Goal: Task Accomplishment & Management: Manage account settings

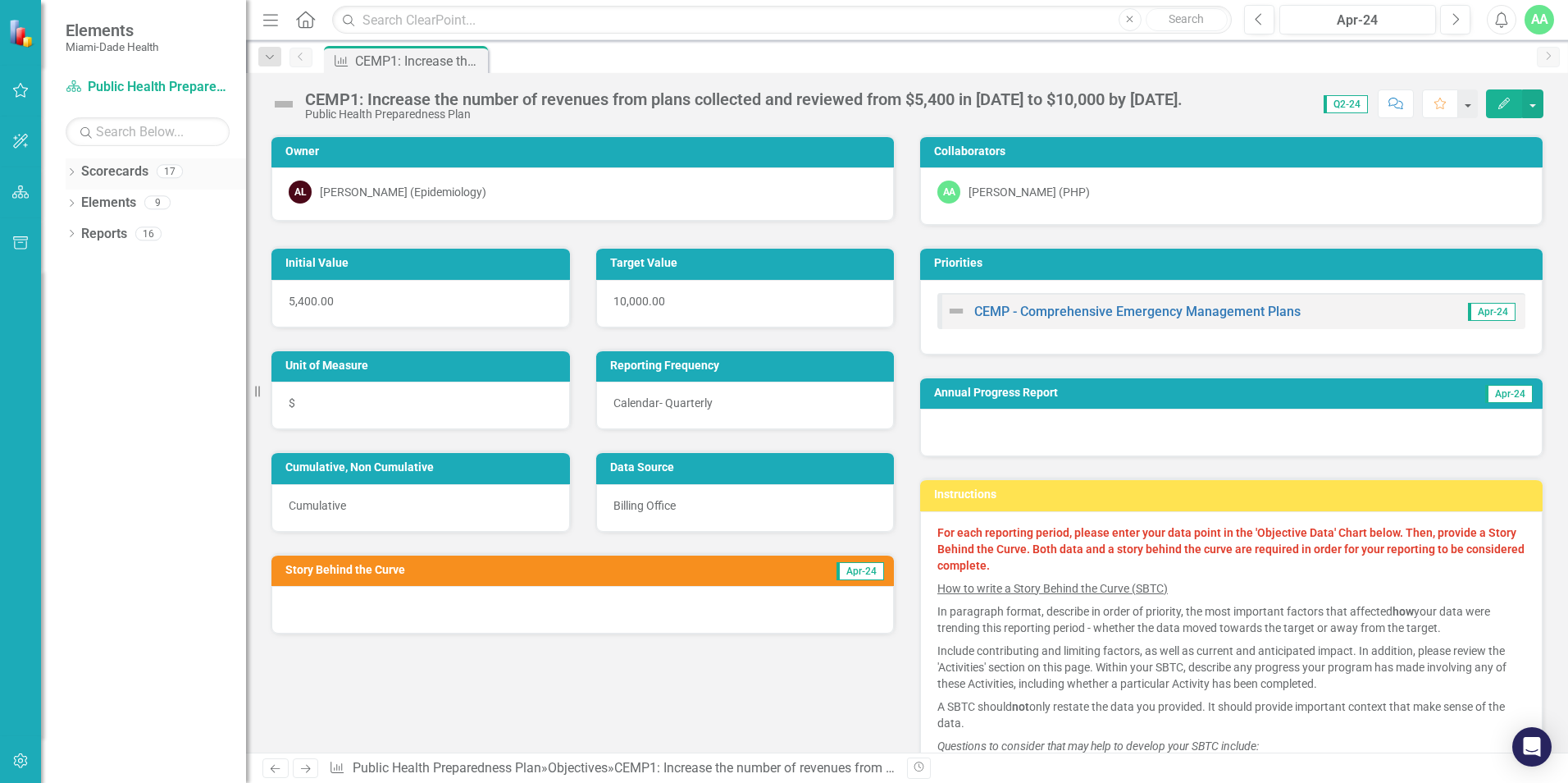
click at [74, 176] on icon "Dropdown" at bounding box center [71, 173] width 12 height 9
click at [81, 201] on icon at bounding box center [81, 202] width 4 height 9
click at [96, 232] on icon "Dropdown" at bounding box center [96, 233] width 13 height 10
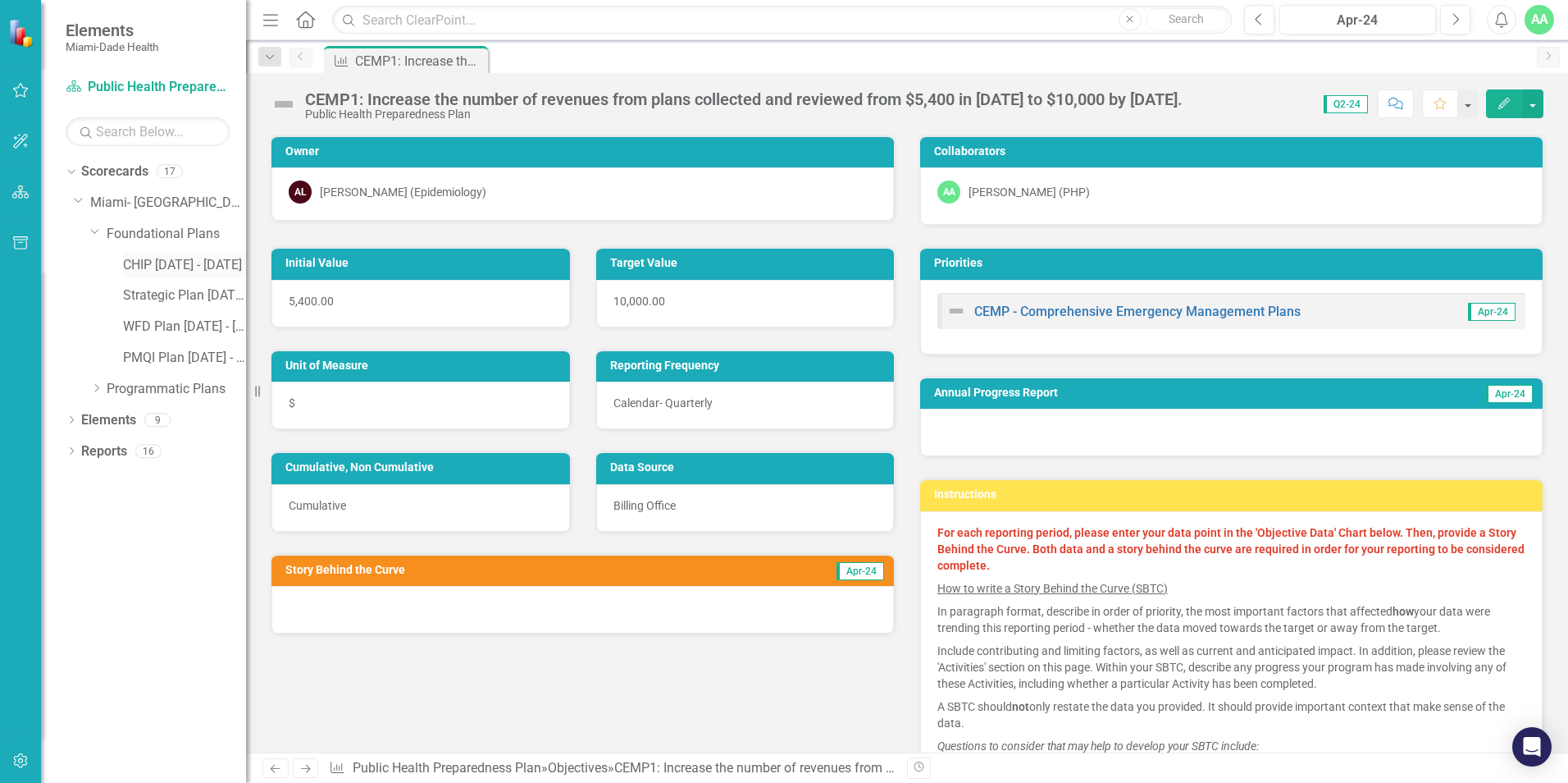
click at [159, 265] on link "CHIP [DATE] - [DATE]" at bounding box center [185, 265] width 123 height 19
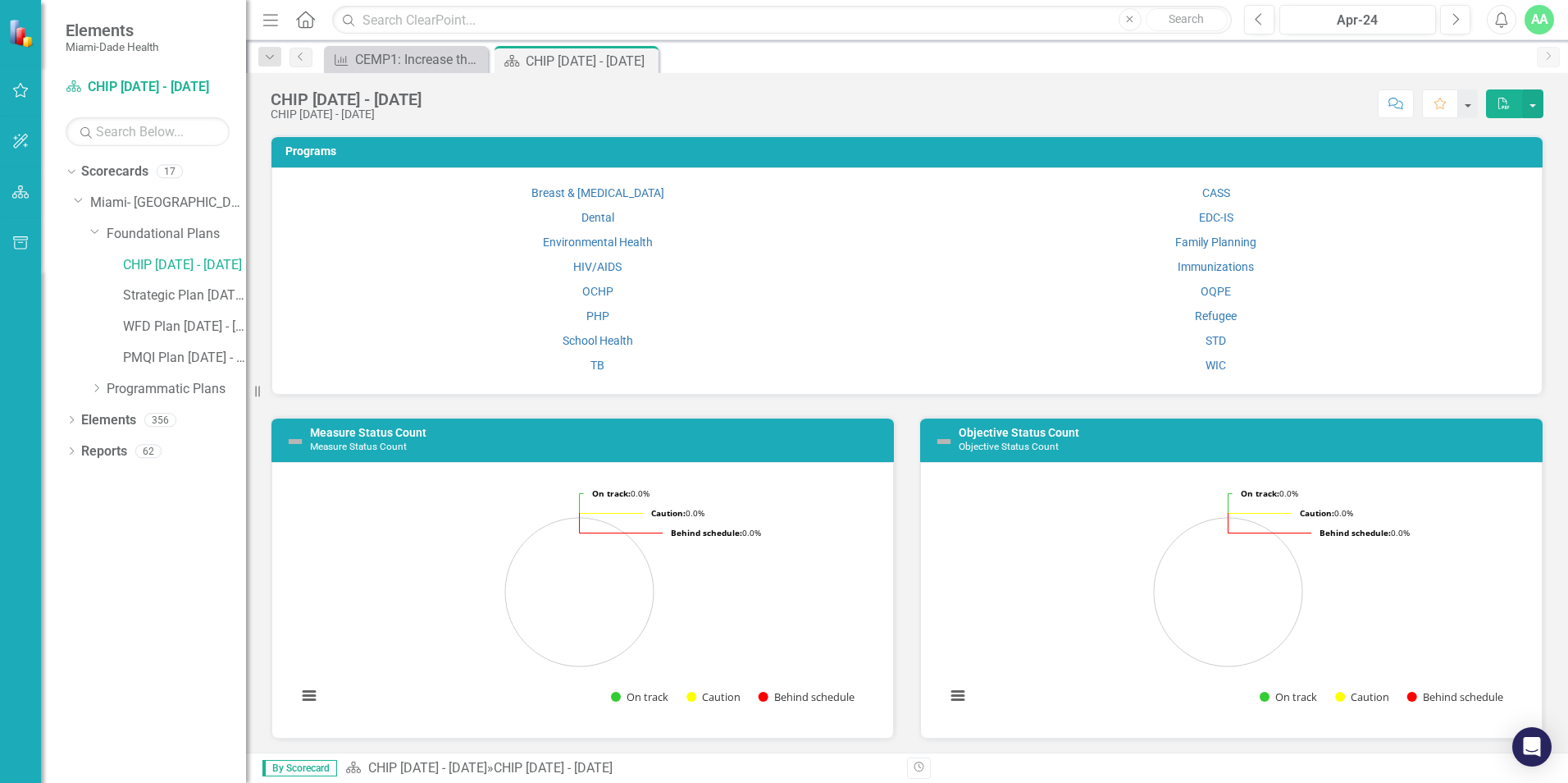
click at [107, 298] on div "Strategic Plan [DATE] - [DATE]" at bounding box center [169, 298] width 156 height 31
click at [107, 294] on div "Strategic Plan [DATE] - [DATE]" at bounding box center [169, 298] width 156 height 31
click at [157, 267] on link "CHIP [DATE] - [DATE]" at bounding box center [185, 265] width 123 height 19
click at [124, 296] on link "Strategic Plan [DATE] - [DATE]" at bounding box center [185, 296] width 123 height 19
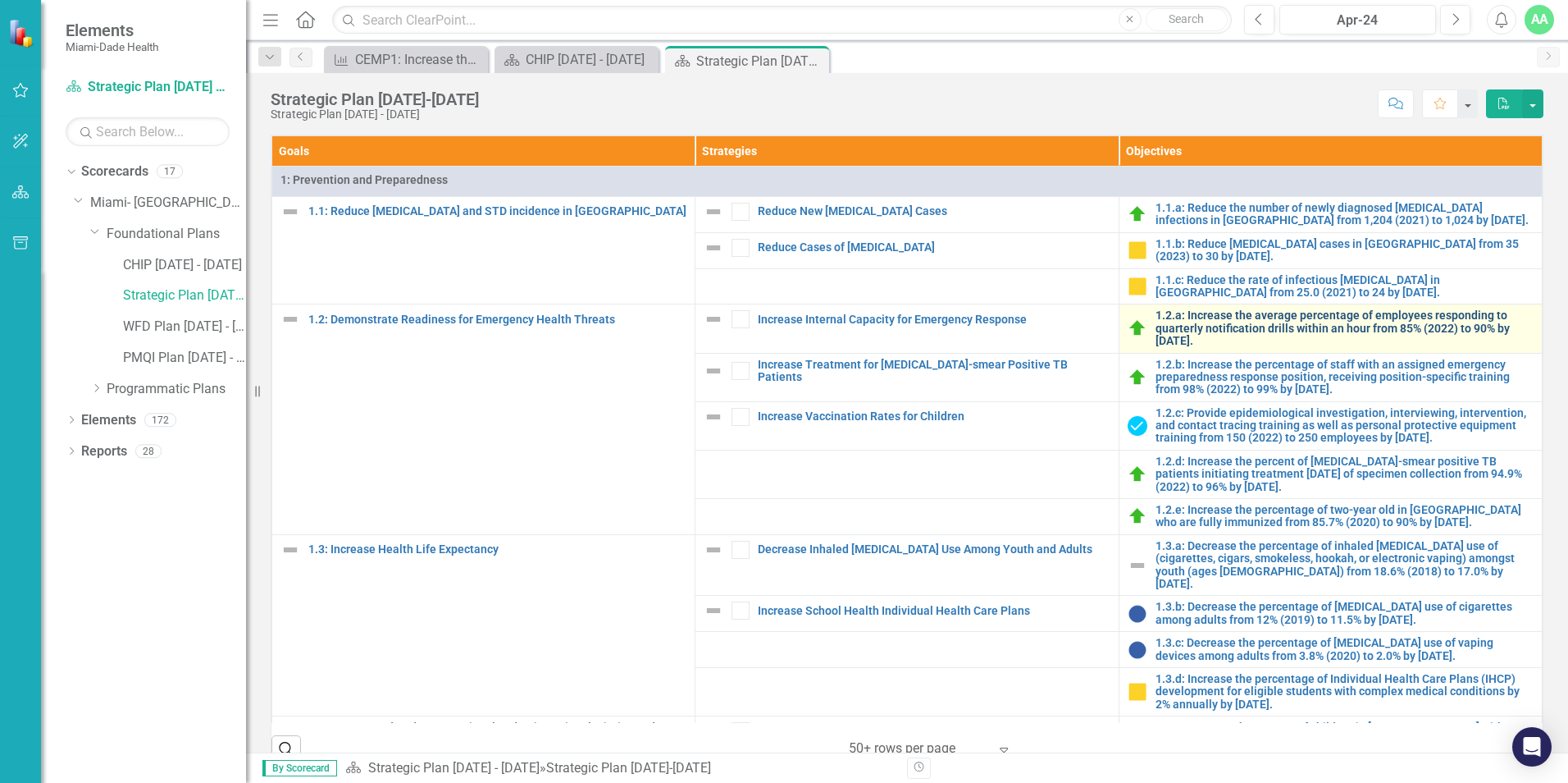
click at [1185, 328] on link "1.2.a: Increase the average percentage of employees responding to quarterly not…" at bounding box center [1344, 328] width 378 height 38
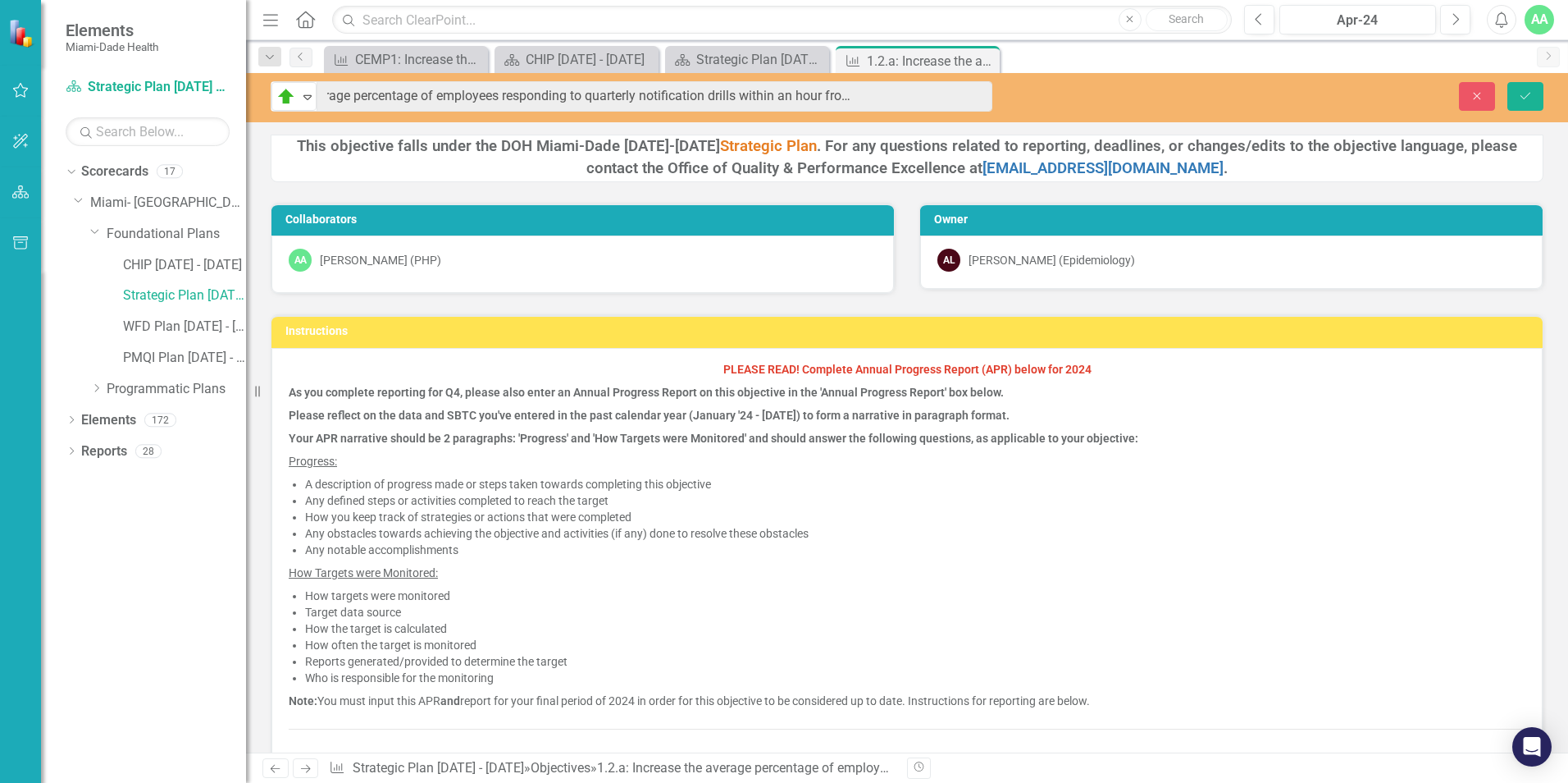
scroll to position [0, 164]
click at [141, 292] on link "Strategic Plan [DATE] - [DATE]" at bounding box center [185, 296] width 123 height 19
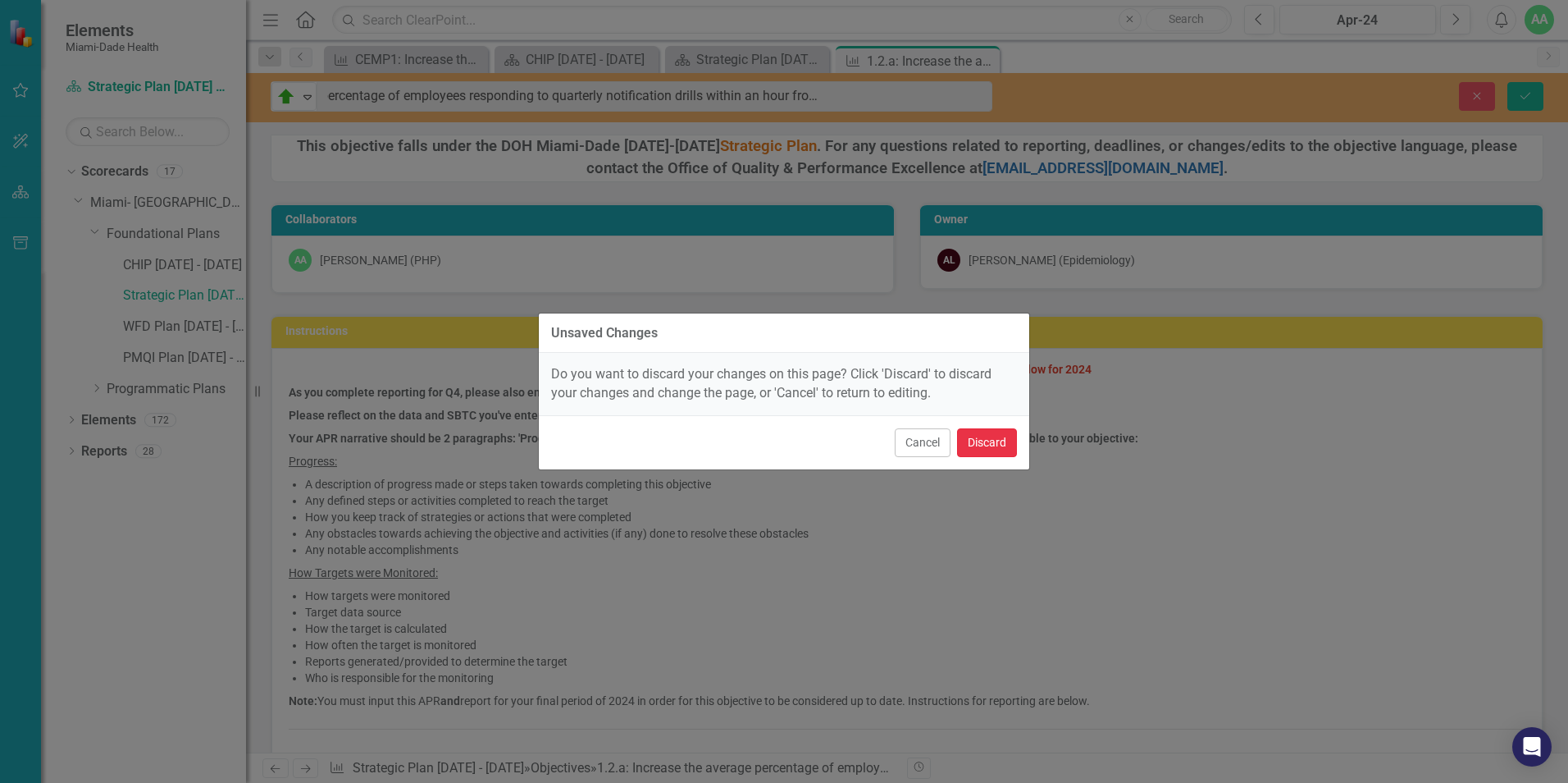
click at [981, 439] on button "Discard" at bounding box center [987, 443] width 60 height 29
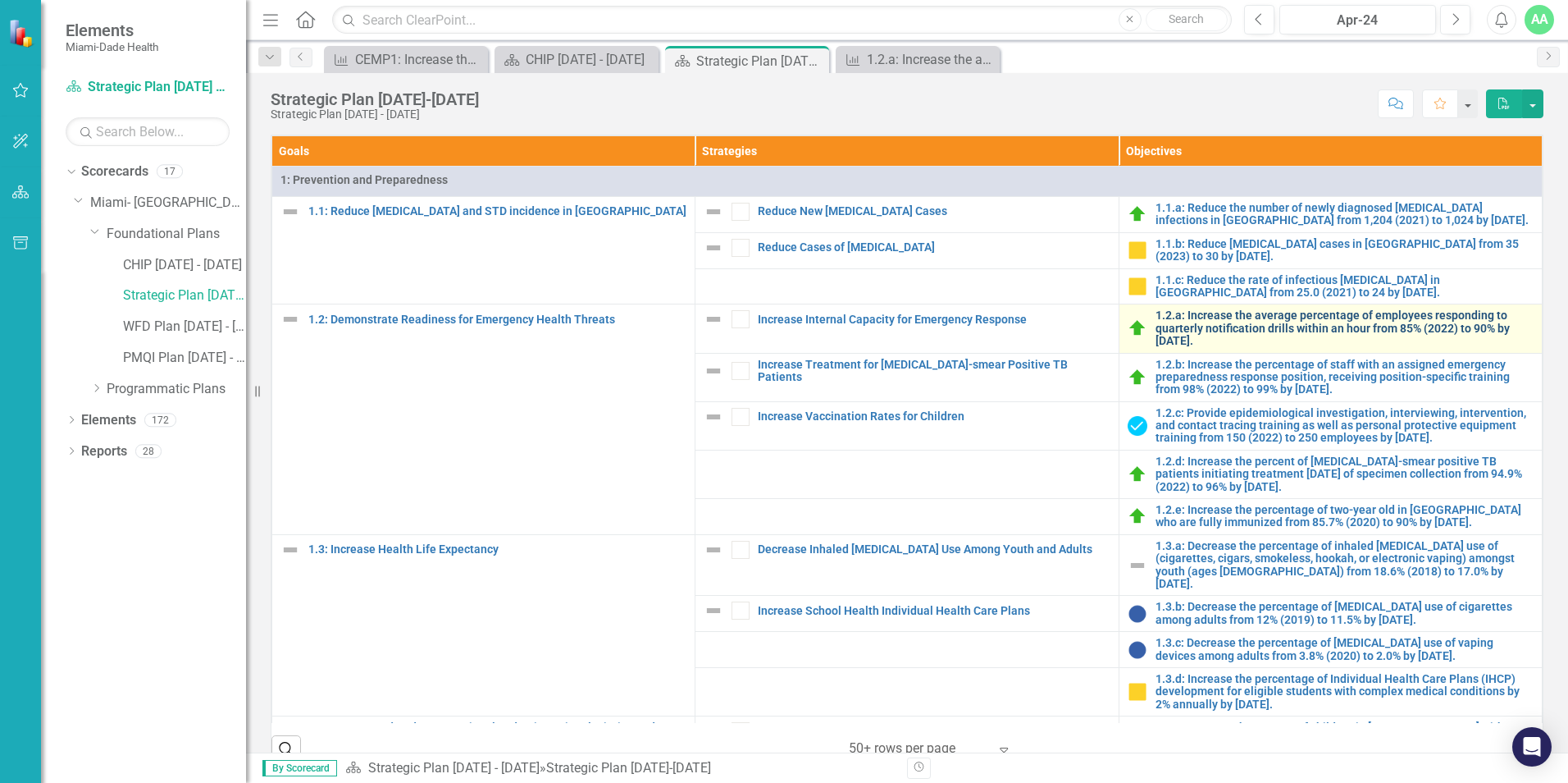
click at [1180, 333] on link "1.2.a: Increase the average percentage of employees responding to quarterly not…" at bounding box center [1344, 328] width 378 height 38
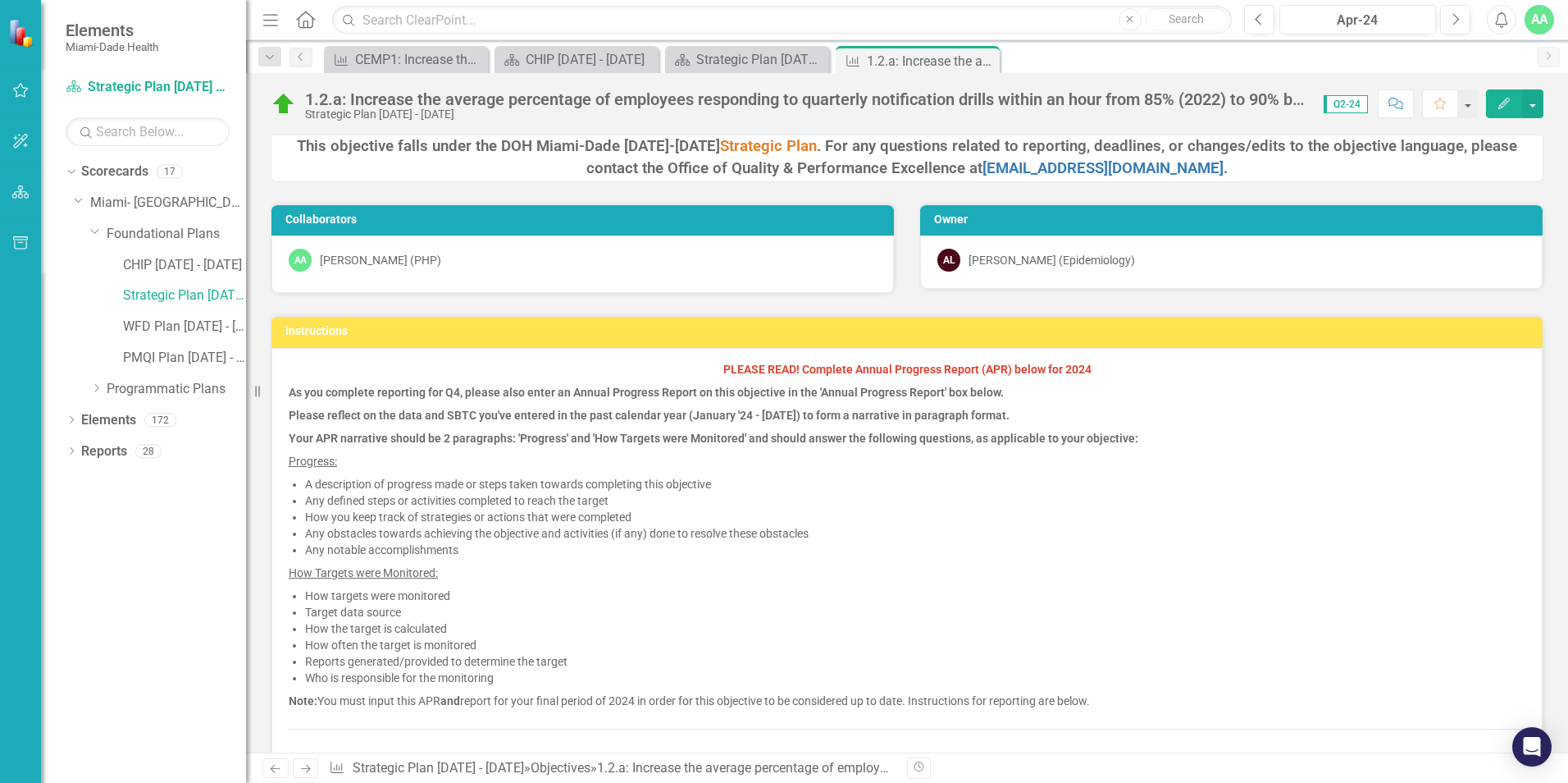
click at [1508, 101] on icon "button" at bounding box center [1504, 103] width 12 height 12
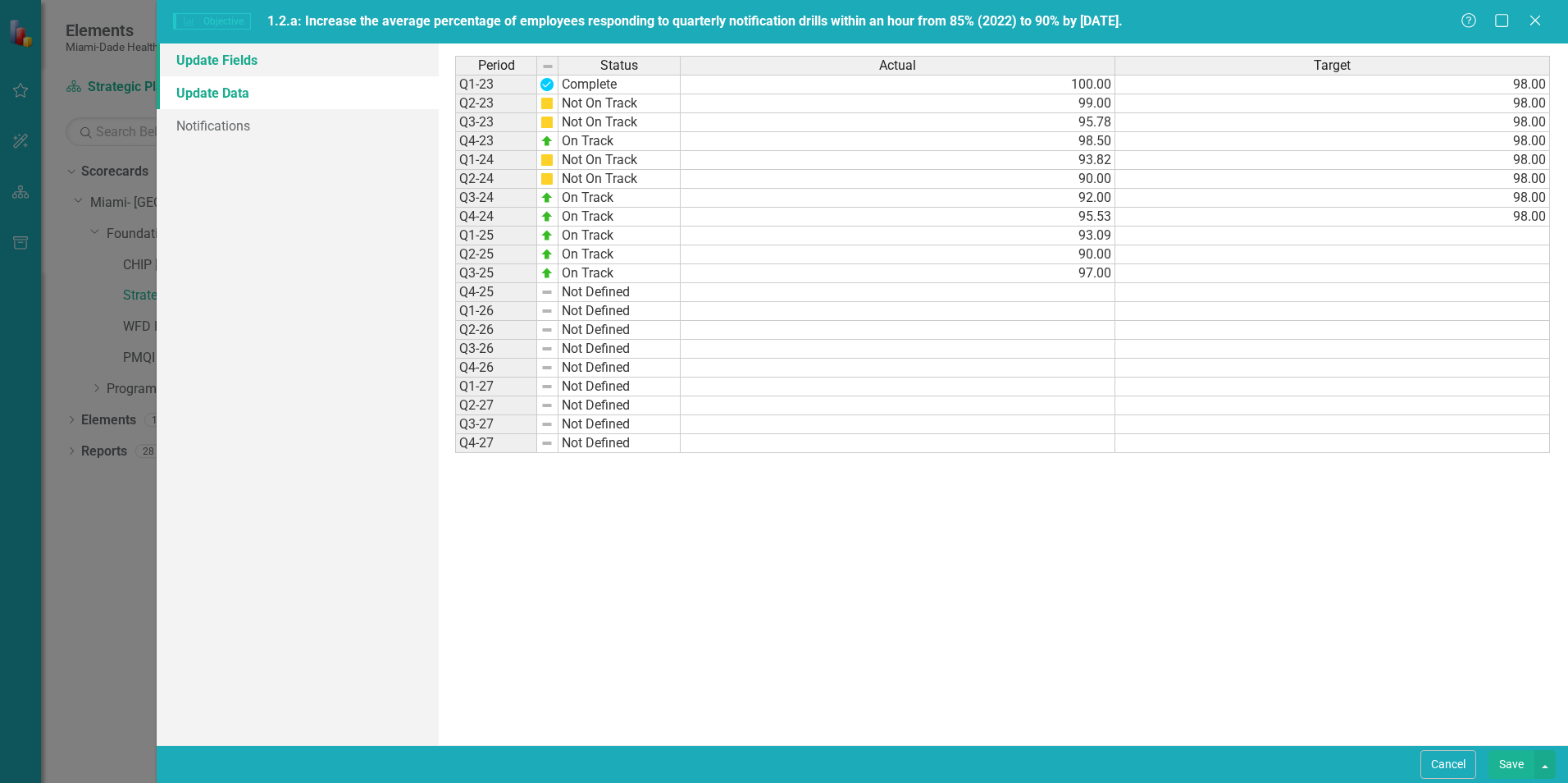
click at [223, 58] on link "Update Fields" at bounding box center [298, 60] width 282 height 33
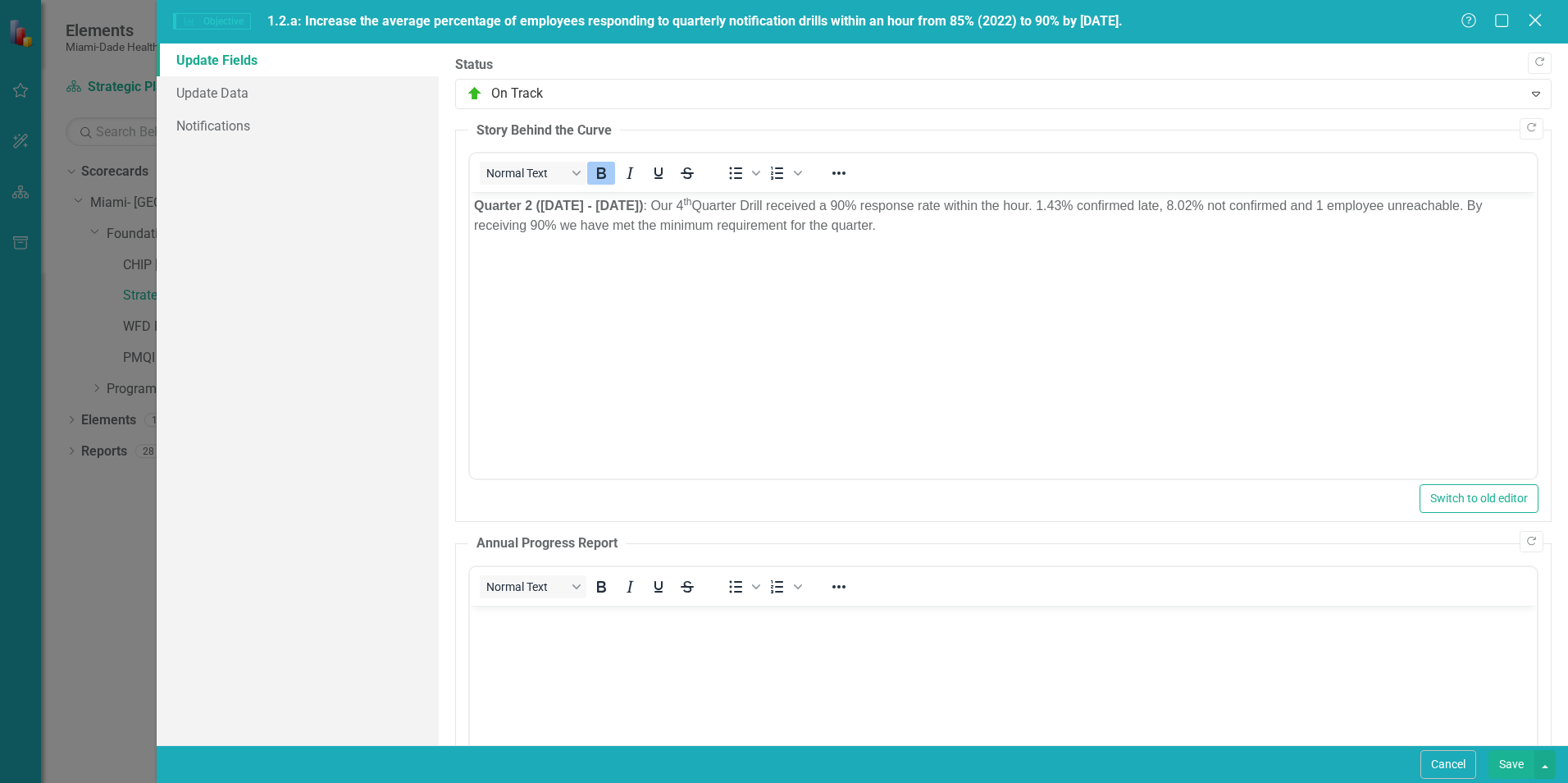
click at [1539, 17] on icon at bounding box center [1534, 19] width 13 height 13
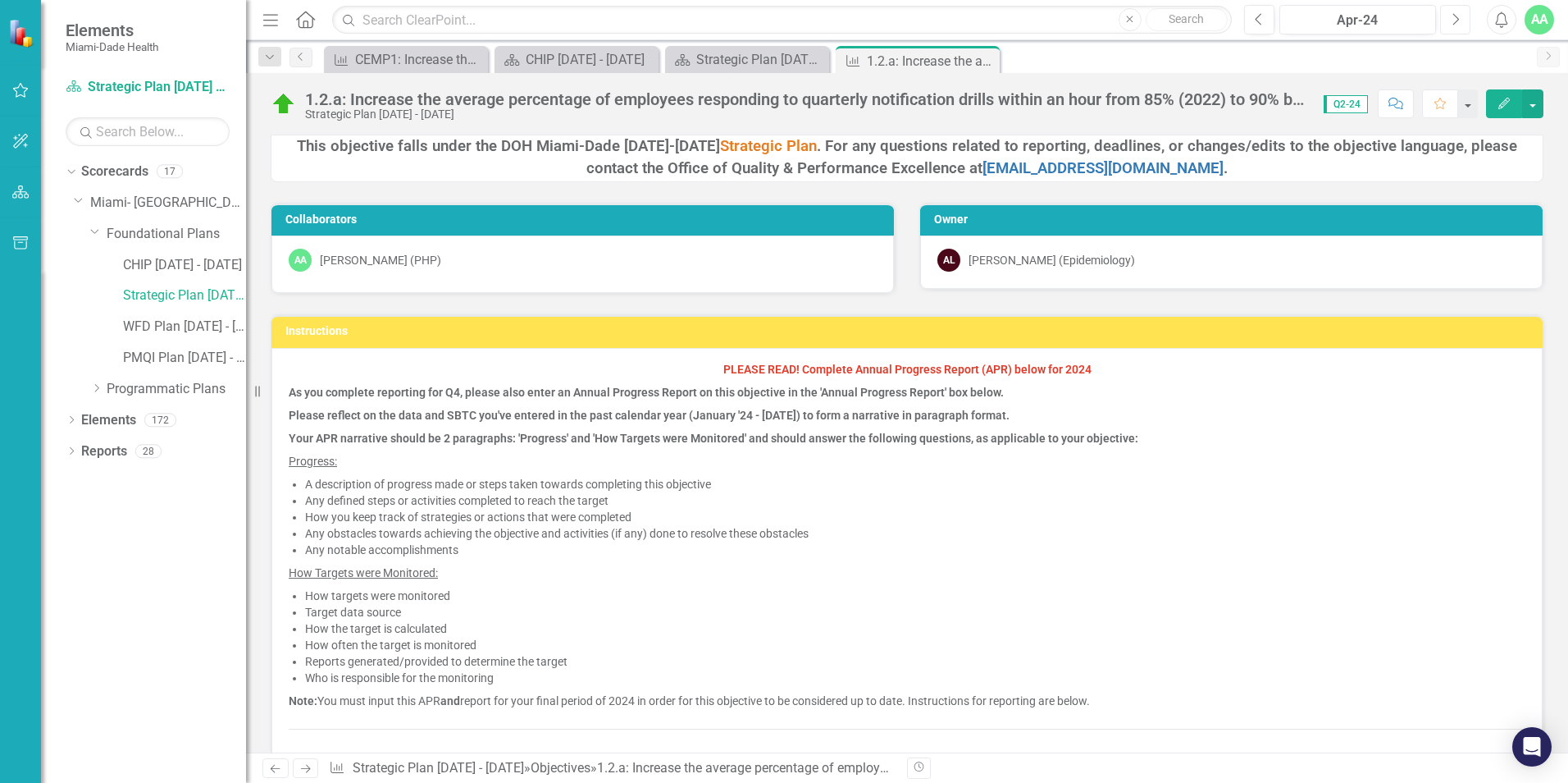
click at [1449, 19] on button "Next" at bounding box center [1454, 19] width 30 height 30
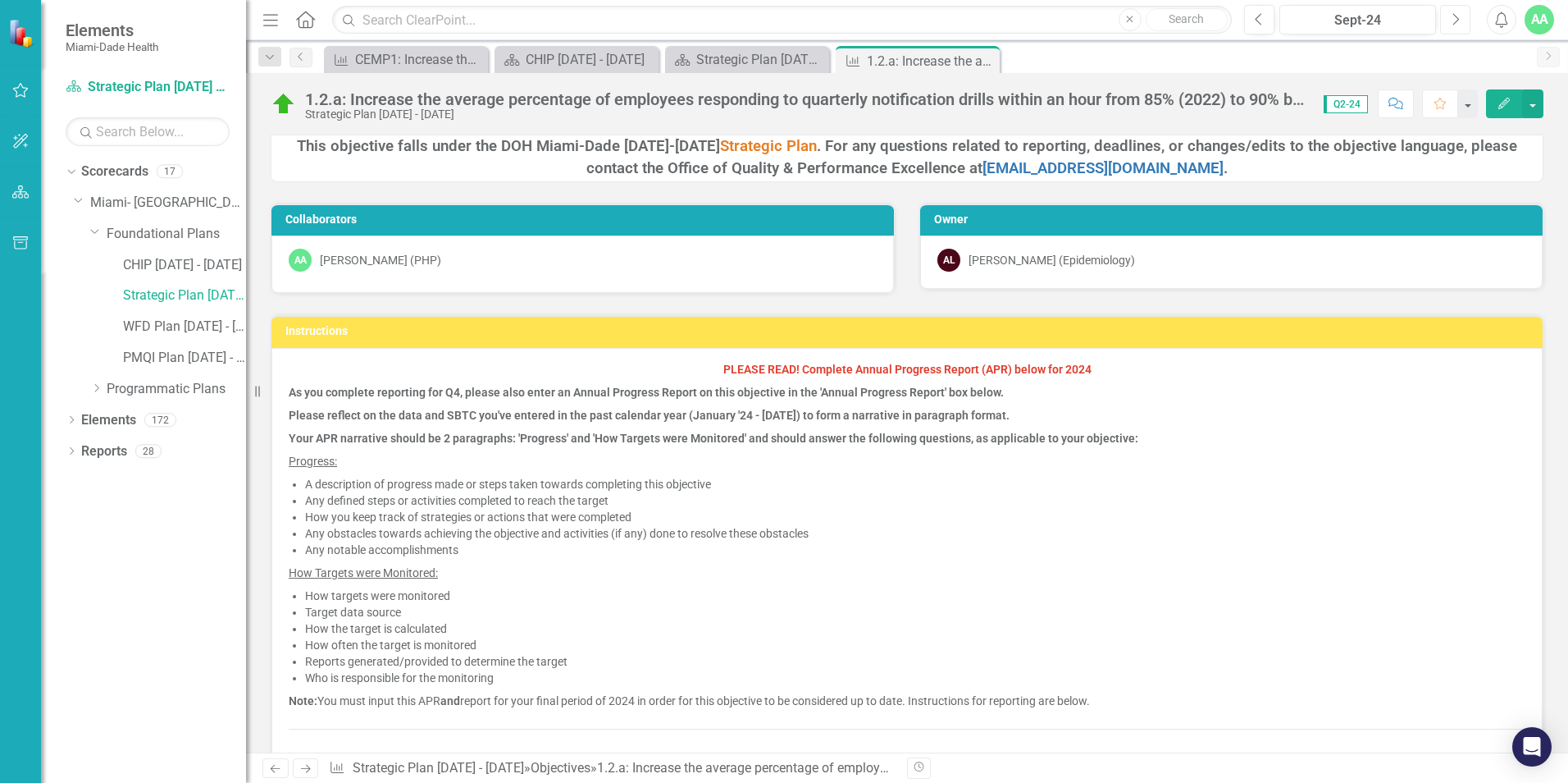
click at [1449, 19] on button "Next" at bounding box center [1454, 19] width 30 height 30
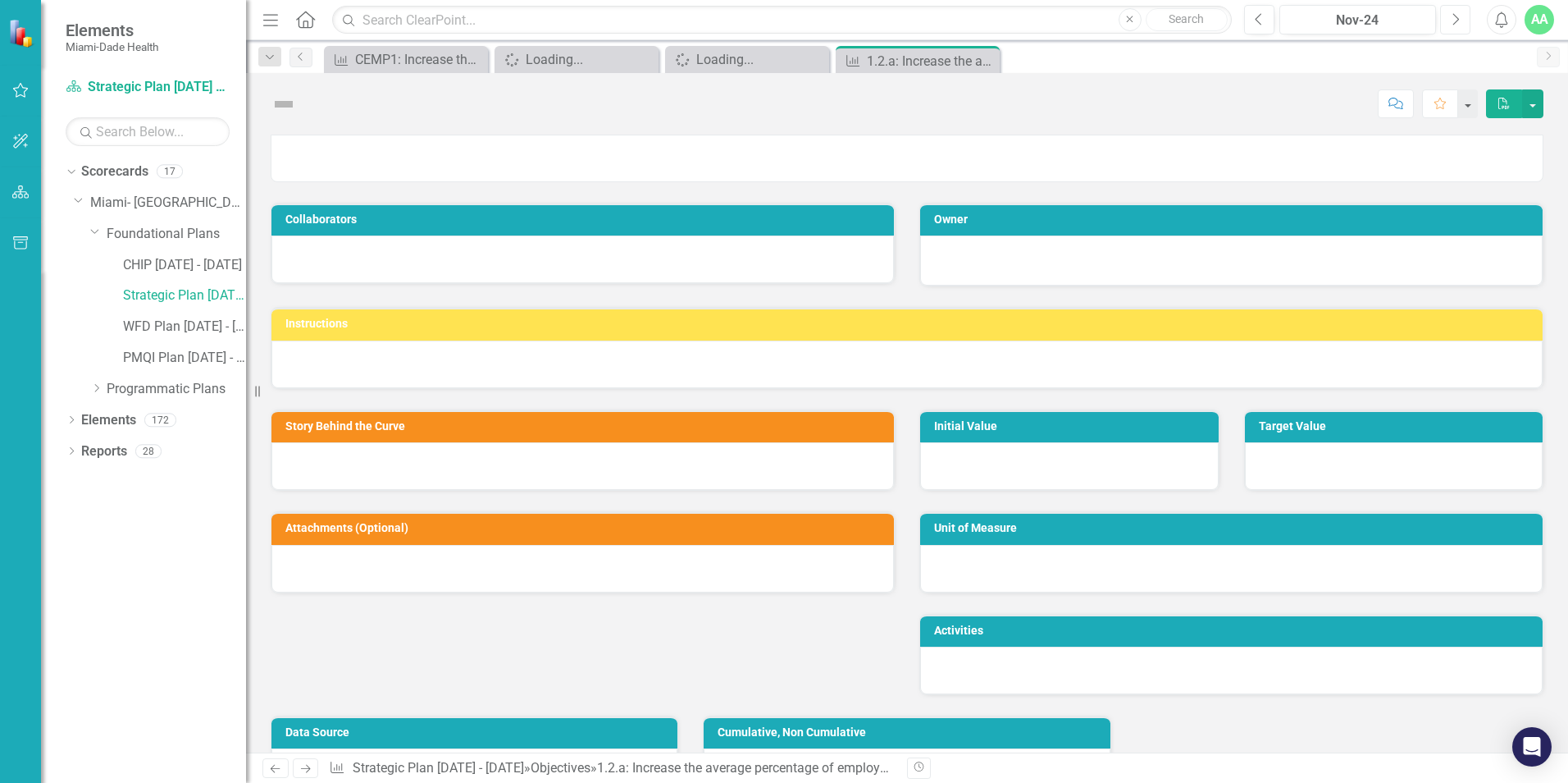
click at [1448, 19] on button "Next" at bounding box center [1454, 19] width 30 height 30
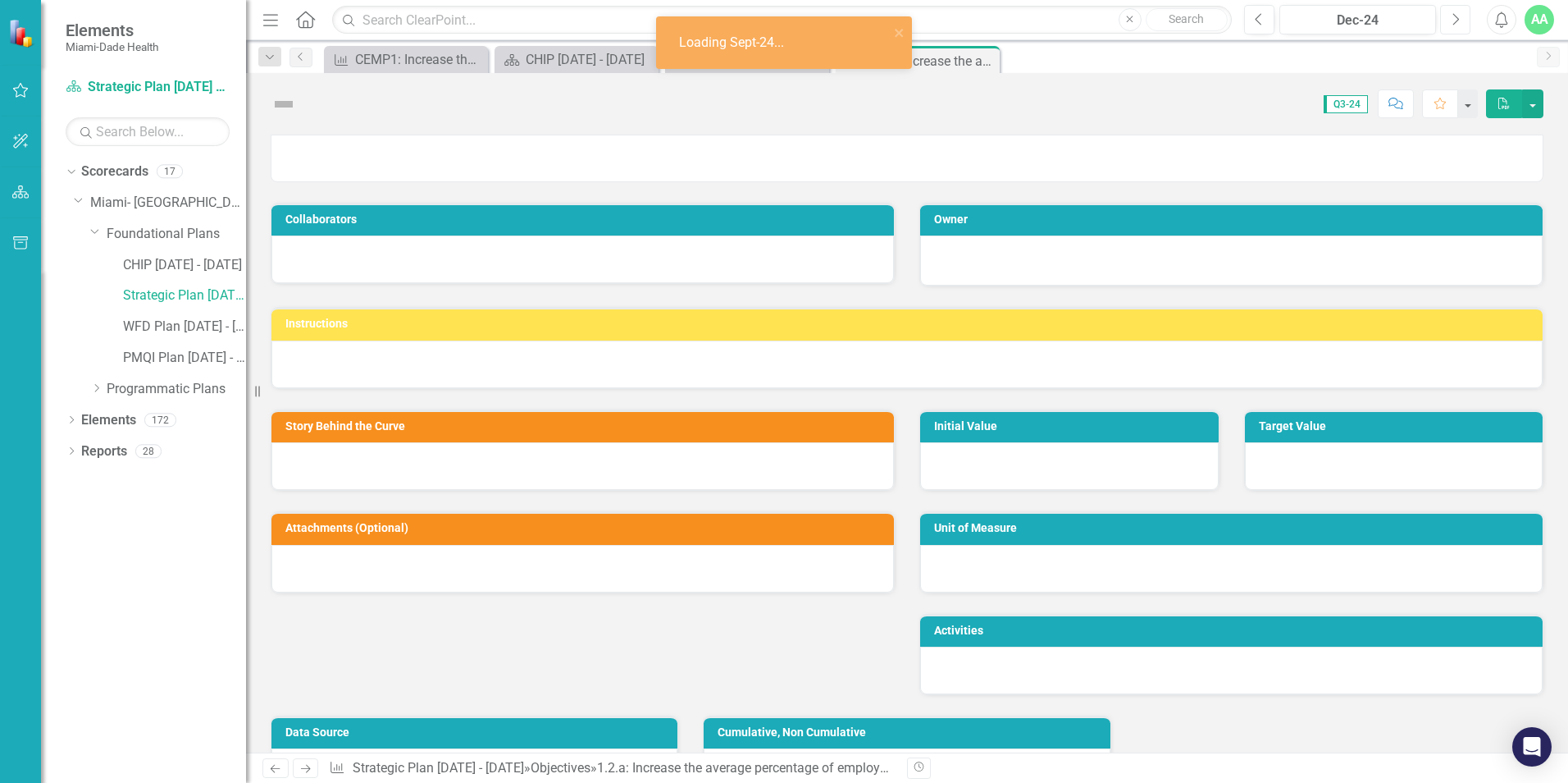
click at [1448, 20] on button "Next" at bounding box center [1454, 19] width 30 height 30
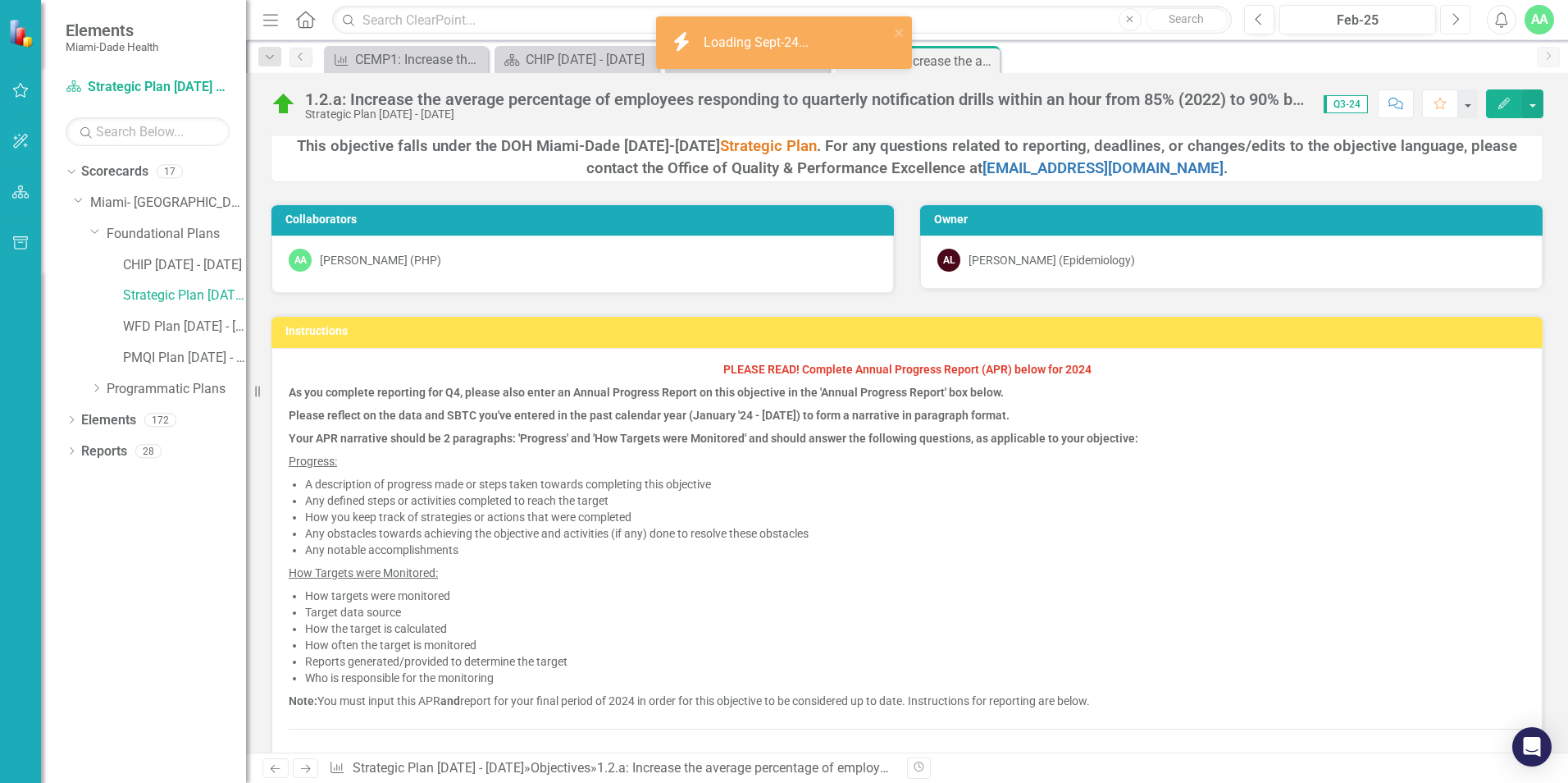
click at [1448, 20] on button "Next" at bounding box center [1454, 19] width 30 height 30
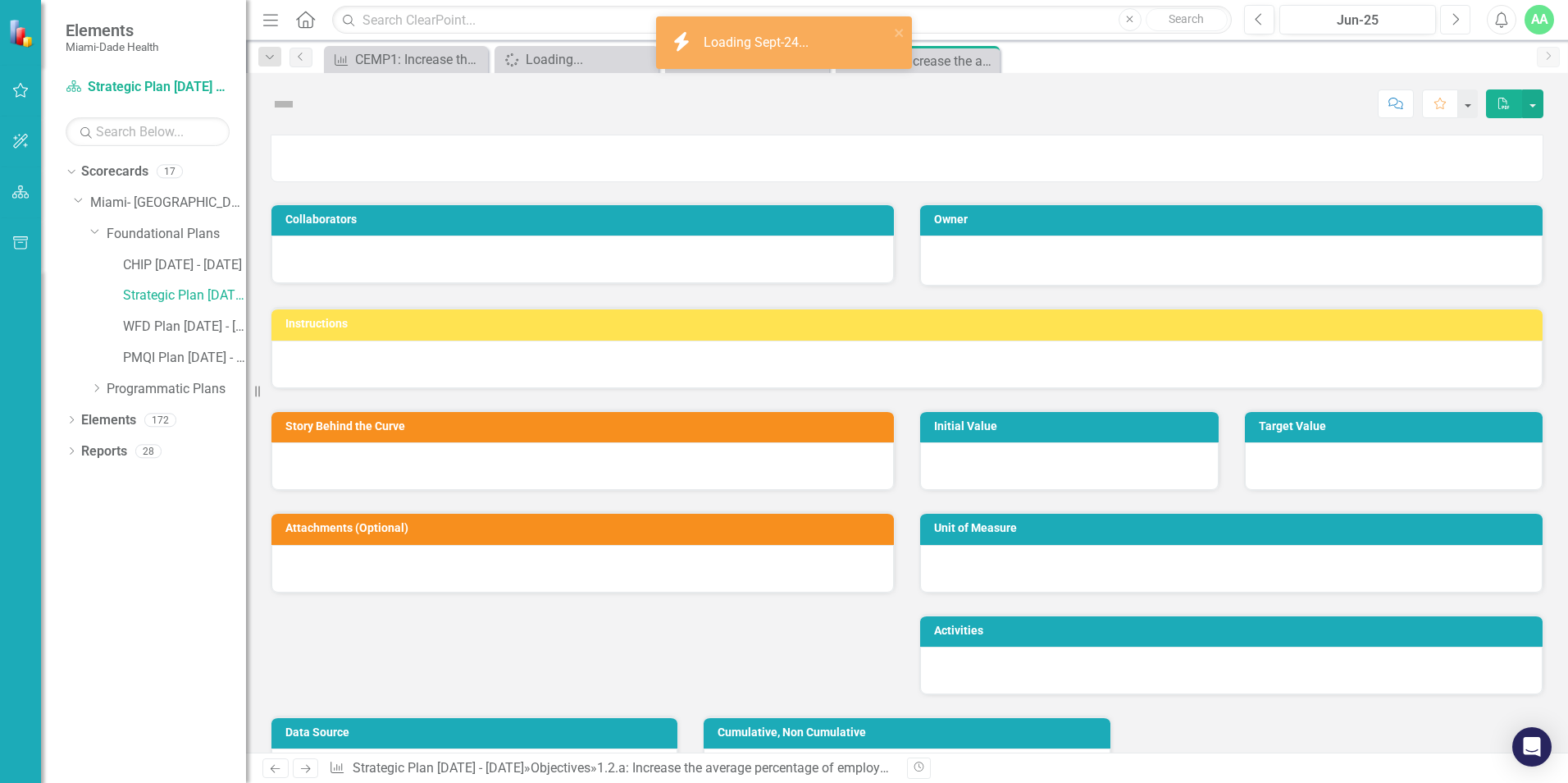
click at [1448, 20] on button "Next" at bounding box center [1454, 19] width 30 height 30
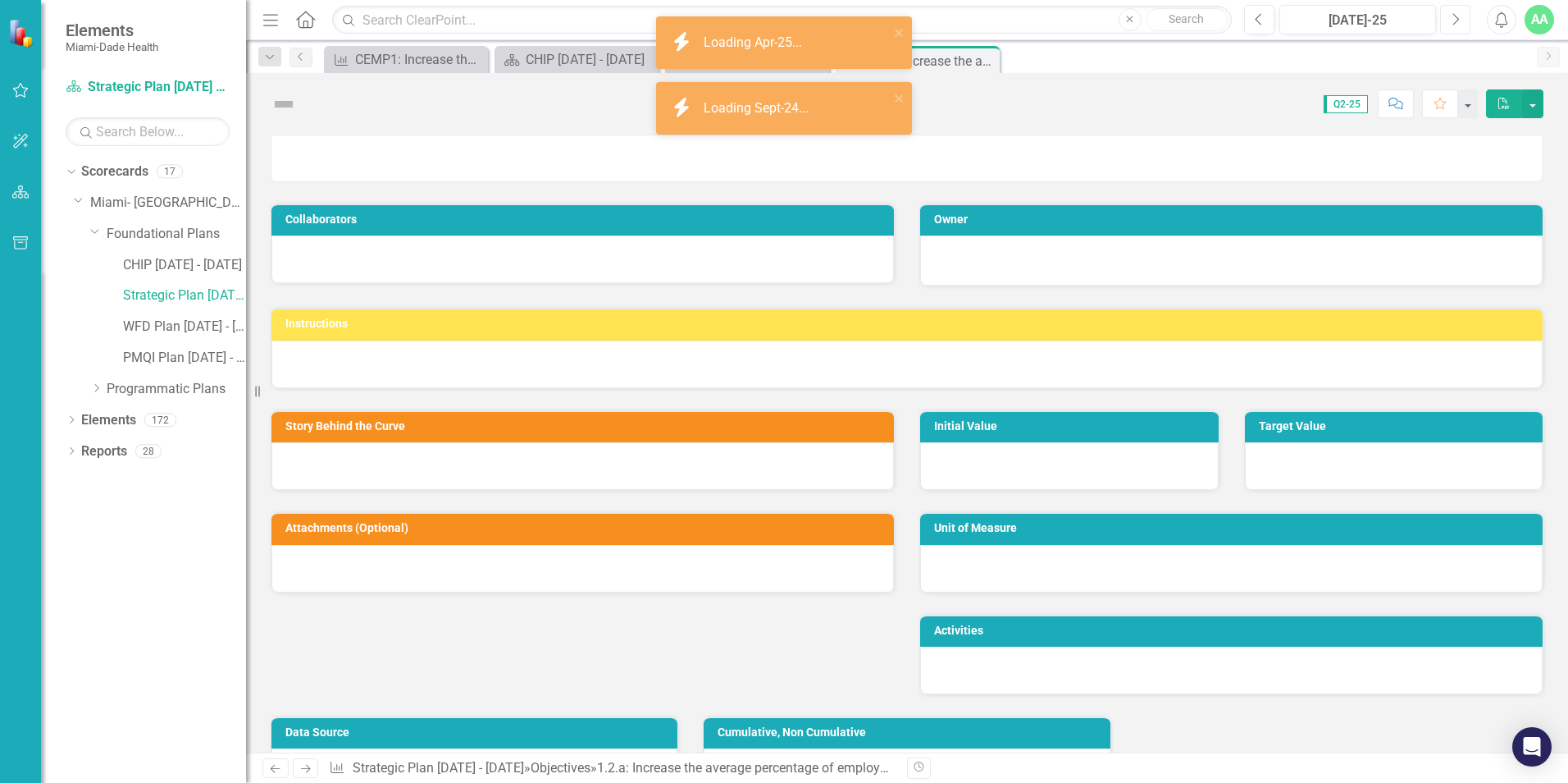
click at [1448, 20] on button "Next" at bounding box center [1454, 19] width 30 height 30
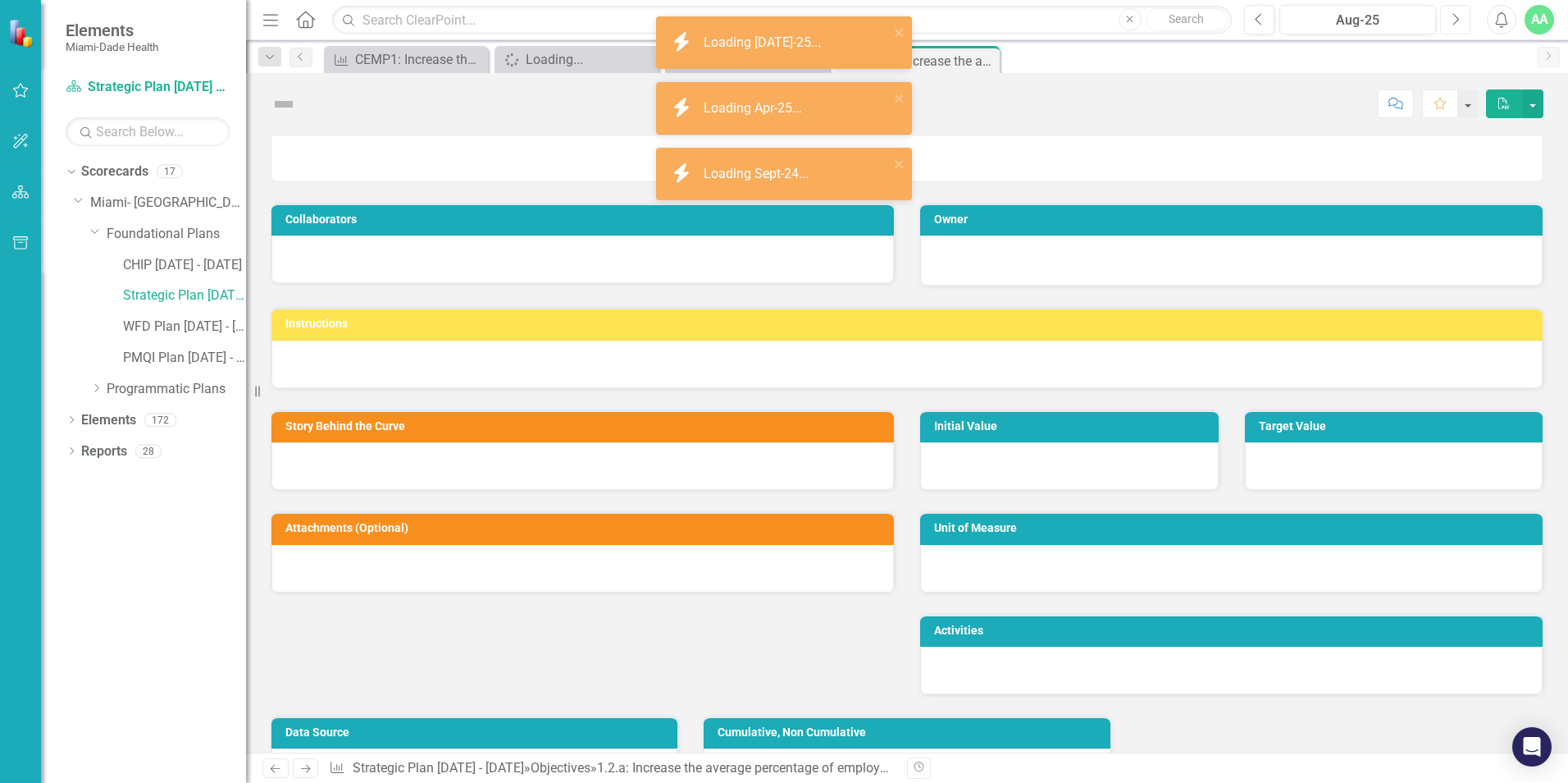
click at [1447, 20] on button "Next" at bounding box center [1454, 19] width 30 height 30
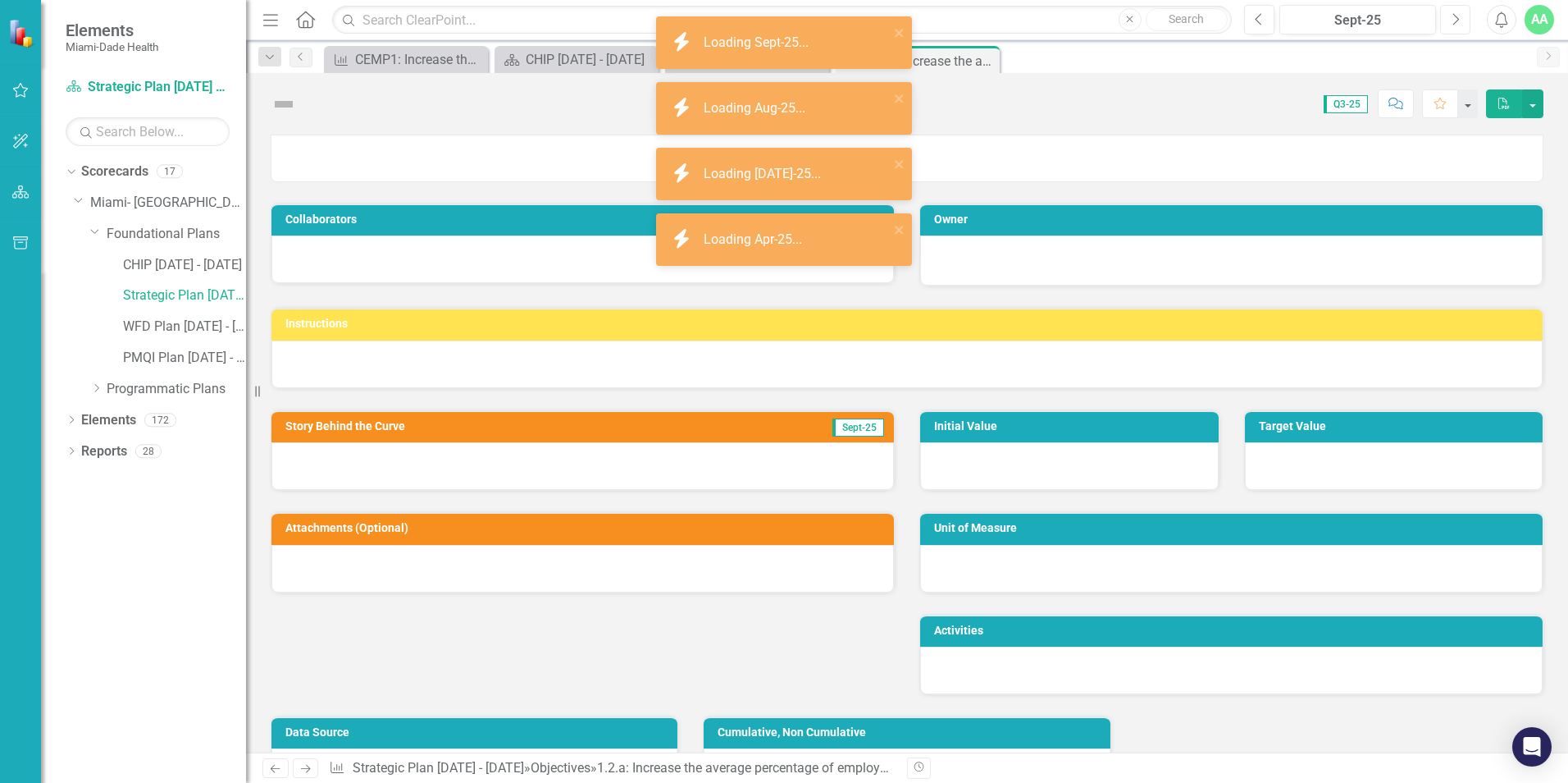
click at [1445, 20] on button "Next" at bounding box center [1454, 19] width 30 height 30
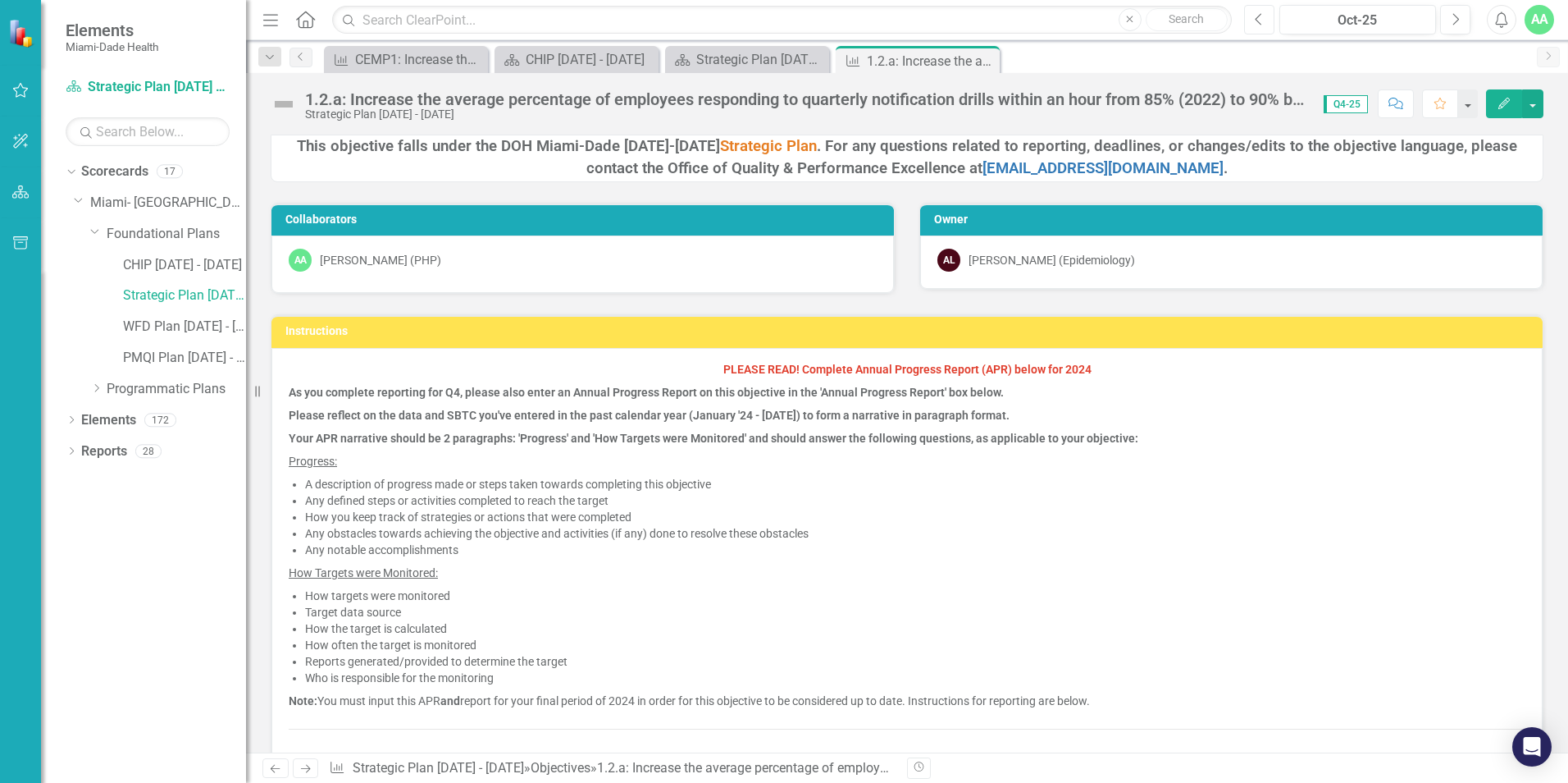
click at [1255, 17] on icon "Previous" at bounding box center [1259, 19] width 9 height 14
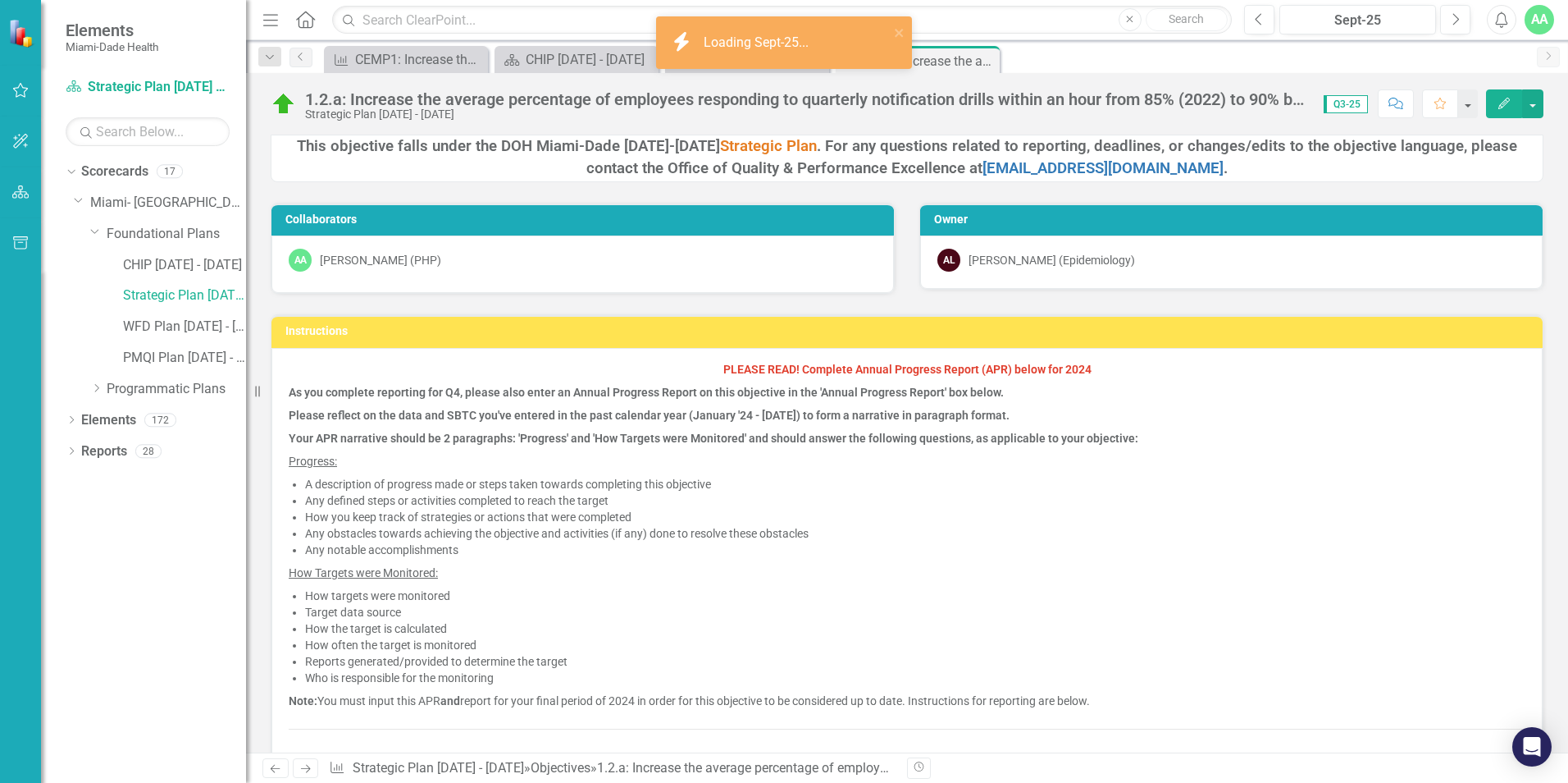
click at [1502, 99] on icon "Edit" at bounding box center [1503, 103] width 14 height 12
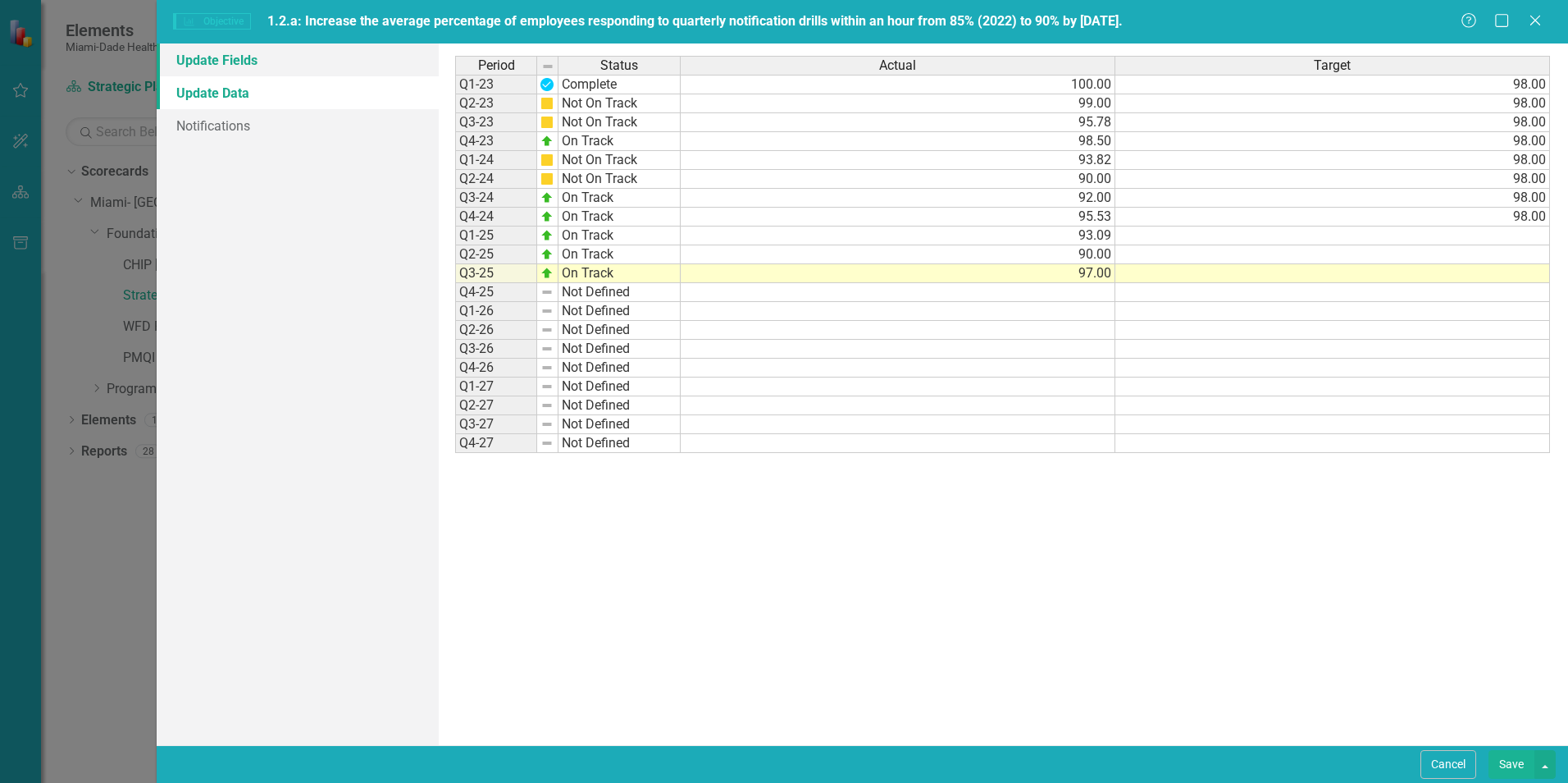
click at [224, 52] on link "Update Fields" at bounding box center [298, 60] width 282 height 33
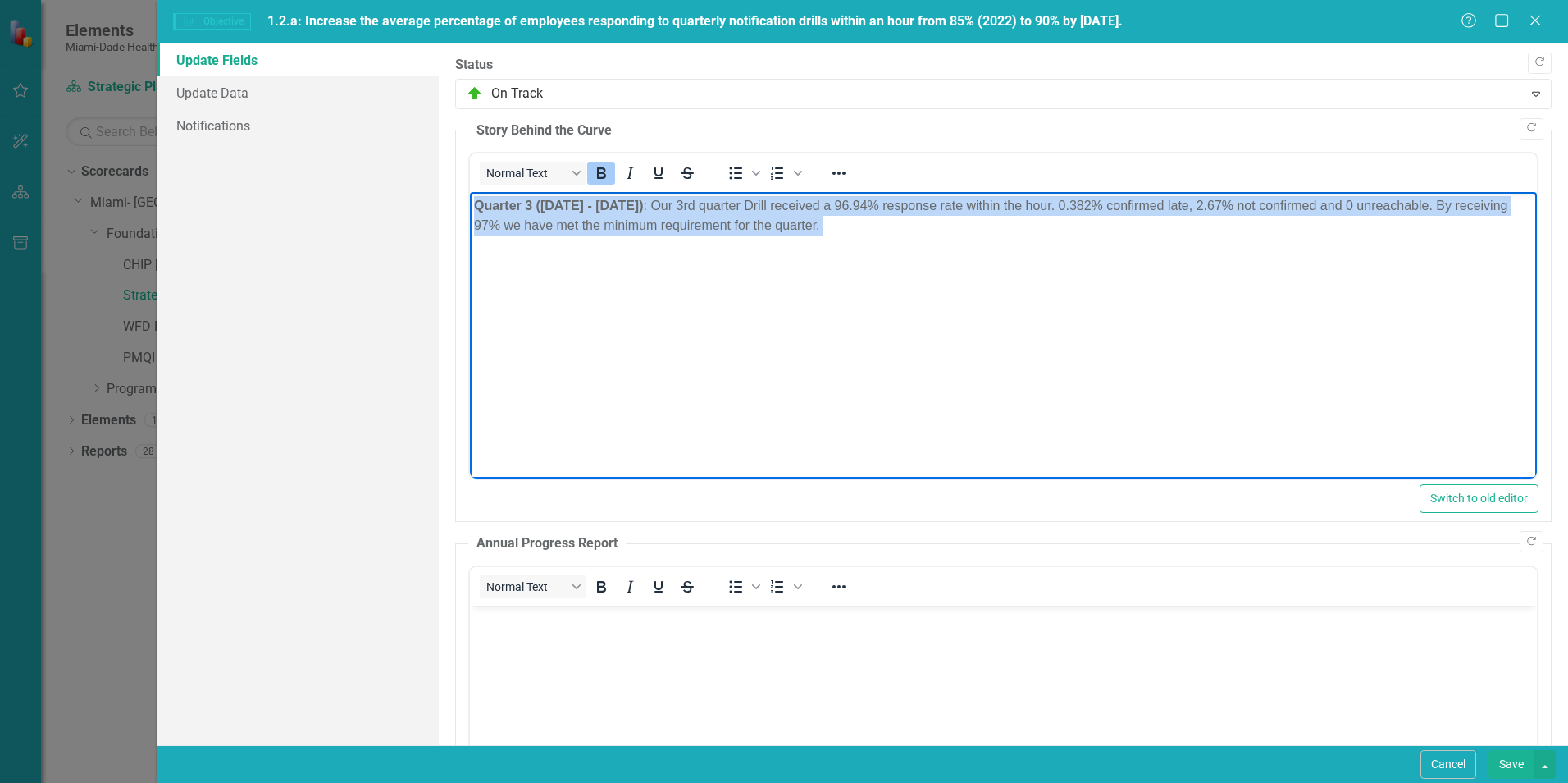
drag, startPoint x: 471, startPoint y: 209, endPoint x: 939, endPoint y: 248, distance: 469.6
click at [939, 248] on body "Quarter 3 ([DATE] - [DATE]) : Our 3rd quarter Drill received a 96.94% response …" at bounding box center [1003, 314] width 1067 height 246
copy p "Quarter 3 ([DATE] - [DATE]) : Our 3rd quarter Drill received a 96.94% response …"
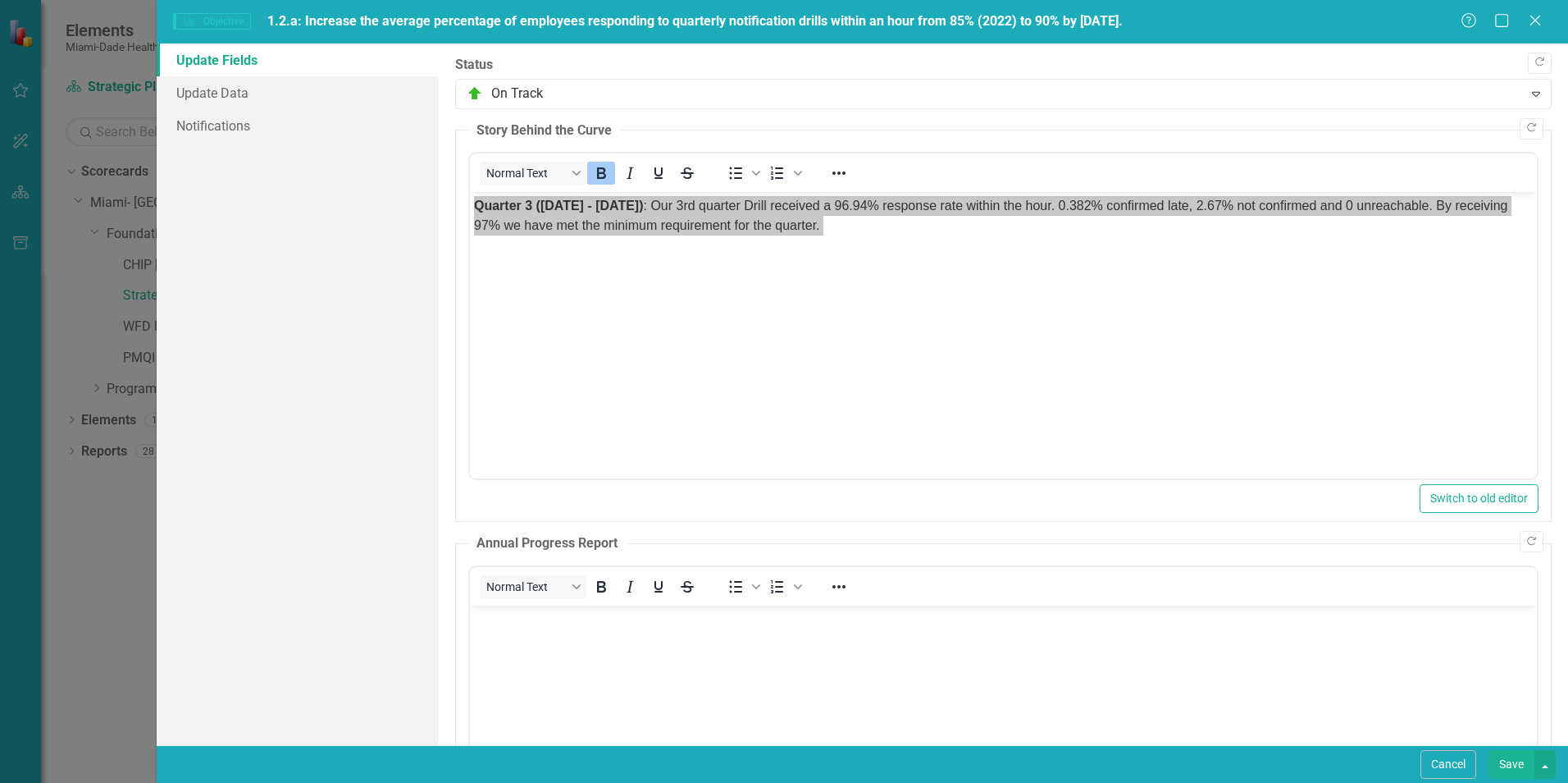
drag, startPoint x: 274, startPoint y: 17, endPoint x: 973, endPoint y: 3, distance: 699.1
click at [972, 3] on div "Objective Objective 1.2.a: Increase the average percentage of employees respond…" at bounding box center [863, 21] width 1411 height 43
drag, startPoint x: 1217, startPoint y: 14, endPoint x: 1093, endPoint y: 15, distance: 124.0
click at [1070, 22] on div "Objective Objective 1.2.a: Increase the average percentage of employees respond…" at bounding box center [816, 22] width 1287 height 19
click at [1123, 17] on span "1.2.a: Increase the average percentage of employees responding to quarterly not…" at bounding box center [695, 21] width 856 height 15
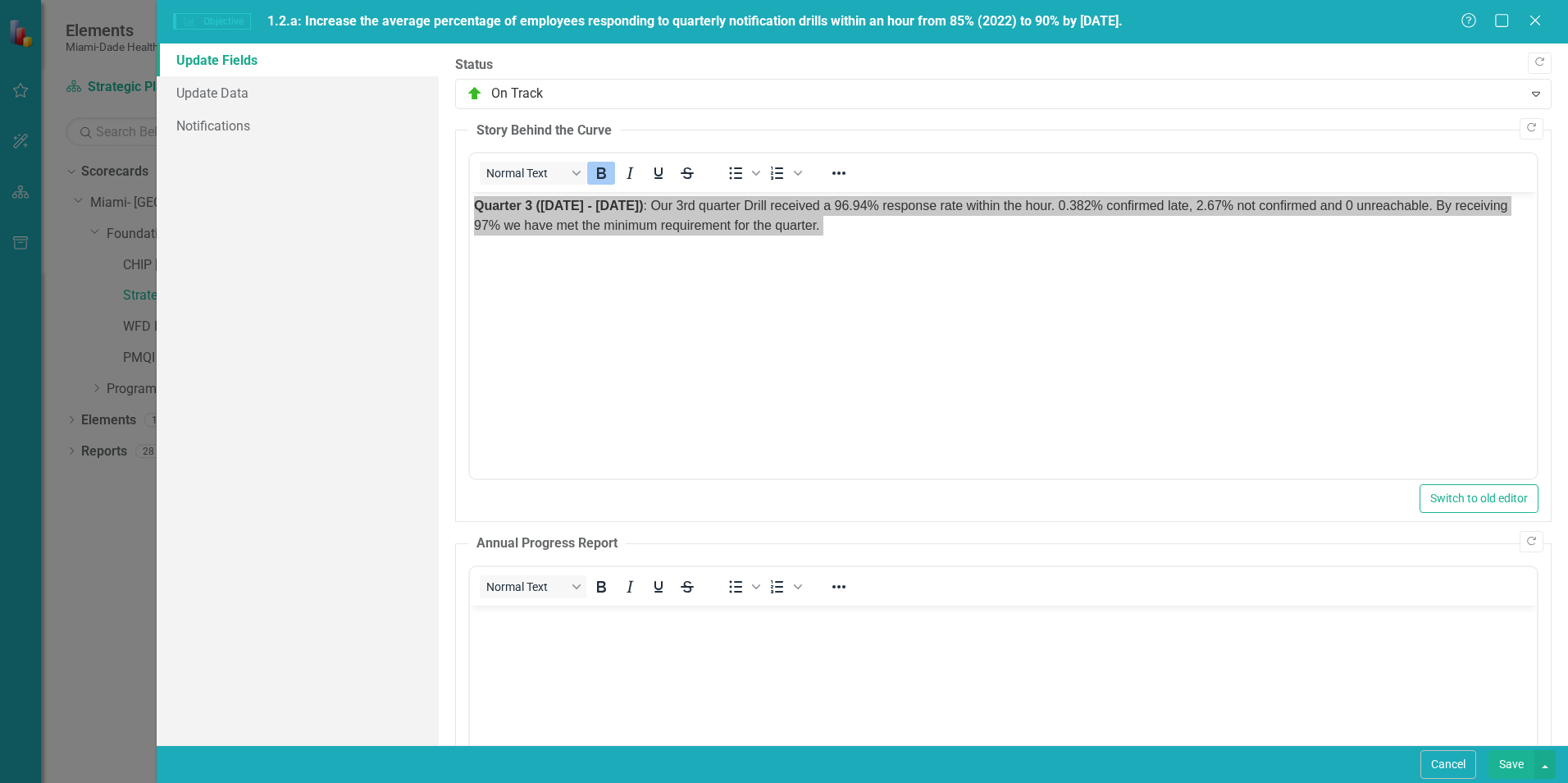
click at [1123, 17] on span "1.2.a: Increase the average percentage of employees responding to quarterly not…" at bounding box center [695, 21] width 856 height 15
click at [212, 96] on link "Update Data" at bounding box center [298, 93] width 282 height 33
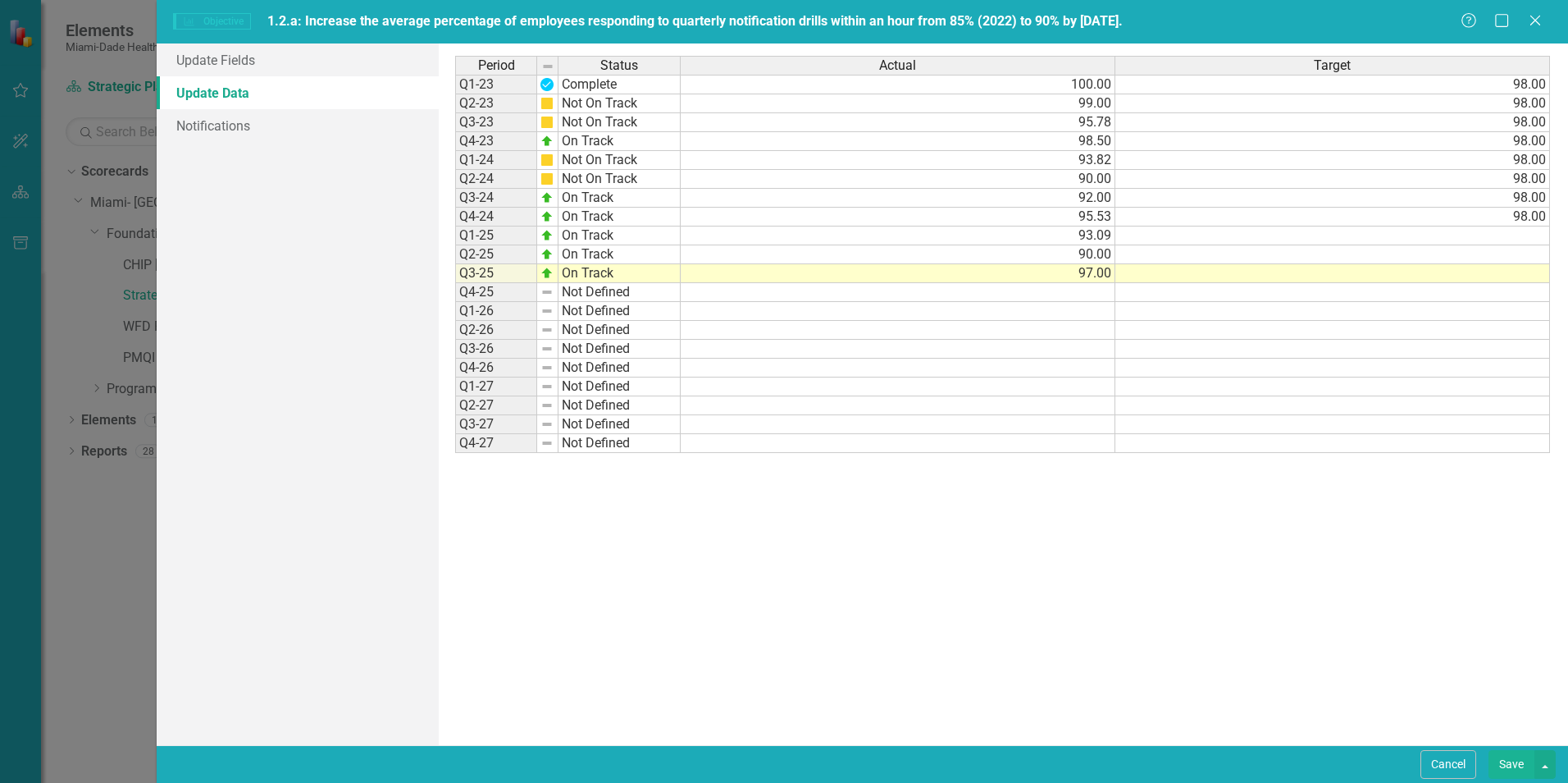
click at [277, 22] on span "1.2.a: Increase the average percentage of employees responding to quarterly not…" at bounding box center [695, 21] width 856 height 15
drag, startPoint x: 264, startPoint y: 16, endPoint x: 600, endPoint y: 5, distance: 336.2
click at [608, 3] on div "Objective Objective 1.2.a: Increase the average percentage of employees respond…" at bounding box center [863, 21] width 1411 height 43
drag, startPoint x: 285, startPoint y: 21, endPoint x: 954, endPoint y: 460, distance: 800.2
click at [931, 519] on div "Period Status Actual Target Q1-23 Complete 100.00 98.00 Q2-23 Not On Track 99.0…" at bounding box center [1002, 394] width 1096 height 677
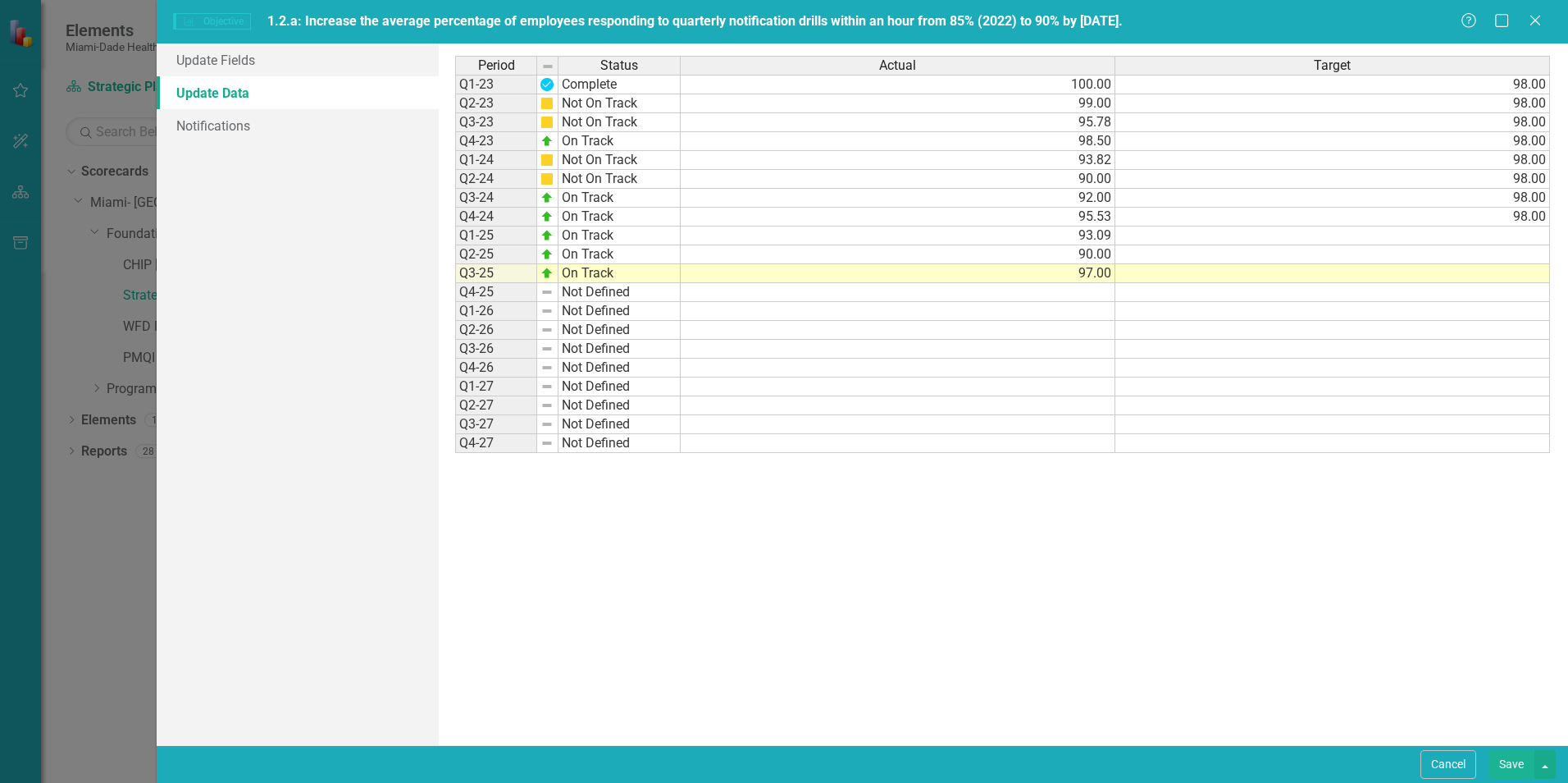
drag, startPoint x: 1262, startPoint y: 12, endPoint x: 743, endPoint y: 69, distance: 522.1
click at [743, 69] on form "Objective Objective 1.2.a: Increase the average percentage of employees respond…" at bounding box center [863, 392] width 1411 height 783
click at [225, 53] on link "Update Fields" at bounding box center [298, 60] width 282 height 33
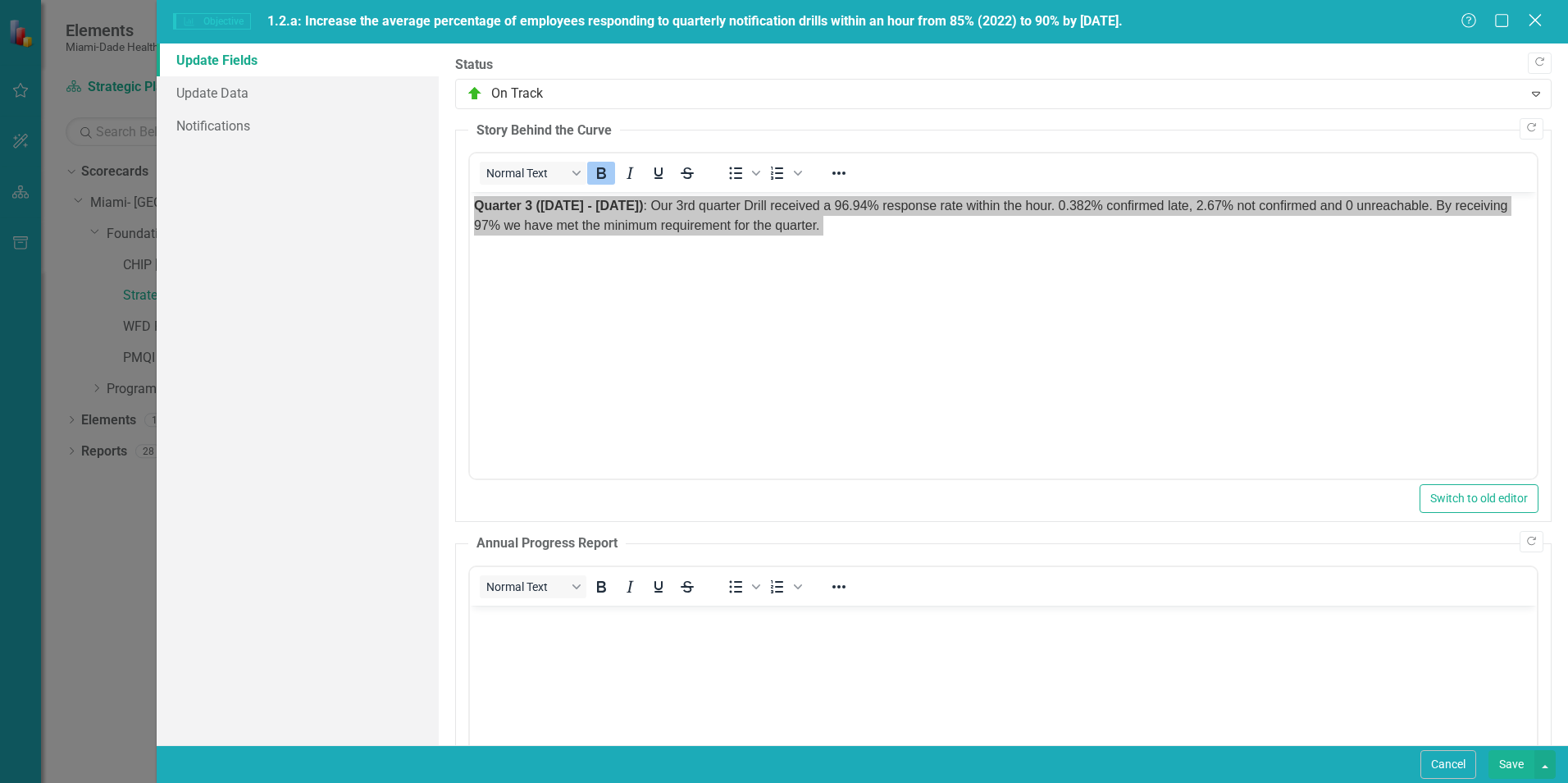
click at [1534, 21] on icon at bounding box center [1534, 19] width 13 height 13
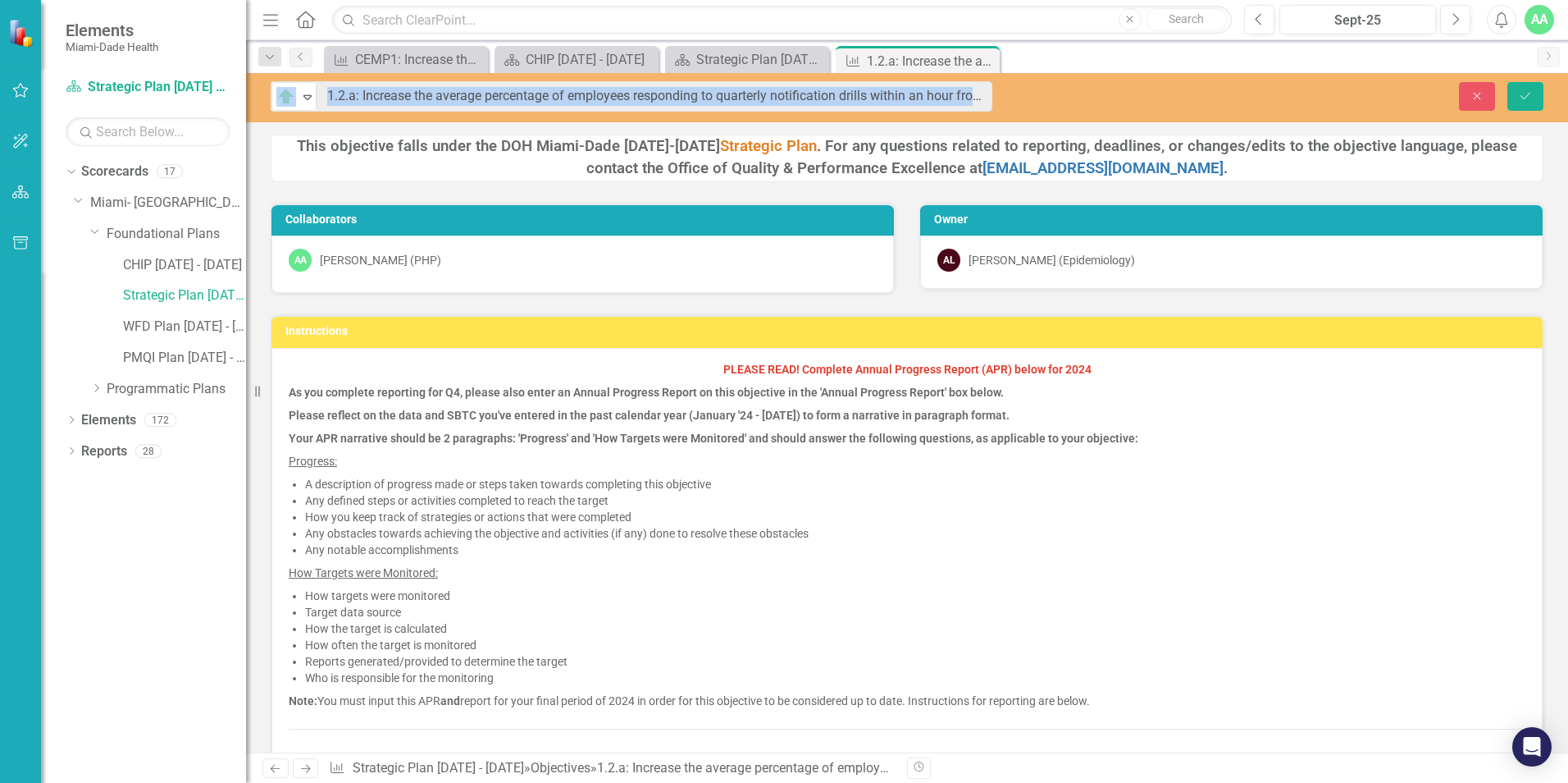
drag, startPoint x: 306, startPoint y: 105, endPoint x: 1027, endPoint y: 105, distance: 721.0
copy div "Lo Ipsum Dolors Ametc Adip Elit seddoeius tempo incid utl ETD Magna-Aliq 5251-0…"
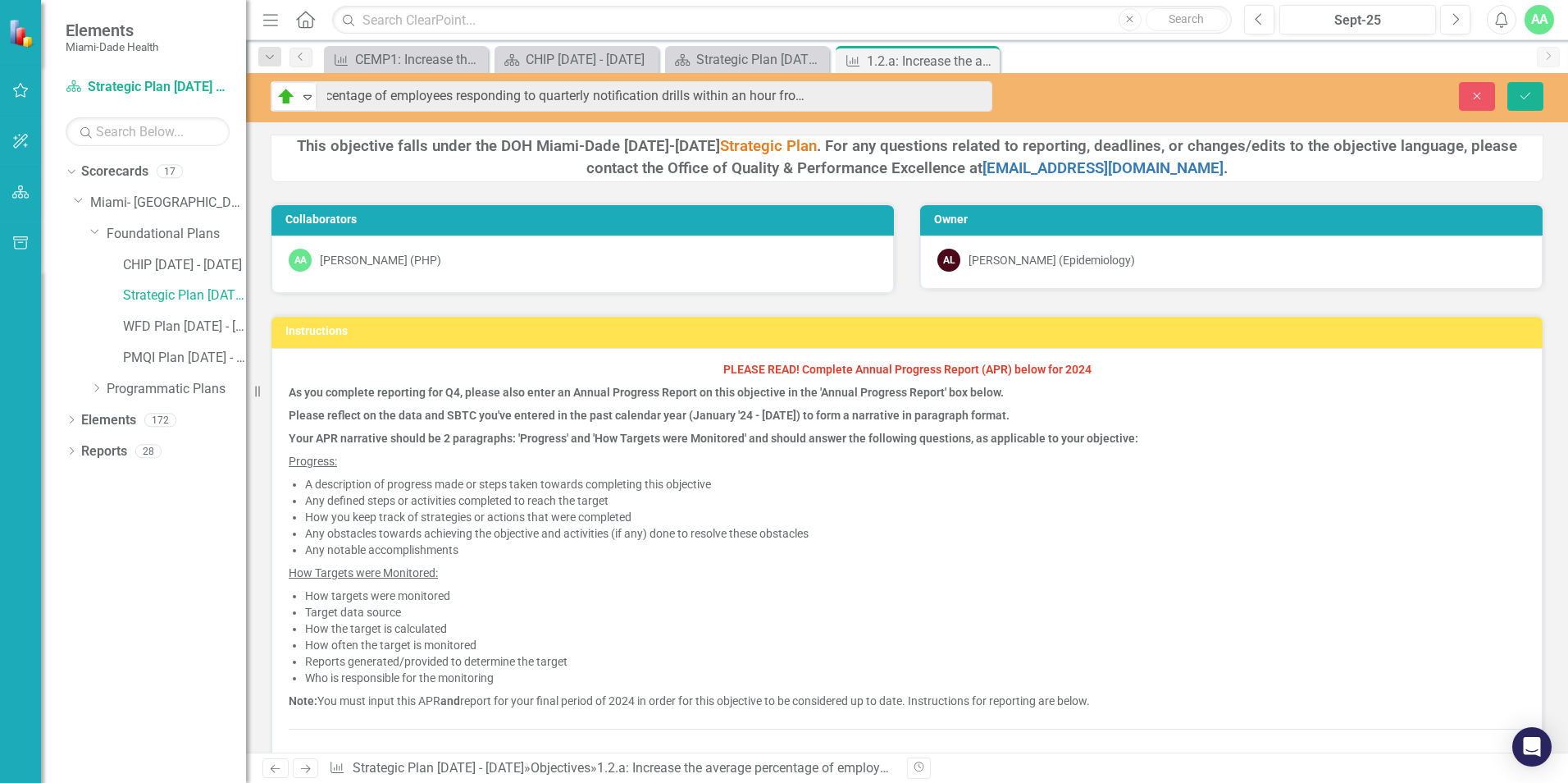
scroll to position [0, 267]
click at [137, 289] on link "Strategic Plan [DATE] - [DATE]" at bounding box center [185, 296] width 123 height 19
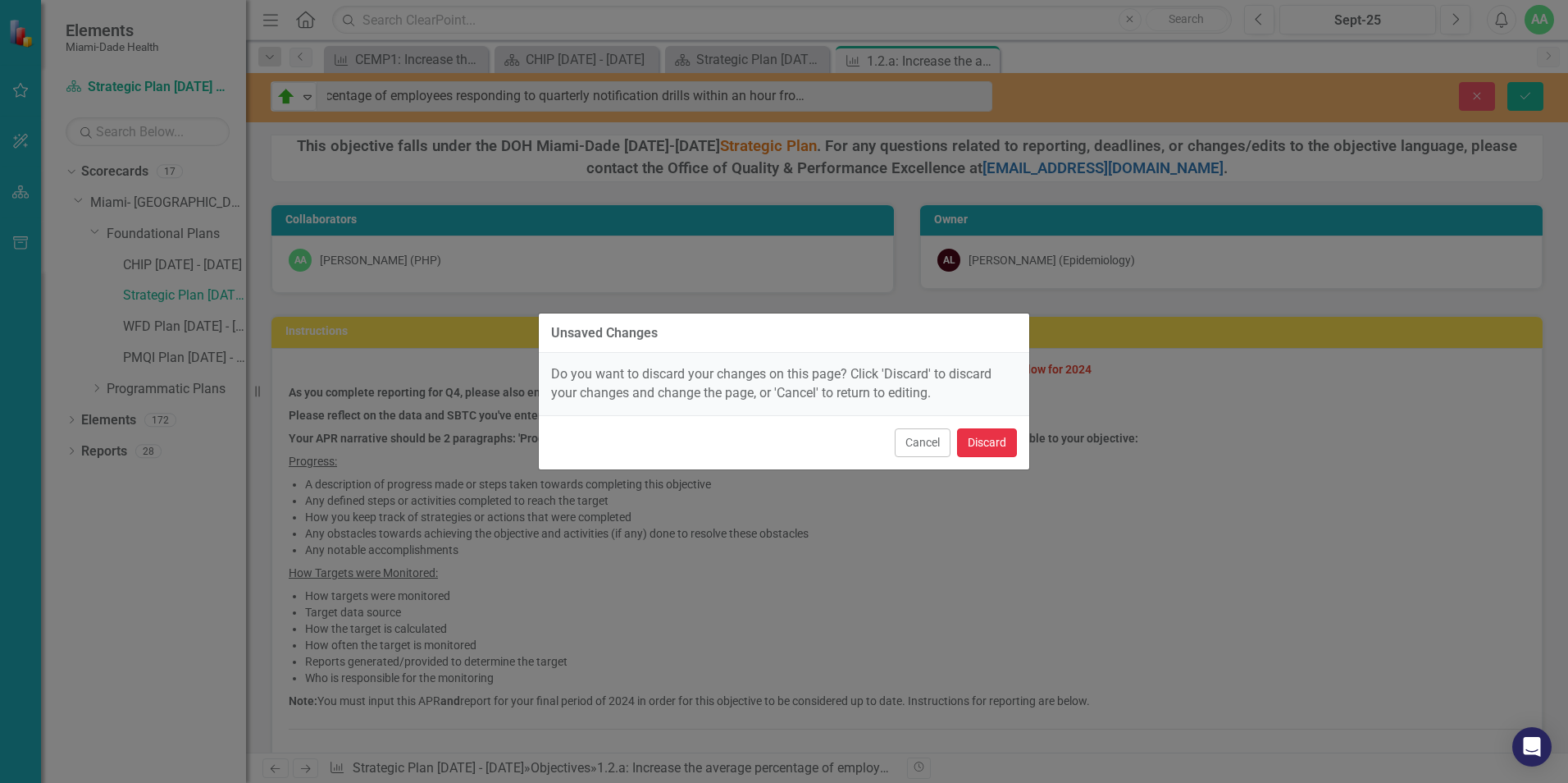
click at [997, 444] on button "Discard" at bounding box center [987, 443] width 60 height 29
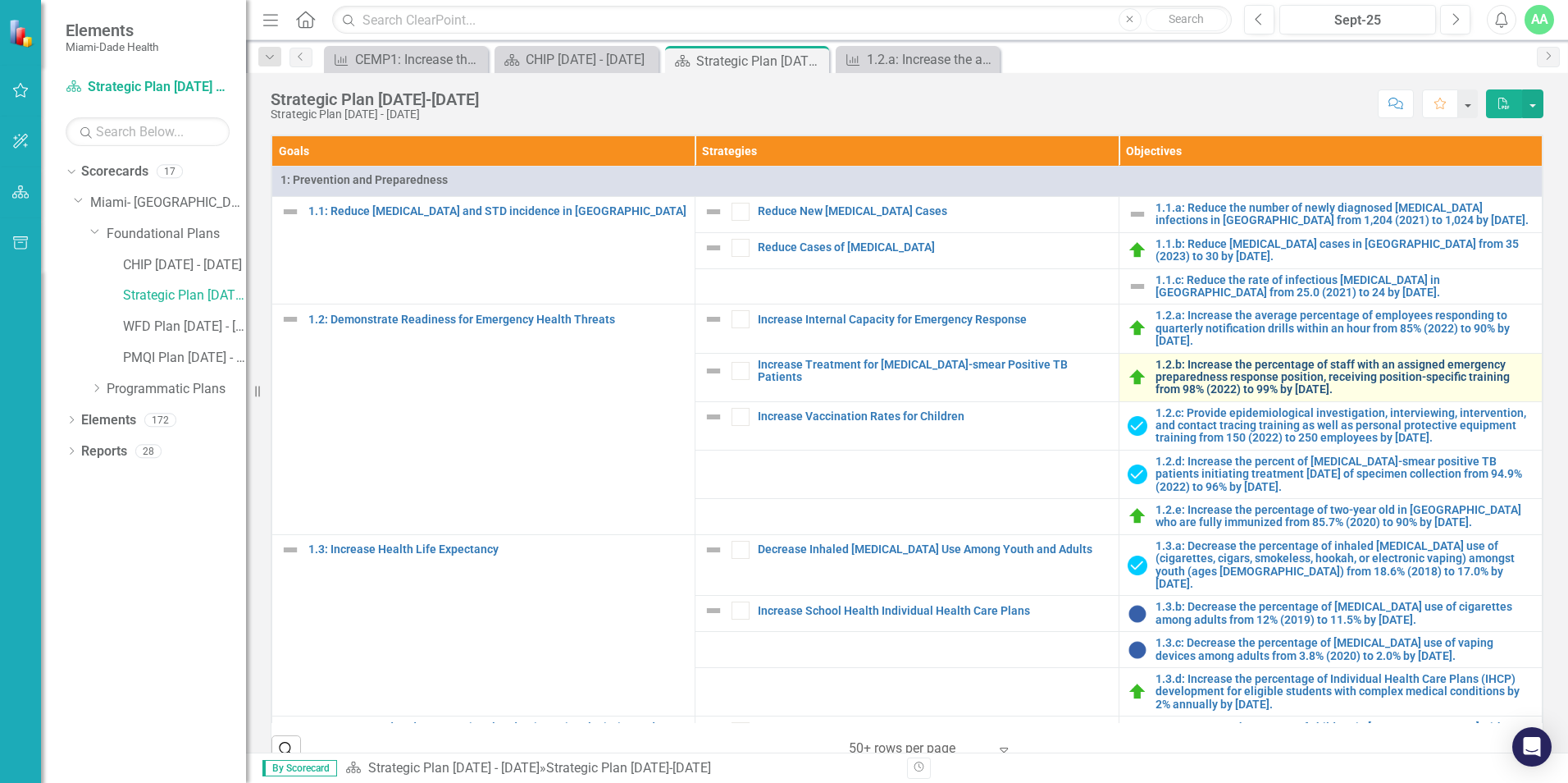
click at [1158, 371] on link "1.2.b: Increase the percentage of staff with an assigned emergency preparedness…" at bounding box center [1344, 377] width 378 height 38
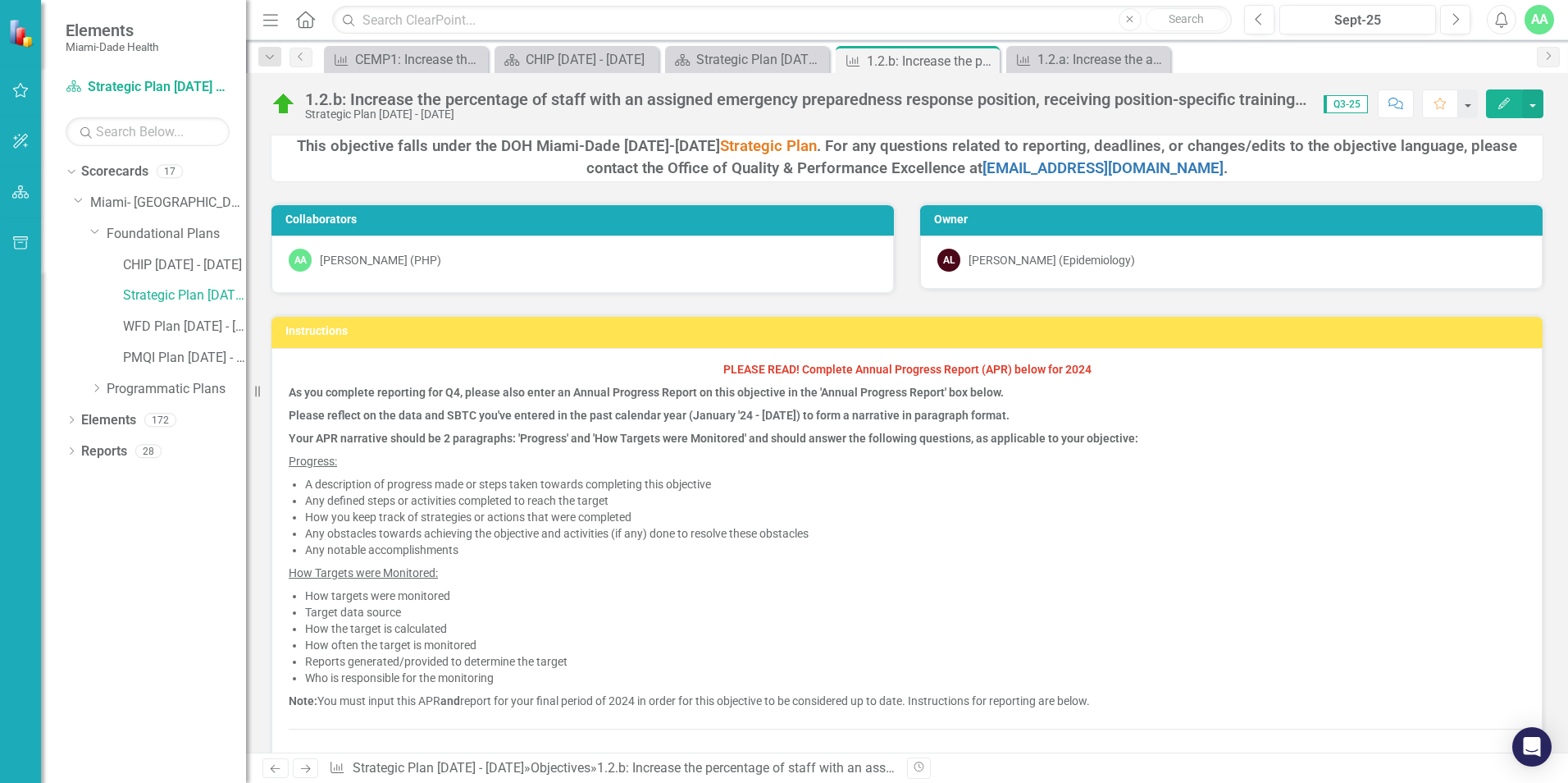
click at [1495, 102] on button "Edit" at bounding box center [1503, 104] width 36 height 29
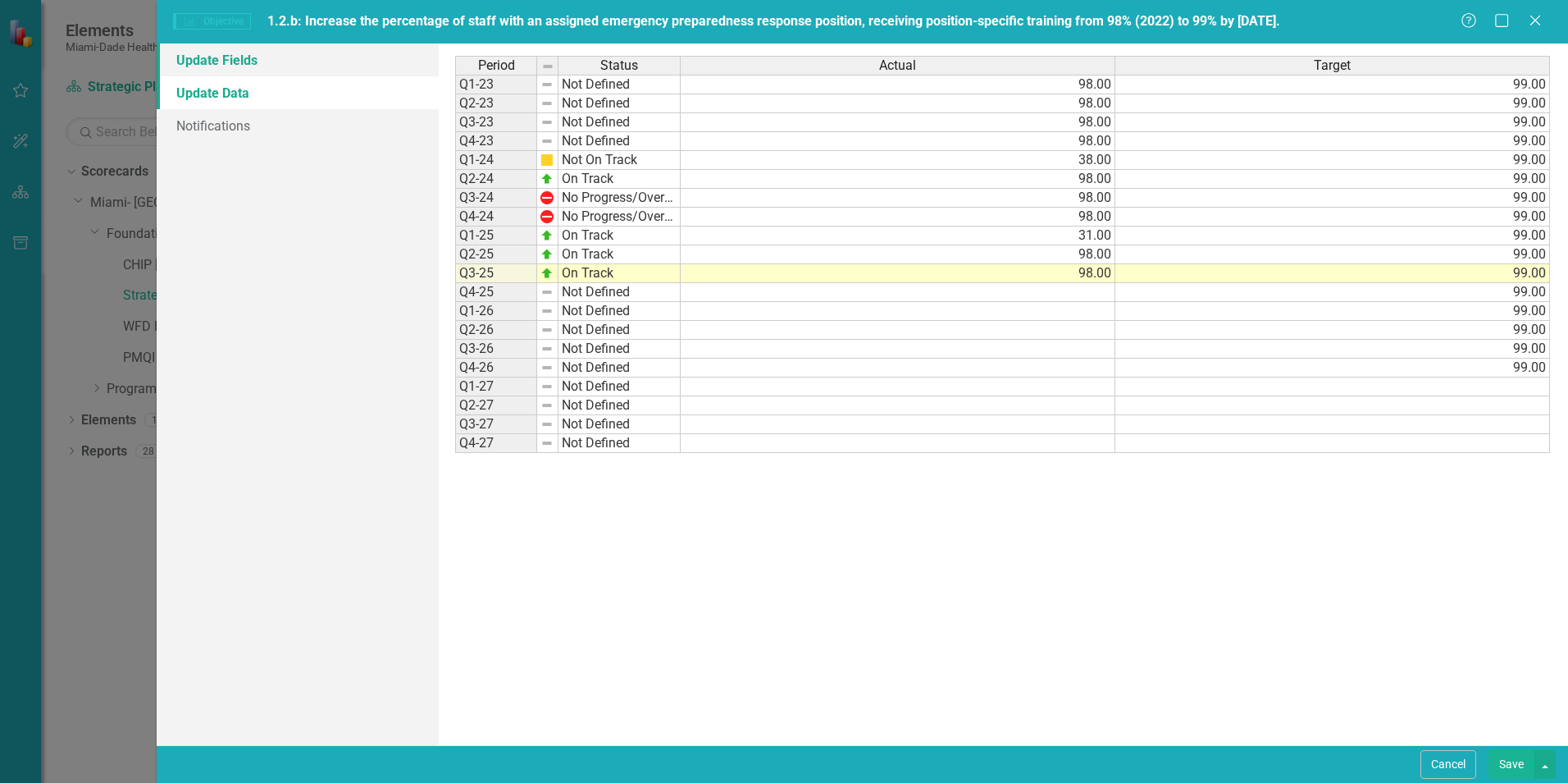
click at [226, 58] on link "Update Fields" at bounding box center [298, 60] width 282 height 33
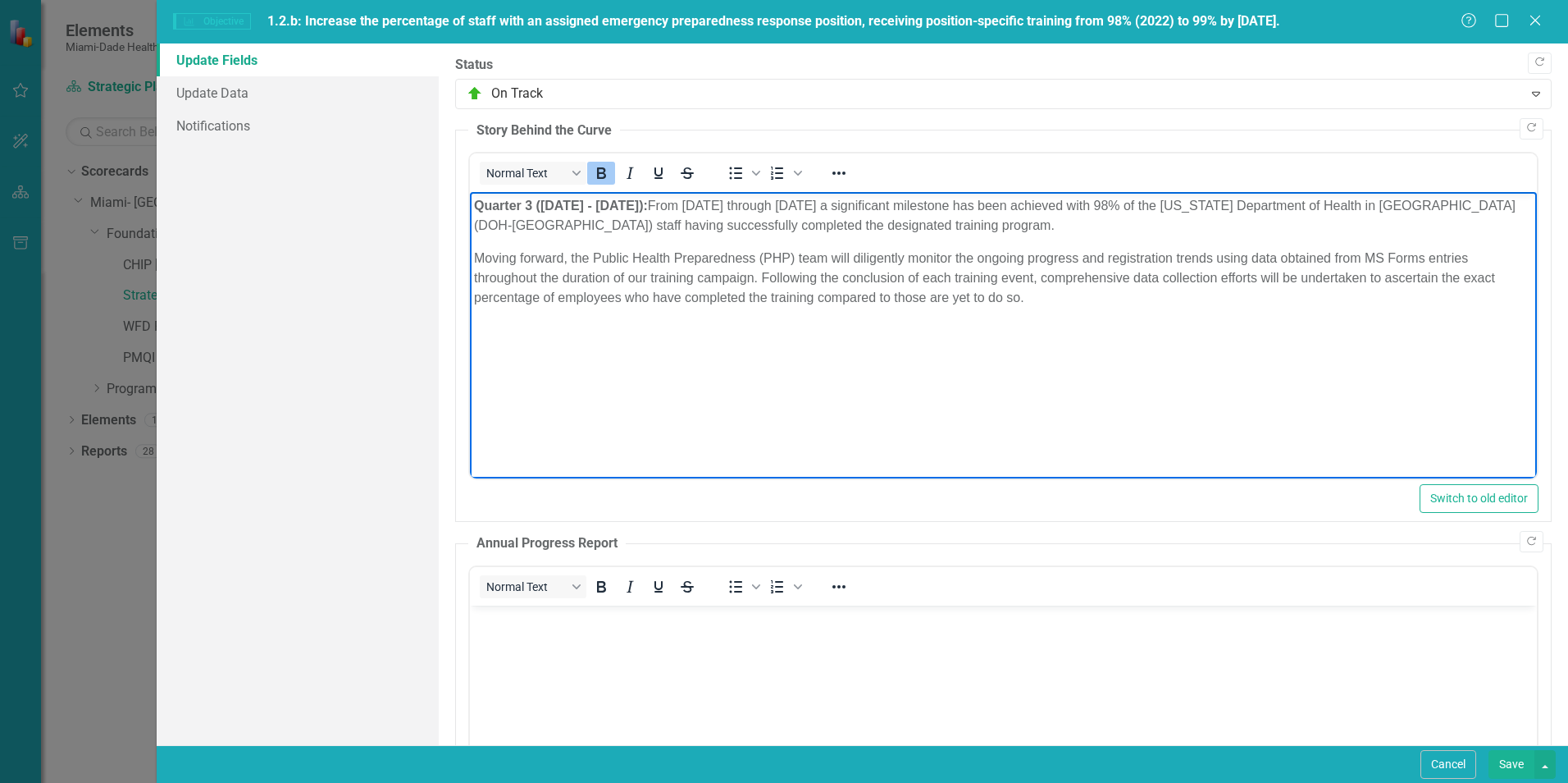
click at [471, 202] on body "Quarter 3 ([DATE] - [DATE]): From [DATE] through [DATE] a significant milestone…" at bounding box center [1003, 314] width 1067 height 246
click at [564, 363] on body "Quarter 3 ([DATE] - [DATE]): From [DATE] through [DATE] a significant milestone…" at bounding box center [1003, 314] width 1067 height 246
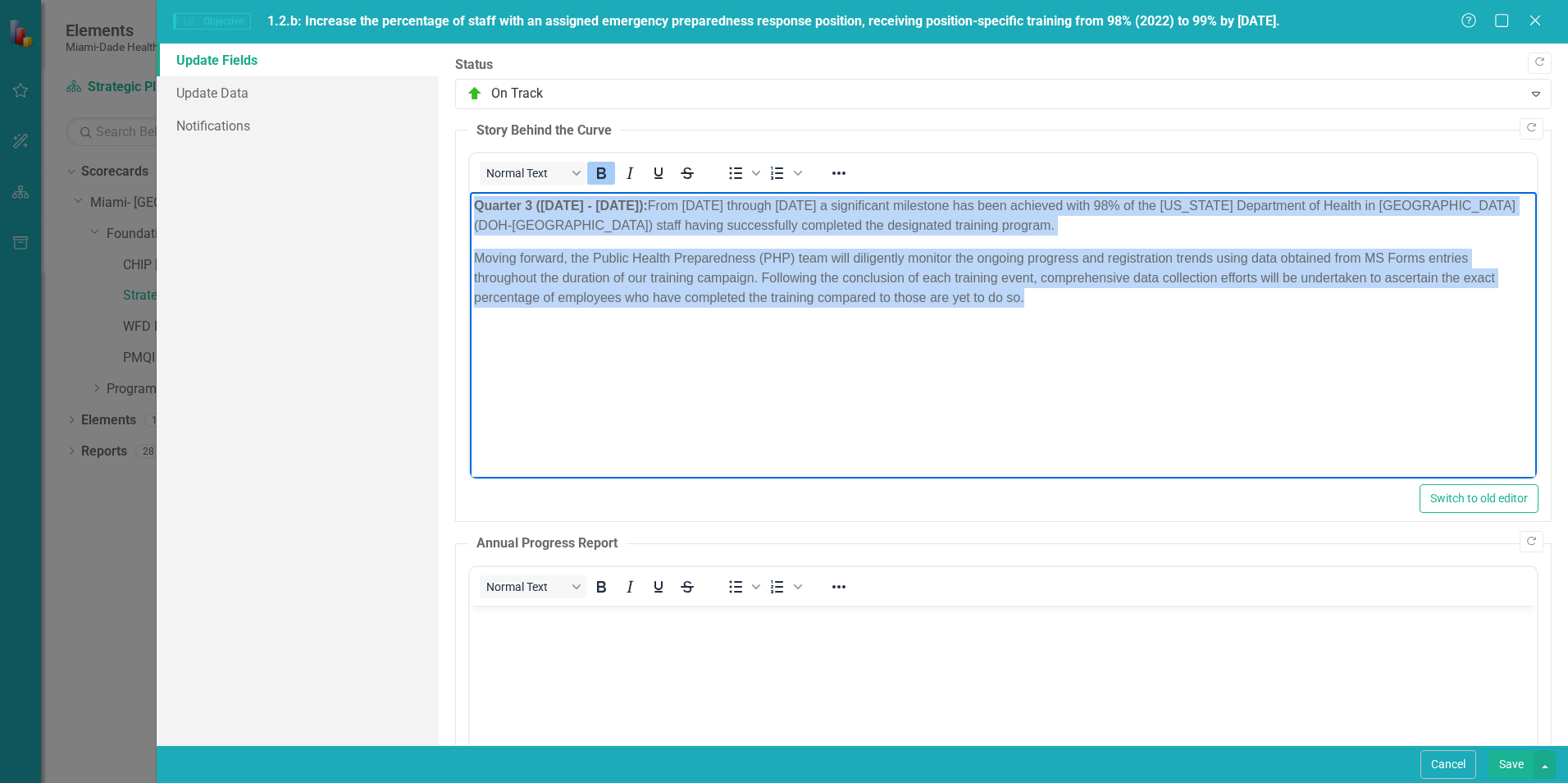
drag, startPoint x: 474, startPoint y: 203, endPoint x: 1038, endPoint y: 300, distance: 572.3
click at [1038, 300] on body "Quarter 3 ([DATE] - [DATE]): From [DATE] through [DATE] a significant milestone…" at bounding box center [1003, 314] width 1067 height 246
copy body "Quarter 3 ([DATE] - [DATE]): From [DATE] through [DATE] a significant milestone…"
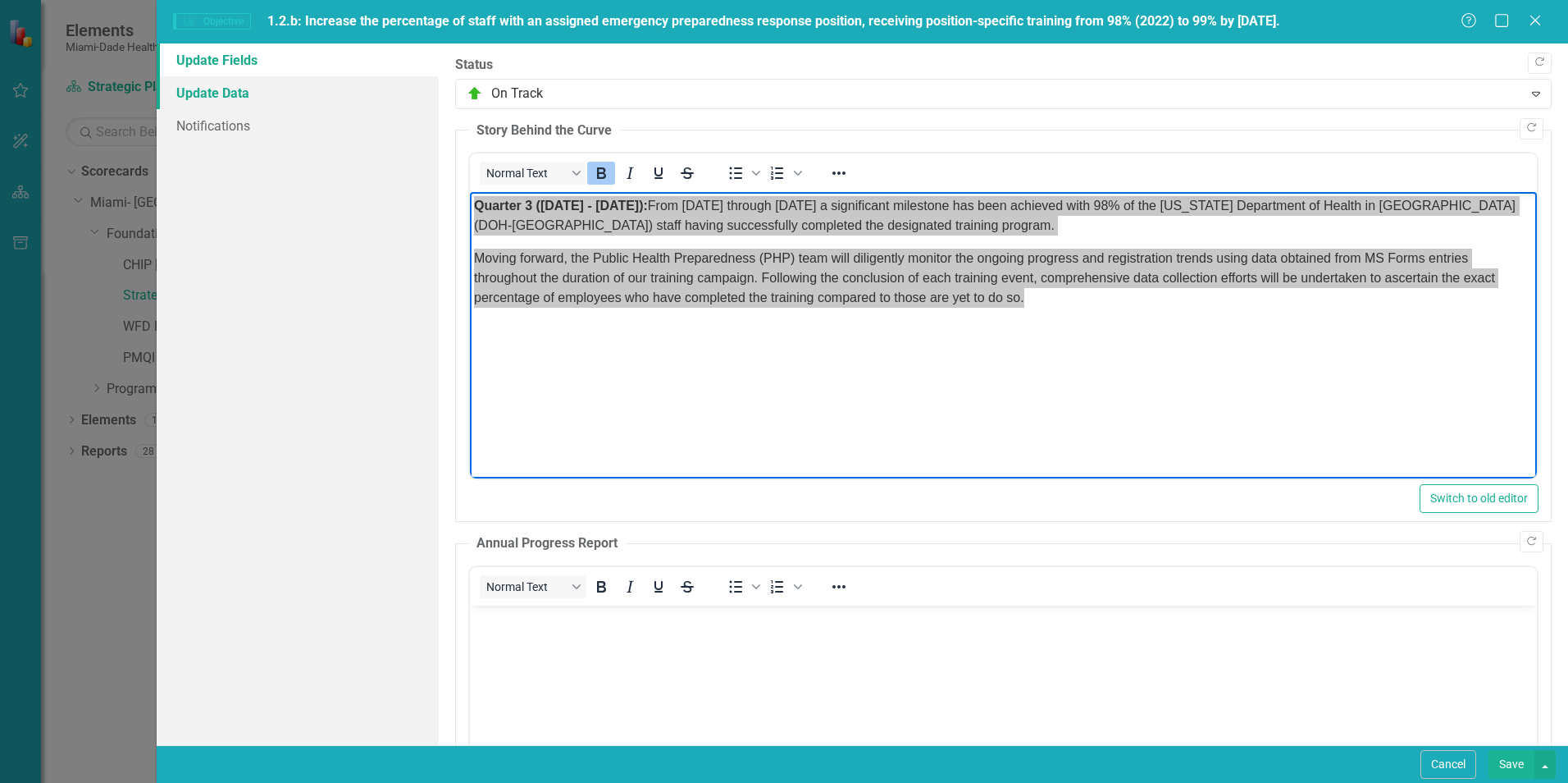
click at [224, 92] on link "Update Data" at bounding box center [298, 93] width 282 height 33
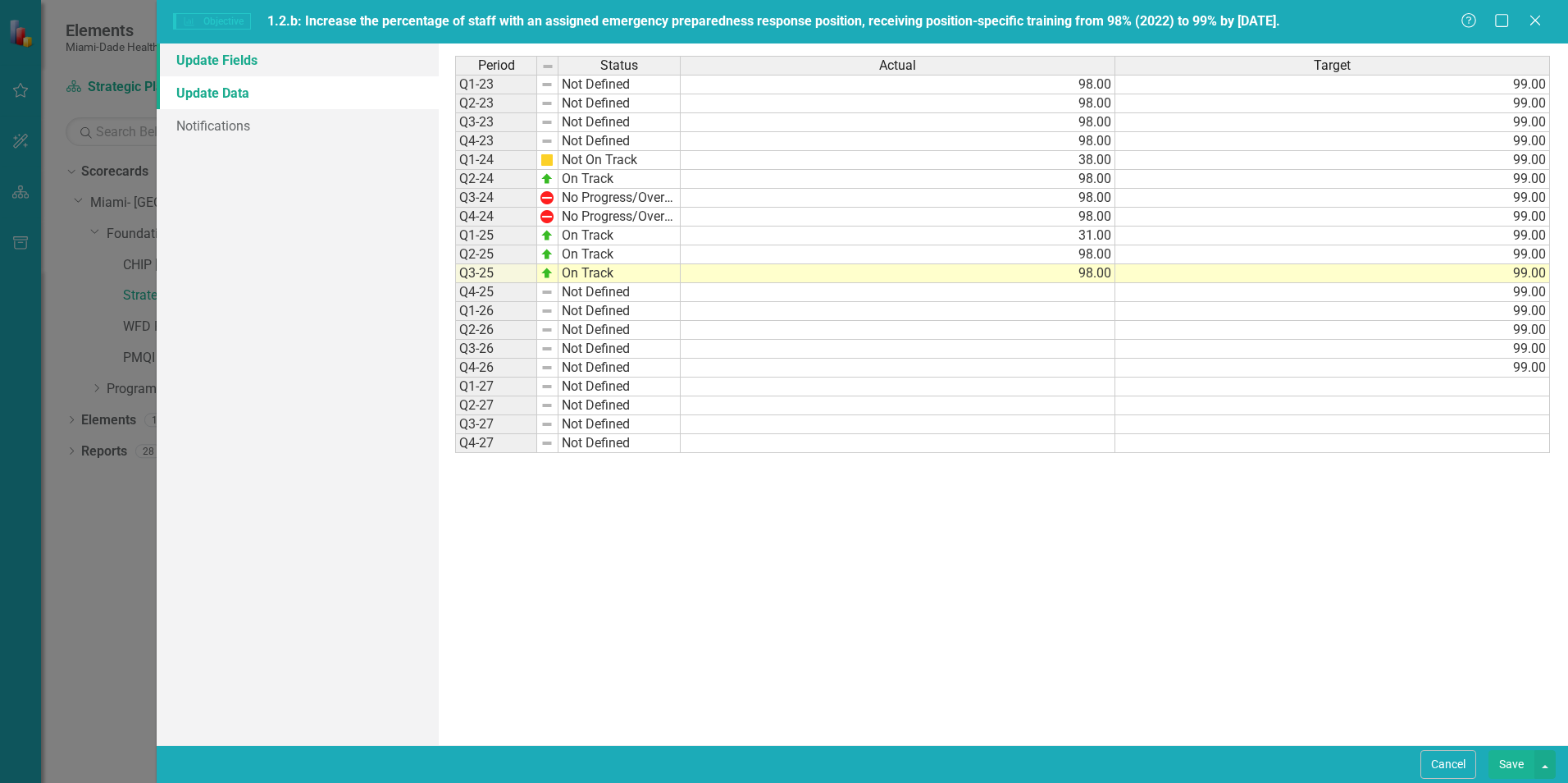
click at [206, 61] on link "Update Fields" at bounding box center [298, 60] width 282 height 33
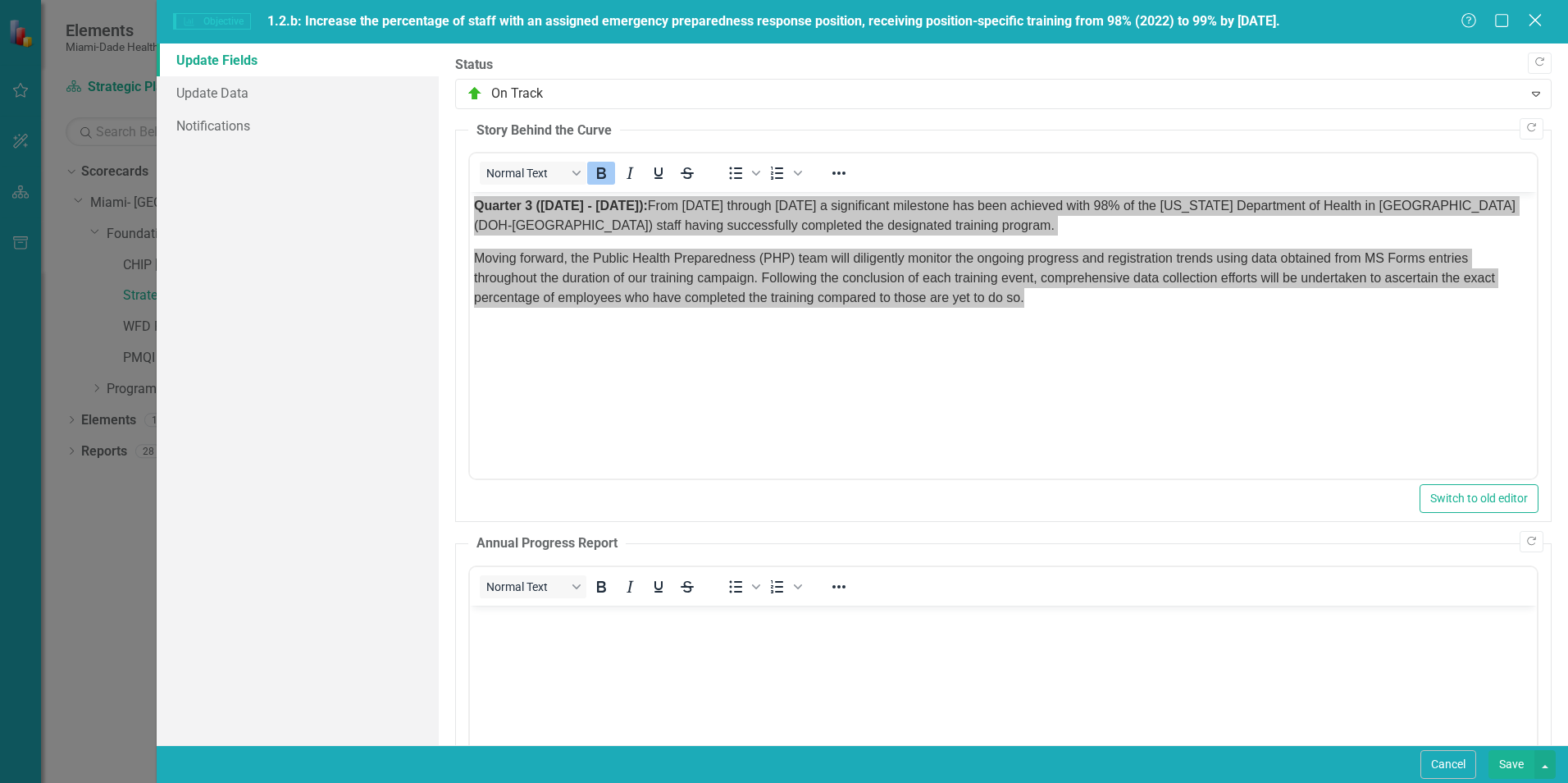
click at [1530, 19] on icon "Close" at bounding box center [1534, 20] width 20 height 15
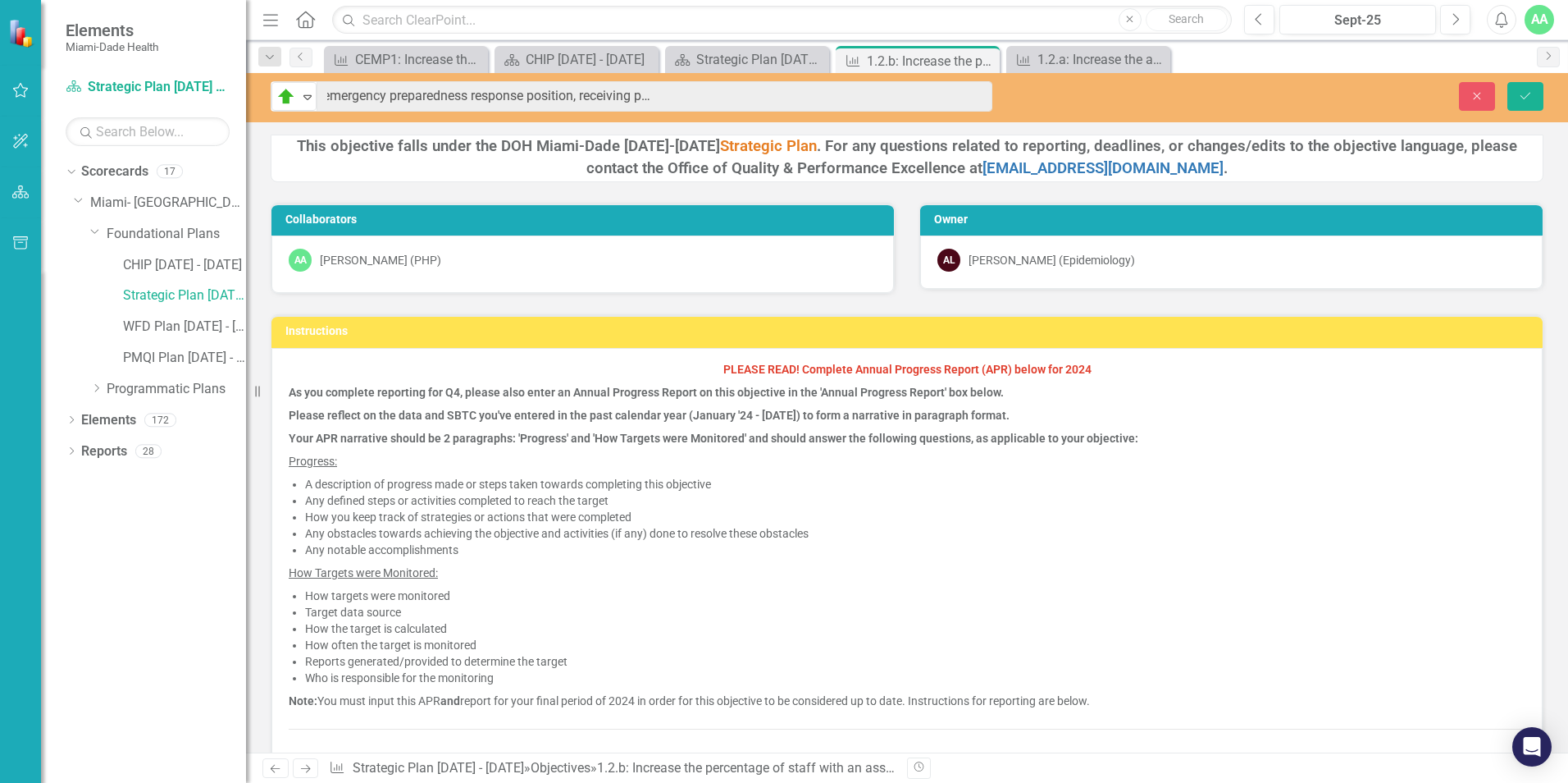
drag, startPoint x: 306, startPoint y: 97, endPoint x: 978, endPoint y: 74, distance: 672.4
click at [978, 74] on div "On Track Expand 1.2.b: Increase the percentage of staff with an assigned emerge…" at bounding box center [907, 97] width 1322 height 49
click at [158, 293] on link "Strategic Plan [DATE] - [DATE]" at bounding box center [185, 296] width 123 height 19
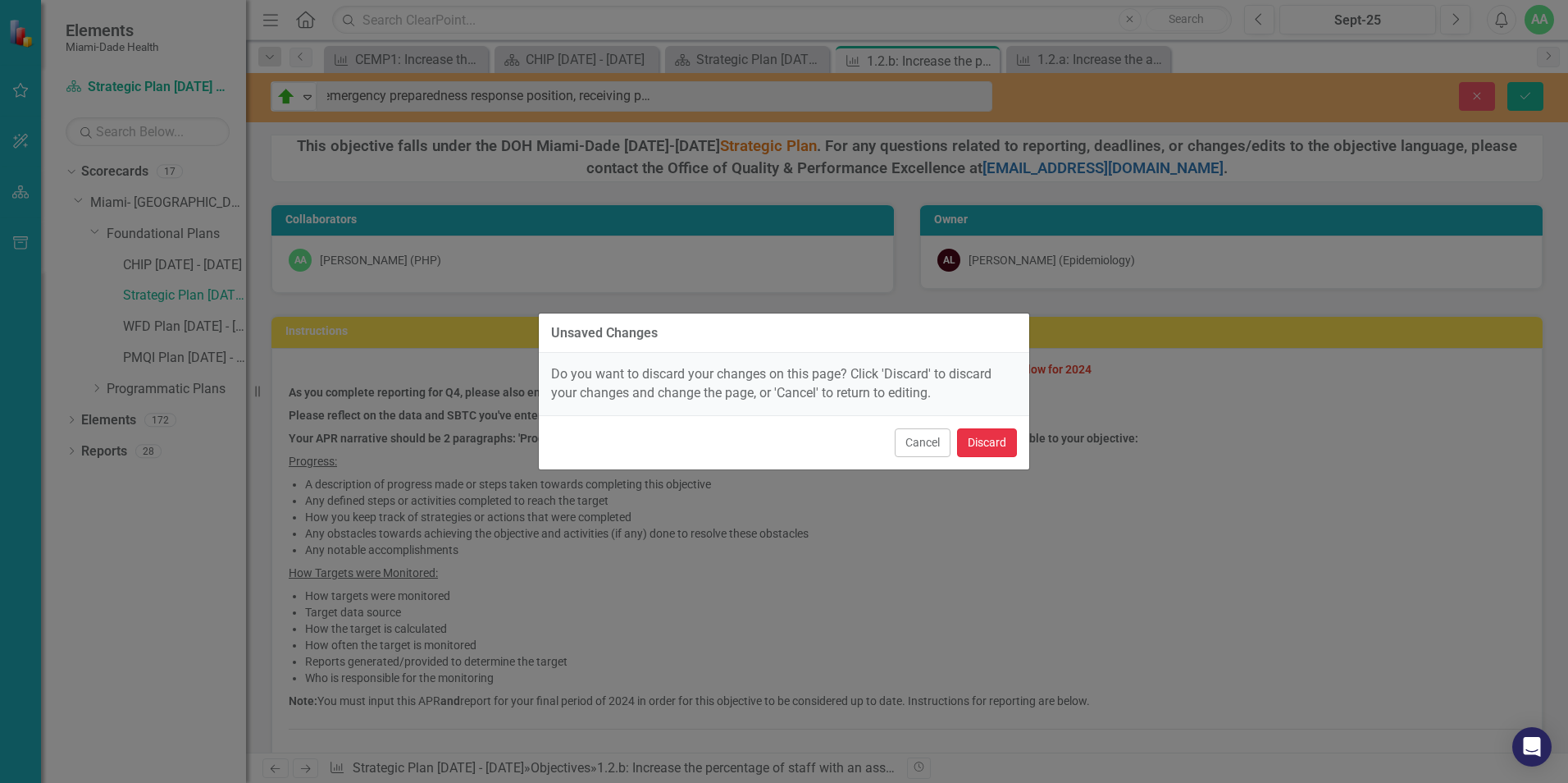
click at [1000, 445] on button "Discard" at bounding box center [987, 443] width 60 height 29
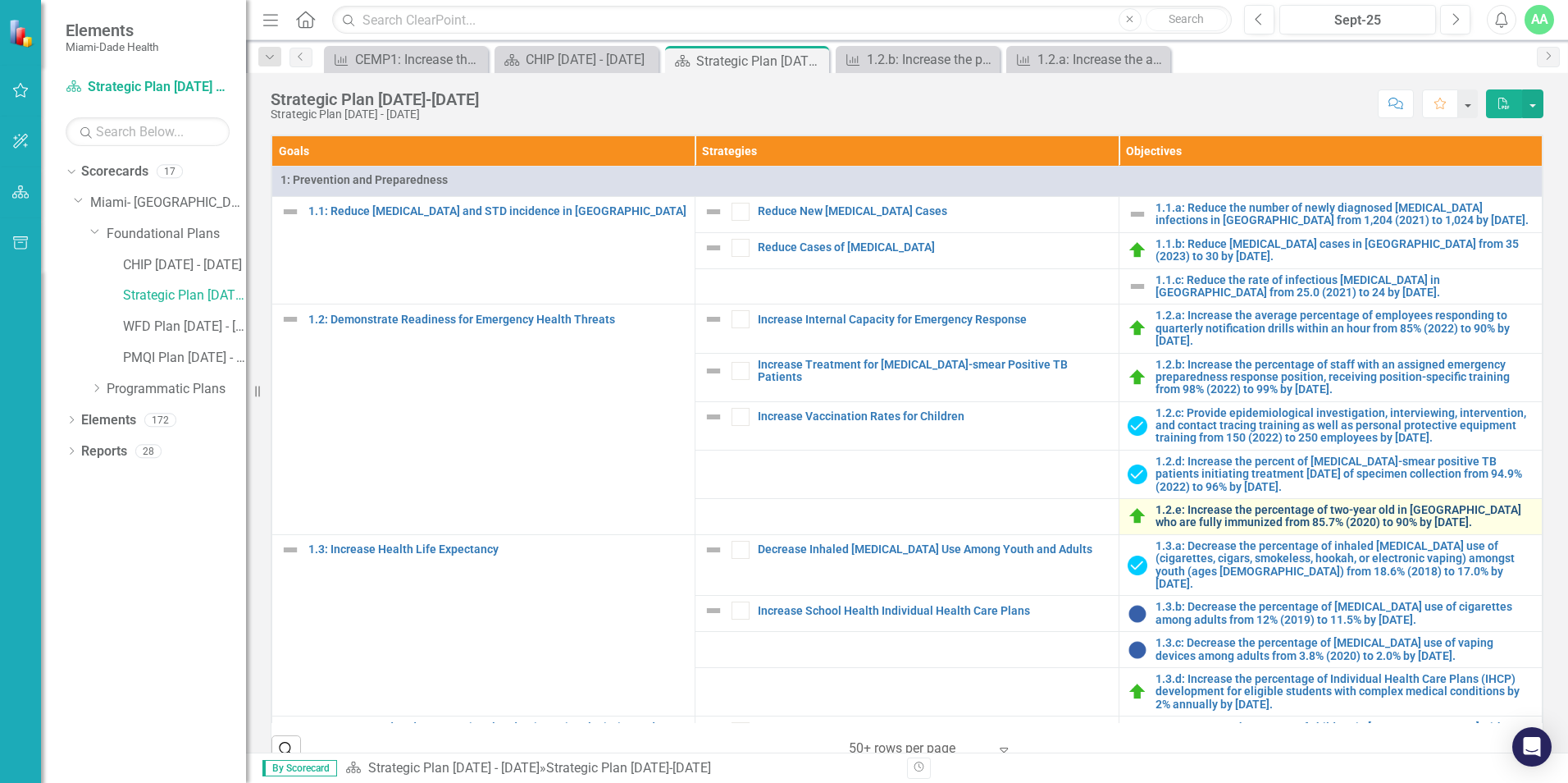
click at [1262, 514] on link "1.2.e: Increase the percentage of two-year old in [GEOGRAPHIC_DATA] who are ful…" at bounding box center [1344, 516] width 378 height 25
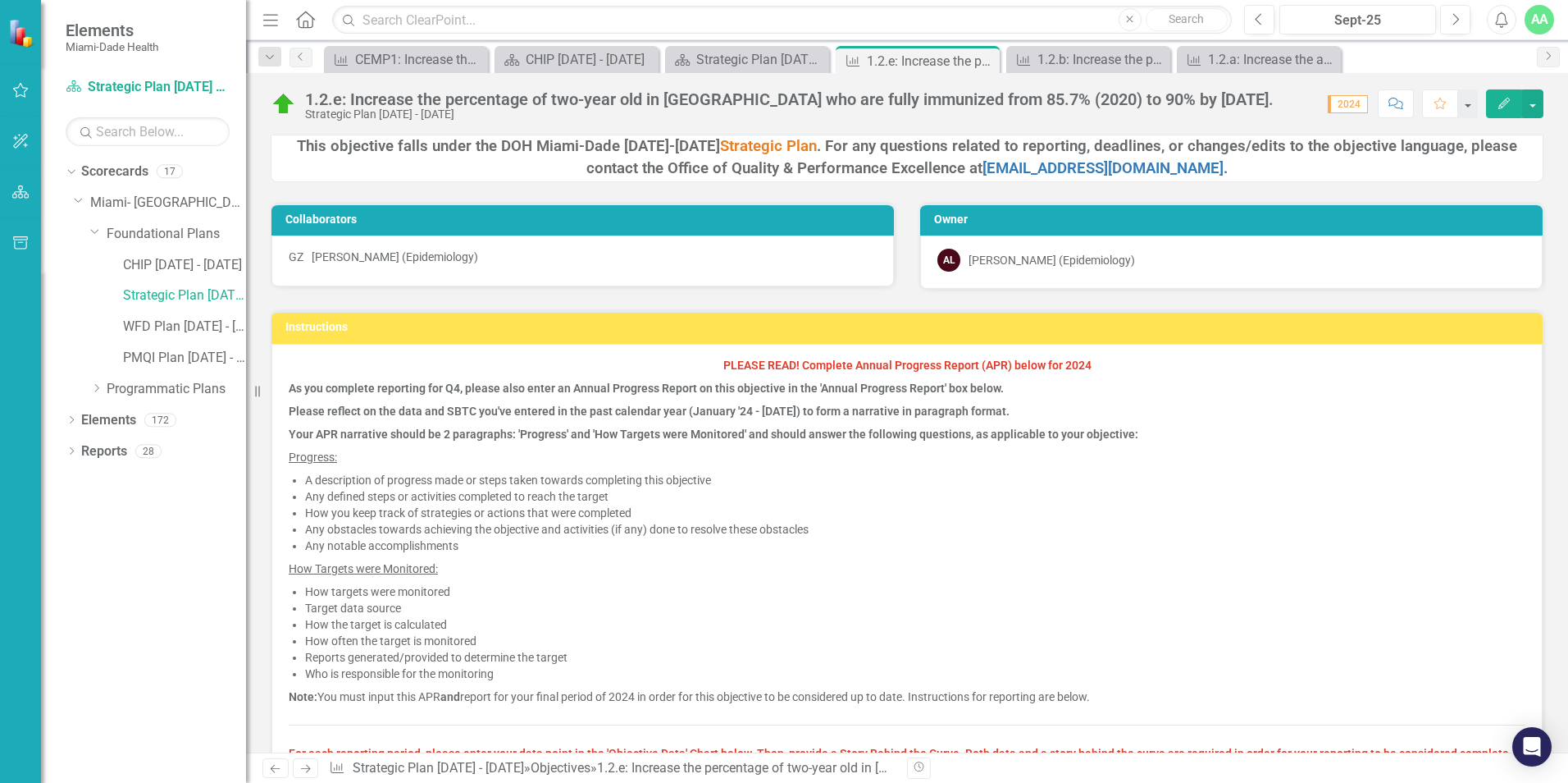
drag, startPoint x: 306, startPoint y: 91, endPoint x: 1299, endPoint y: 88, distance: 993.0
click at [1299, 88] on div "1.2.e: Increase the percentage of two-year old in [GEOGRAPHIC_DATA] who are ful…" at bounding box center [907, 97] width 1322 height 49
drag, startPoint x: 1299, startPoint y: 88, endPoint x: 1253, endPoint y: 96, distance: 46.7
copy div "1.2.e: Increase the percentage of two-year old in [GEOGRAPHIC_DATA] who are ful…"
click at [1500, 102] on icon "Edit" at bounding box center [1503, 103] width 14 height 12
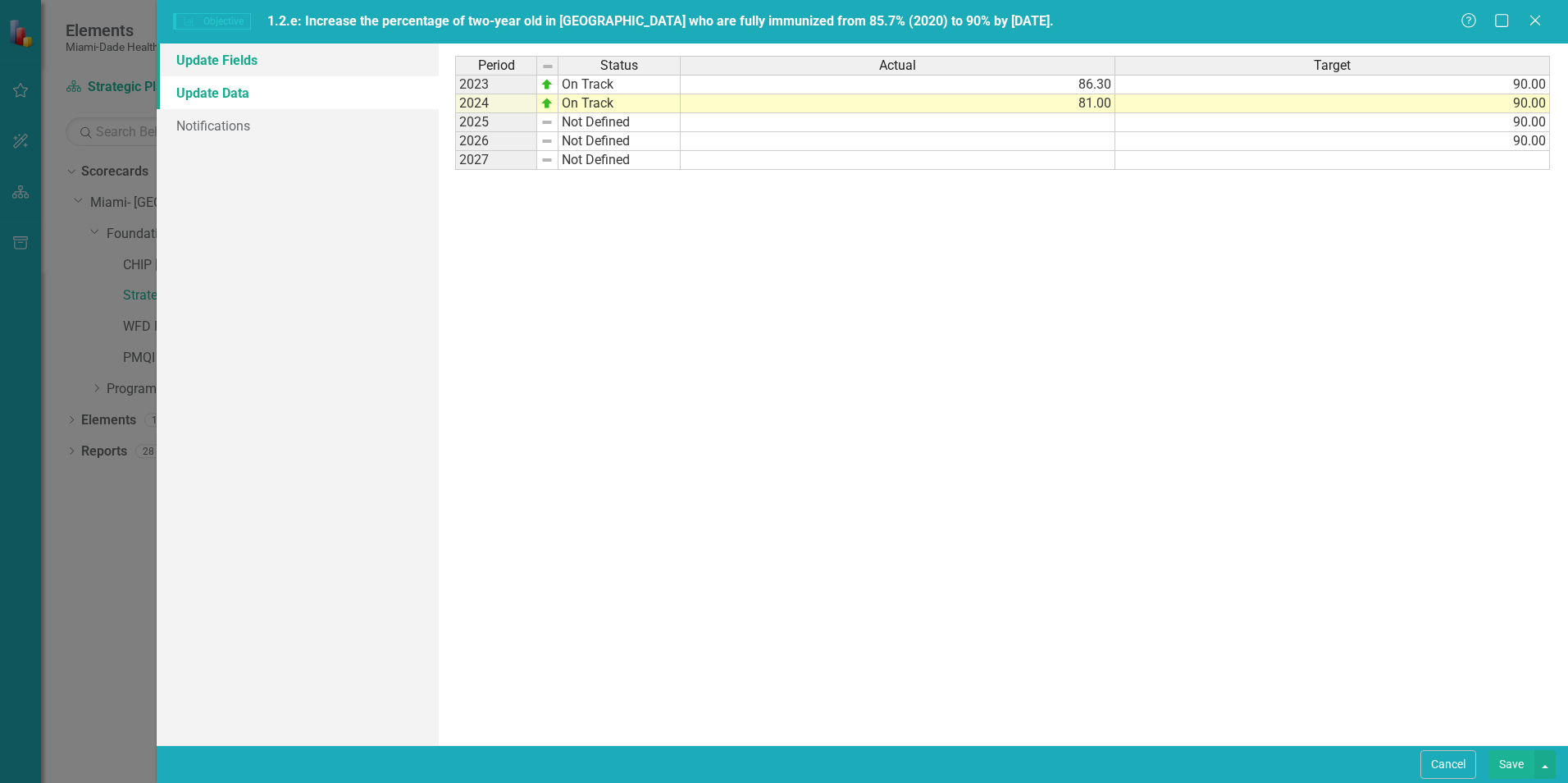
click at [197, 64] on link "Update Fields" at bounding box center [298, 60] width 282 height 33
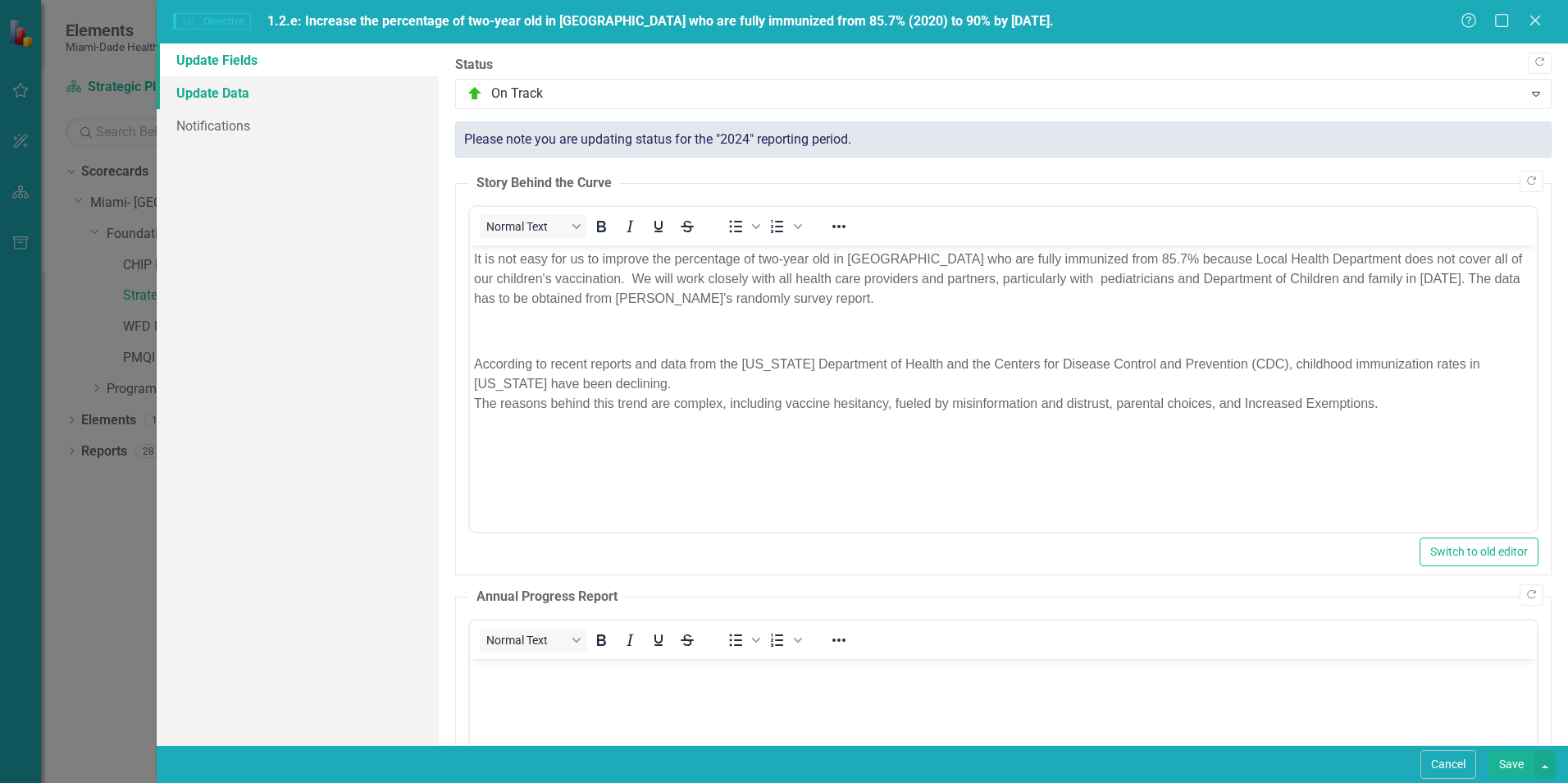
click at [229, 94] on link "Update Data" at bounding box center [298, 93] width 282 height 33
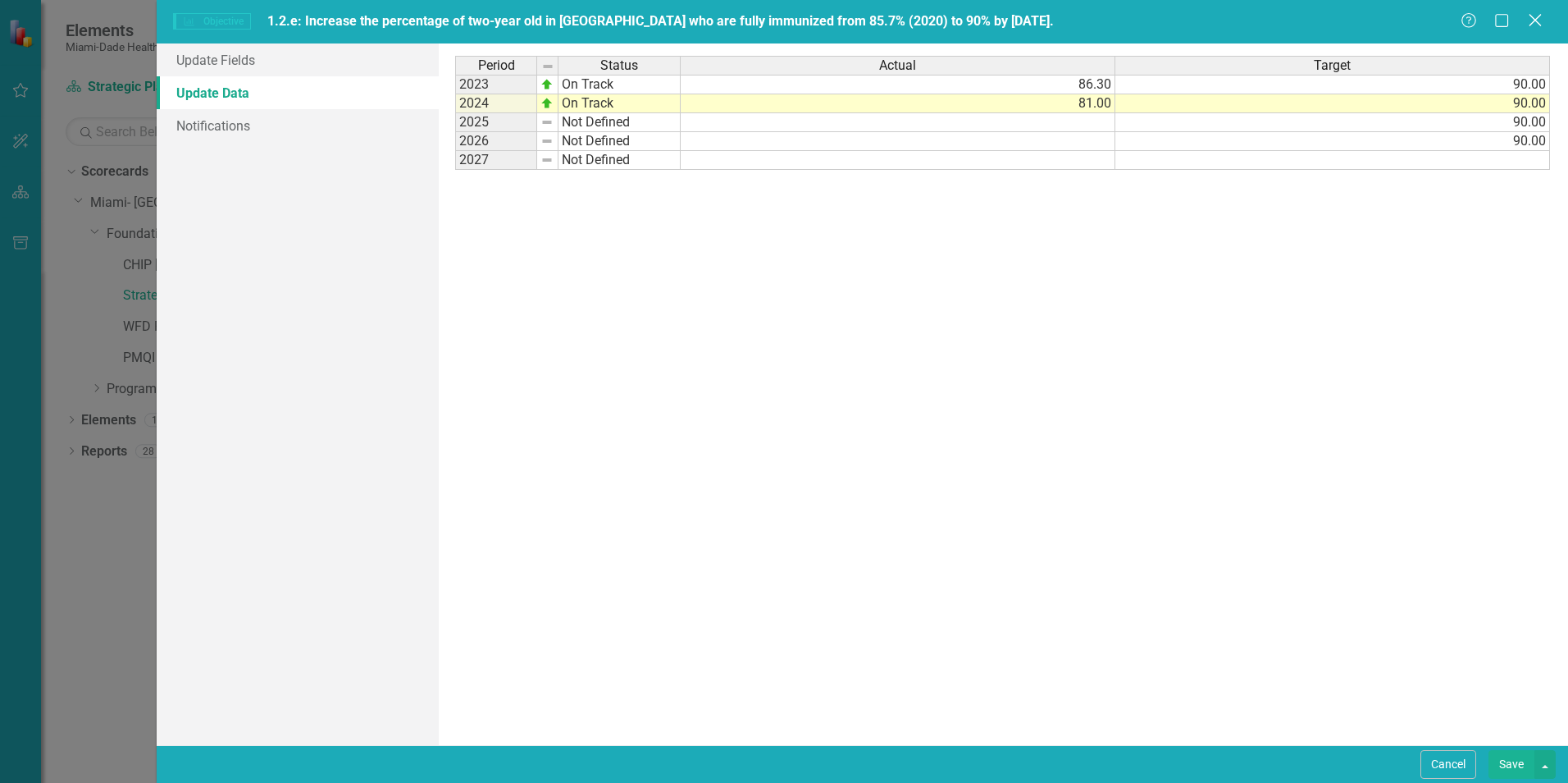
click at [1542, 19] on icon "Close" at bounding box center [1534, 20] width 20 height 15
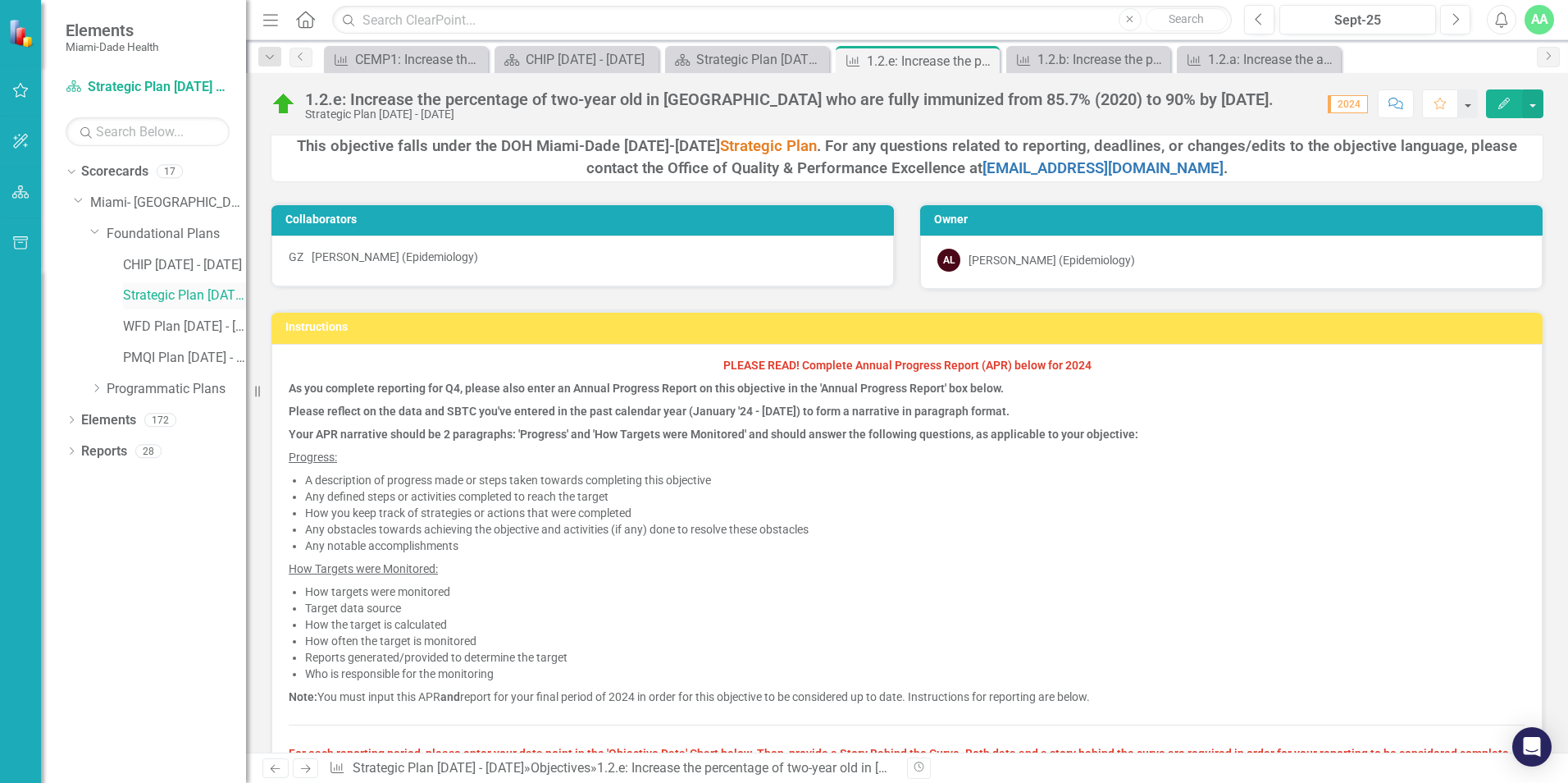
click at [143, 296] on link "Strategic Plan [DATE] - [DATE]" at bounding box center [185, 296] width 123 height 19
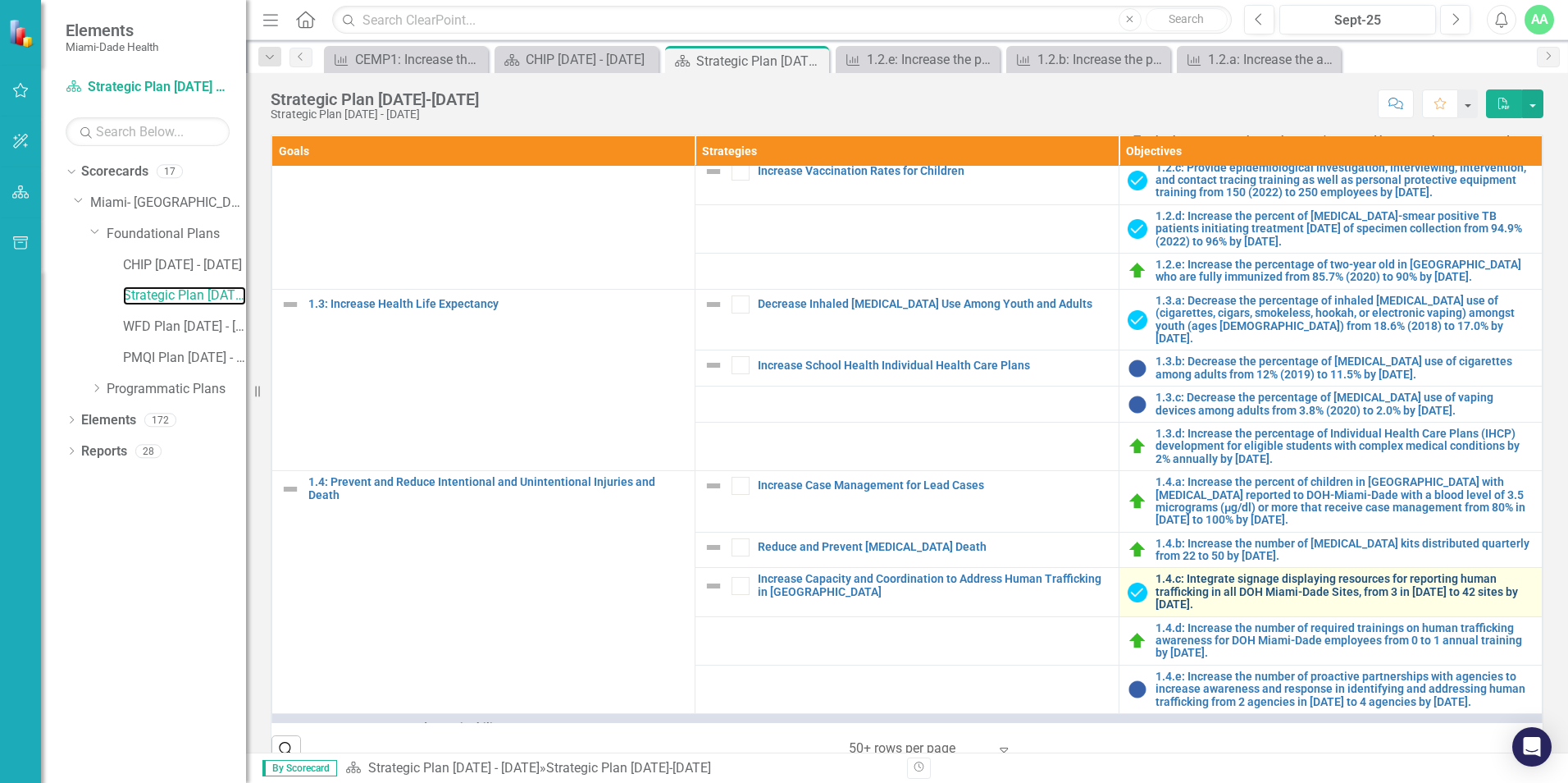
scroll to position [246, 0]
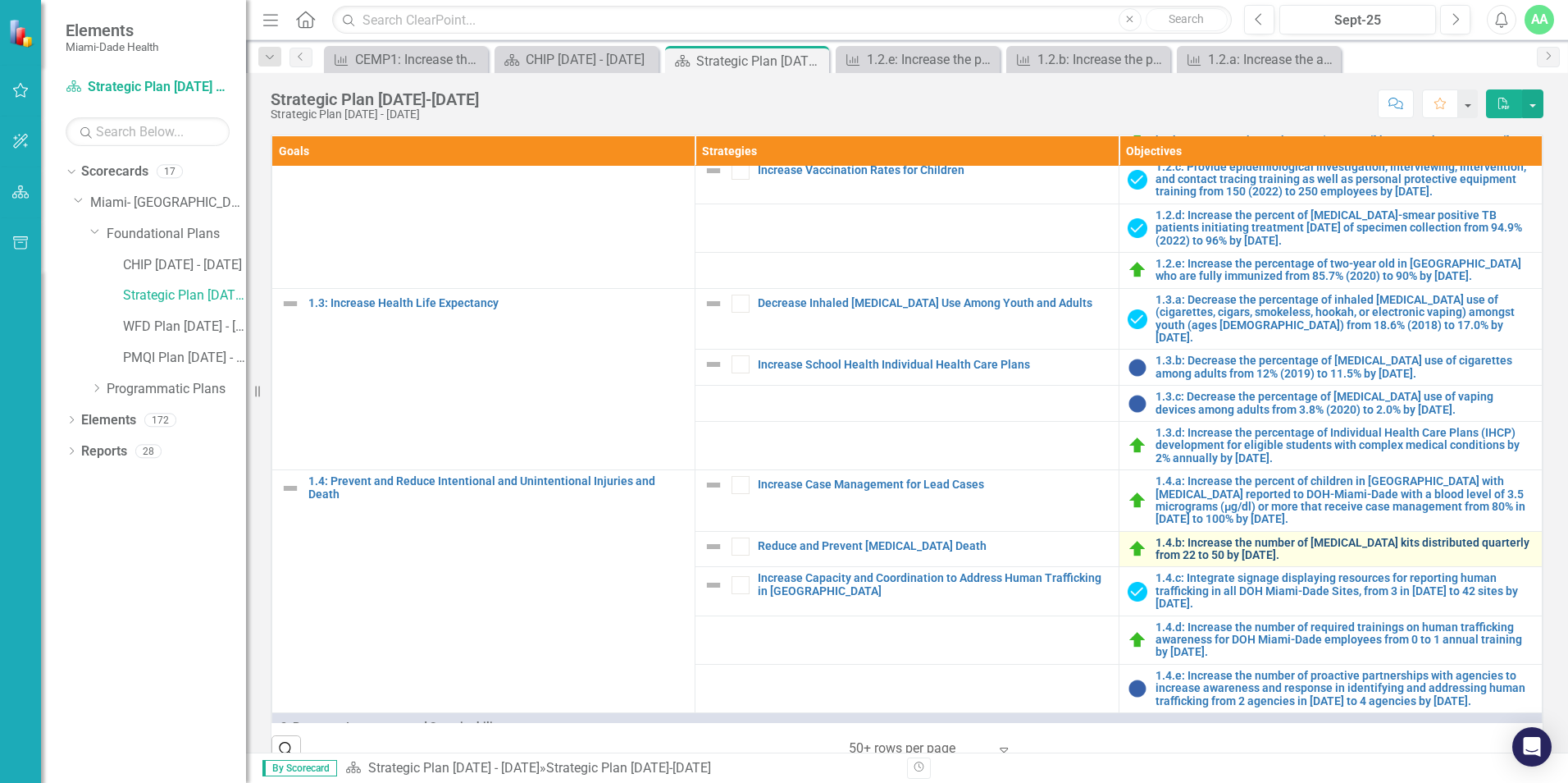
click at [1166, 545] on link "1.4.b: Increase the number of [MEDICAL_DATA] kits distributed quarterly from 22…" at bounding box center [1344, 550] width 378 height 25
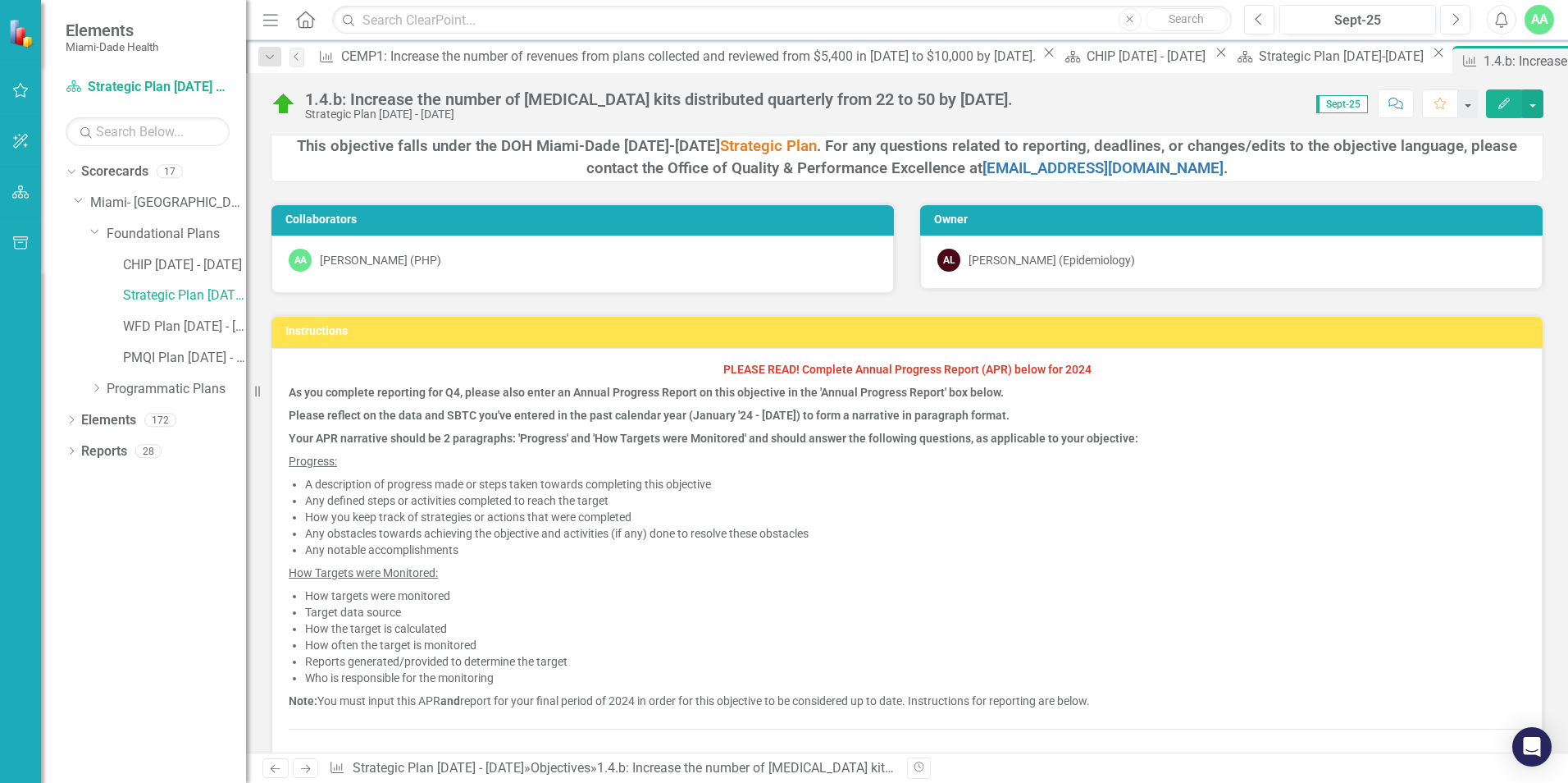
click at [311, 100] on div "1.4.b: Increase the number of [MEDICAL_DATA] kits distributed quarterly from 22…" at bounding box center [659, 99] width 707 height 18
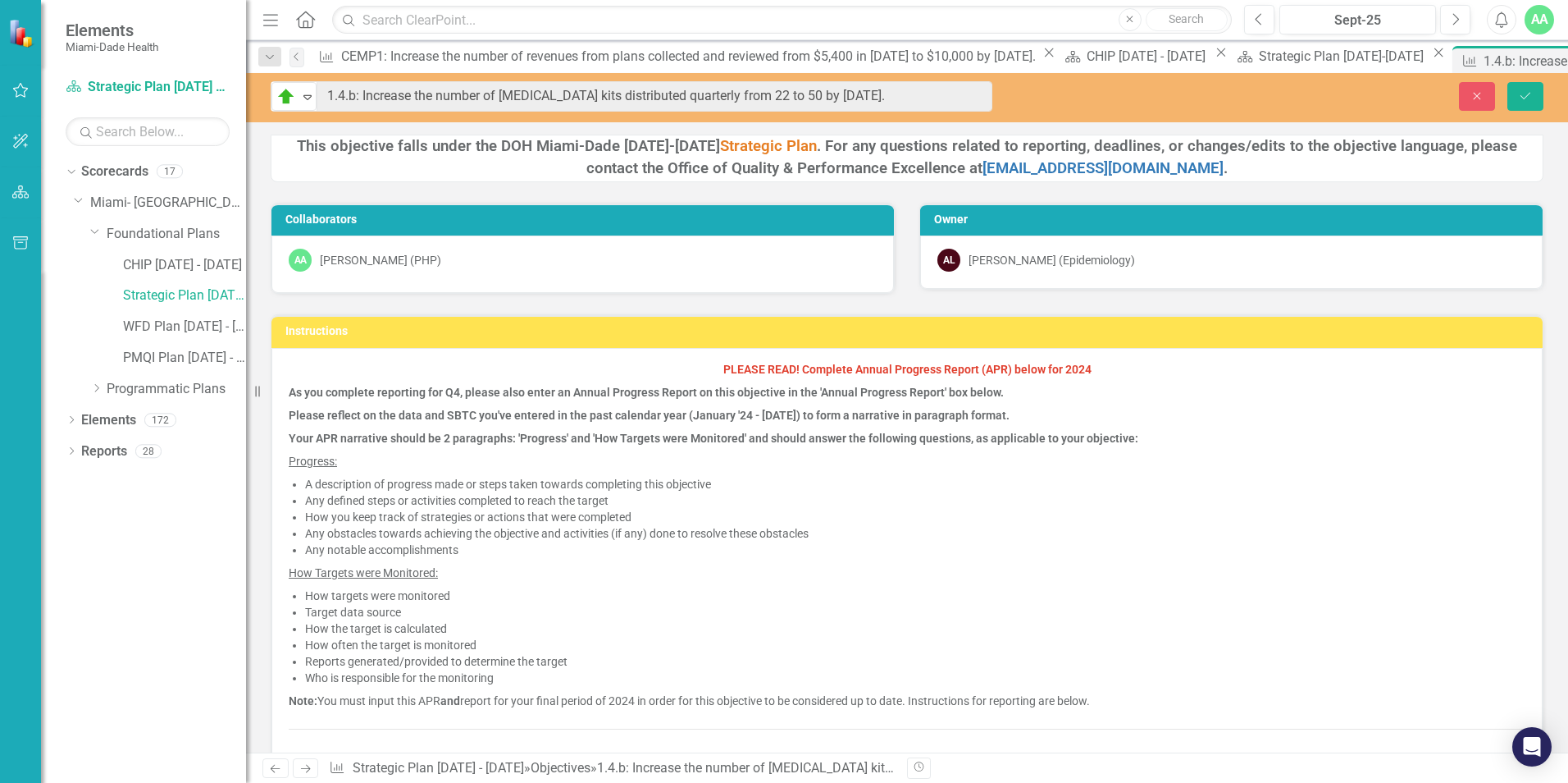
drag, startPoint x: 307, startPoint y: 98, endPoint x: 930, endPoint y: 74, distance: 623.5
click at [930, 74] on div "On Track Expand 1.4.b: Increase the number of [MEDICAL_DATA] kits distributed q…" at bounding box center [907, 97] width 1322 height 49
drag, startPoint x: 1478, startPoint y: 99, endPoint x: 1400, endPoint y: 136, distance: 86.3
click at [1478, 99] on icon "Close" at bounding box center [1476, 96] width 14 height 12
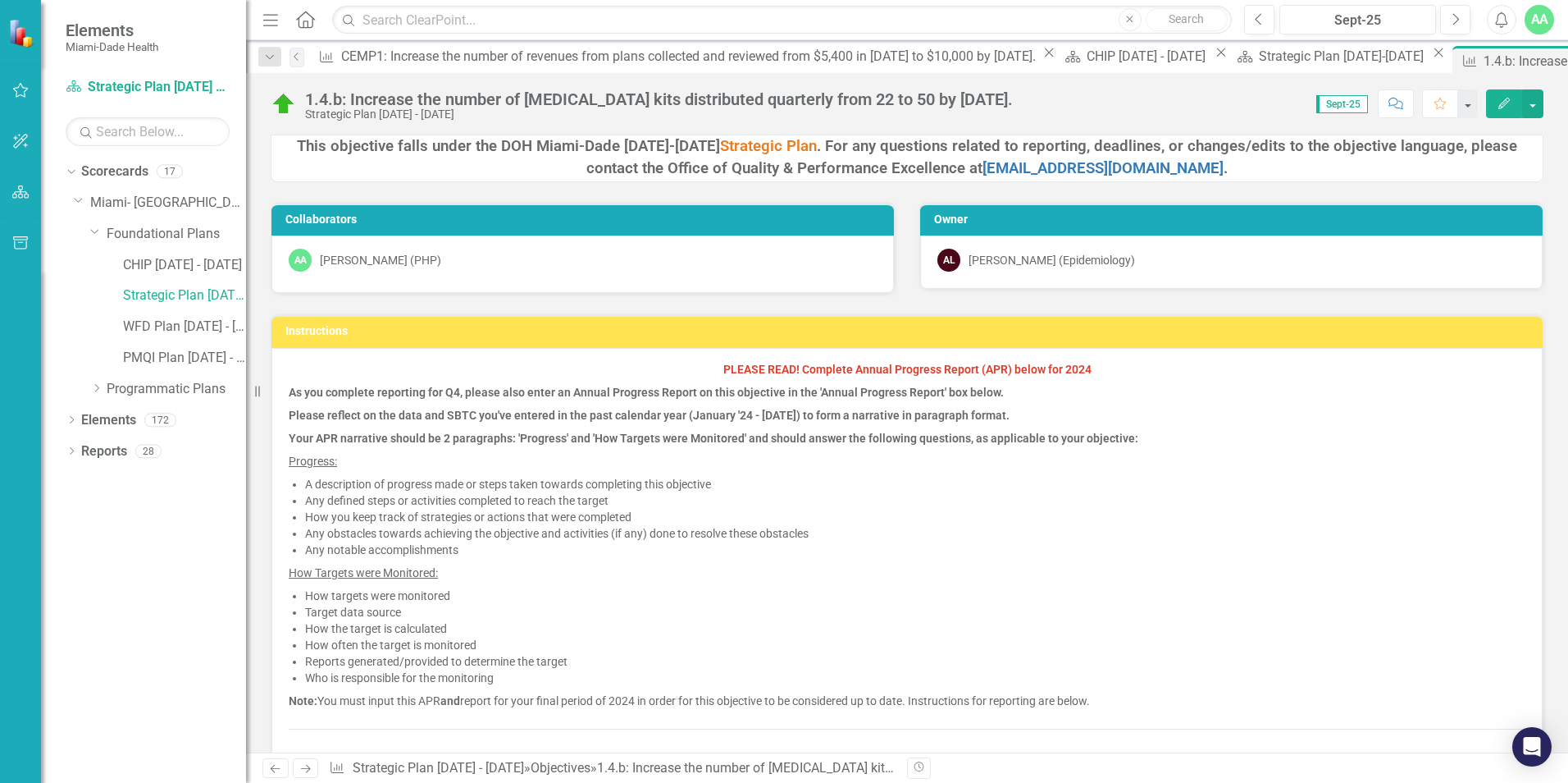
click at [1502, 106] on icon "Edit" at bounding box center [1503, 103] width 14 height 12
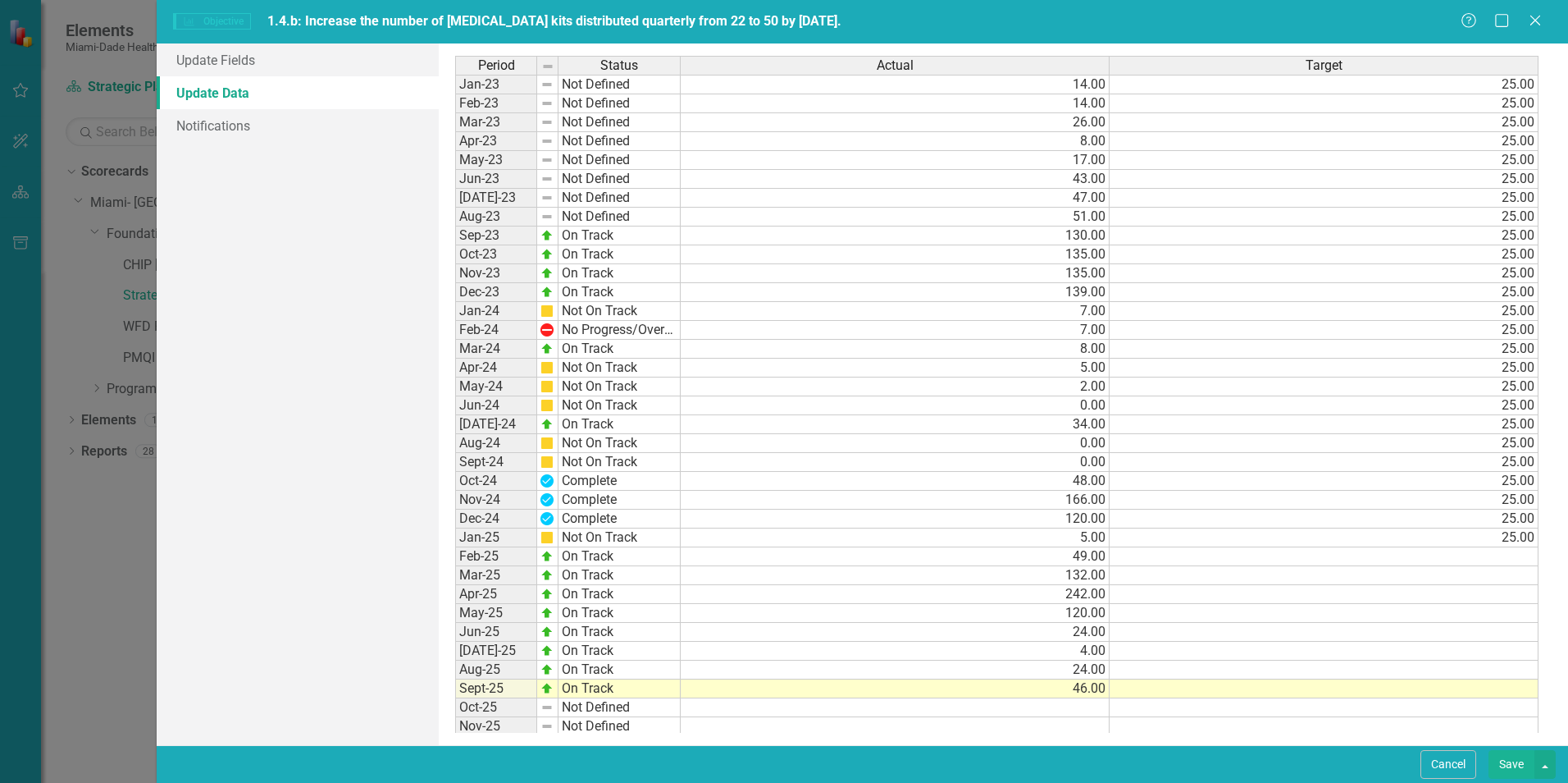
scroll to position [164, 0]
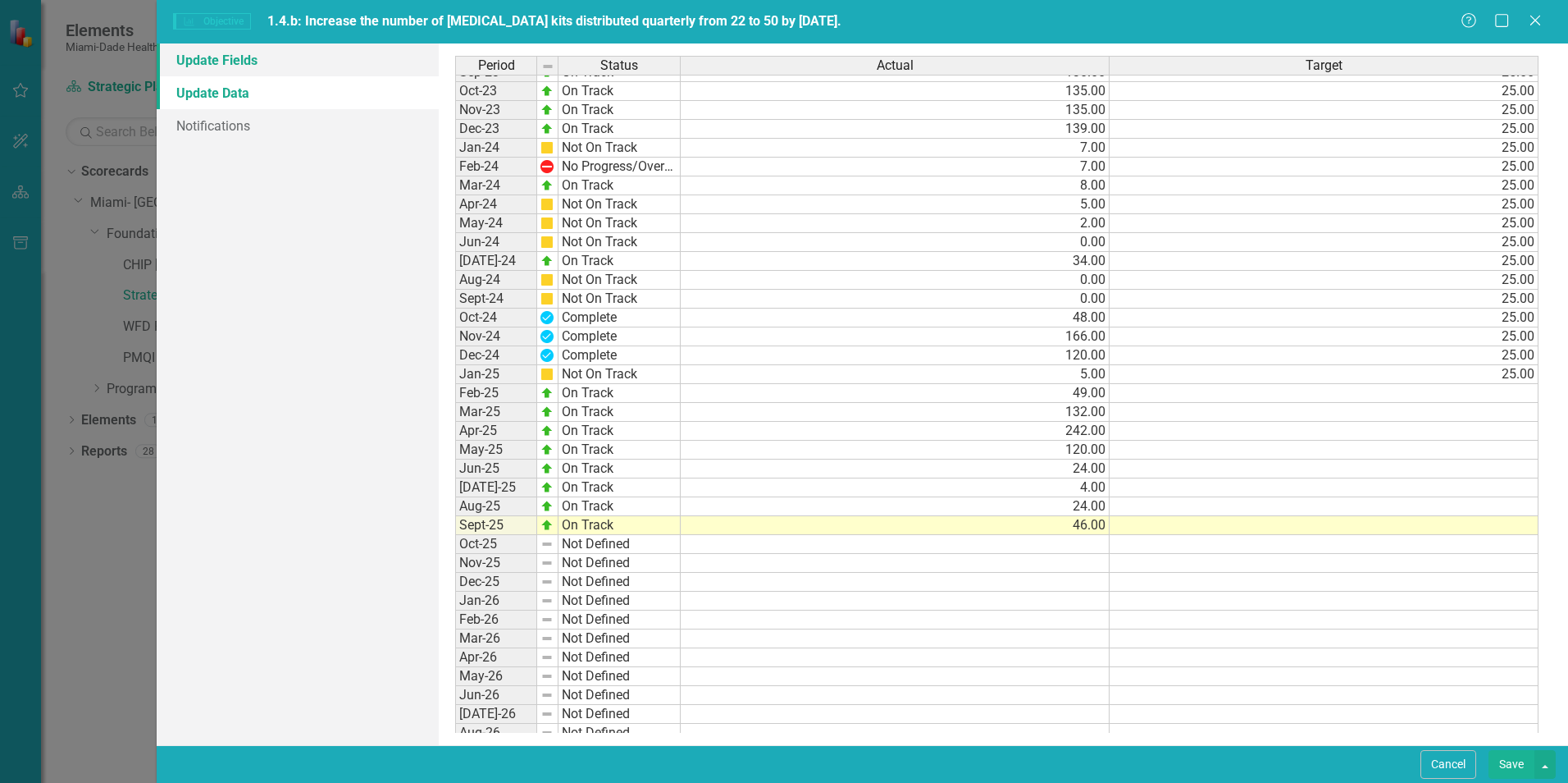
click at [223, 66] on link "Update Fields" at bounding box center [298, 60] width 282 height 33
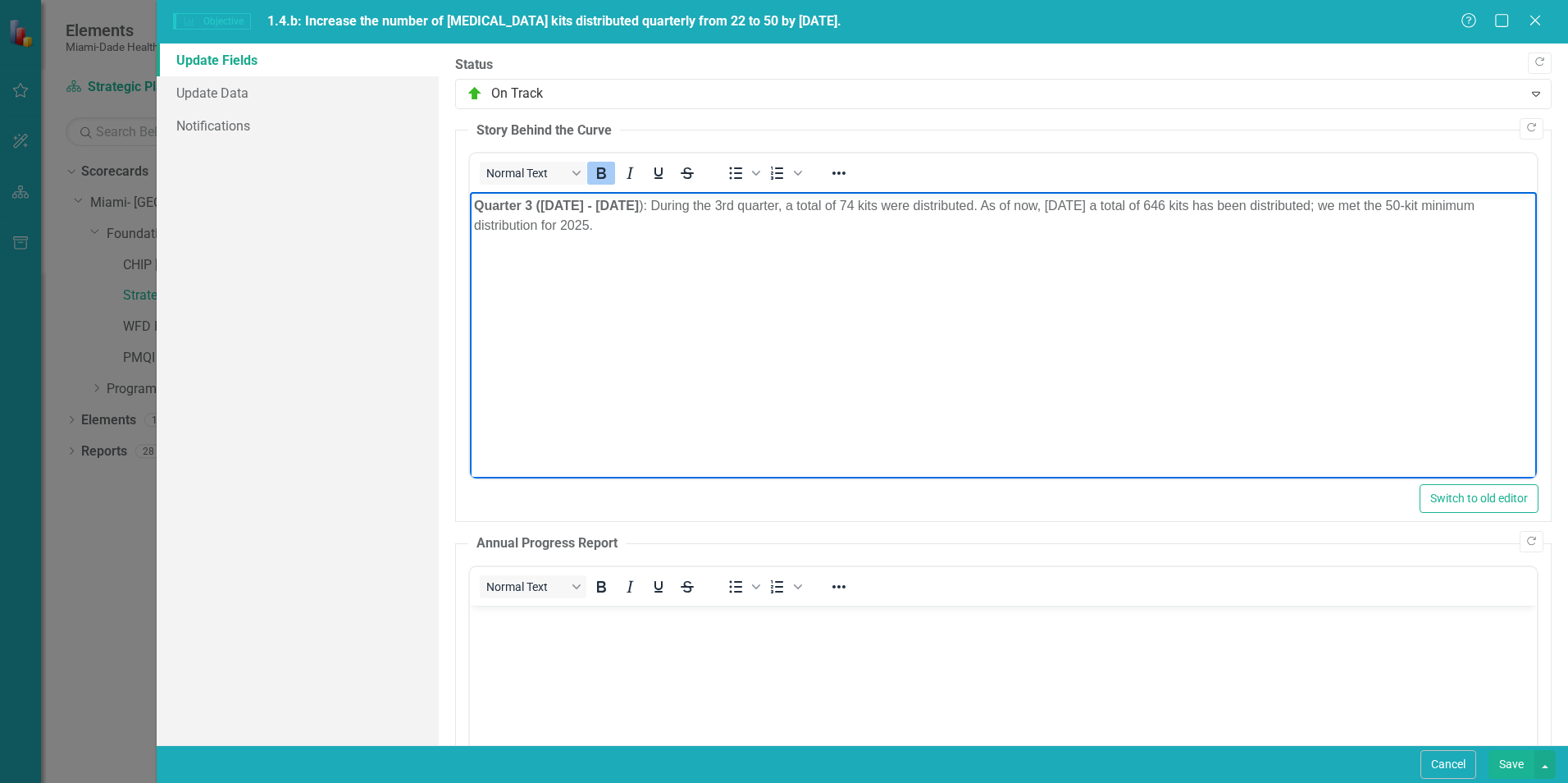
drag, startPoint x: 481, startPoint y: 202, endPoint x: 678, endPoint y: 231, distance: 199.1
click at [678, 231] on p "Quarter 3 ([DATE] - [DATE] ): During the 3rd quarter, a total of 74 kits were d…" at bounding box center [1003, 215] width 1059 height 40
drag, startPoint x: 612, startPoint y: 319, endPoint x: 603, endPoint y: 306, distance: 15.8
click at [611, 317] on body "Quarter 3 ([DATE] - [DATE] ): During the 3rd quarter, a total of 74 kits were d…" at bounding box center [1003, 314] width 1067 height 246
drag, startPoint x: 473, startPoint y: 203, endPoint x: 644, endPoint y: 224, distance: 172.3
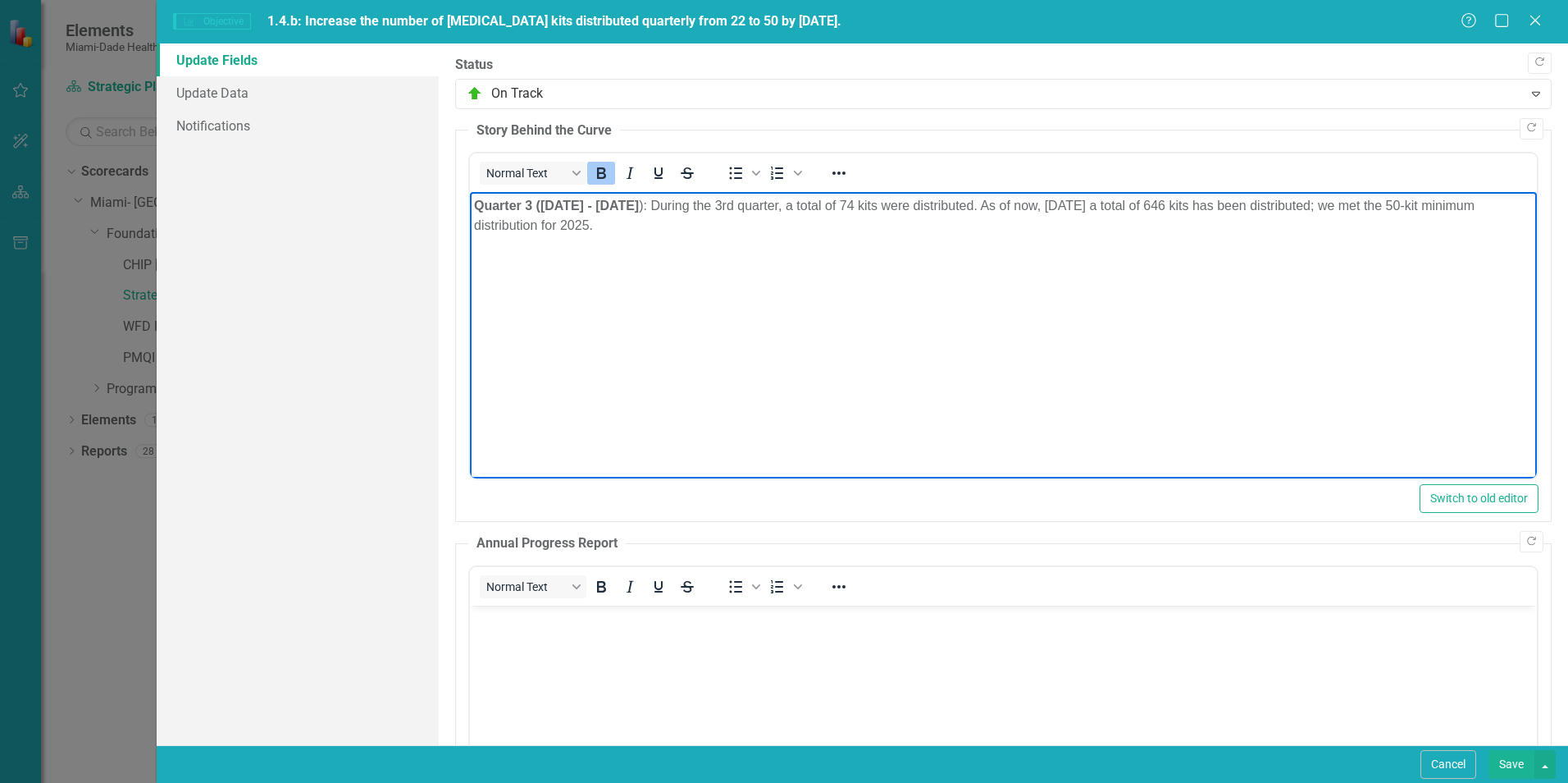
click at [665, 222] on p "Quarter 3 ([DATE] - [DATE] ): During the 3rd quarter, a total of 74 kits were d…" at bounding box center [1003, 215] width 1059 height 40
copy p "Quarter 3 ([DATE] - [DATE] ): During the 3rd quarter, a total of 74 kits were d…"
click at [218, 94] on link "Update Data" at bounding box center [298, 93] width 282 height 33
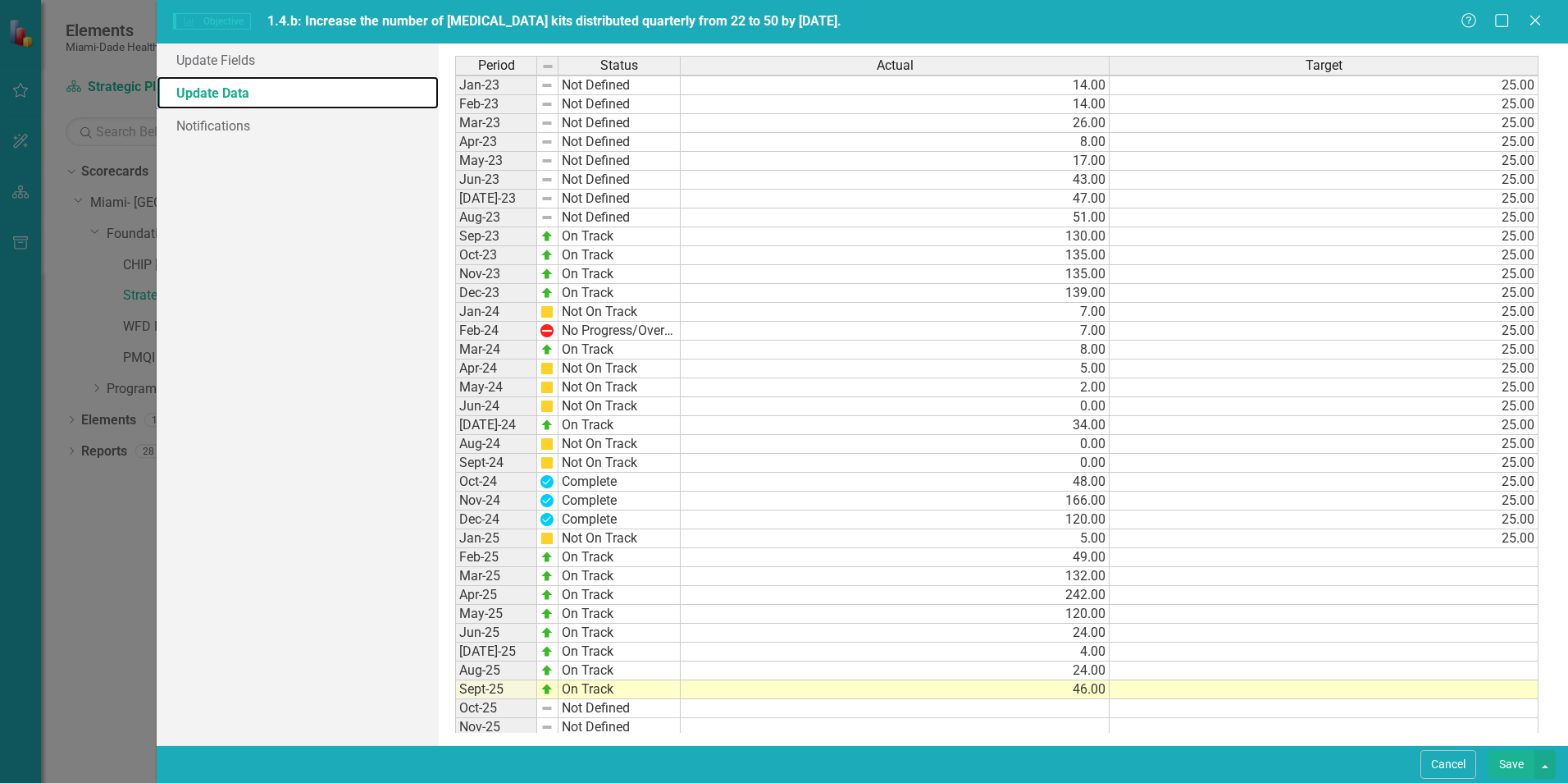
scroll to position [82, 0]
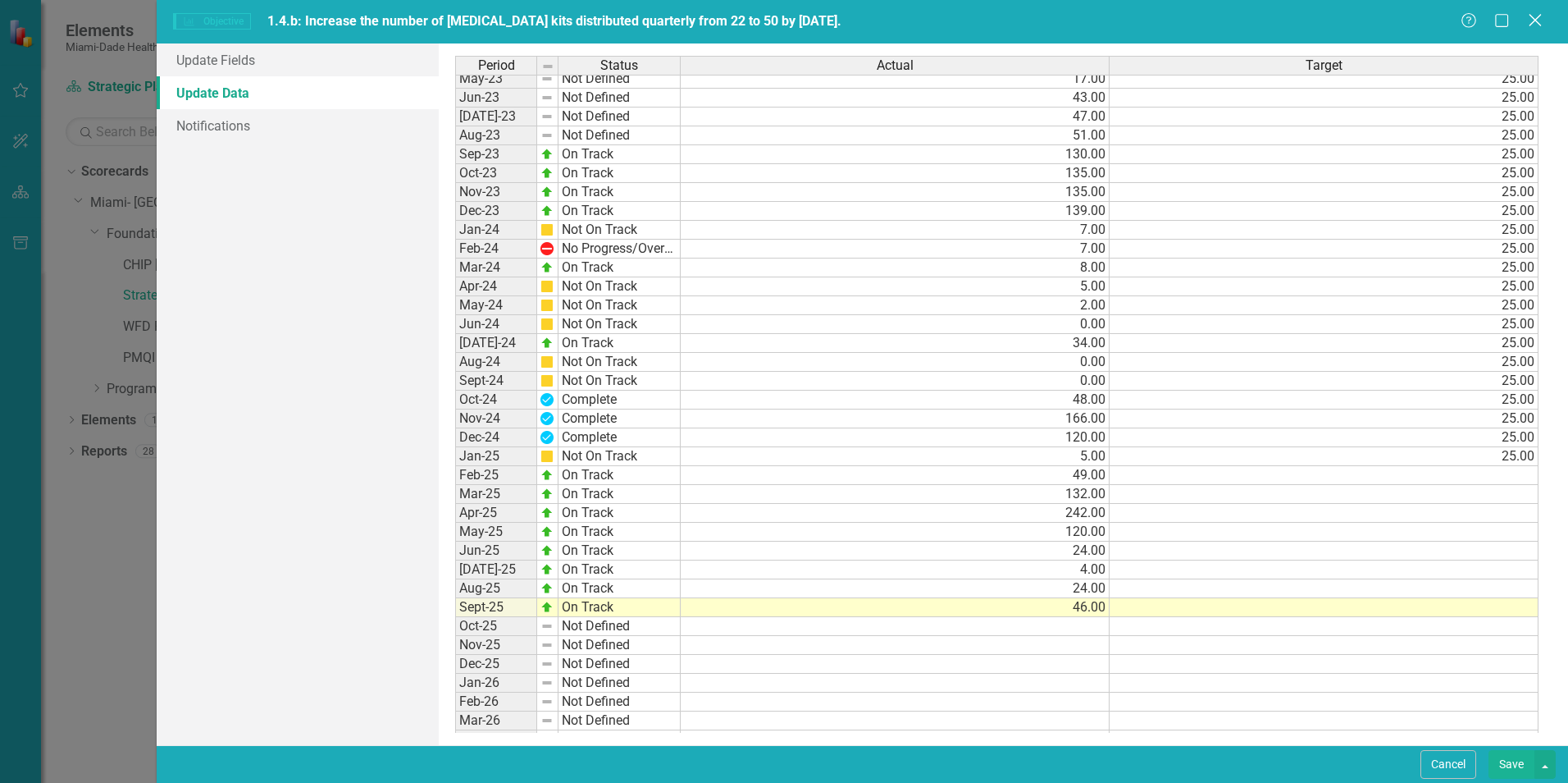
click at [1529, 17] on icon "Close" at bounding box center [1534, 20] width 20 height 15
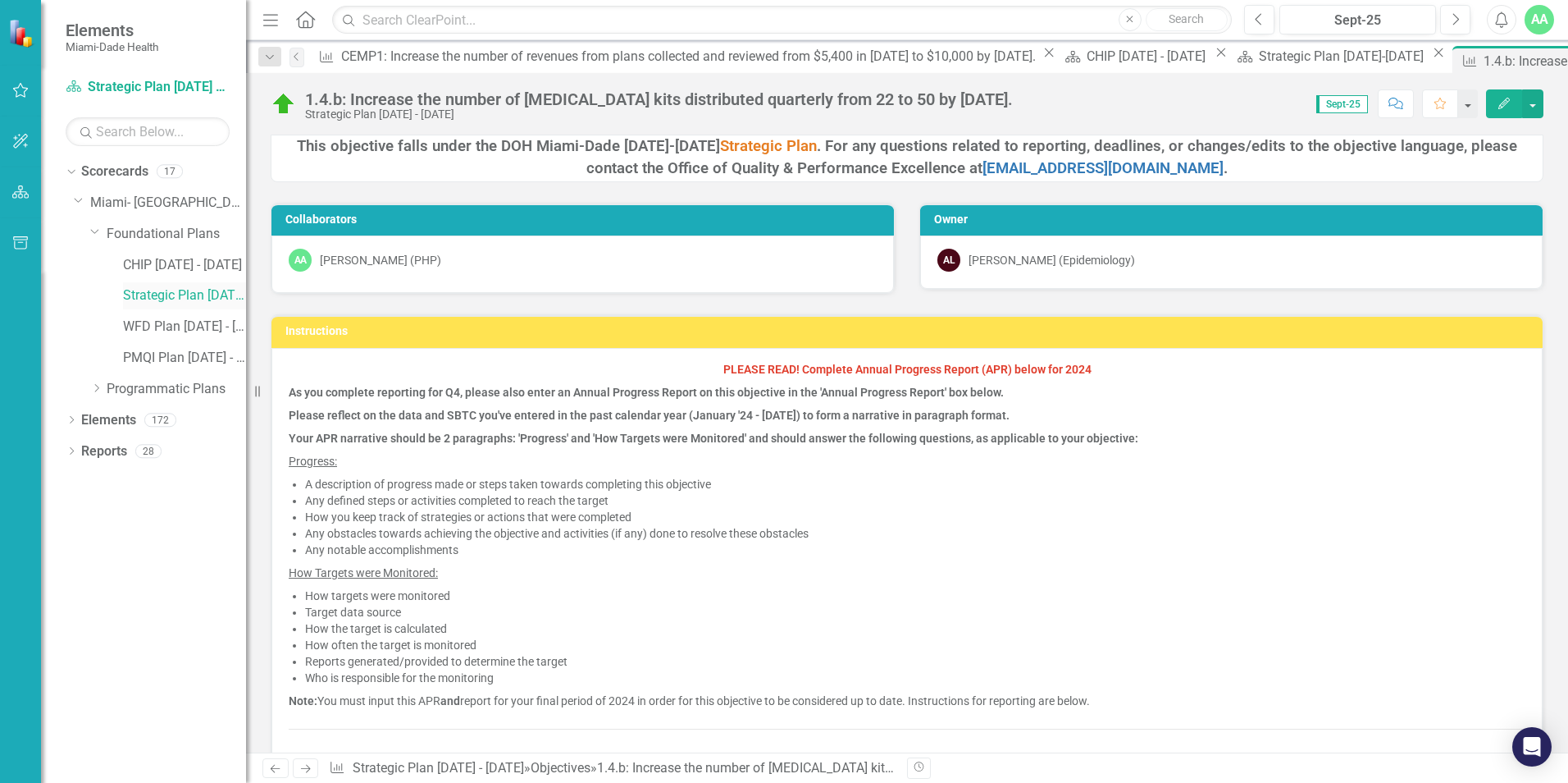
click at [197, 290] on link "Strategic Plan [DATE] - [DATE]" at bounding box center [185, 296] width 123 height 19
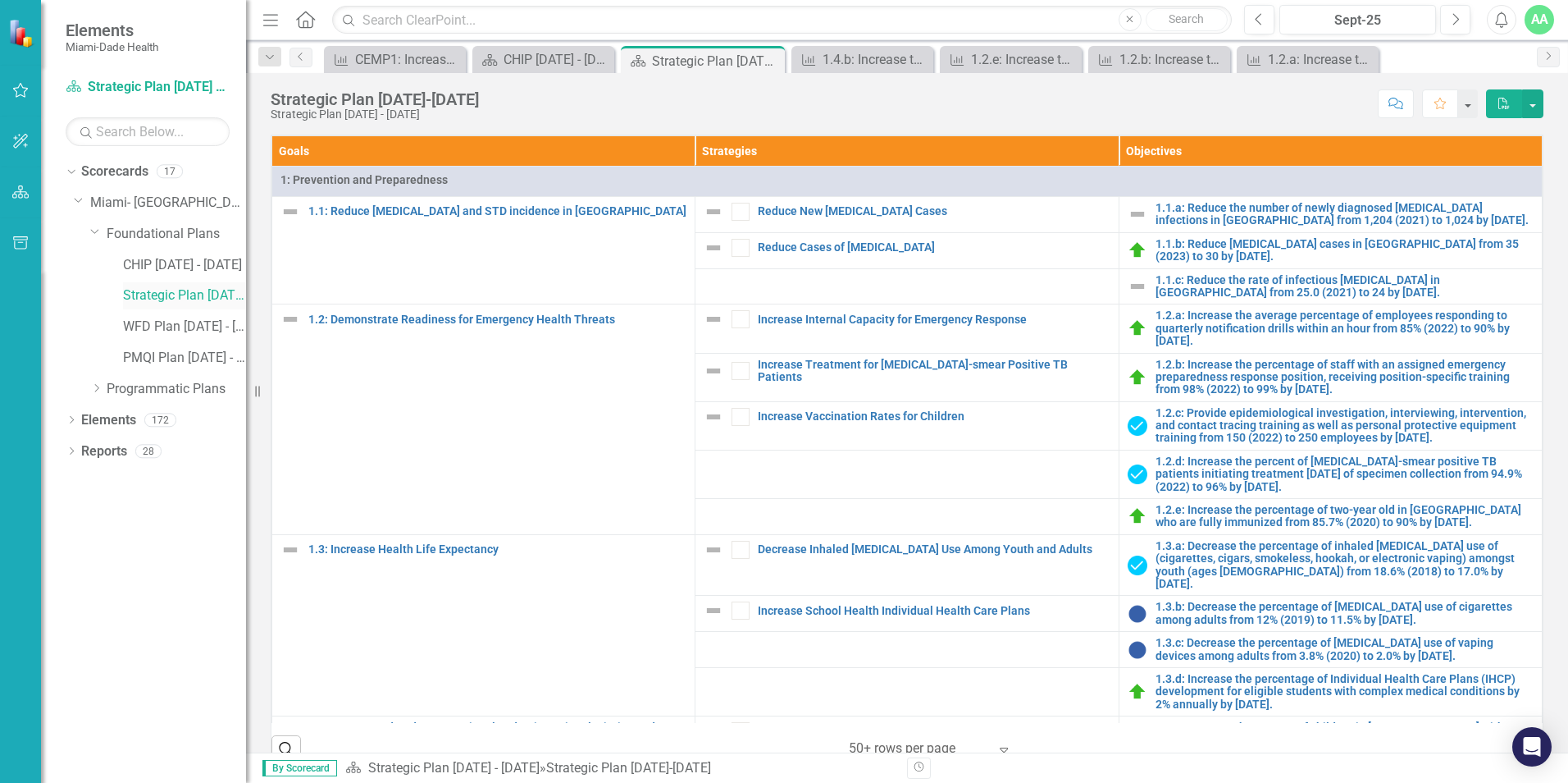
click at [165, 296] on link "Strategic Plan [DATE] - [DATE]" at bounding box center [185, 296] width 123 height 19
click at [134, 265] on link "CHIP [DATE] - [DATE]" at bounding box center [185, 265] width 123 height 19
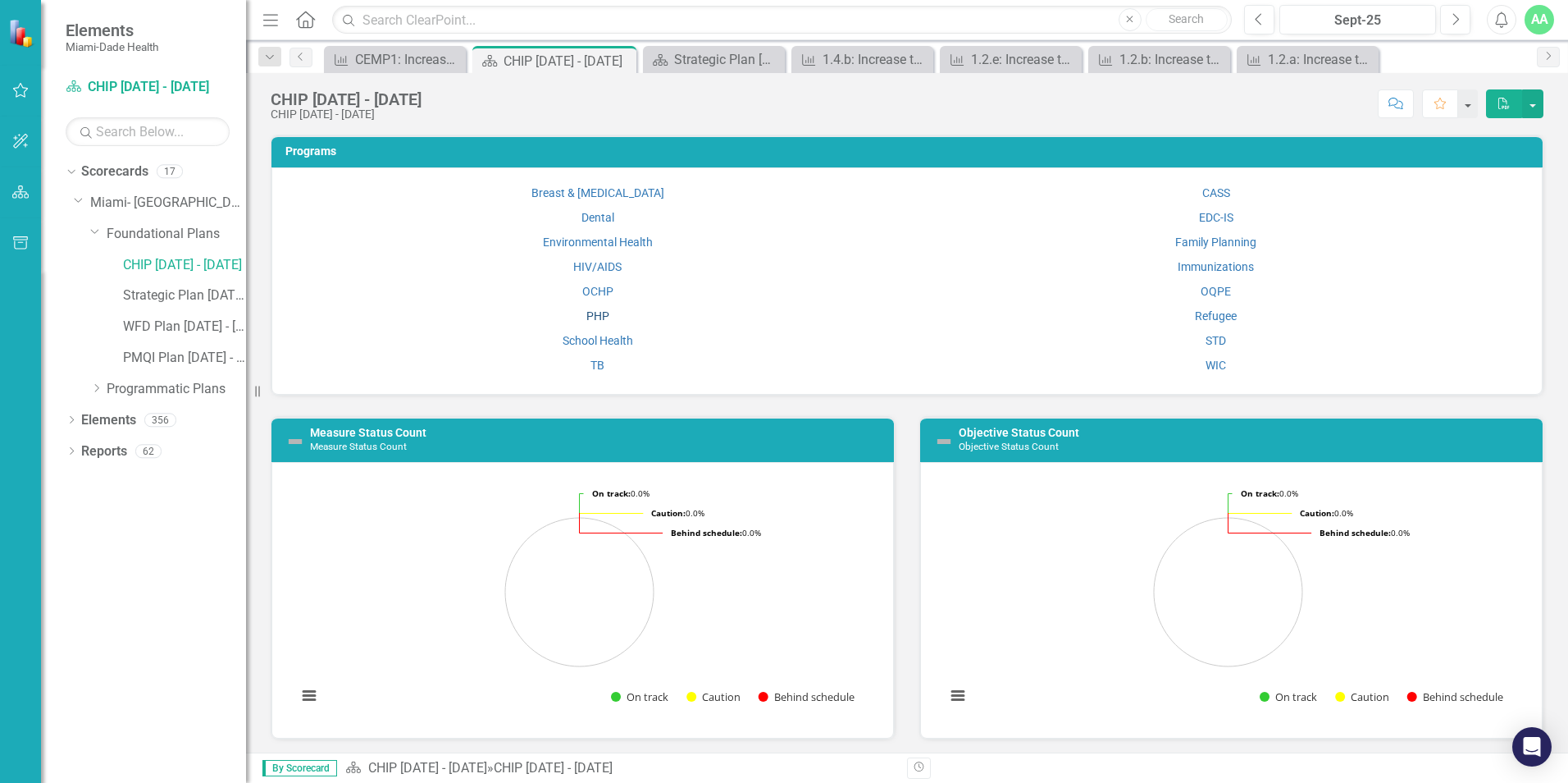
click at [597, 317] on link "PHP" at bounding box center [598, 316] width 23 height 14
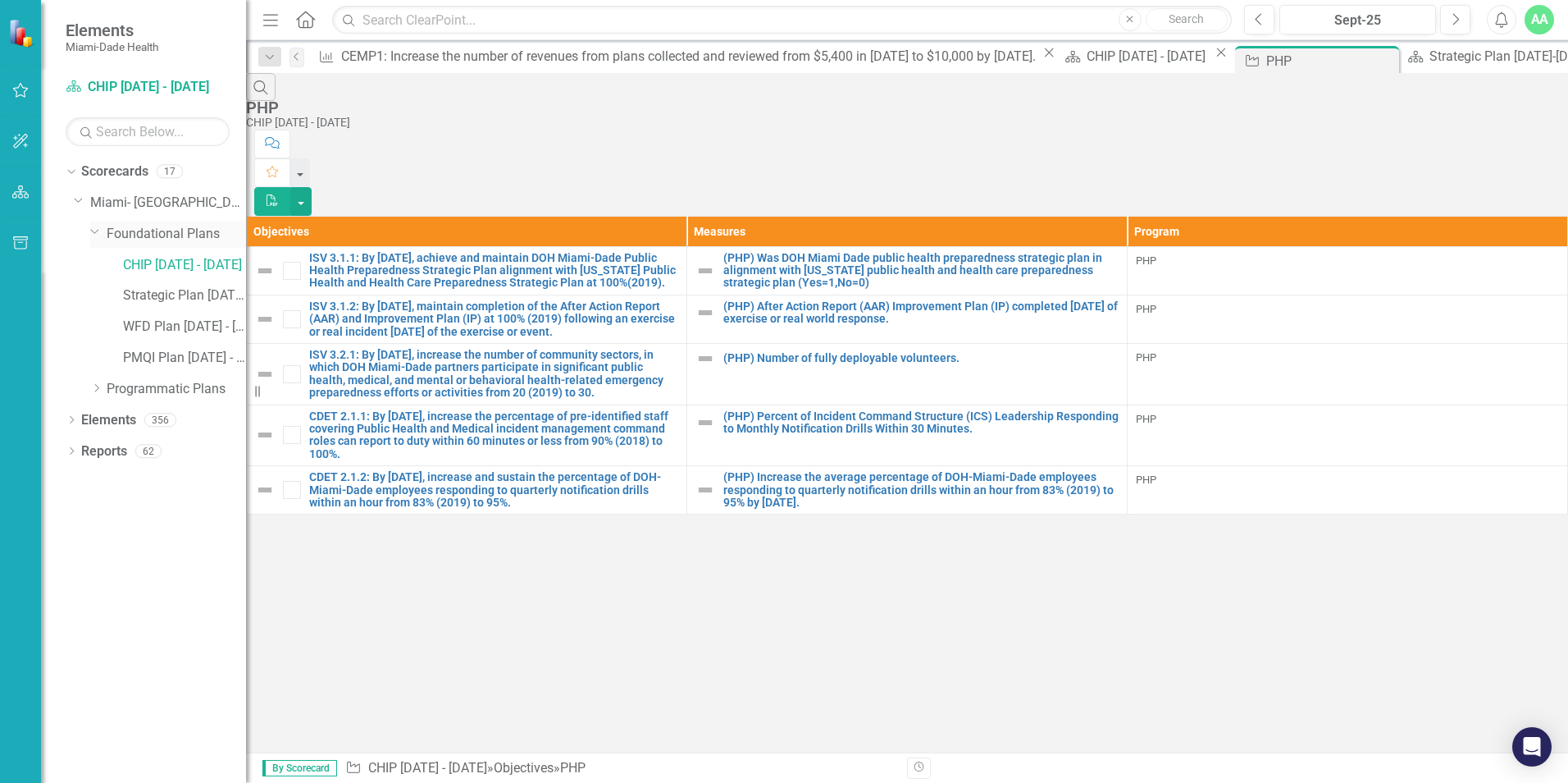
drag, startPoint x: 93, startPoint y: 229, endPoint x: 101, endPoint y: 239, distance: 12.8
click at [93, 229] on icon "Dropdown" at bounding box center [95, 230] width 10 height 13
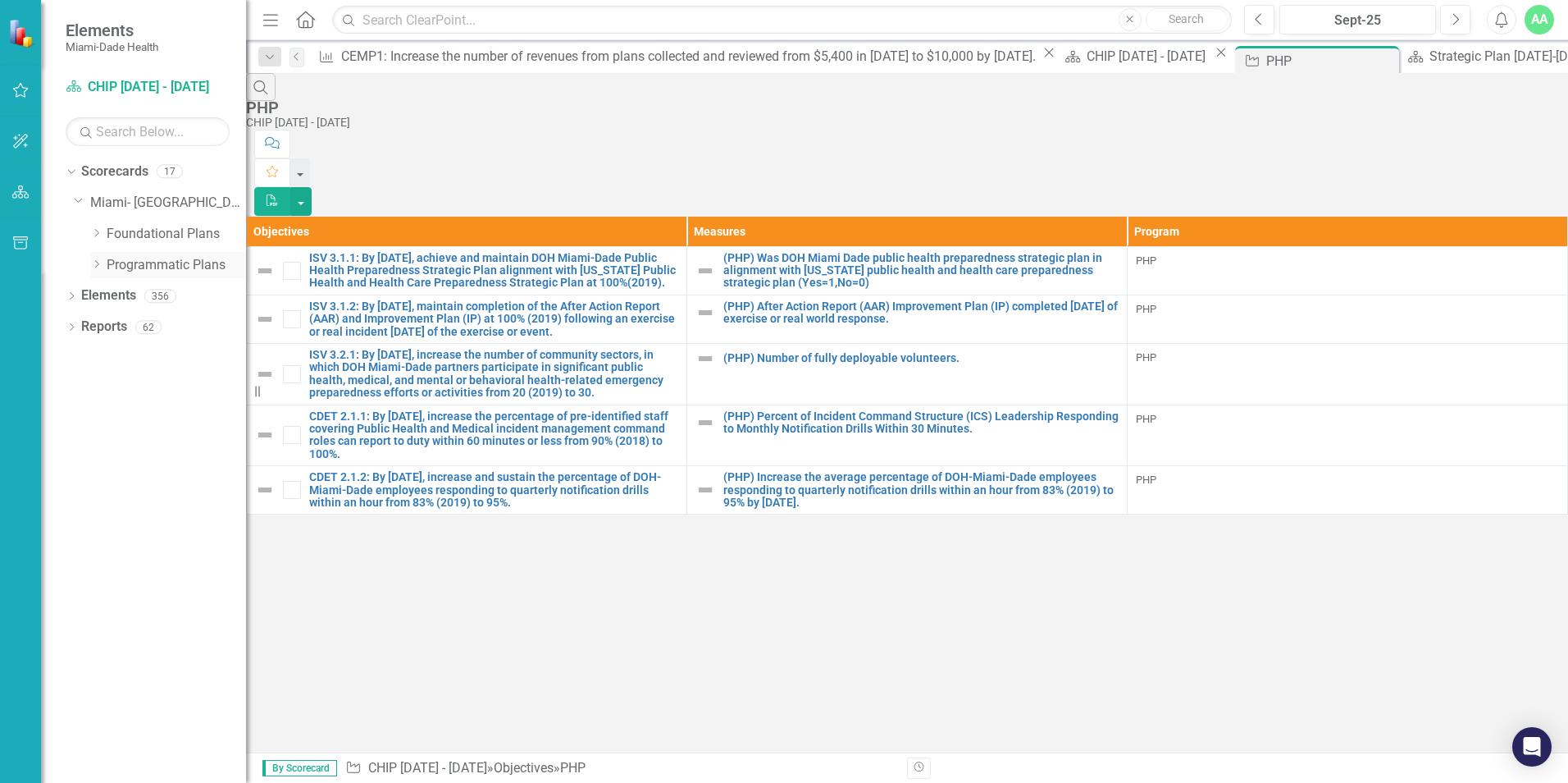
click at [97, 265] on icon "Dropdown" at bounding box center [96, 264] width 13 height 10
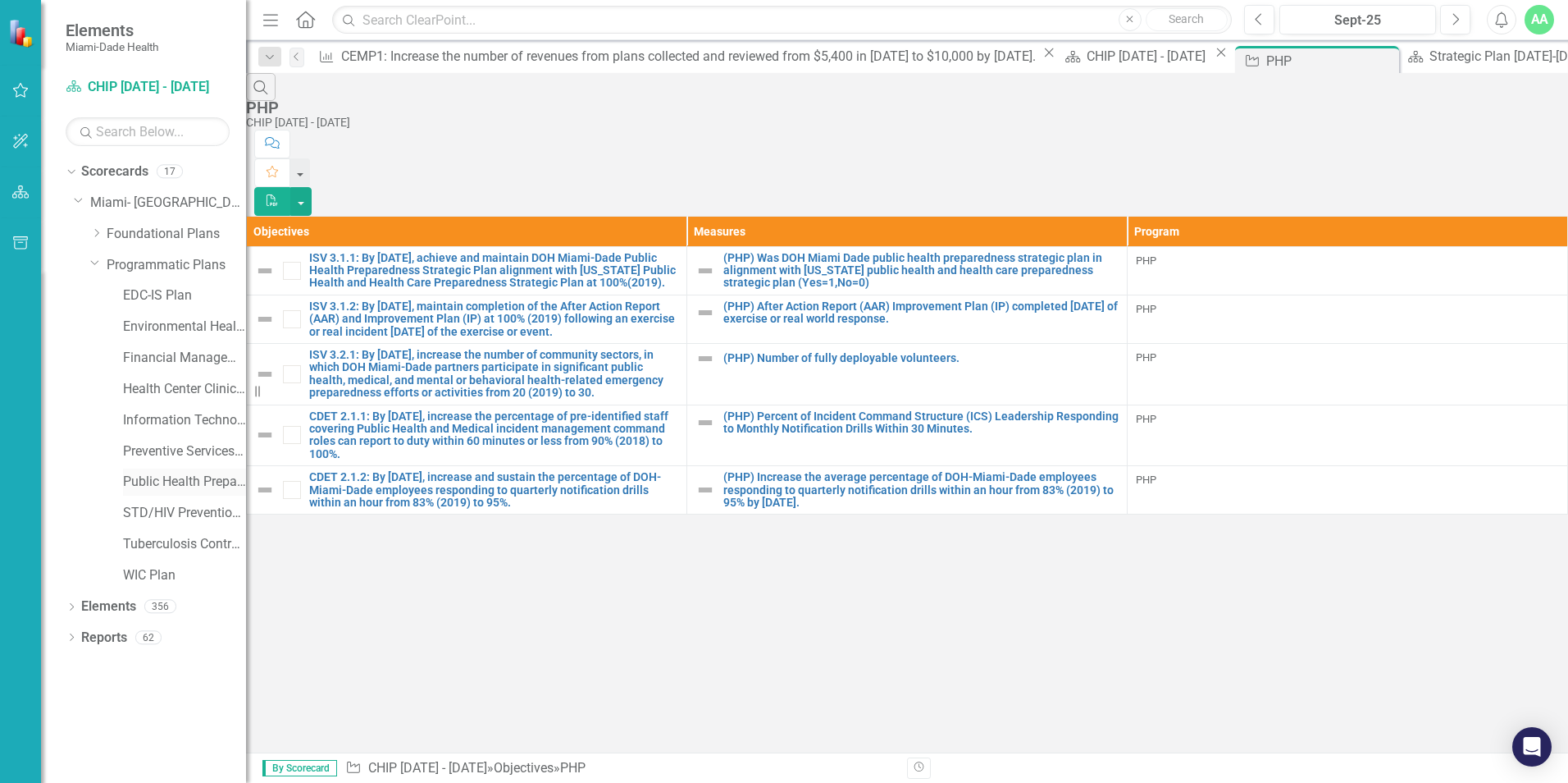
click at [153, 482] on link "Public Health Preparedness Plan" at bounding box center [185, 482] width 123 height 19
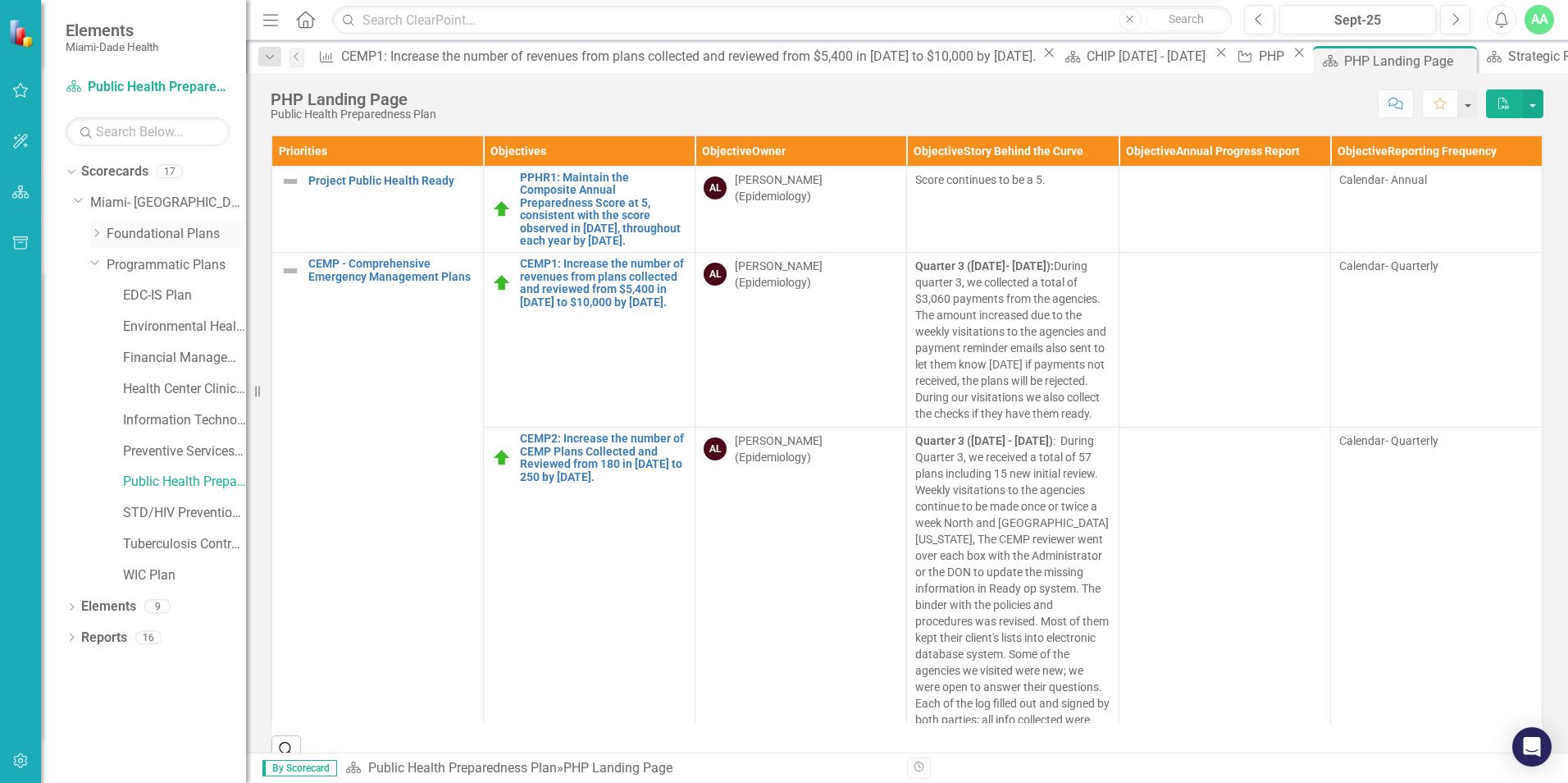
click at [94, 232] on icon "Dropdown" at bounding box center [96, 233] width 13 height 10
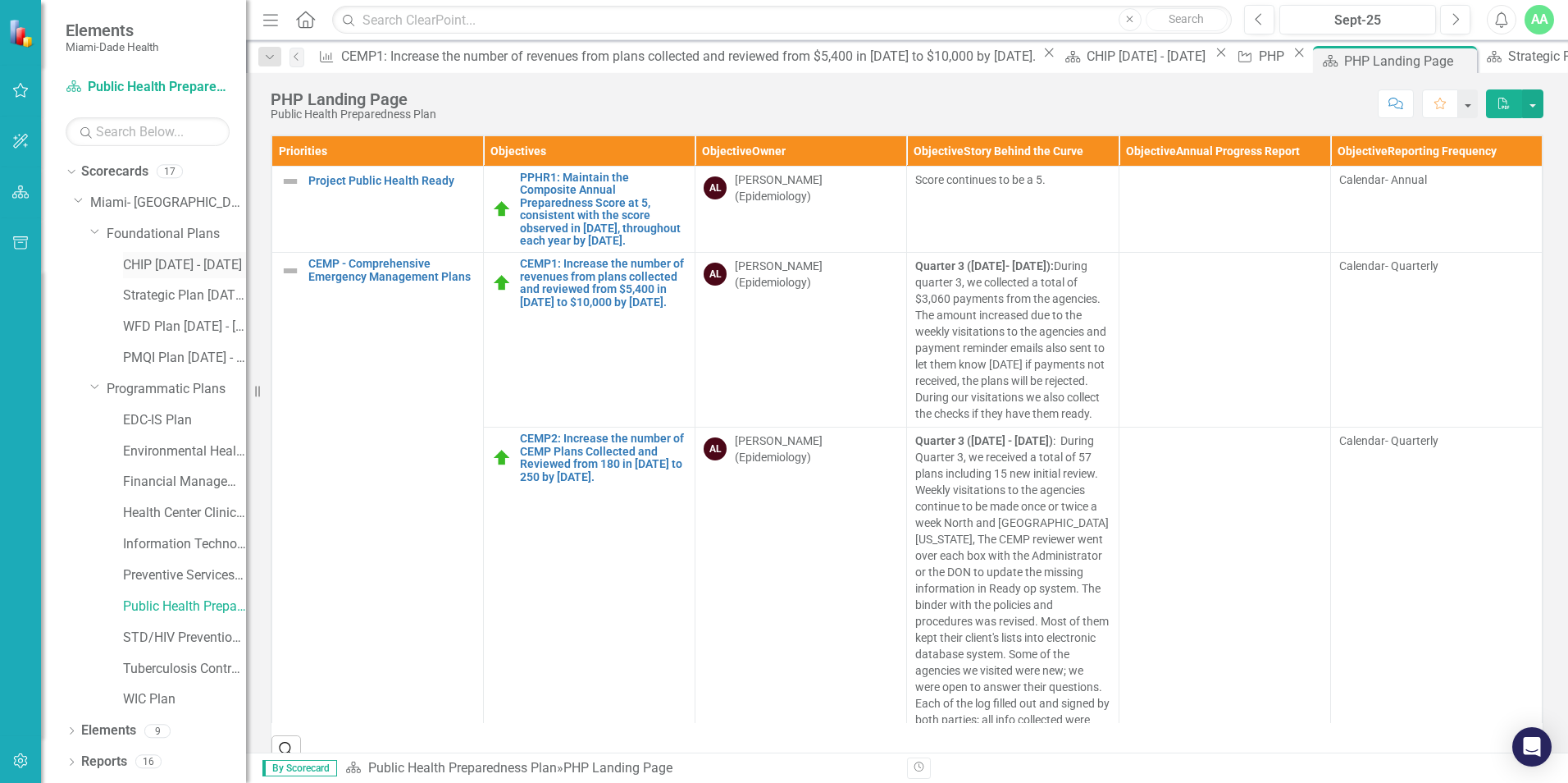
click at [161, 261] on link "CHIP [DATE] - [DATE]" at bounding box center [185, 265] width 123 height 19
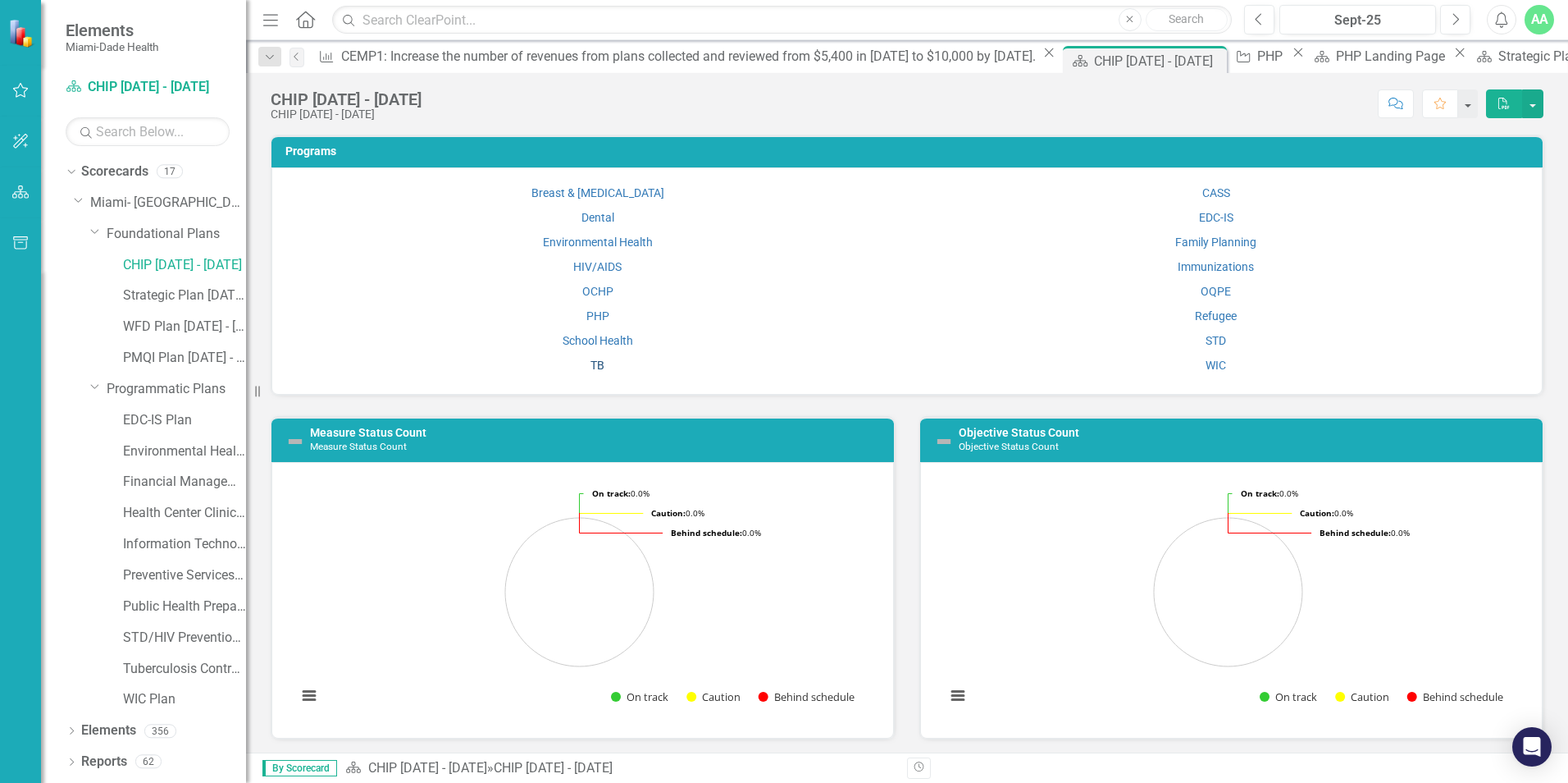
click at [596, 363] on link "TB" at bounding box center [598, 365] width 13 height 14
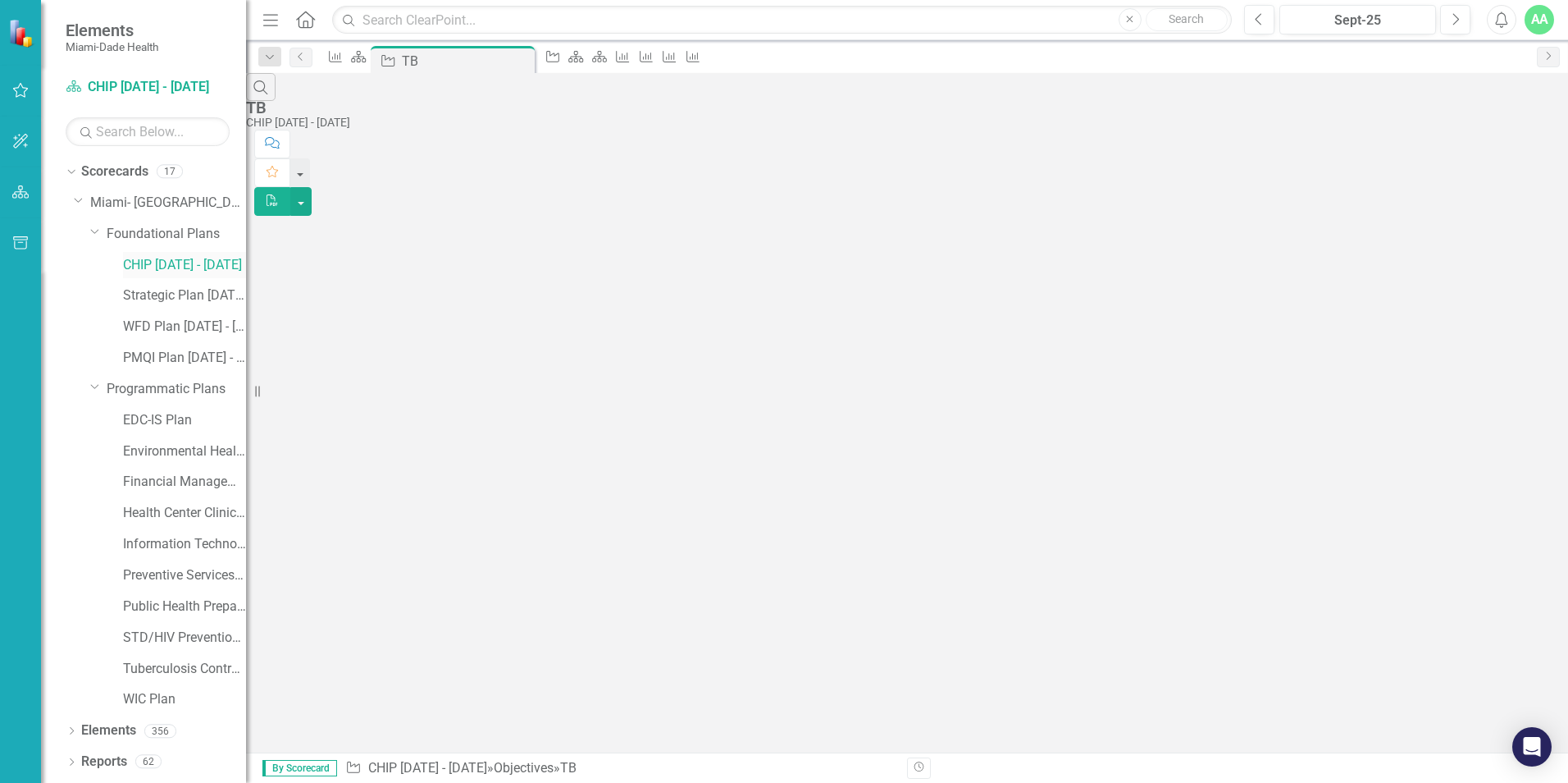
click at [171, 261] on link "CHIP [DATE] - [DATE]" at bounding box center [185, 265] width 123 height 19
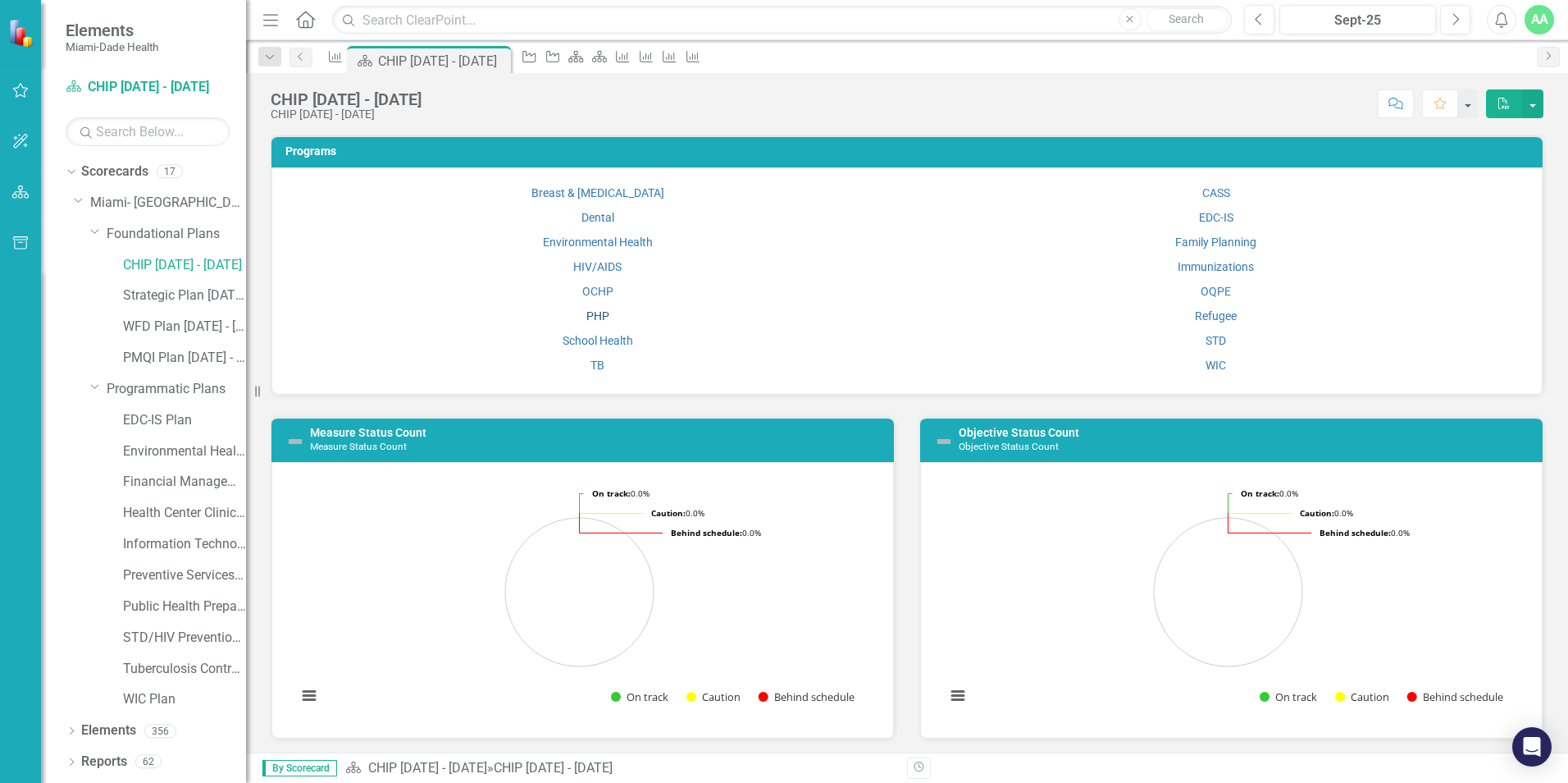
click at [592, 311] on link "PHP" at bounding box center [598, 316] width 23 height 14
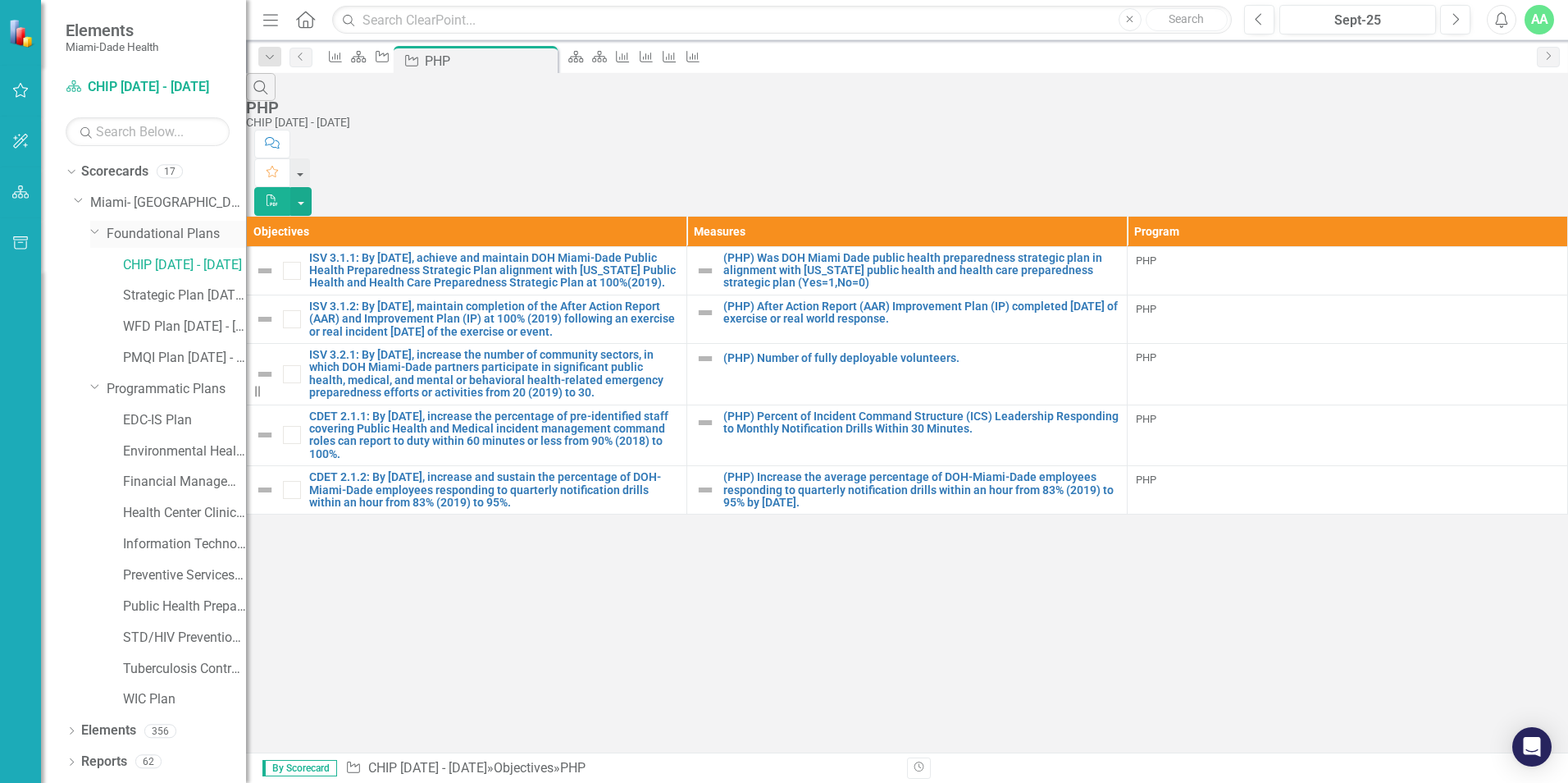
click at [96, 234] on icon "Dropdown" at bounding box center [95, 230] width 10 height 13
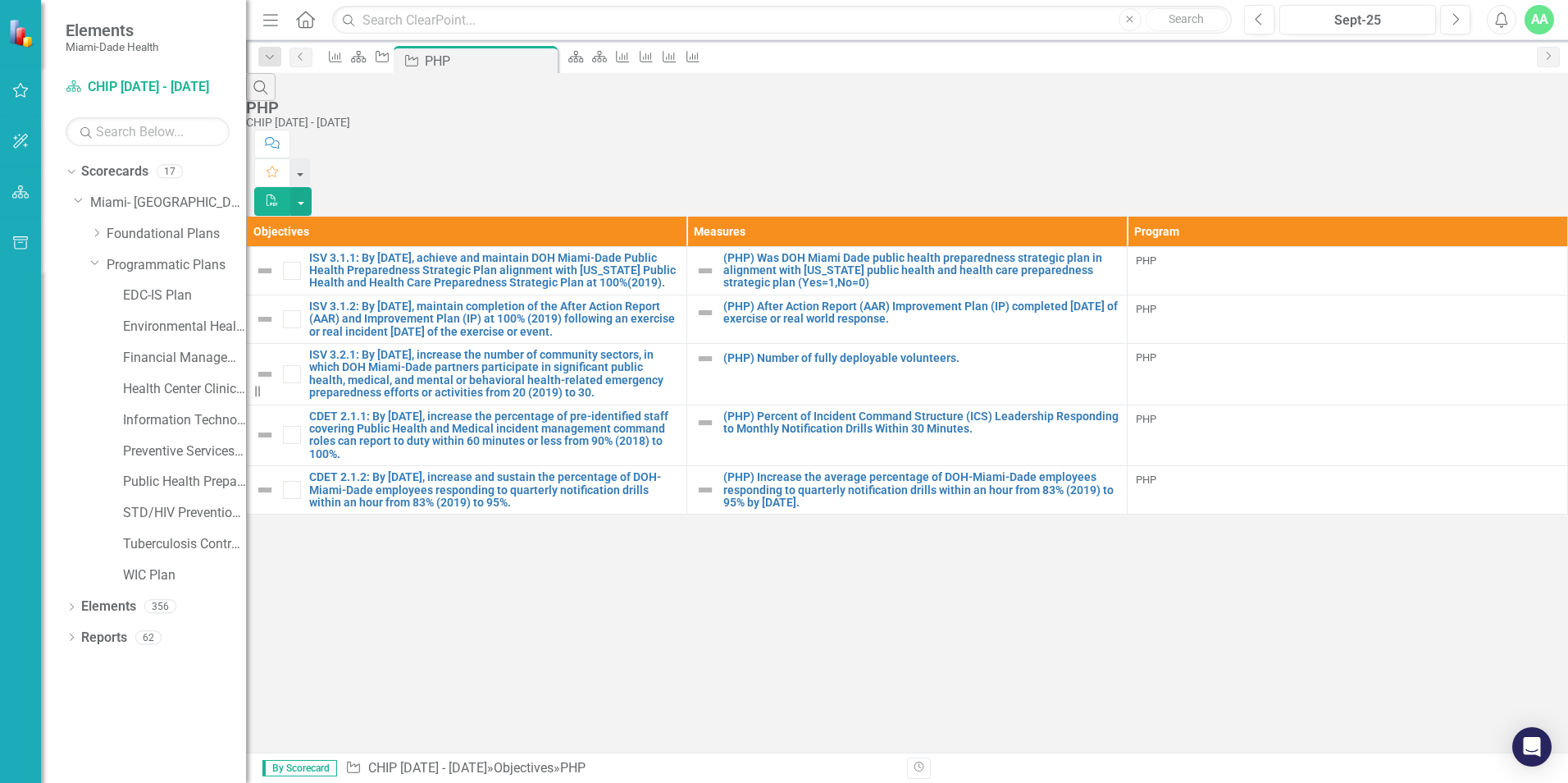
drag, startPoint x: 173, startPoint y: 236, endPoint x: 49, endPoint y: 439, distance: 237.9
click at [49, 439] on div "Dropdown Scorecards 17 Dropdown Miami- Dade County Dropdown Foundational Plans …" at bounding box center [144, 471] width 205 height 625
click at [102, 233] on icon "Dropdown" at bounding box center [96, 233] width 13 height 10
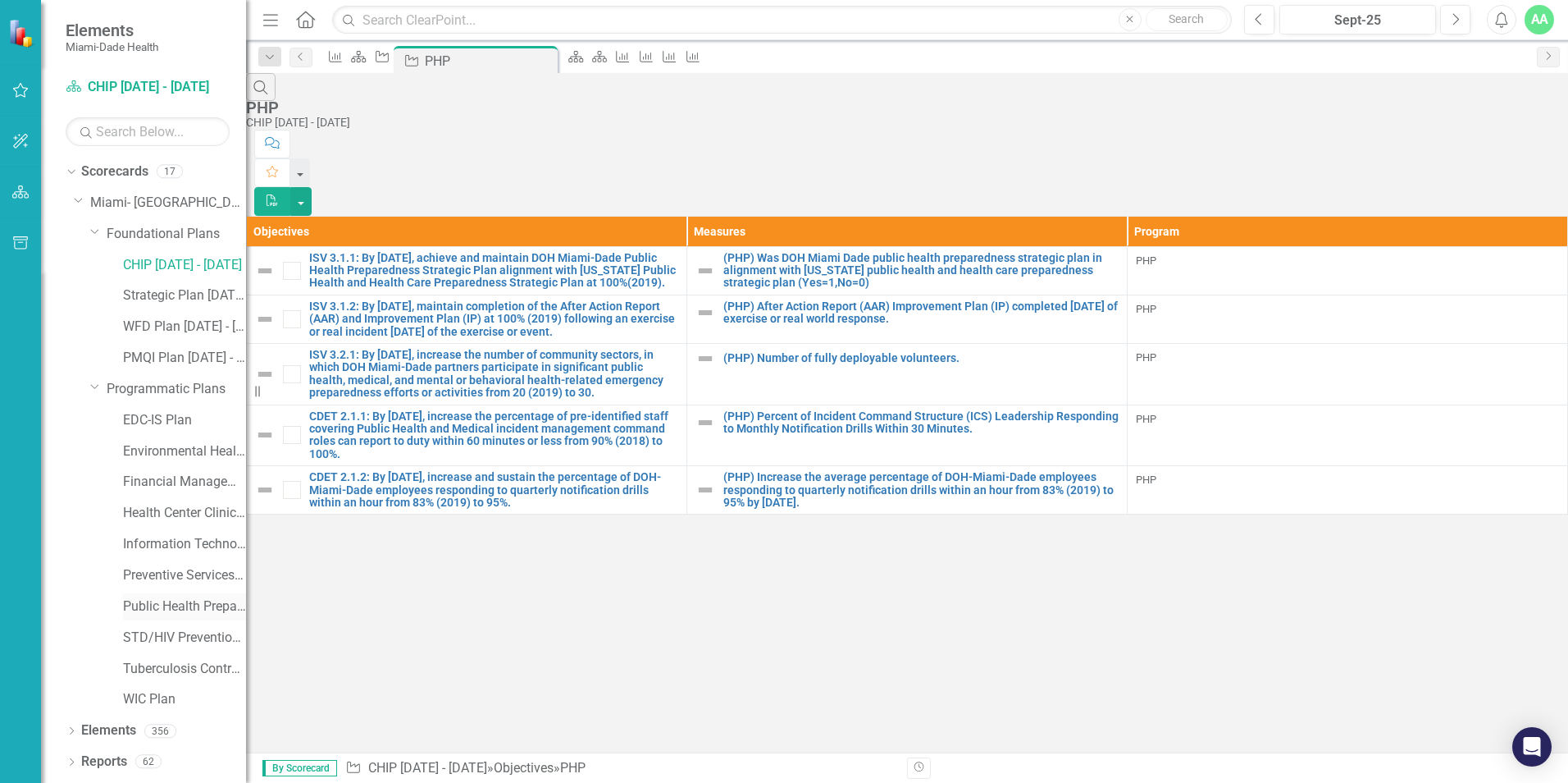
click at [160, 612] on link "Public Health Preparedness Plan" at bounding box center [185, 607] width 123 height 19
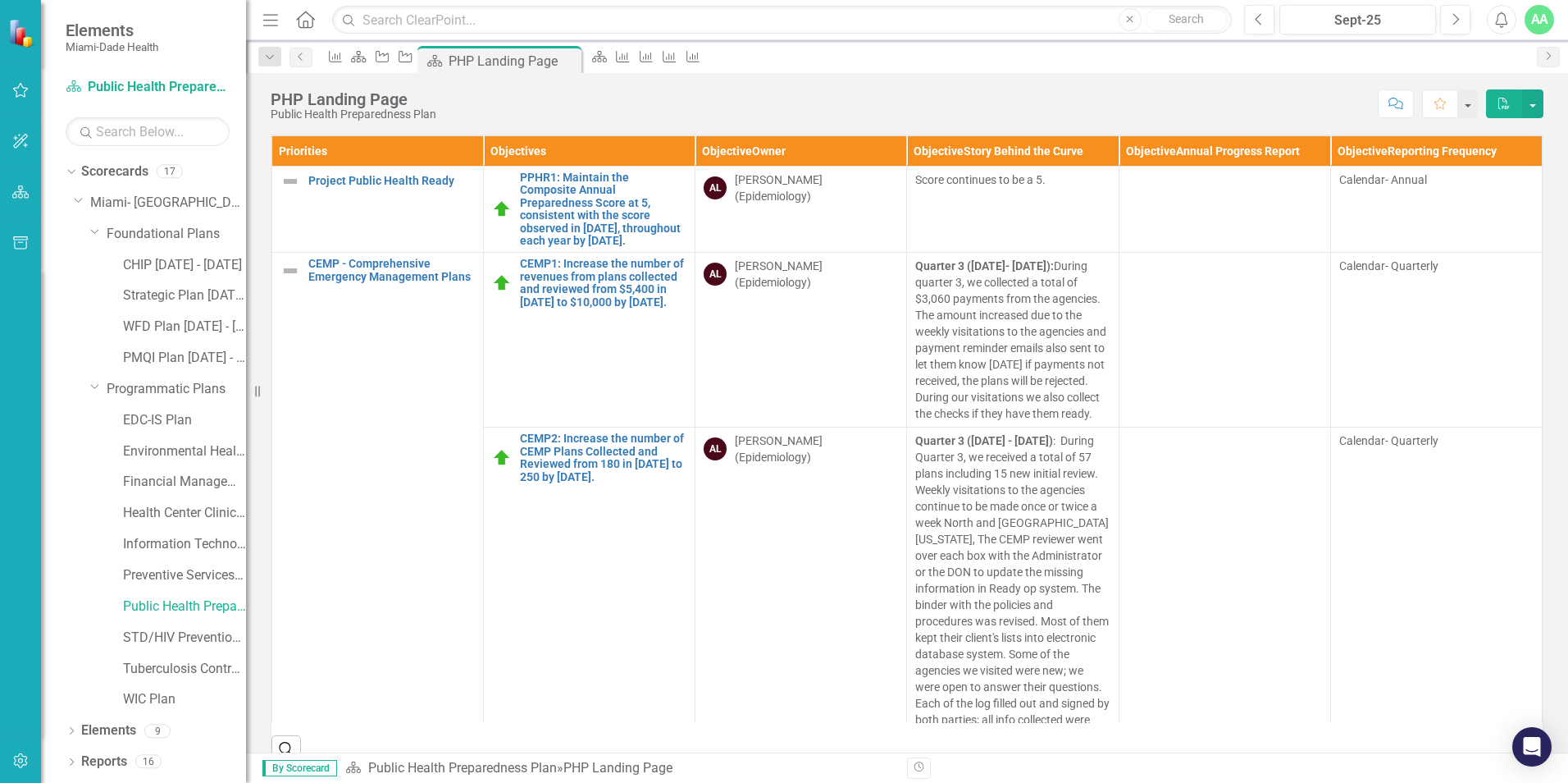
click at [801, 342] on td "AL Anthoni Llau (Epidemiology)" at bounding box center [802, 339] width 212 height 175
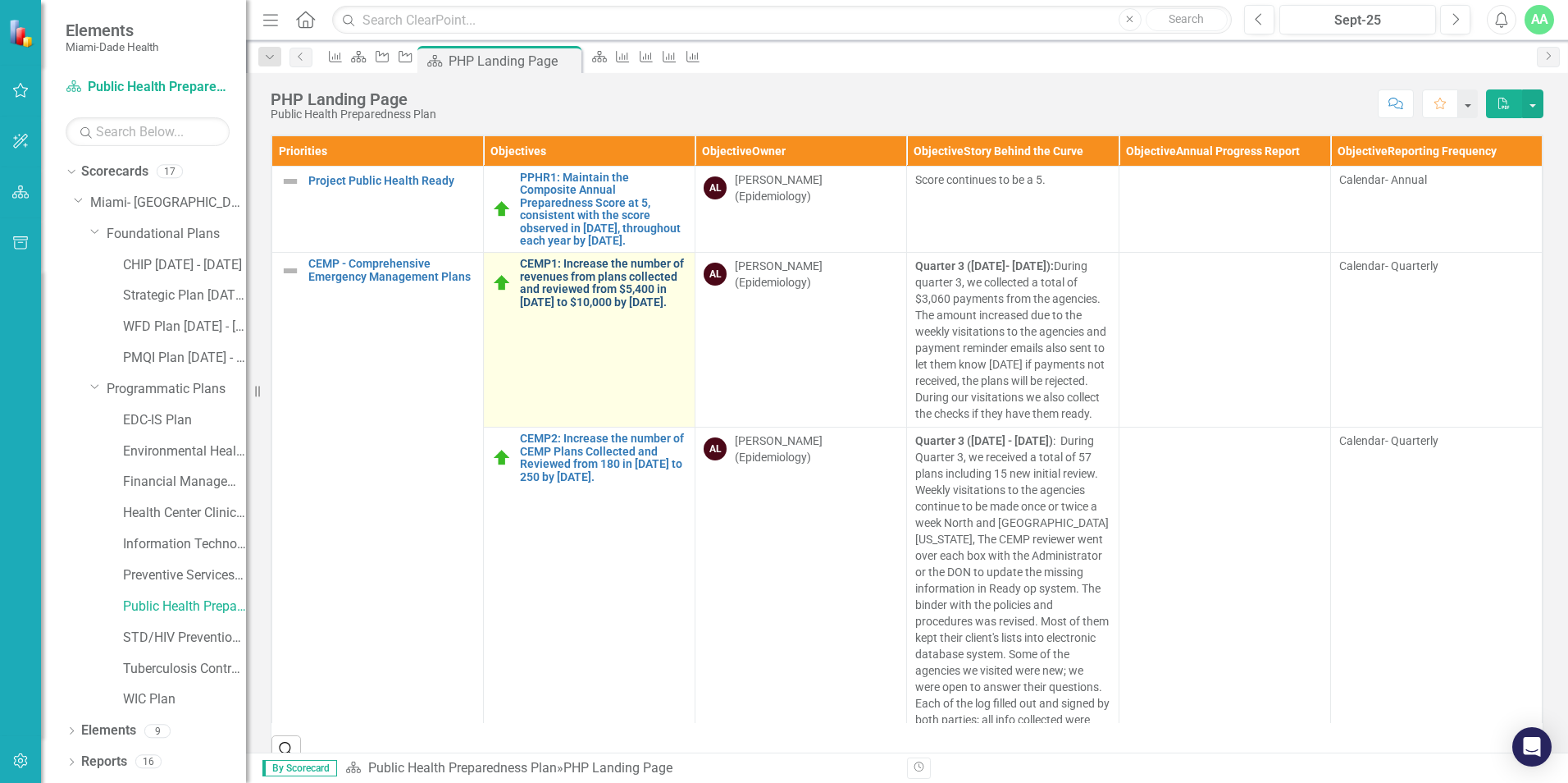
click at [566, 306] on link "CEMP1: Increase the number of revenues from plans collected and reviewed from $…" at bounding box center [602, 283] width 167 height 51
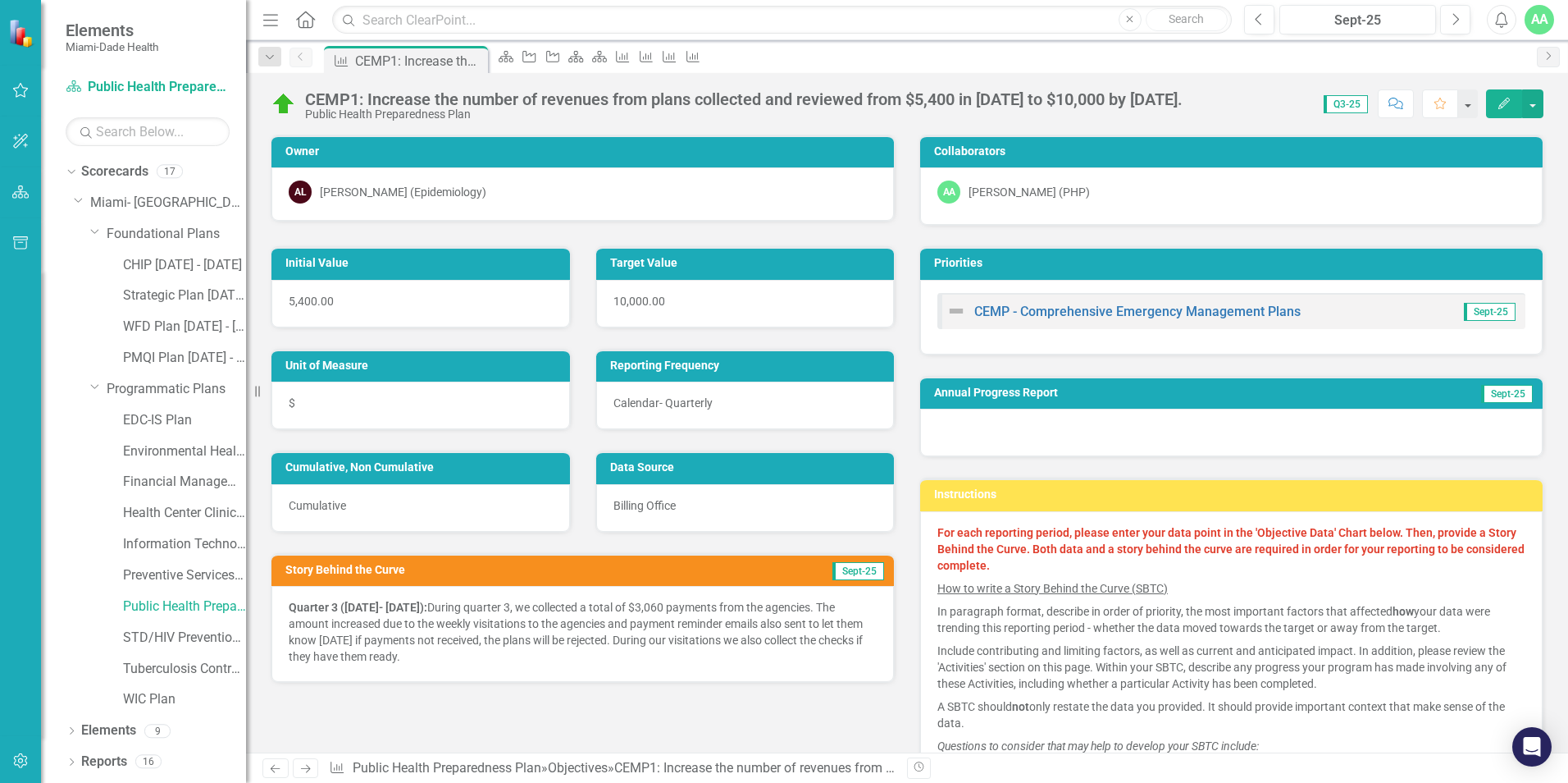
click at [1508, 102] on icon "button" at bounding box center [1504, 103] width 12 height 12
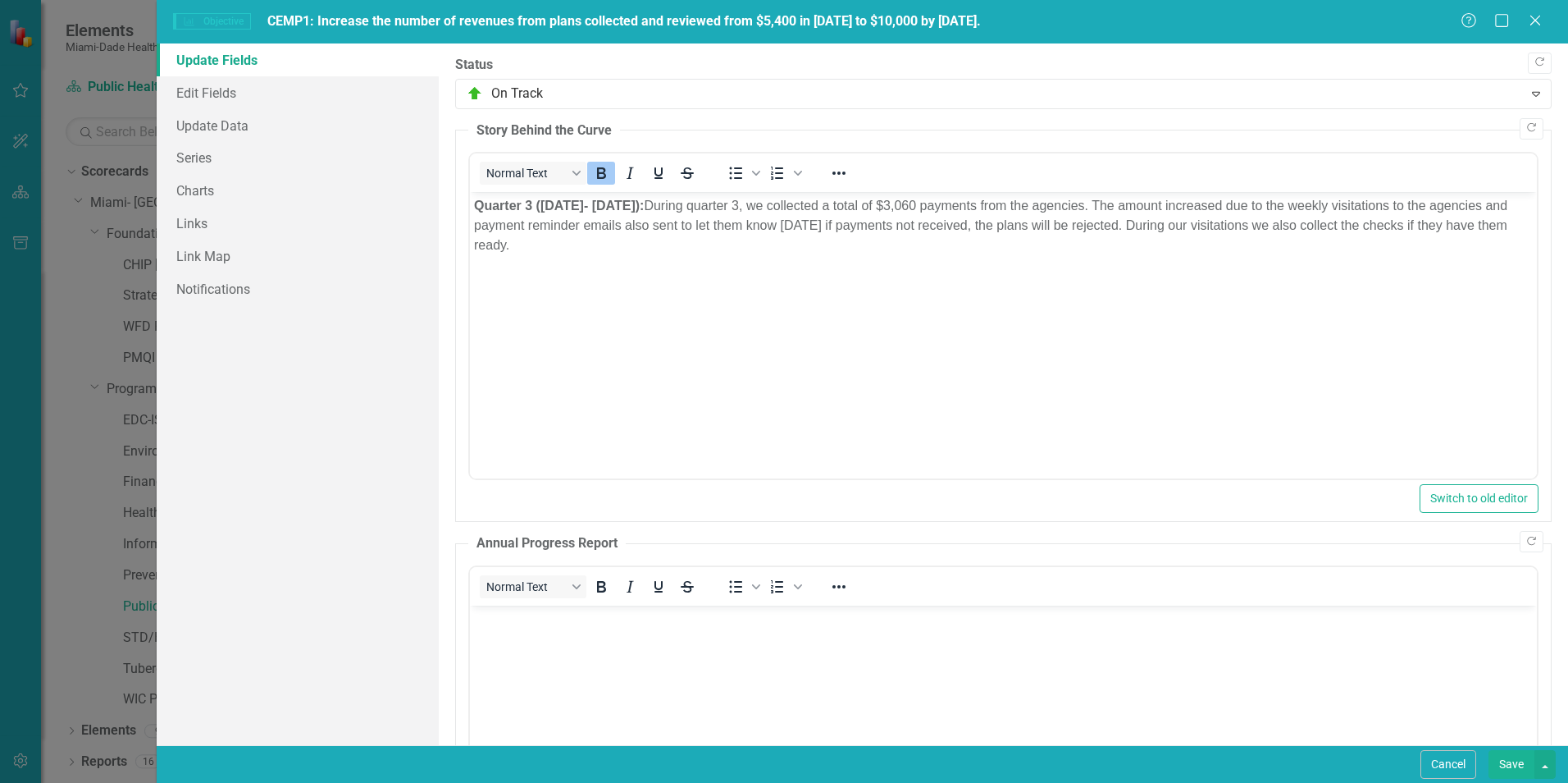
drag, startPoint x: 534, startPoint y: 311, endPoint x: 516, endPoint y: 283, distance: 33.3
click at [531, 307] on body "Quarter 3 (July 1- September 30): During quarter 3, we collected a total of $3,…" at bounding box center [1003, 314] width 1067 height 246
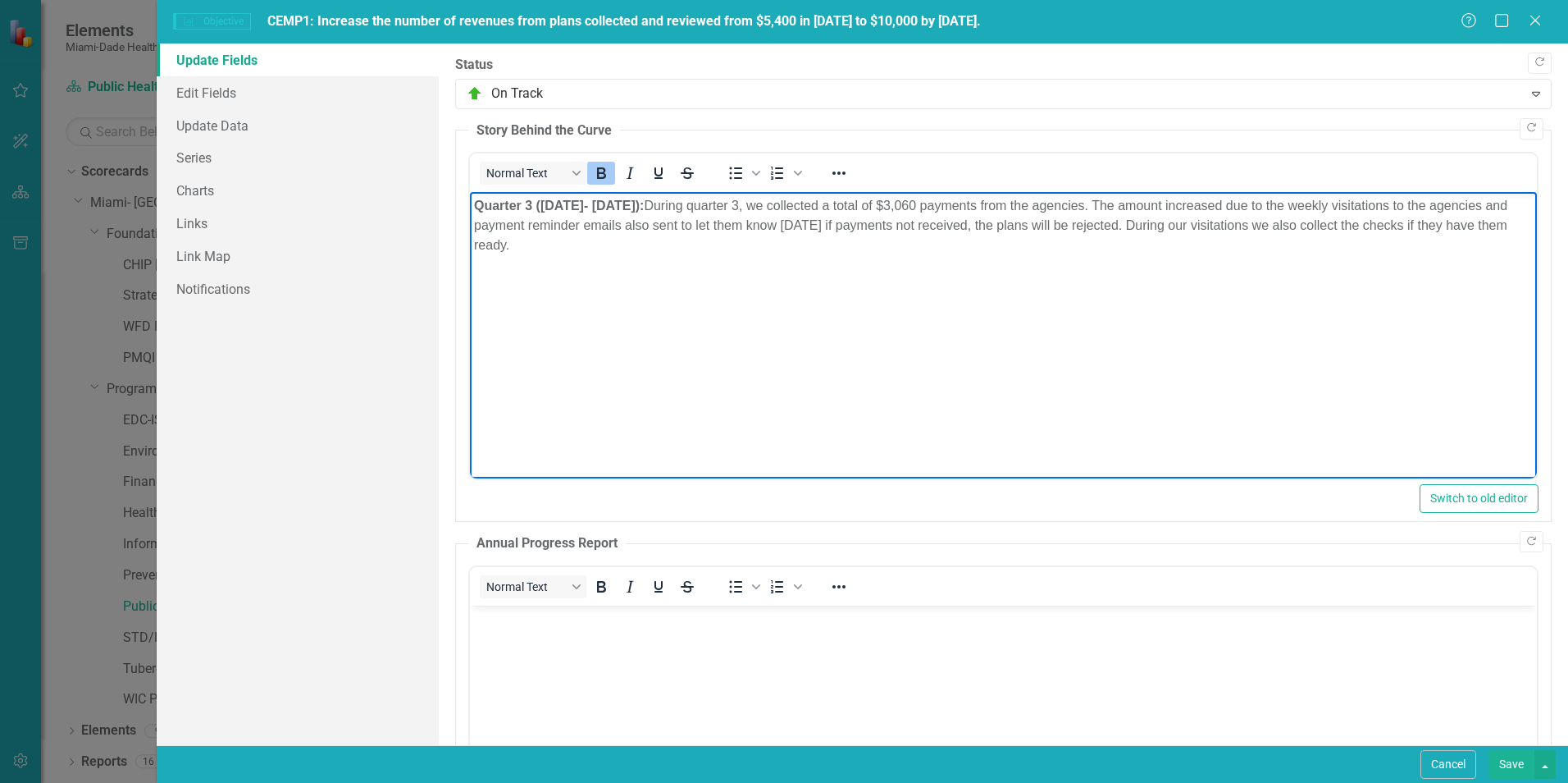
drag, startPoint x: 475, startPoint y: 205, endPoint x: 665, endPoint y: 242, distance: 193.6
click at [671, 241] on p "Quarter 3 (July 1- September 30): During quarter 3, we collected a total of $3,…" at bounding box center [1003, 225] width 1059 height 59
copy p "Quarter 3 (July 1- September 30): During quarter 3, we collected a total of $3,…"
click at [204, 60] on link "Update Fields" at bounding box center [298, 60] width 282 height 33
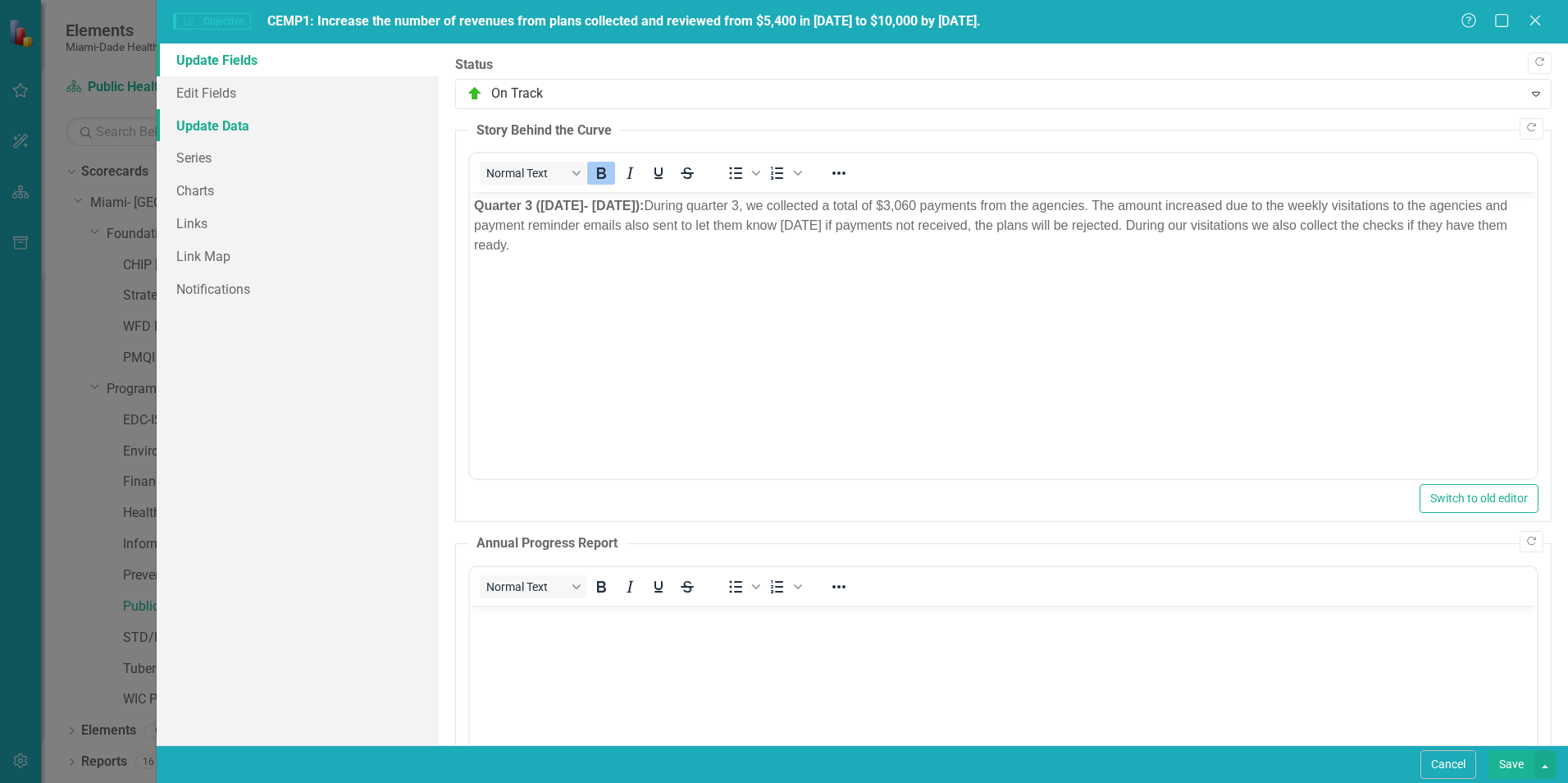
click at [234, 127] on link "Update Data" at bounding box center [298, 125] width 282 height 33
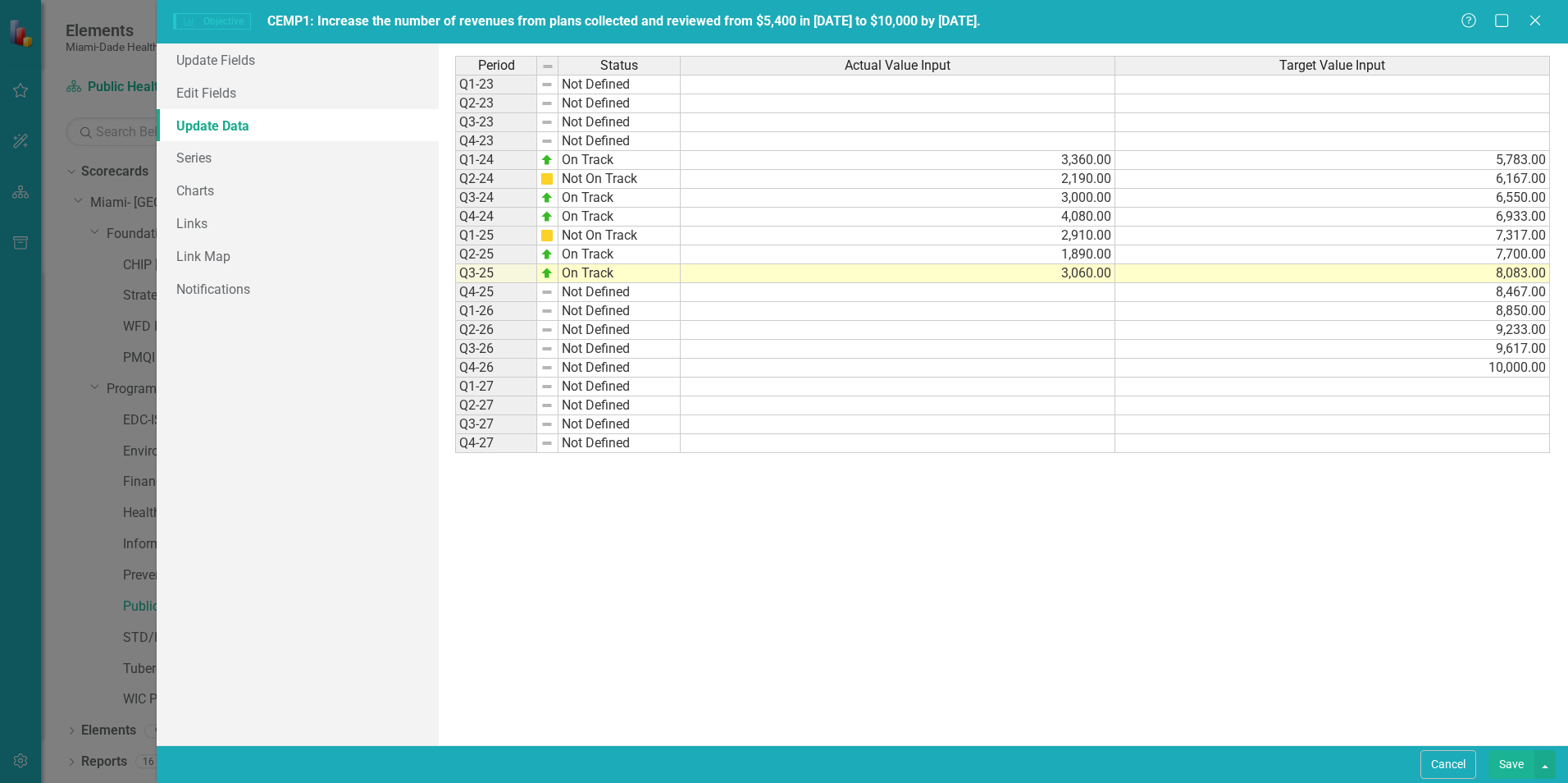
click at [1530, 17] on icon "Close" at bounding box center [1534, 20] width 16 height 14
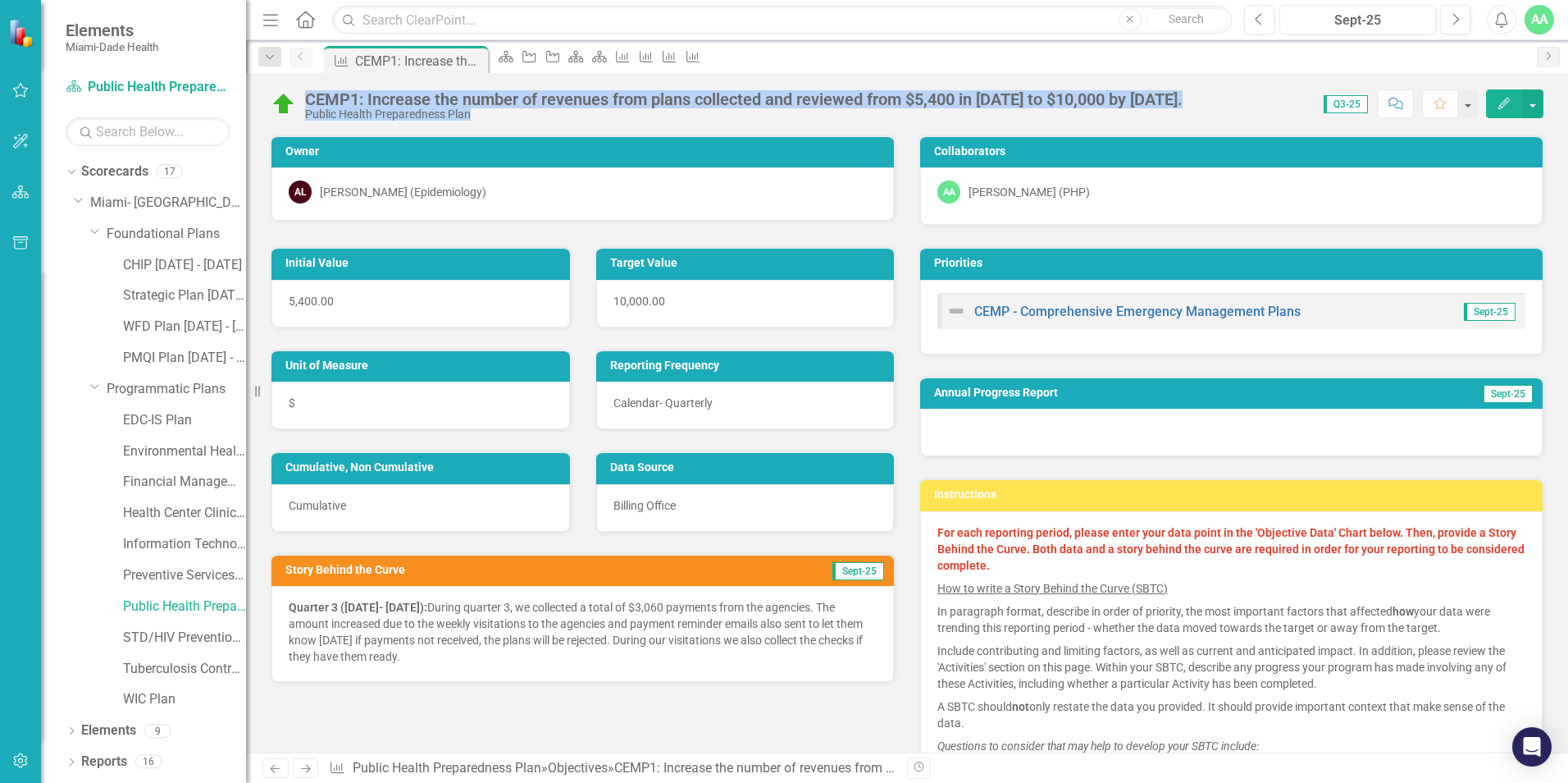
drag, startPoint x: 306, startPoint y: 102, endPoint x: 1287, endPoint y: 79, distance: 981.3
click at [1287, 79] on div "CEMP1: Increase the number of revenues from plans collected and reviewed from $…" at bounding box center [907, 97] width 1322 height 49
drag, startPoint x: 1287, startPoint y: 79, endPoint x: 1195, endPoint y: 97, distance: 93.7
copy div "CEMP1: Increase the number of revenues from plans collected and reviewed from $…"
click at [153, 610] on link "Public Health Preparedness Plan" at bounding box center [185, 607] width 123 height 19
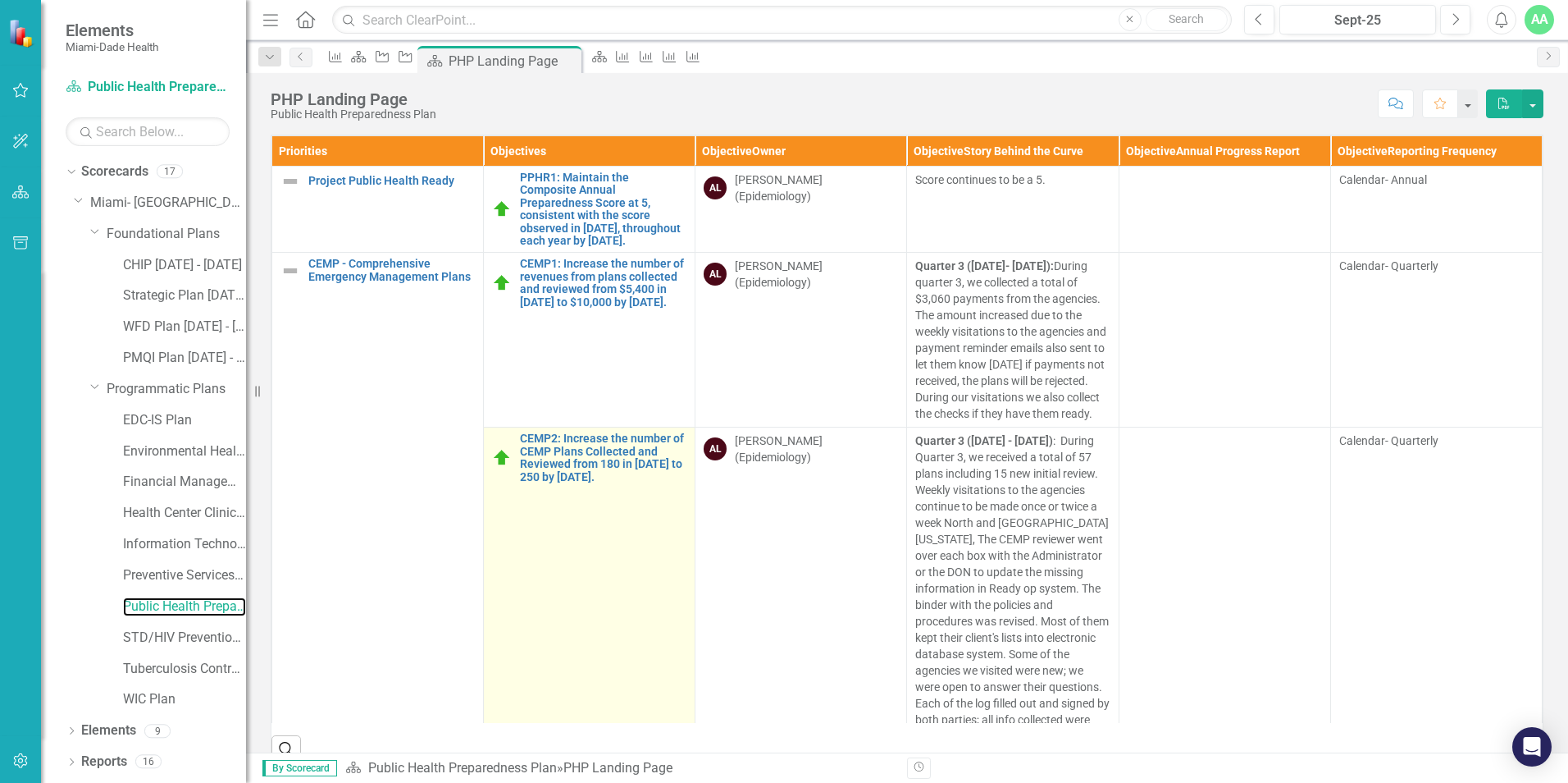
scroll to position [82, 0]
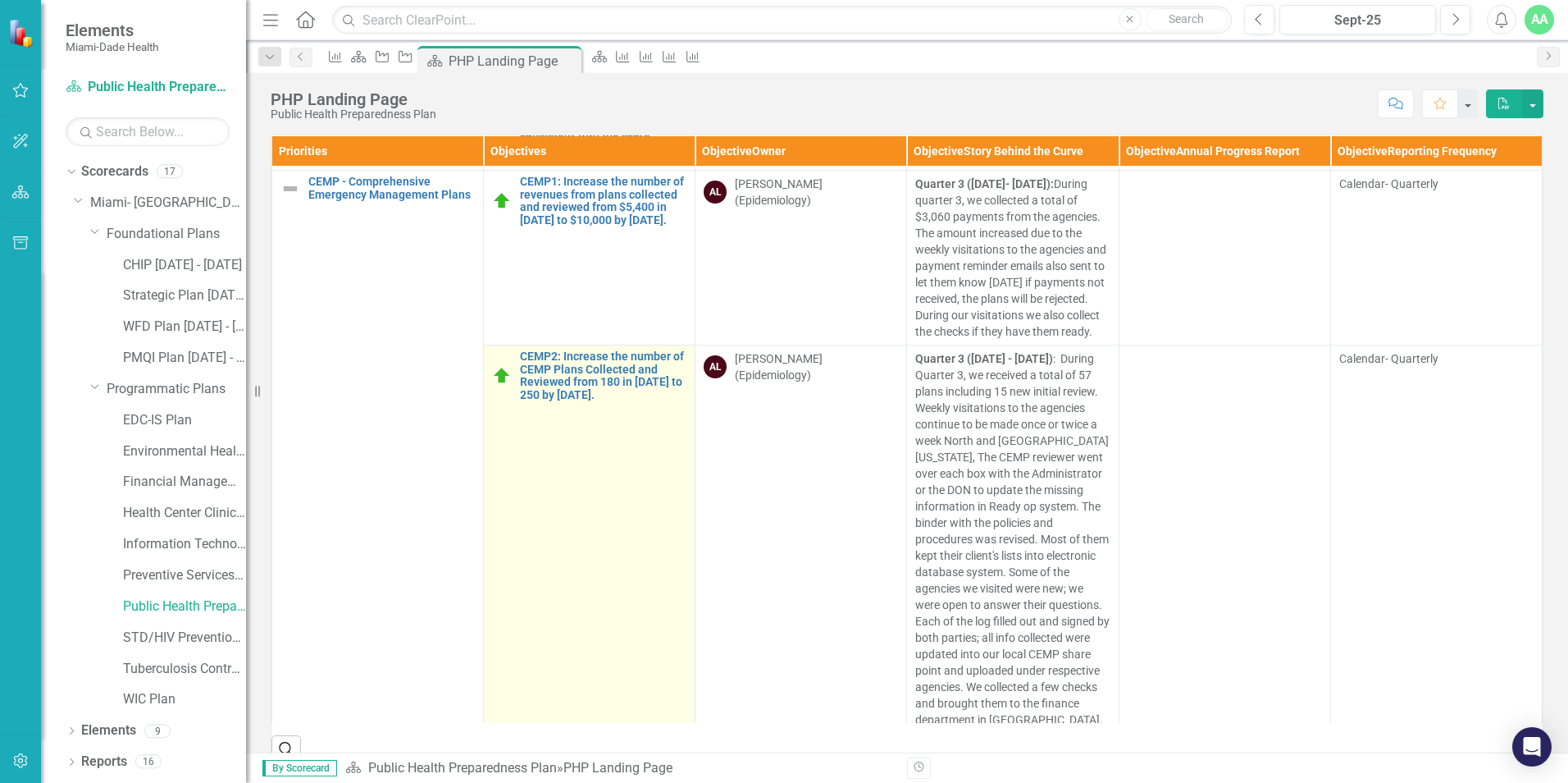
click at [576, 526] on td "CEMP2: Increase the number of CEMP Plans Collected and Reviewed from 180 in 202…" at bounding box center [590, 572] width 212 height 454
click at [606, 401] on link "CEMP2: Increase the number of CEMP Plans Collected and Reviewed from 180 in [DA…" at bounding box center [602, 375] width 167 height 51
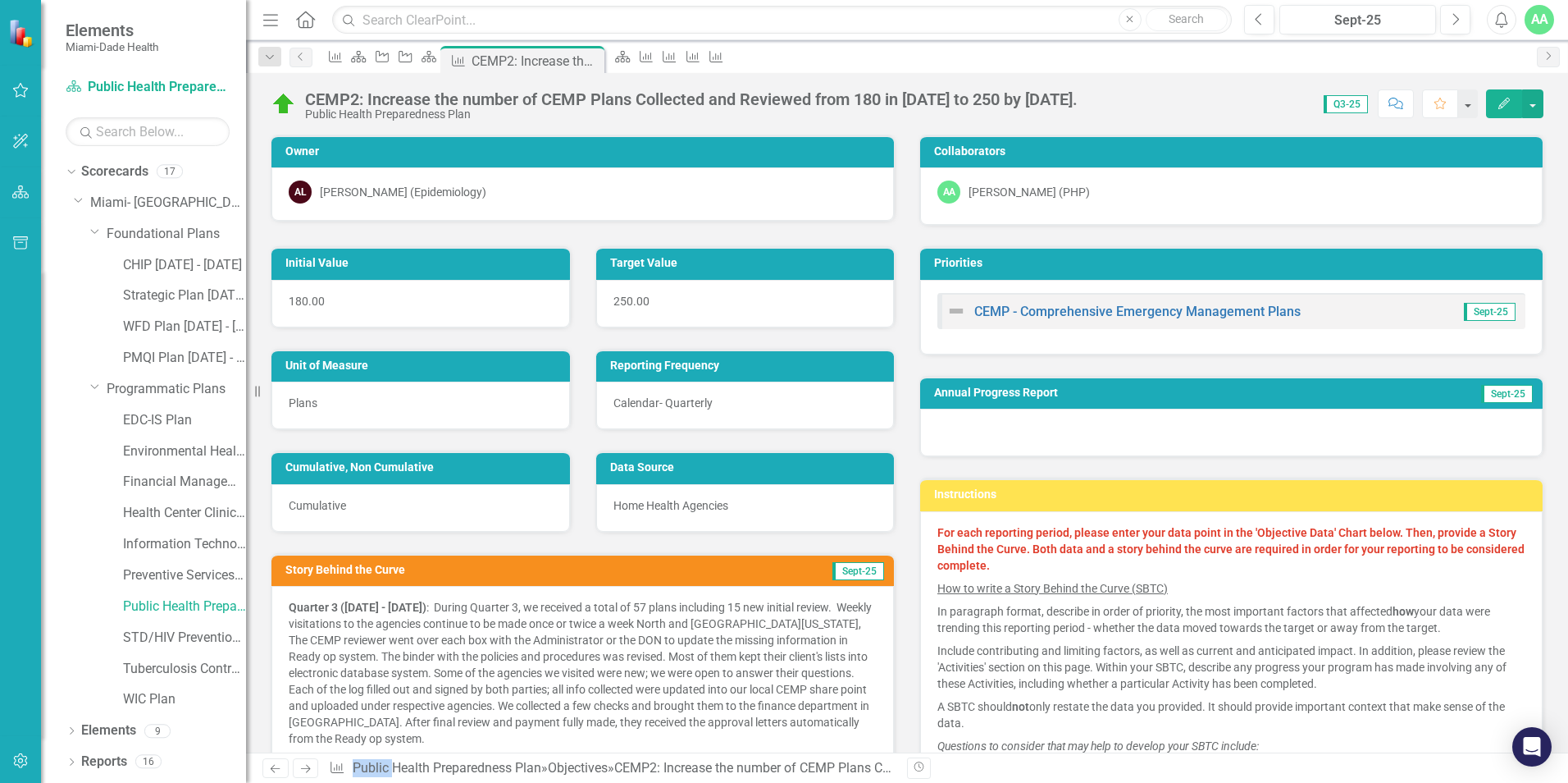
click at [1505, 99] on icon "button" at bounding box center [1504, 103] width 12 height 12
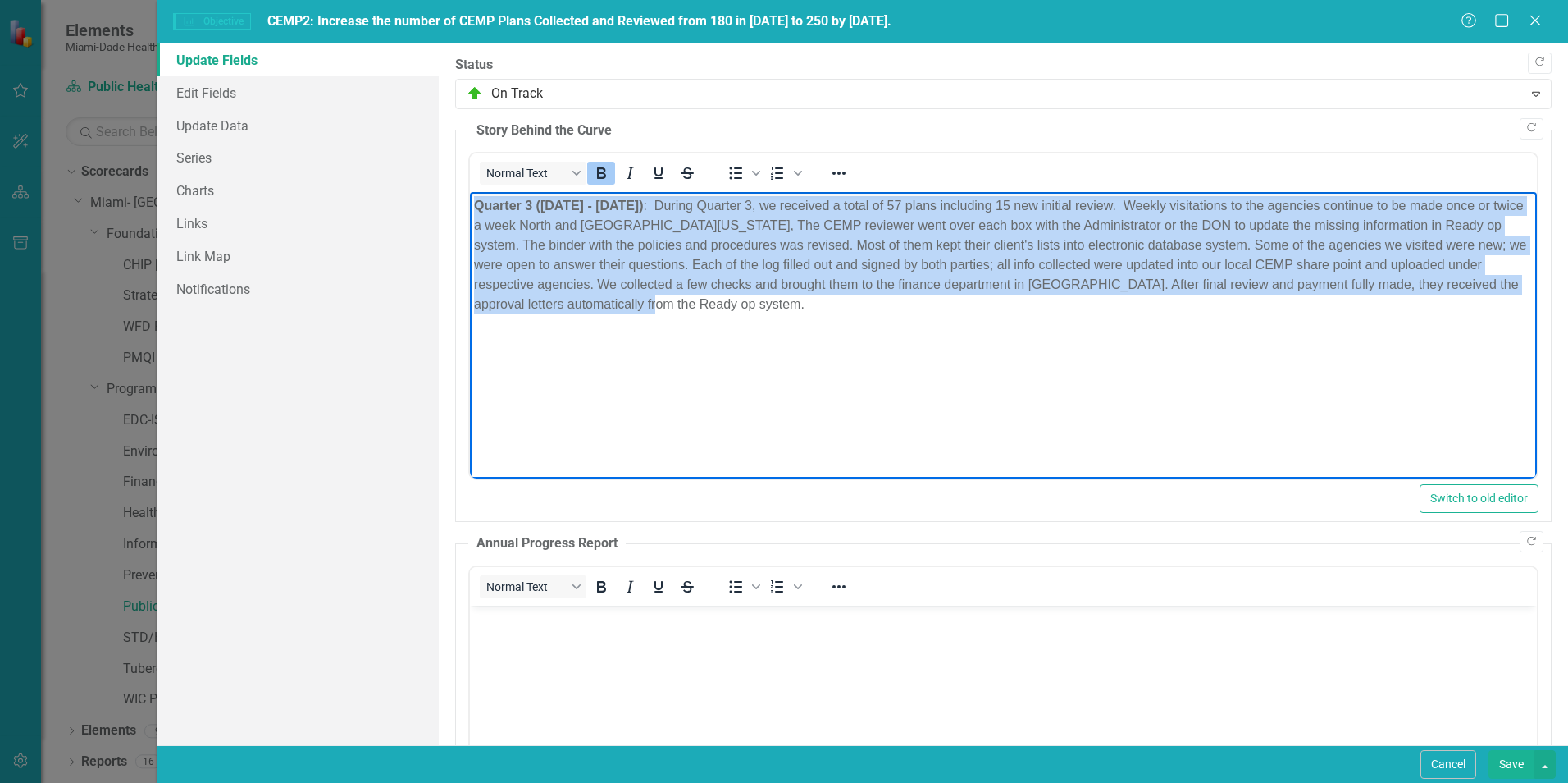
drag, startPoint x: 475, startPoint y: 204, endPoint x: 724, endPoint y: 311, distance: 271.0
click at [724, 311] on p "Quarter 3 (July 1 - September 30) : During Quarter 3, we received a total of 57…" at bounding box center [1003, 255] width 1059 height 119
copy p "Quarter 3 (July 1 - September 30) : During Quarter 3, we received a total of 57…"
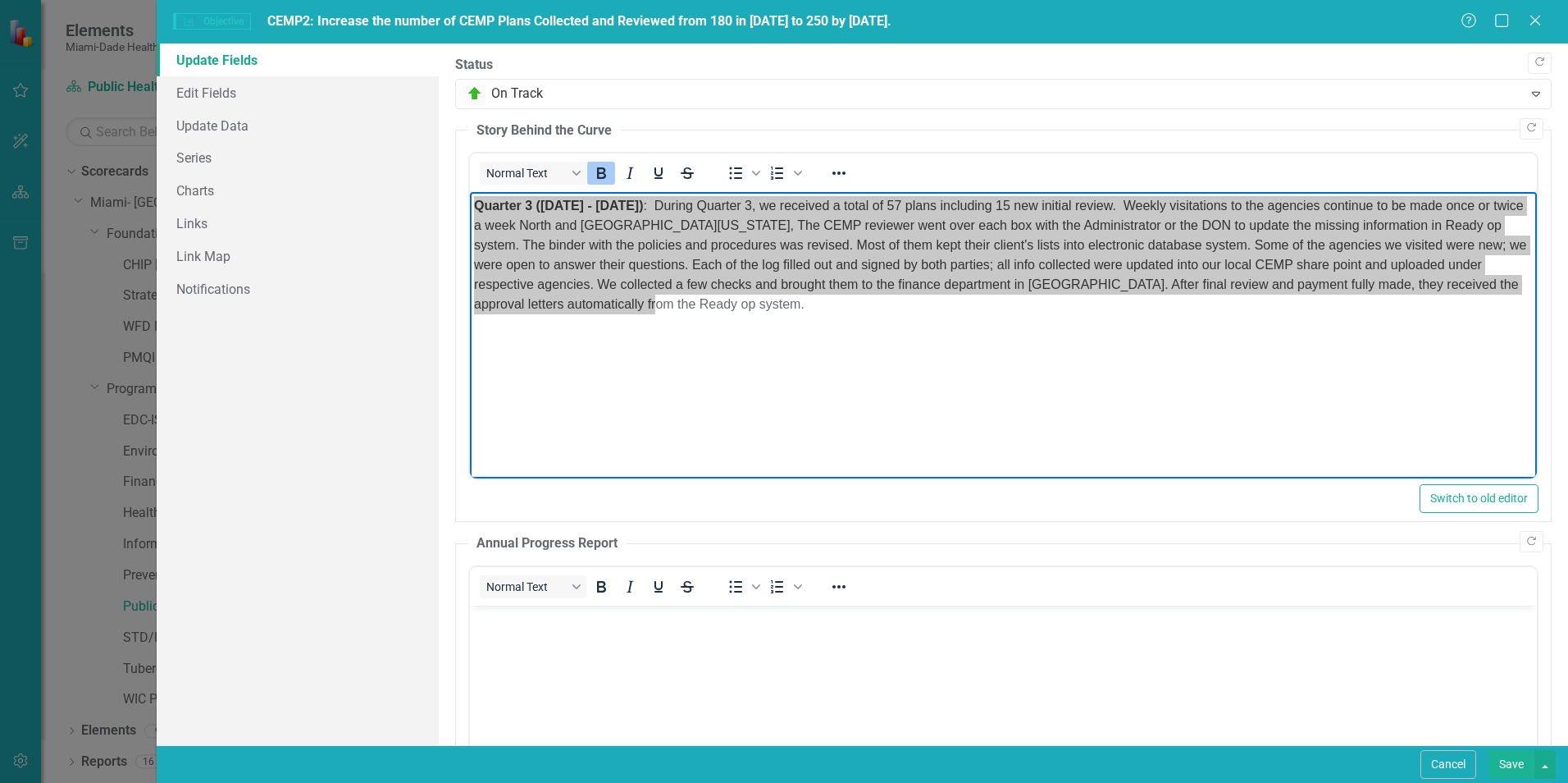
drag, startPoint x: 1539, startPoint y: 14, endPoint x: 1380, endPoint y: 66, distance: 167.3
click at [1539, 14] on icon "Close" at bounding box center [1534, 20] width 16 height 14
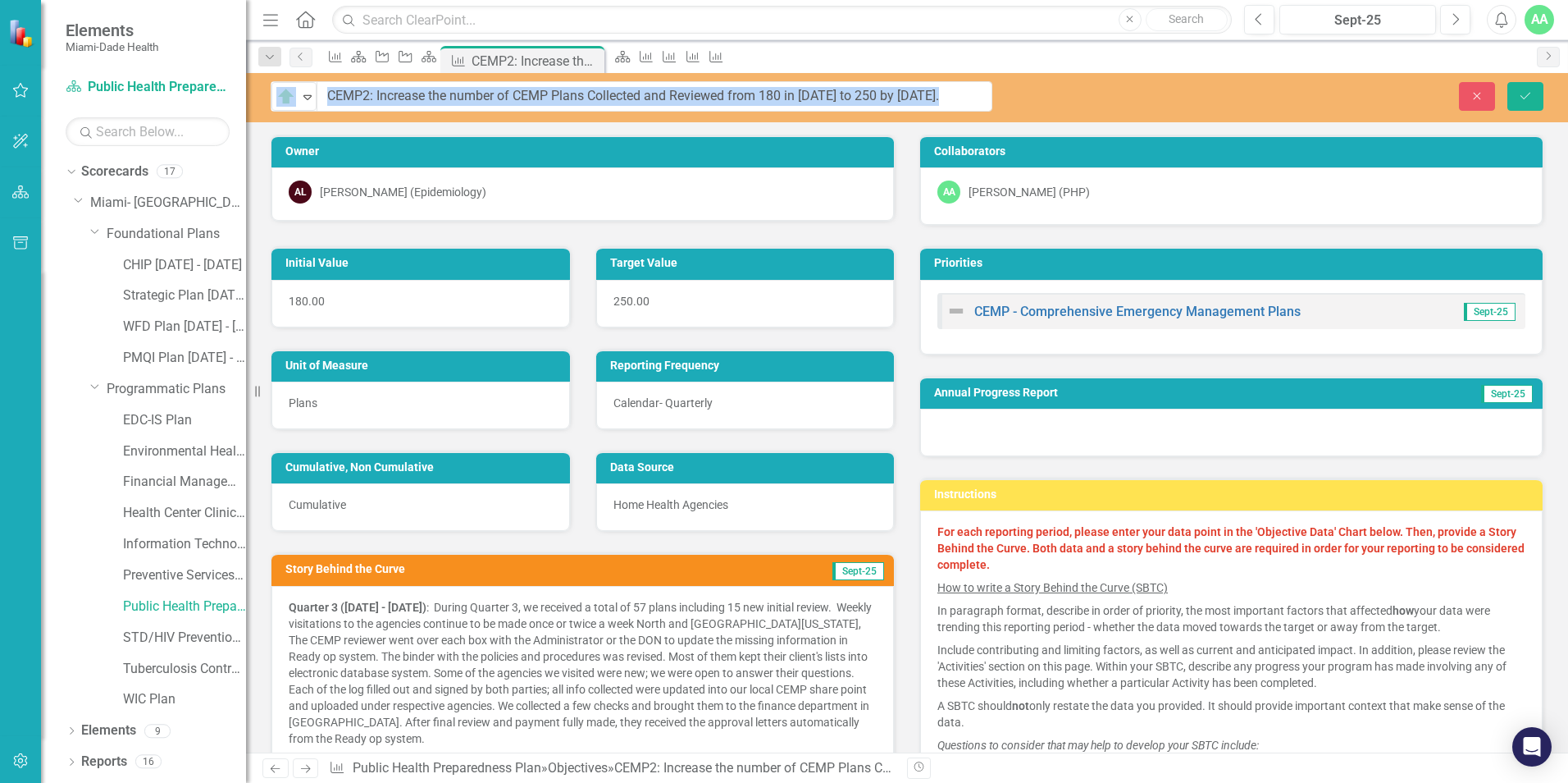
drag, startPoint x: 360, startPoint y: 94, endPoint x: 1007, endPoint y: 95, distance: 647.0
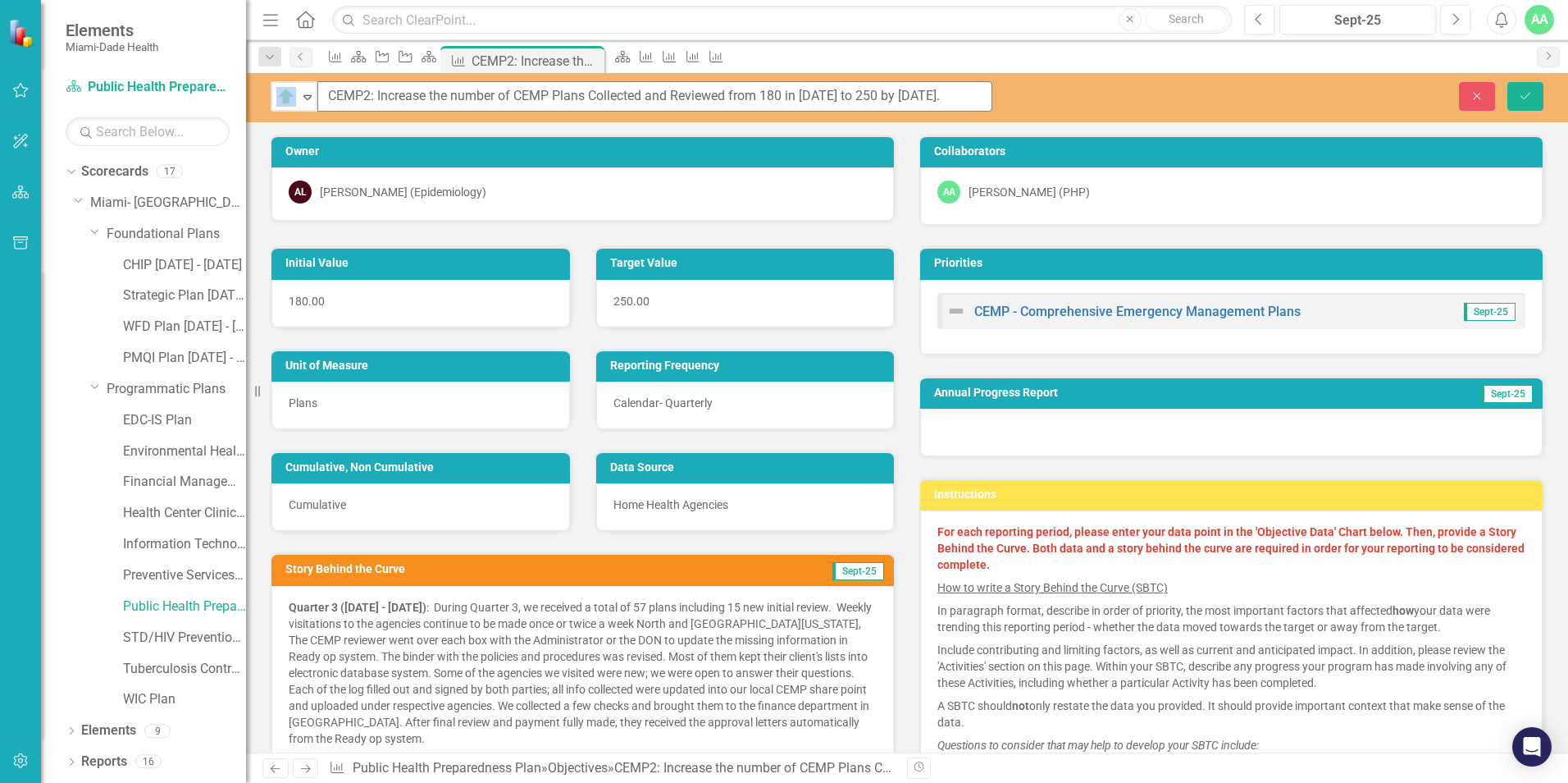
drag, startPoint x: 1007, startPoint y: 95, endPoint x: 881, endPoint y: 89, distance: 126.1
copy div "On Track Expand"
click at [359, 85] on input "CEMP2: Increase the number of CEMP Plans Collected and Reviewed from 180 in [DA…" at bounding box center [654, 95] width 675 height 30
click at [351, 97] on input "CEMP2: Increase the number of CEMP Plans Collected and Reviewed from 180 in [DA…" at bounding box center [654, 95] width 675 height 30
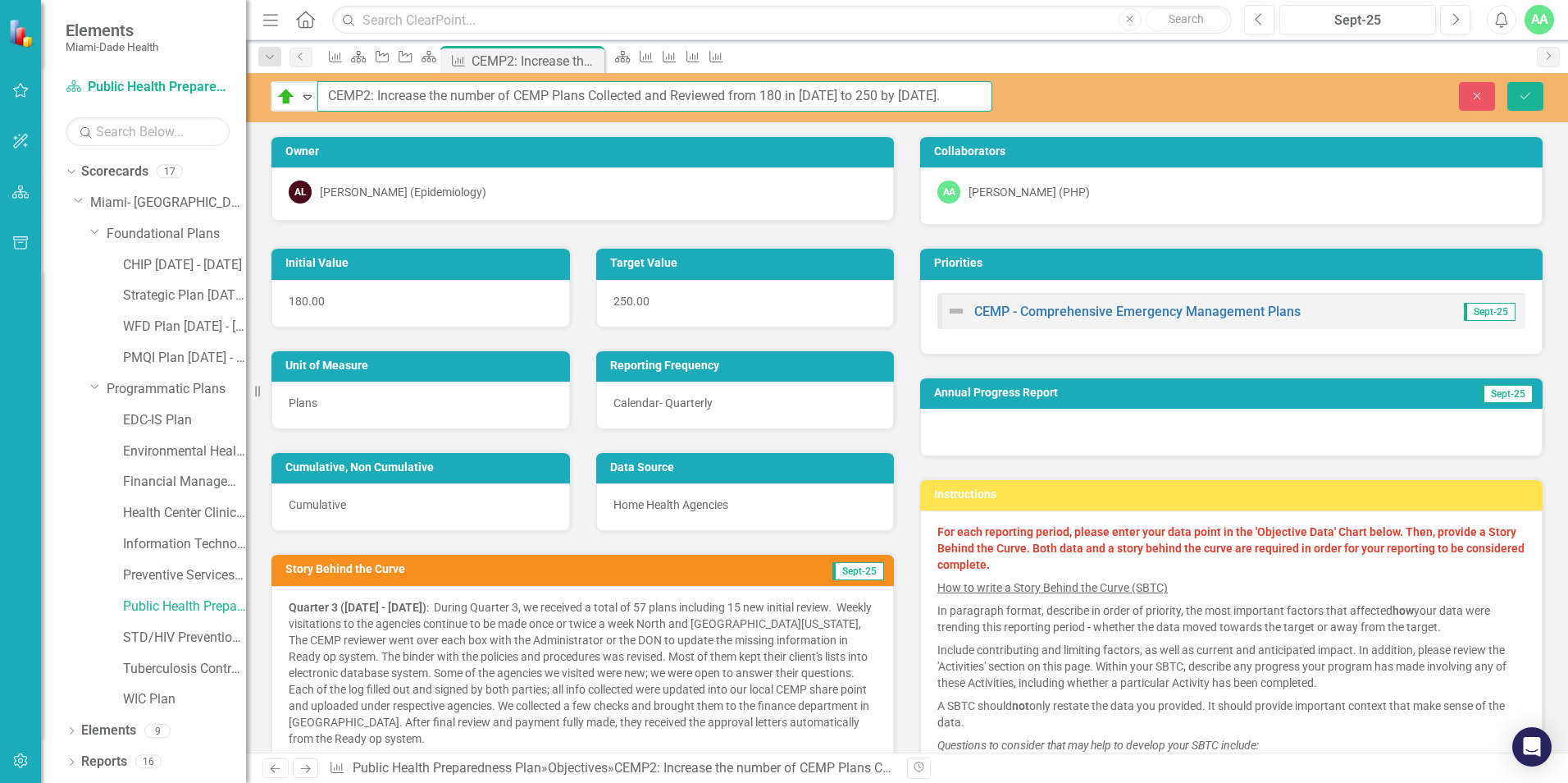
scroll to position [0, 28]
drag, startPoint x: 327, startPoint y: 100, endPoint x: 996, endPoint y: 83, distance: 669.2
click at [1071, 76] on div "On Track Expand CEMP2: Increase the number of CEMP Plans Collected and Reviewed…" at bounding box center [907, 97] width 1322 height 49
click at [151, 607] on link "Public Health Preparedness Plan" at bounding box center [185, 607] width 123 height 19
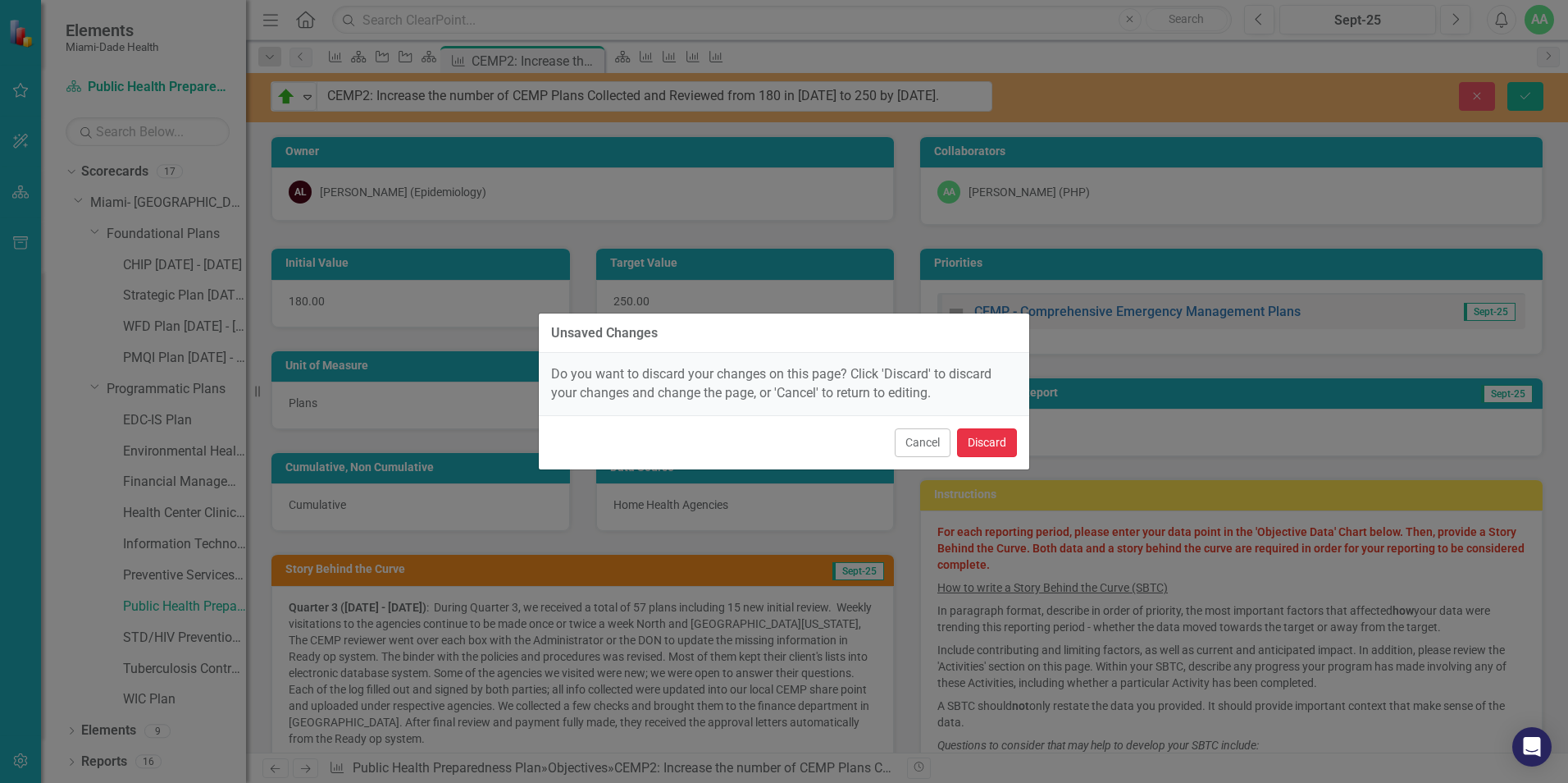
click at [1003, 438] on button "Discard" at bounding box center [987, 443] width 60 height 29
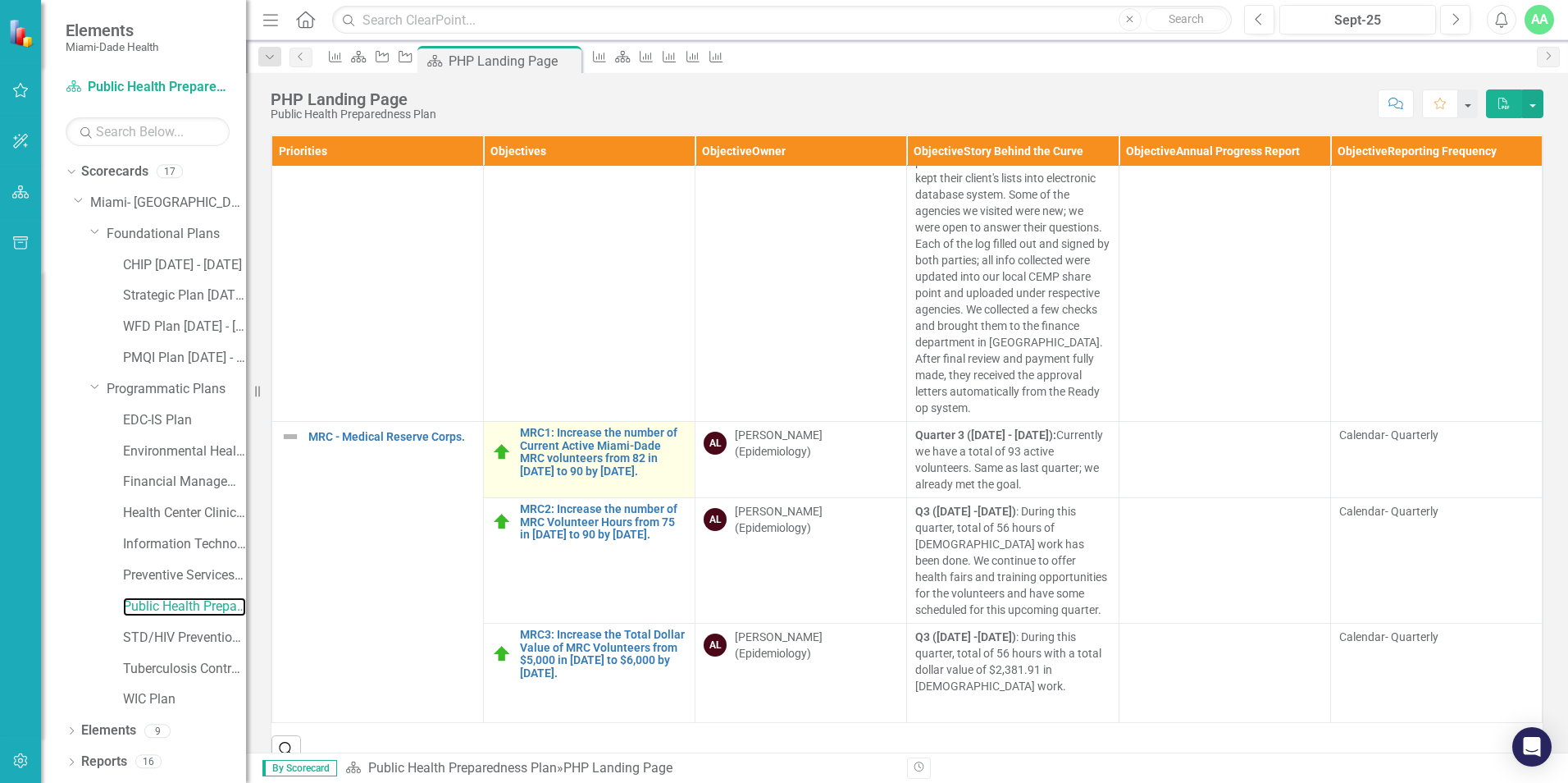
scroll to position [489, 0]
click at [529, 452] on link "MRC1: Increase the number of Current Active Miami-Dade MRC volunteers from 82 i…" at bounding box center [602, 451] width 167 height 51
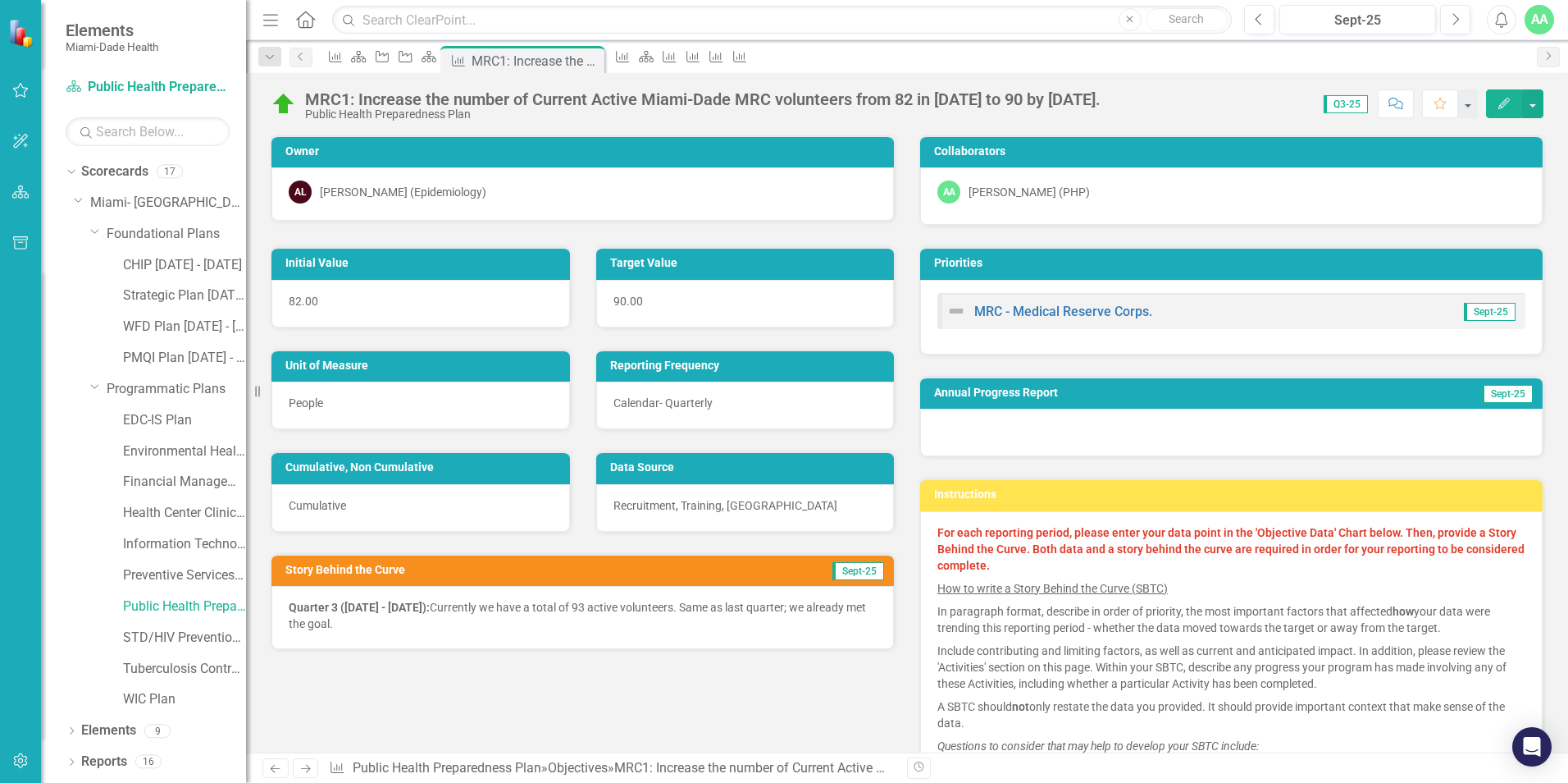
click at [1502, 101] on icon "Edit" at bounding box center [1503, 103] width 14 height 12
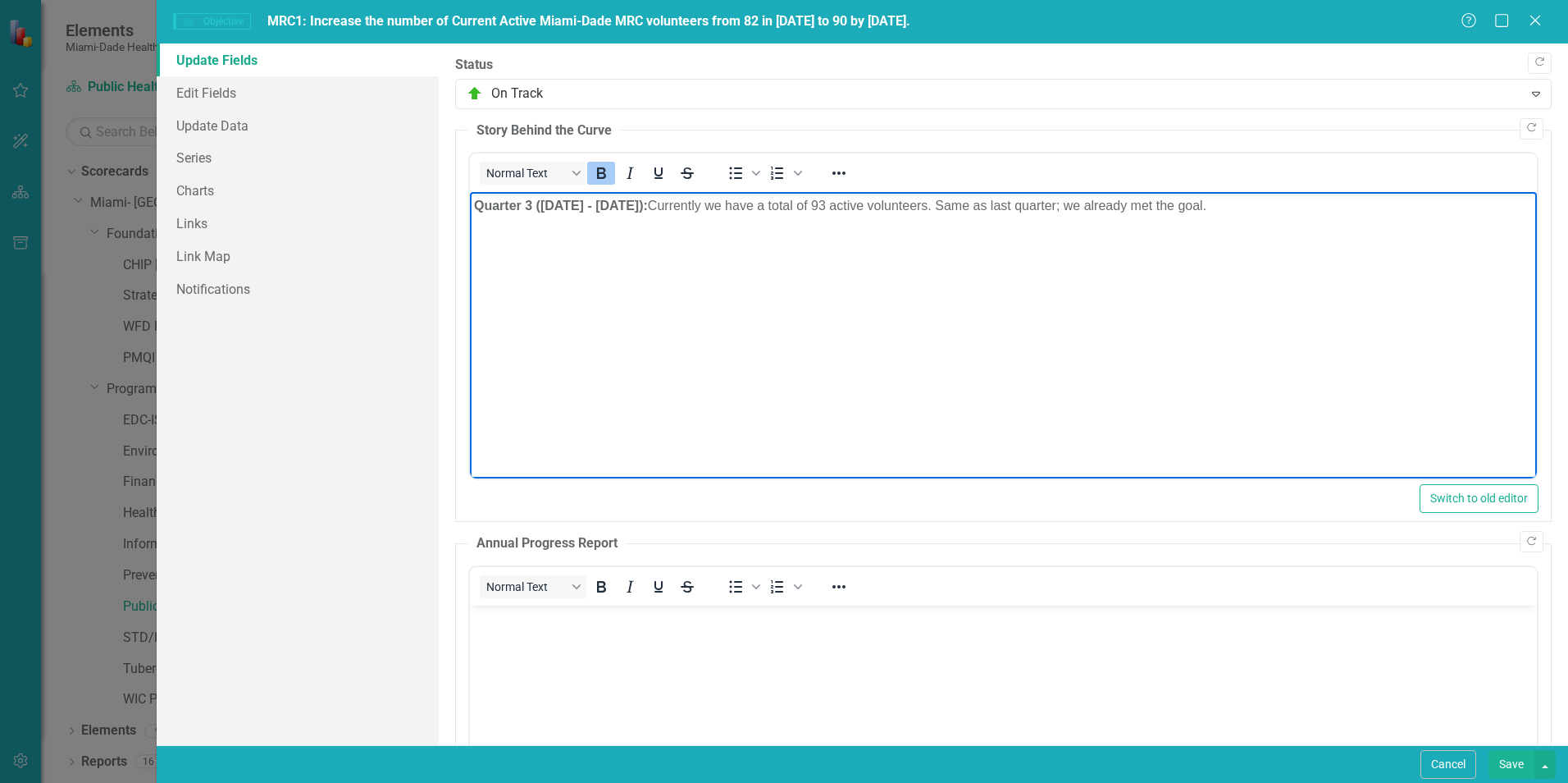
drag, startPoint x: 940, startPoint y: 402, endPoint x: 991, endPoint y: 201, distance: 207.4
drag, startPoint x: 1183, startPoint y: 210, endPoint x: 470, endPoint y: 262, distance: 714.9
click at [470, 262] on body "Quarter 3 (July 1 - September 30): Currently we have a total of 93 active volun…" at bounding box center [1003, 314] width 1067 height 246
copy p "Quarter 3 (July 1 - September 30): Currently we have a total of 93 active volun…"
click at [645, 289] on body "Quarter 3 (July 1 - September 30): Currently we have a total of 93 active volun…" at bounding box center [1003, 314] width 1067 height 246
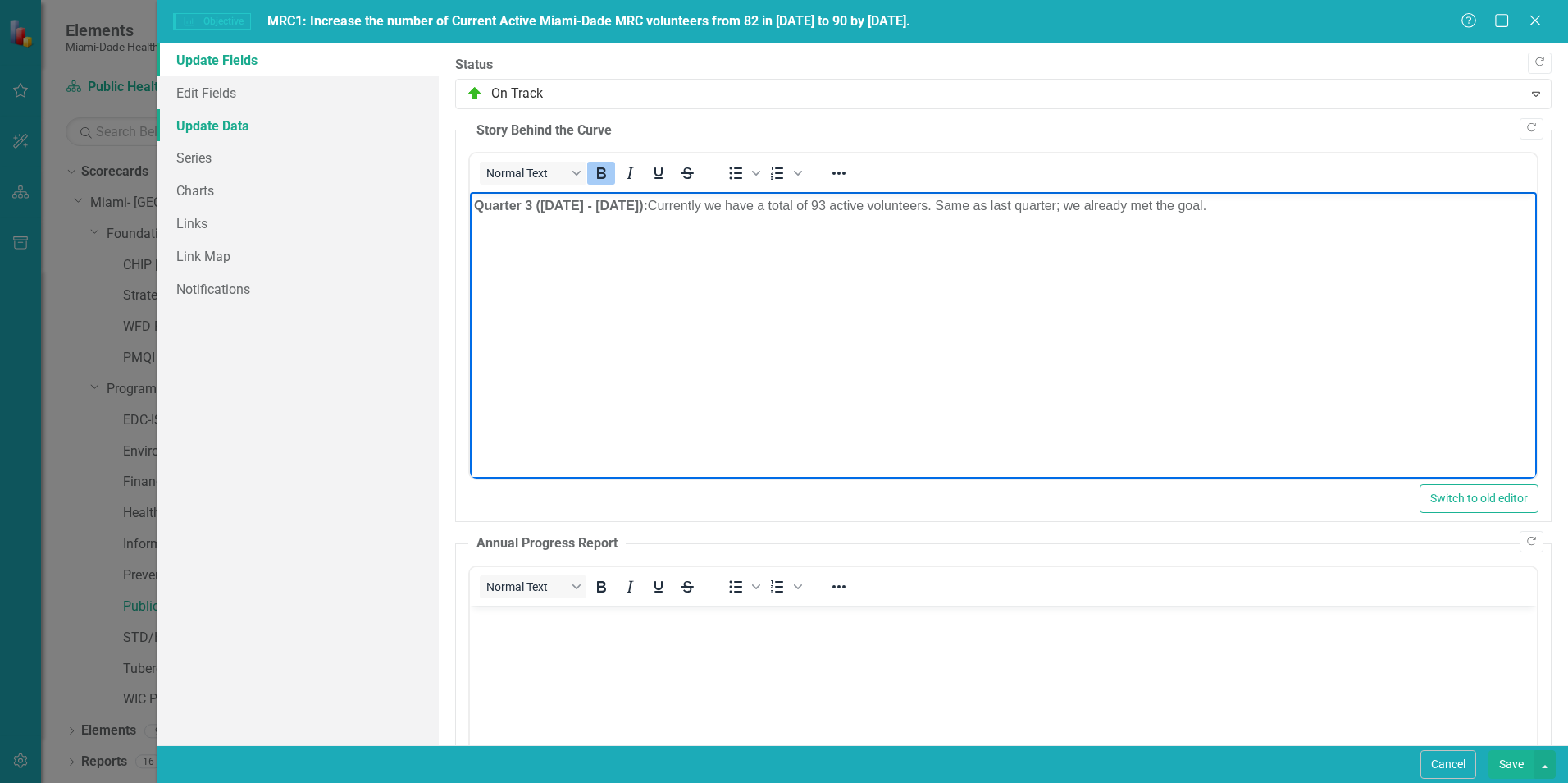
click at [212, 122] on link "Update Data" at bounding box center [298, 125] width 282 height 33
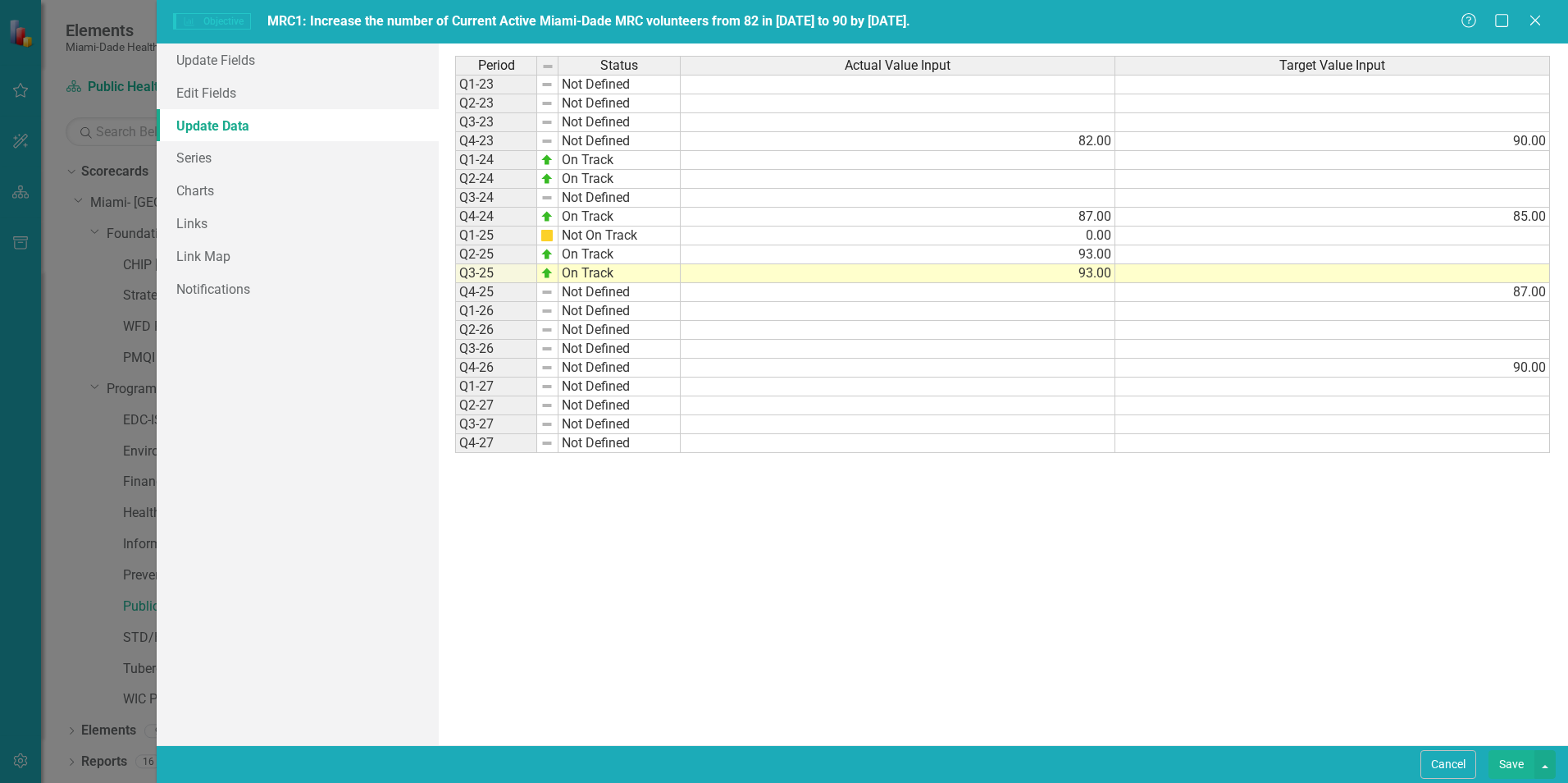
drag, startPoint x: 1538, startPoint y: 13, endPoint x: 1189, endPoint y: 130, distance: 368.1
click at [1537, 14] on icon "Close" at bounding box center [1534, 20] width 16 height 14
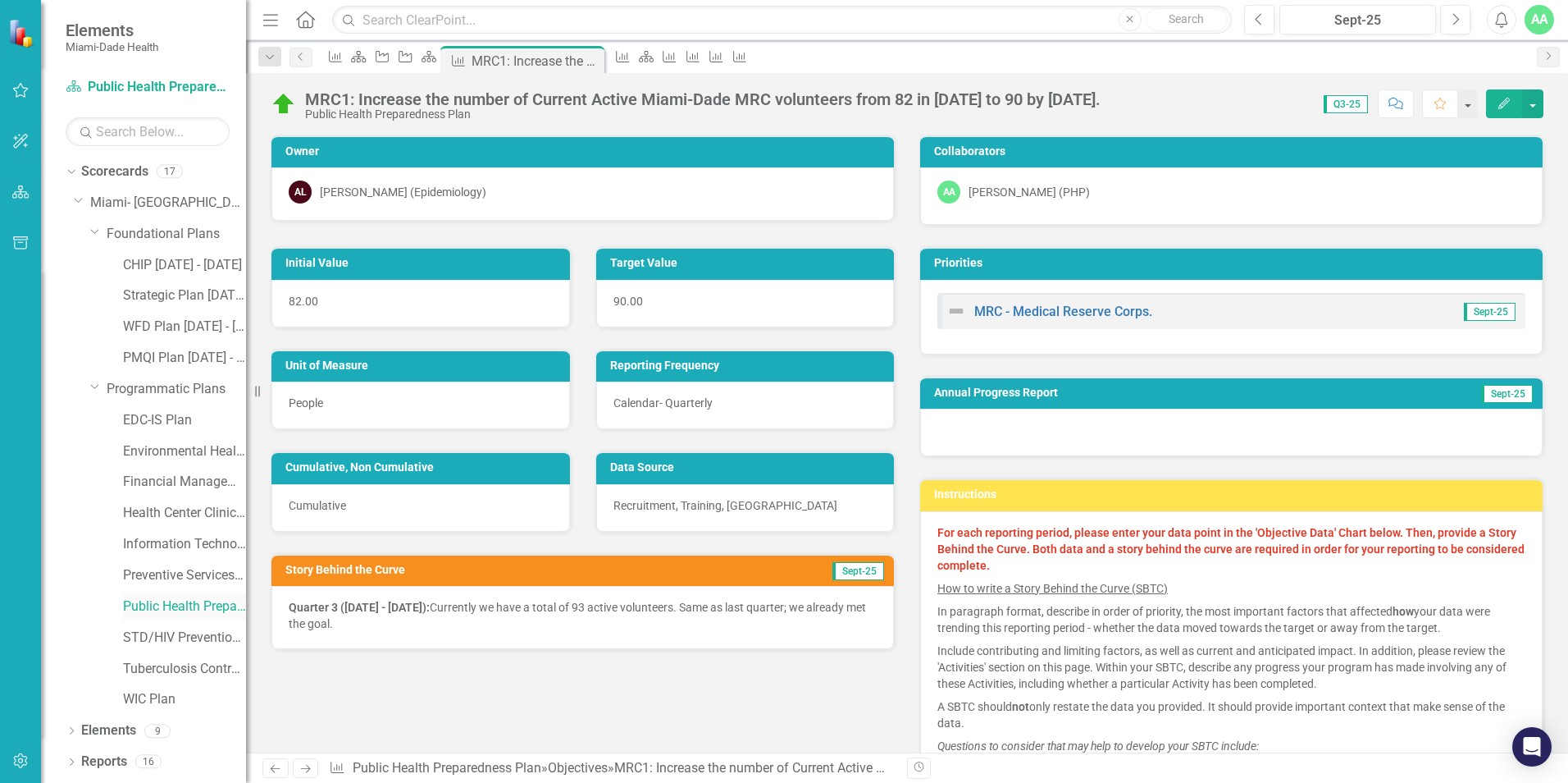
click at [157, 610] on link "Public Health Preparedness Plan" at bounding box center [185, 607] width 123 height 19
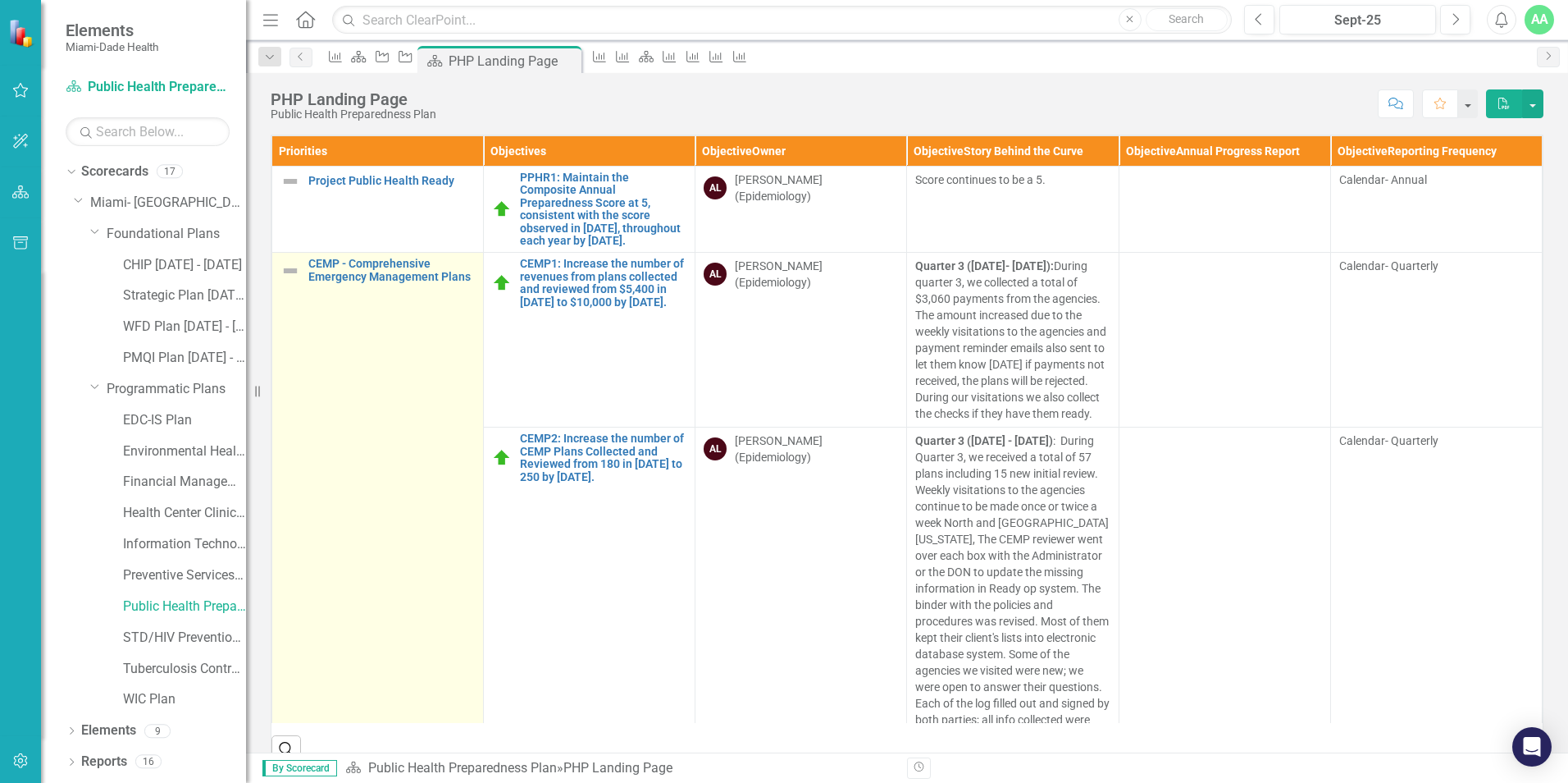
click at [360, 584] on td "CEMP - Comprehensive Emergency Management Plans Edit Edit Priority Link Open El…" at bounding box center [379, 567] width 212 height 629
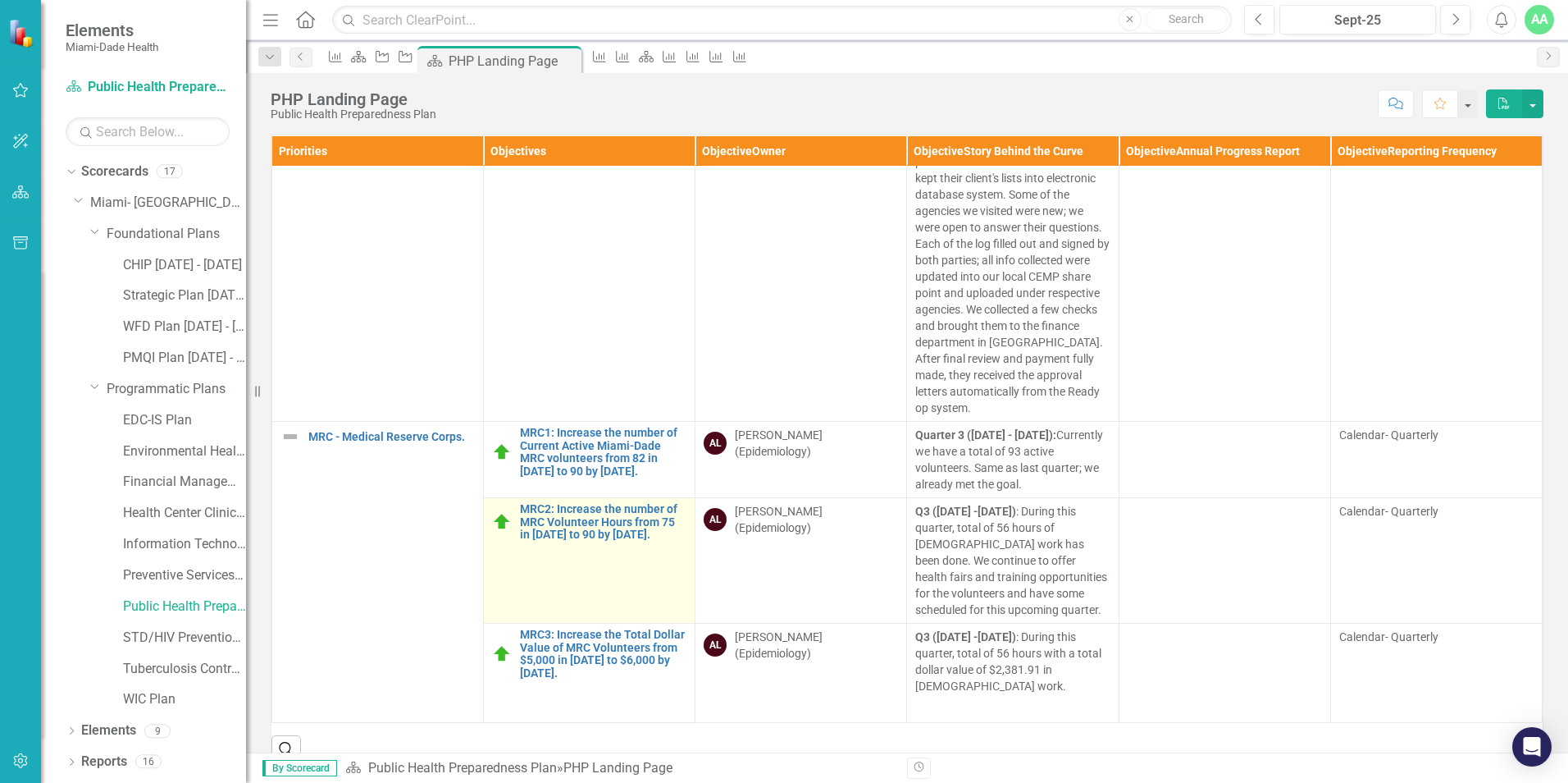
scroll to position [501, 0]
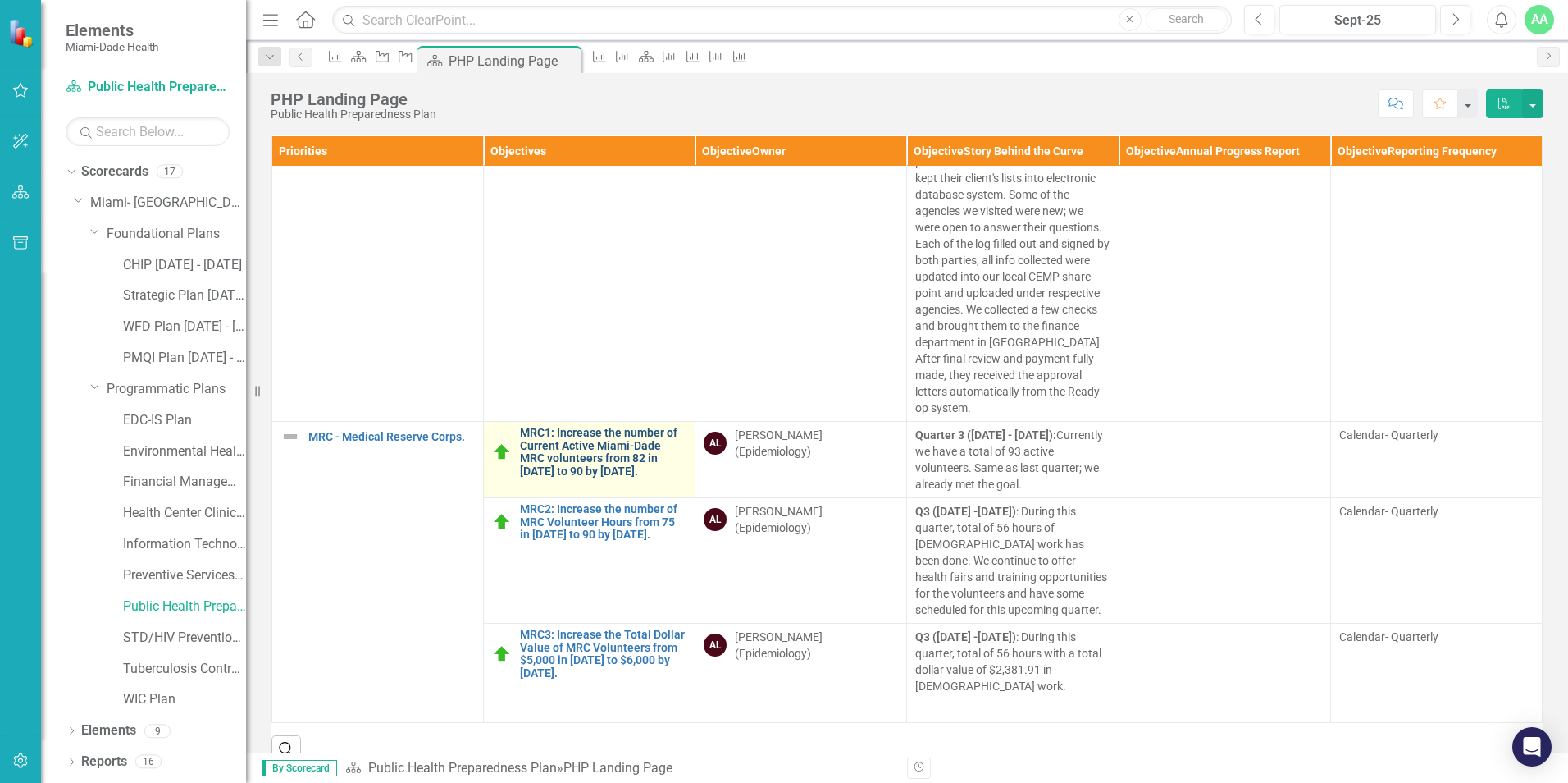
click at [596, 434] on link "MRC1: Increase the number of Current Active Miami-Dade MRC volunteers from 82 i…" at bounding box center [602, 451] width 167 height 51
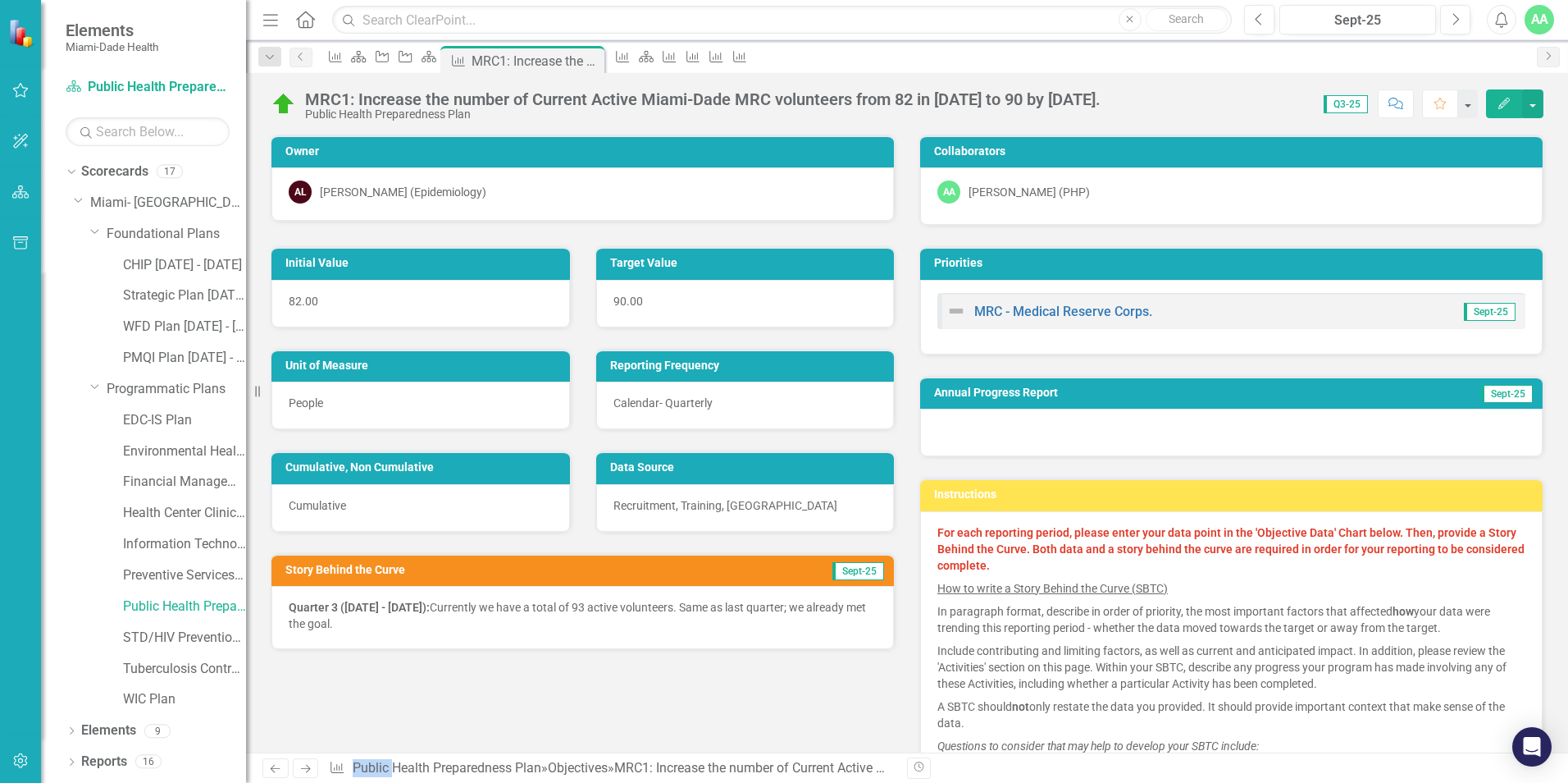
drag, startPoint x: 293, startPoint y: 605, endPoint x: 514, endPoint y: 614, distance: 221.2
click at [514, 614] on p "Quarter 3 (July 1 - September 30): Currently we have a total of 93 active volun…" at bounding box center [583, 615] width 588 height 33
drag, startPoint x: 282, startPoint y: 603, endPoint x: 582, endPoint y: 580, distance: 300.9
click at [547, 618] on div "Quarter 3 (July 1 - September 30): Currently we have a total of 93 active volun…" at bounding box center [583, 618] width 623 height 64
click at [1505, 101] on icon "Edit" at bounding box center [1503, 103] width 14 height 12
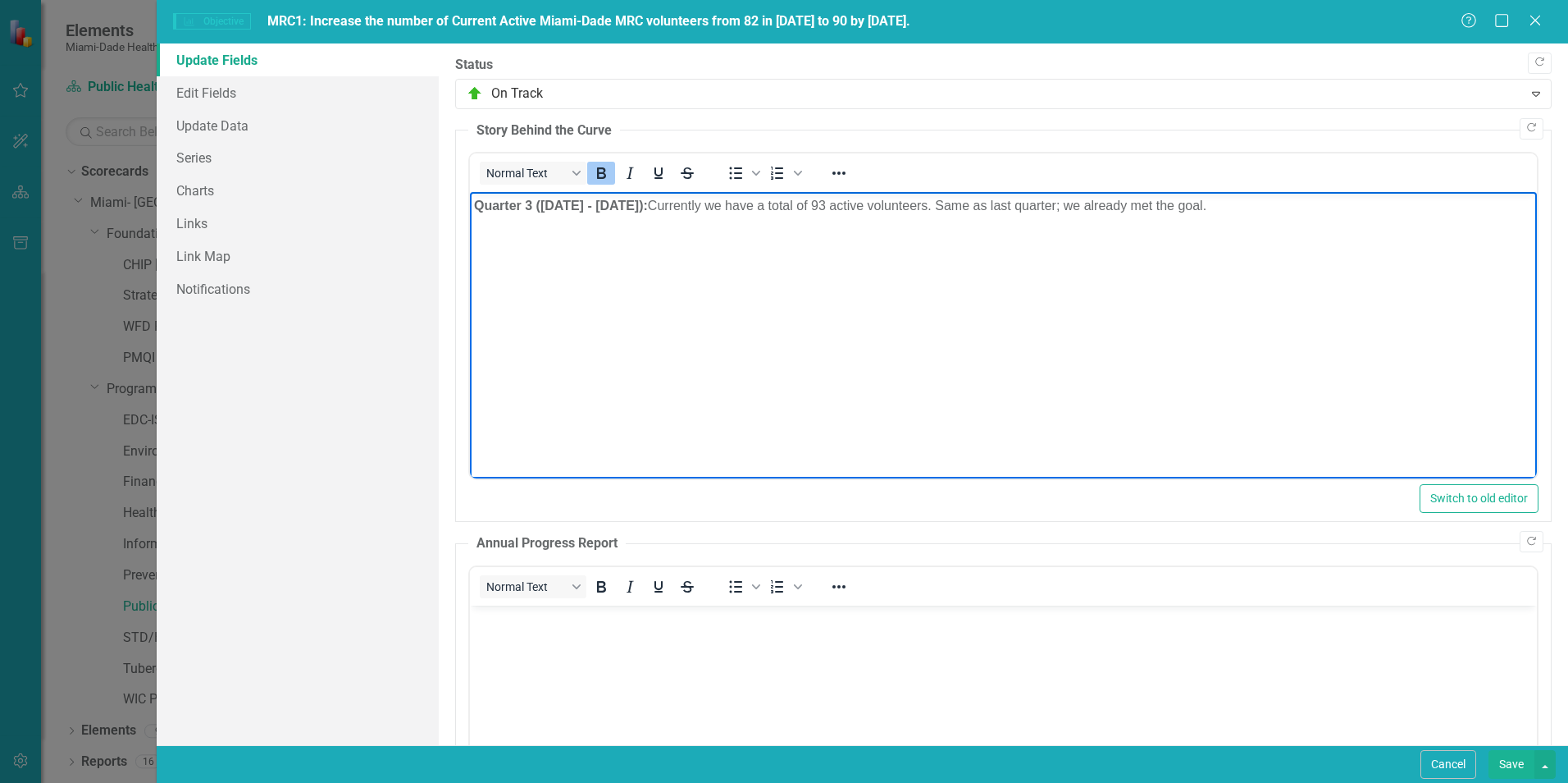
drag, startPoint x: 472, startPoint y: 204, endPoint x: 1736, endPoint y: 384, distance: 1276.8
click at [1267, 192] on body "Quarter 3 (July 1 - September 30): Currently we have a total of 93 active volun…" at bounding box center [1003, 314] width 1067 height 246
copy p "Quarter 3 (July 1 - September 30): Currently we have a total of 93 active volun…"
click at [1532, 21] on icon "Close" at bounding box center [1534, 20] width 20 height 15
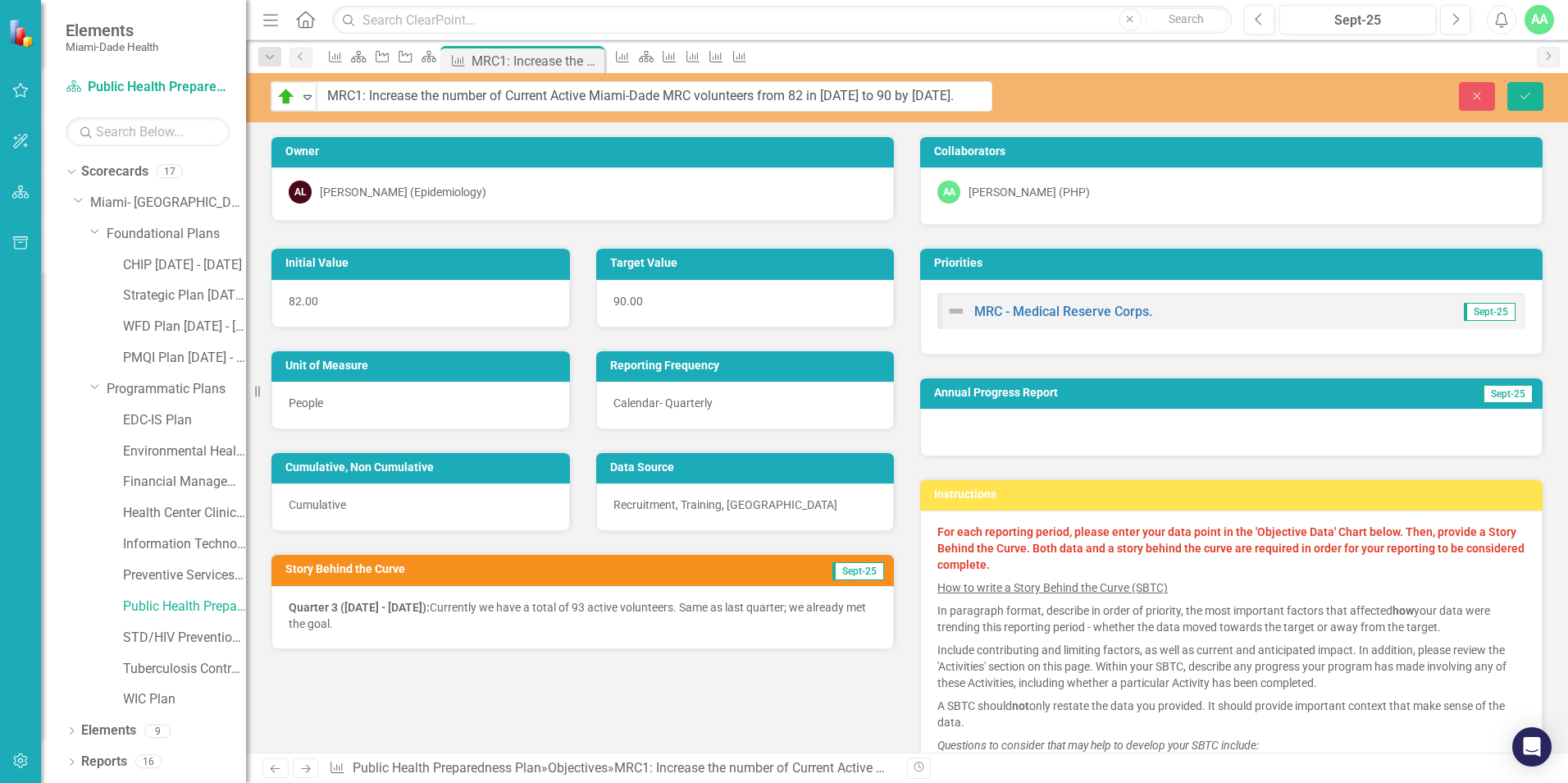
drag, startPoint x: 308, startPoint y: 94, endPoint x: 899, endPoint y: 82, distance: 591.1
click at [332, 96] on input "MRC1: Increase the number of Current Active Miami-Dade MRC volunteers from 82 i…" at bounding box center [654, 95] width 675 height 30
click at [332, 95] on input "MRC1: Increase the number of Current Active Miami-Dade MRC volunteers from 82 i…" at bounding box center [654, 95] width 675 height 30
click at [383, 96] on input "MRC1: Increase the number of Current Active Miami-Dade MRC volunteers from 82 i…" at bounding box center [654, 95] width 675 height 30
click at [331, 93] on input "MRC1: Increase the number of Current Active Miami-Dade MRC volunteers from 82 i…" at bounding box center [654, 95] width 675 height 30
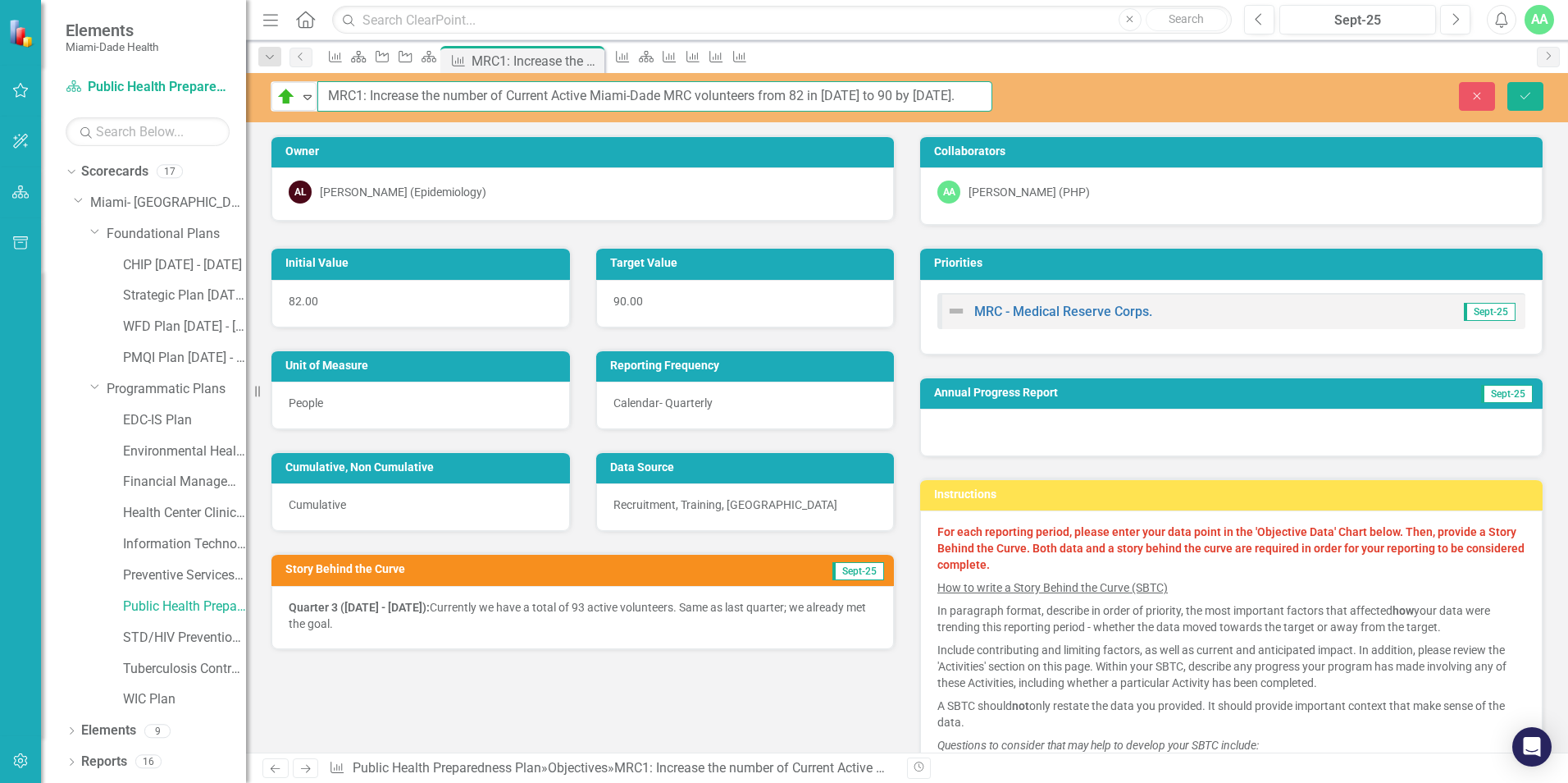
scroll to position [0, 42]
drag, startPoint x: 327, startPoint y: 96, endPoint x: 949, endPoint y: 94, distance: 622.0
click at [1001, 92] on div "On Track Expand MRC1: Increase the number of Current Active Miami-Dade MRC volu…" at bounding box center [631, 95] width 746 height 30
click at [141, 603] on link "Public Health Preparedness Plan" at bounding box center [185, 607] width 123 height 19
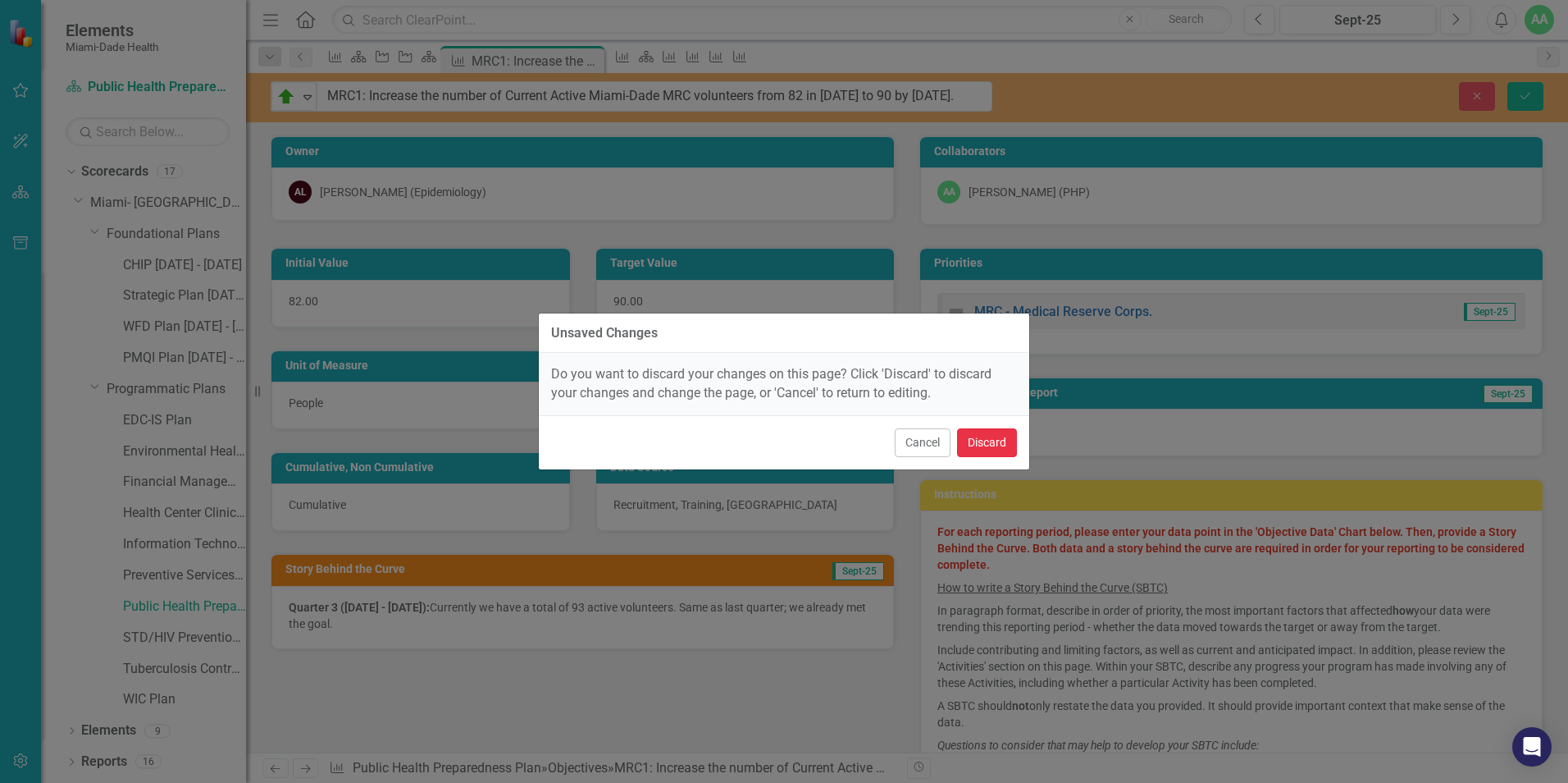
click at [990, 442] on button "Discard" at bounding box center [987, 443] width 60 height 29
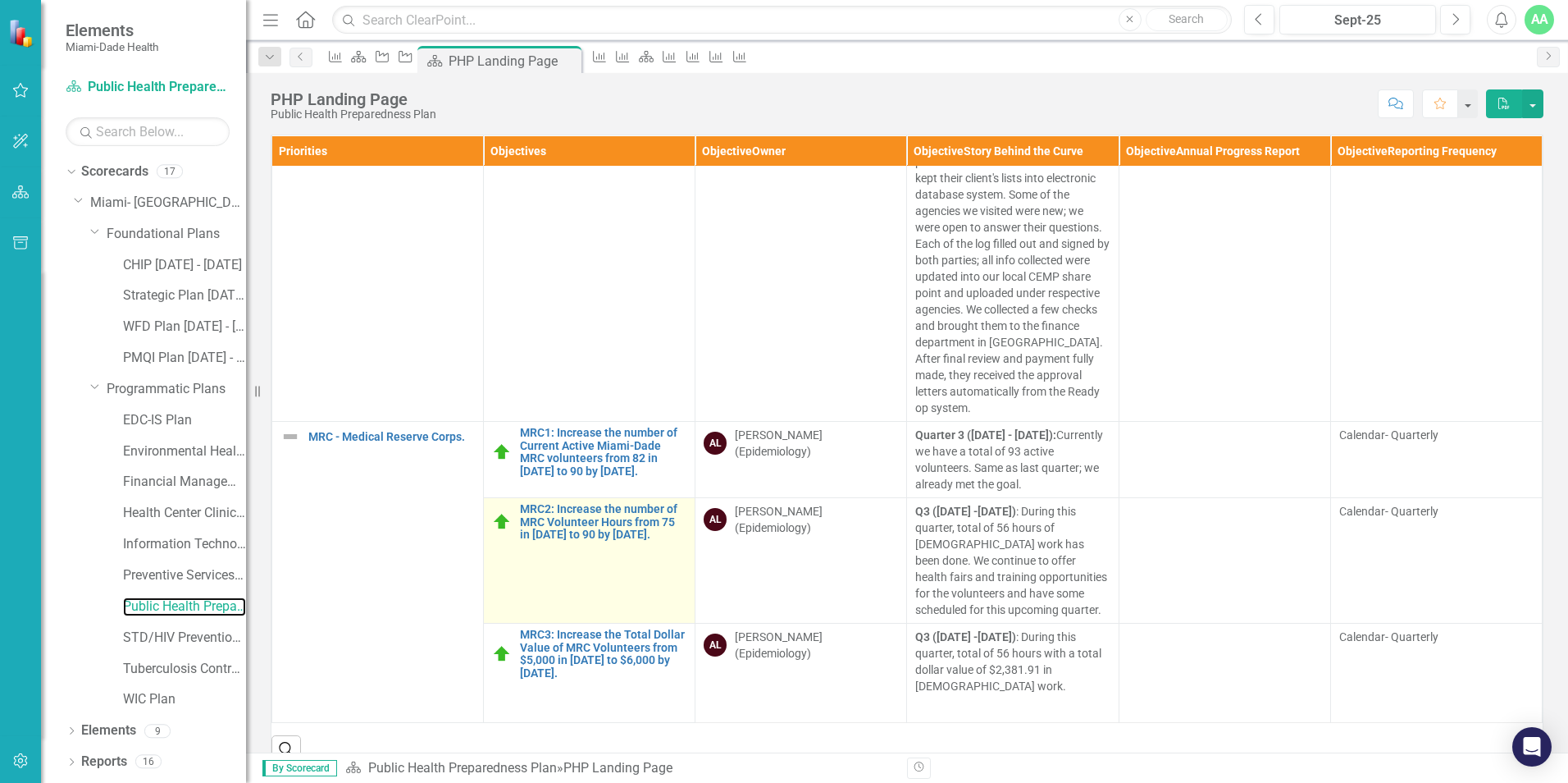
scroll to position [164, 0]
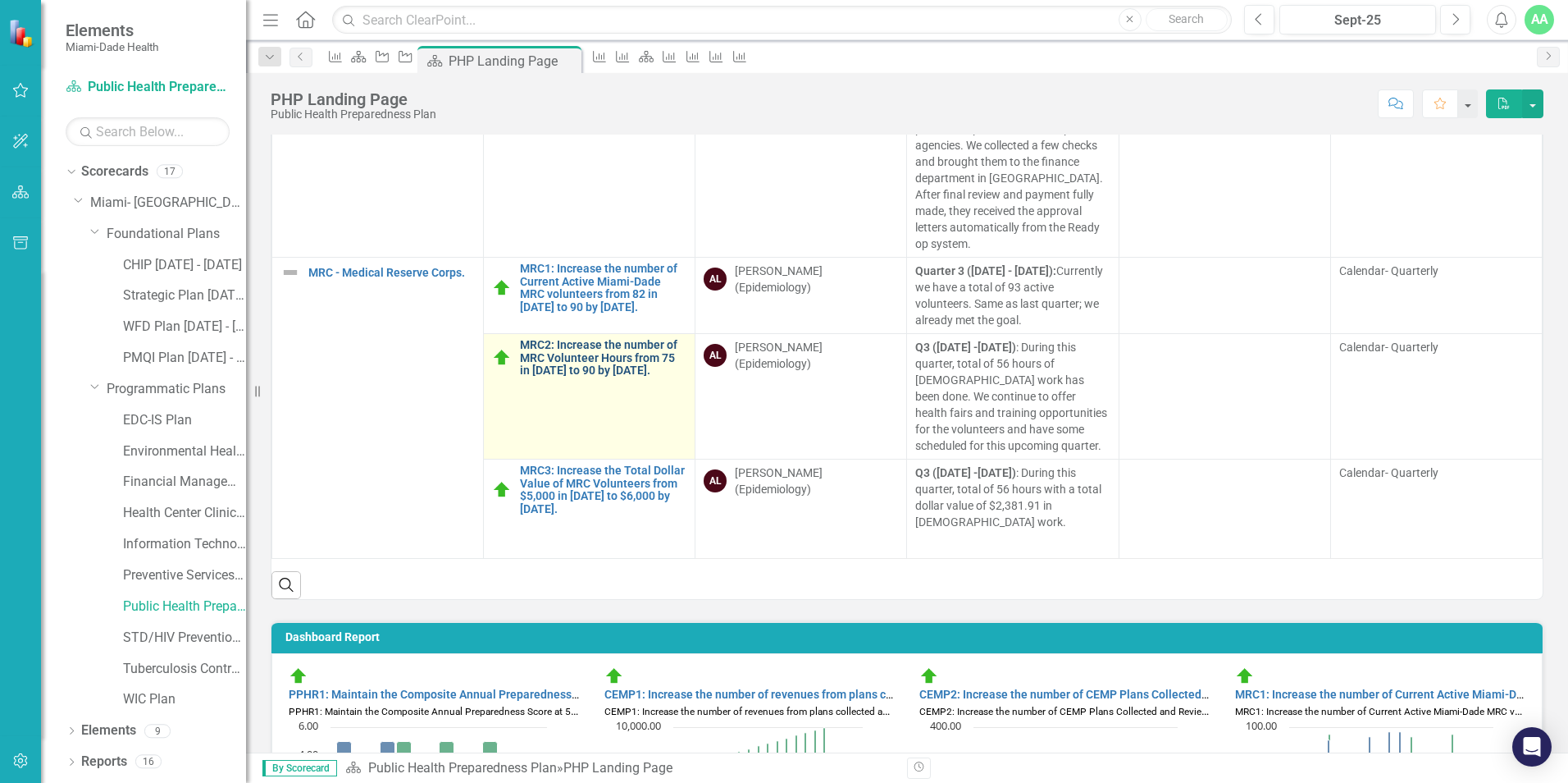
click at [527, 349] on link "MRC2: Increase the number of MRC Volunteer Hours from 75 in [DATE] to 90 by [DA…" at bounding box center [602, 357] width 167 height 38
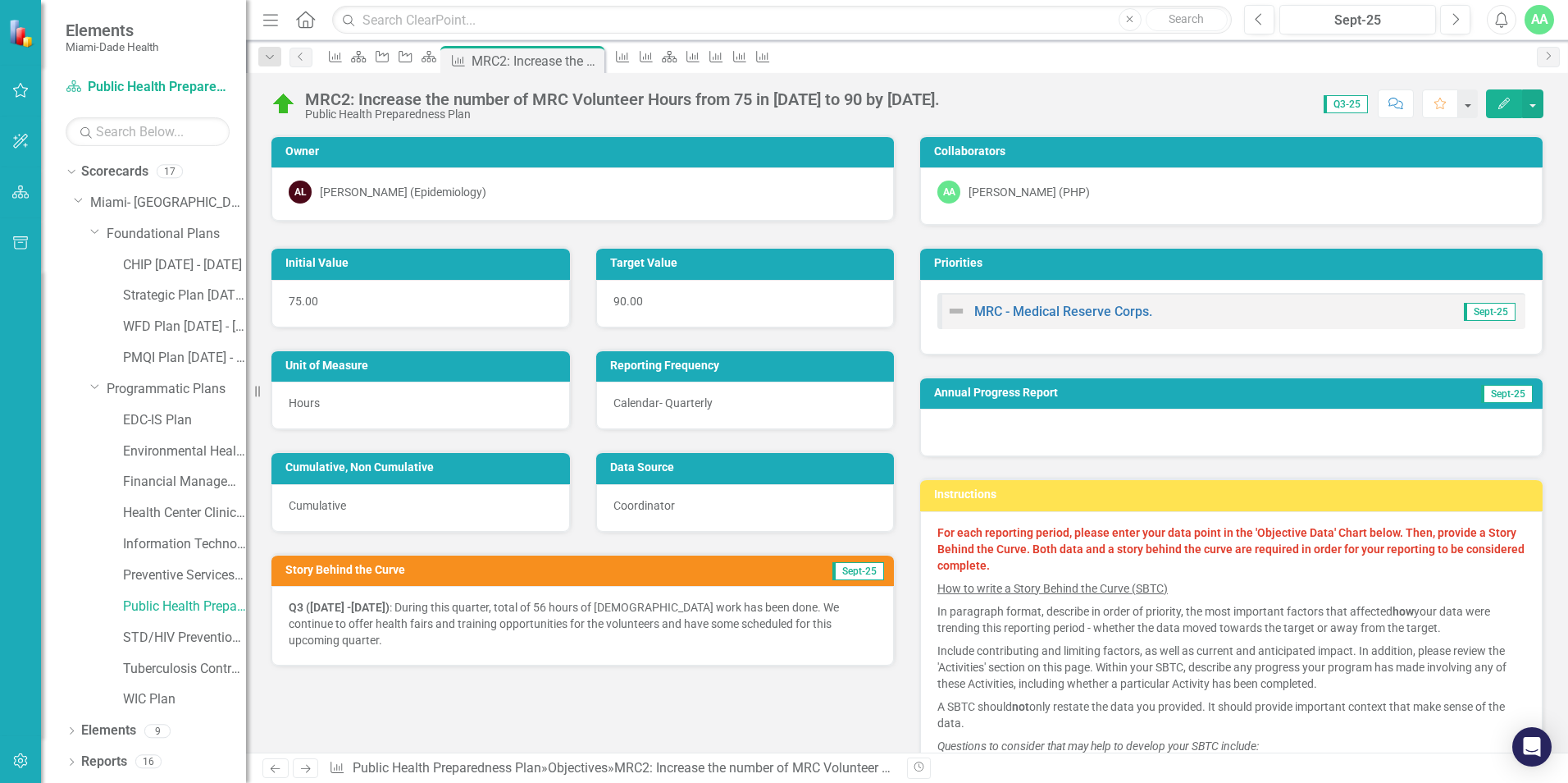
click at [1504, 106] on icon "Edit" at bounding box center [1503, 103] width 14 height 12
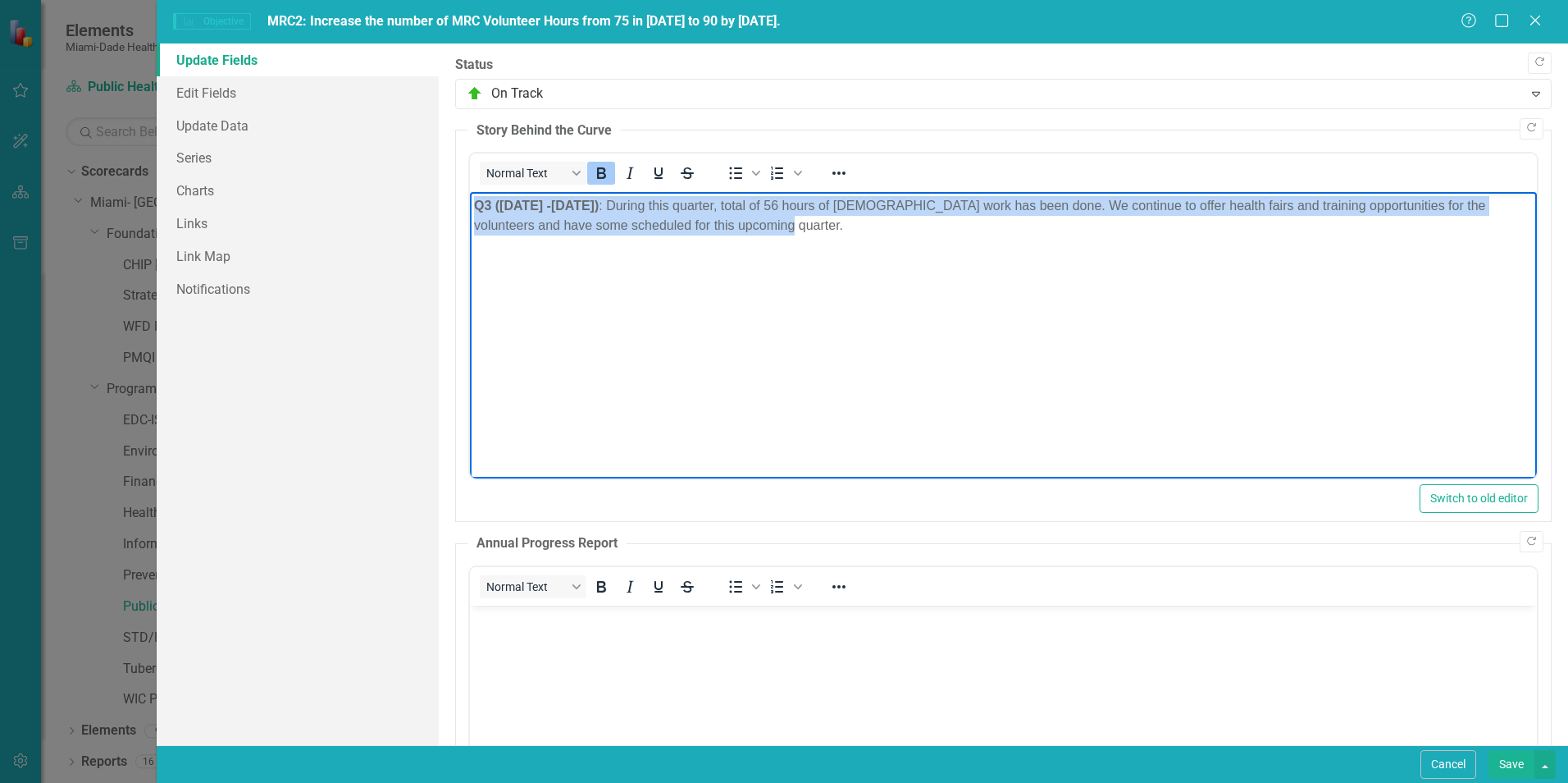
drag, startPoint x: 476, startPoint y: 205, endPoint x: 754, endPoint y: 235, distance: 279.6
click at [771, 235] on body "Q3 (July 1 -September 30) : During this quarter, total of 56 hours of volunteer…" at bounding box center [1003, 314] width 1067 height 246
copy p "Q3 (July 1 -September 30) : During this quarter, total of 56 hours of volunteer…"
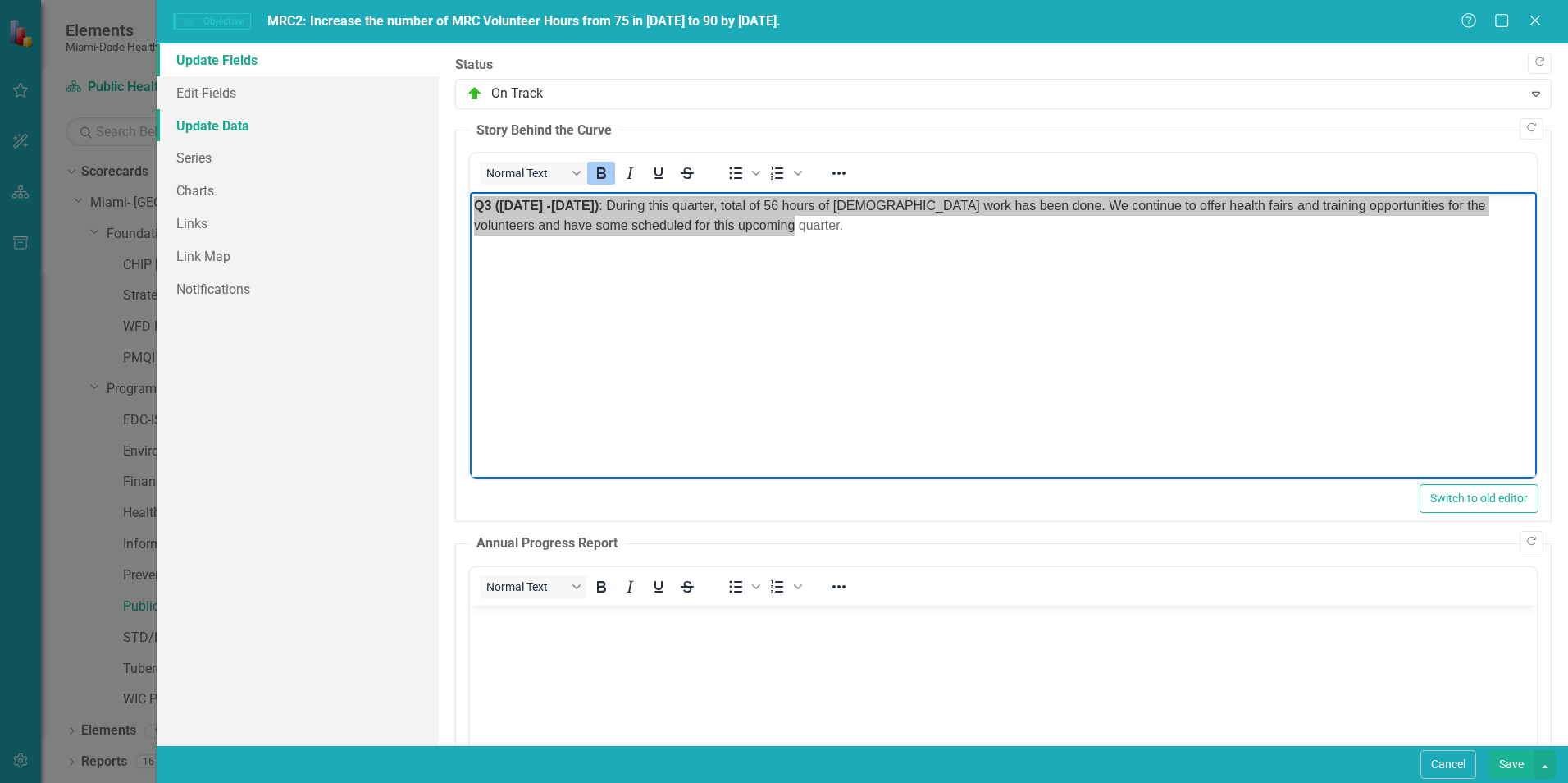
click at [213, 128] on link "Update Data" at bounding box center [298, 125] width 282 height 33
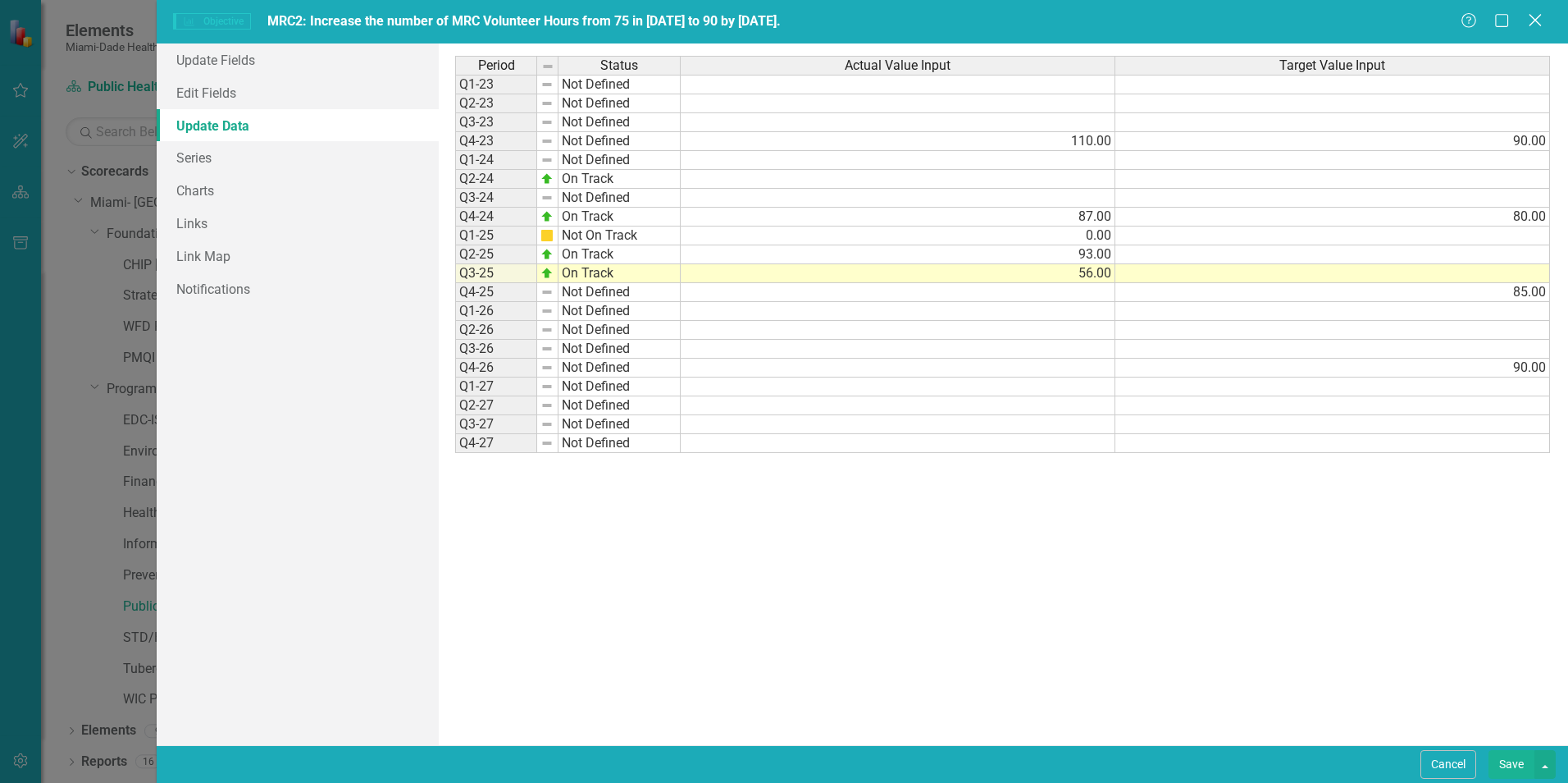
click at [1540, 14] on icon "Close" at bounding box center [1534, 20] width 20 height 15
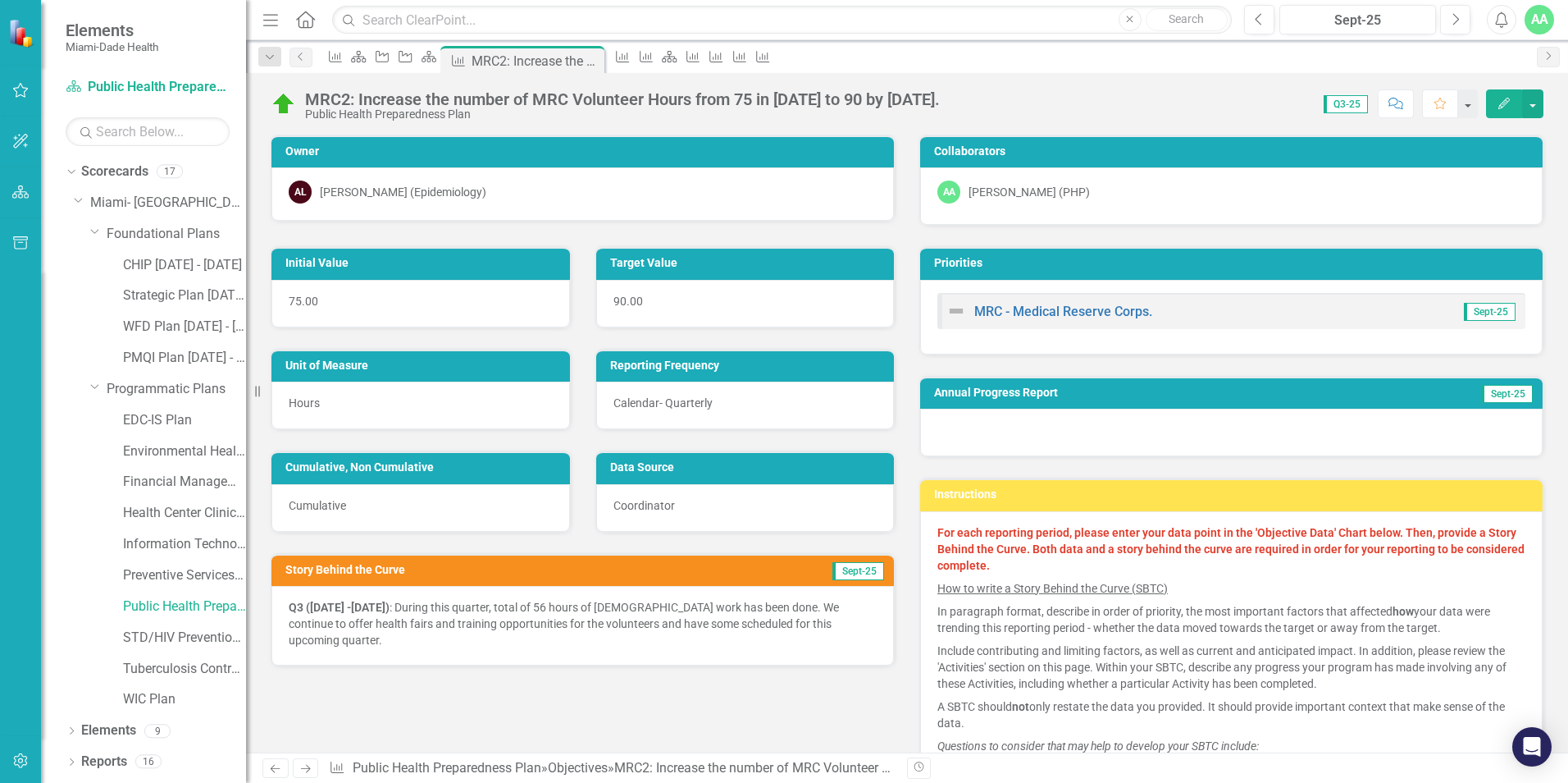
click at [309, 92] on div "MRC2: Increase the number of MRC Volunteer Hours from 75 in [DATE] to 90 by [DA…" at bounding box center [623, 99] width 635 height 18
click at [300, 103] on div "MRC2: Increase the number of MRC Volunteer Hours from 75 in 2023 to 90 by Decem…" at bounding box center [609, 105] width 678 height 31
click at [309, 96] on div "MRC2: Increase the number of MRC Volunteer Hours from 75 in [DATE] to 90 by [DA…" at bounding box center [623, 99] width 635 height 18
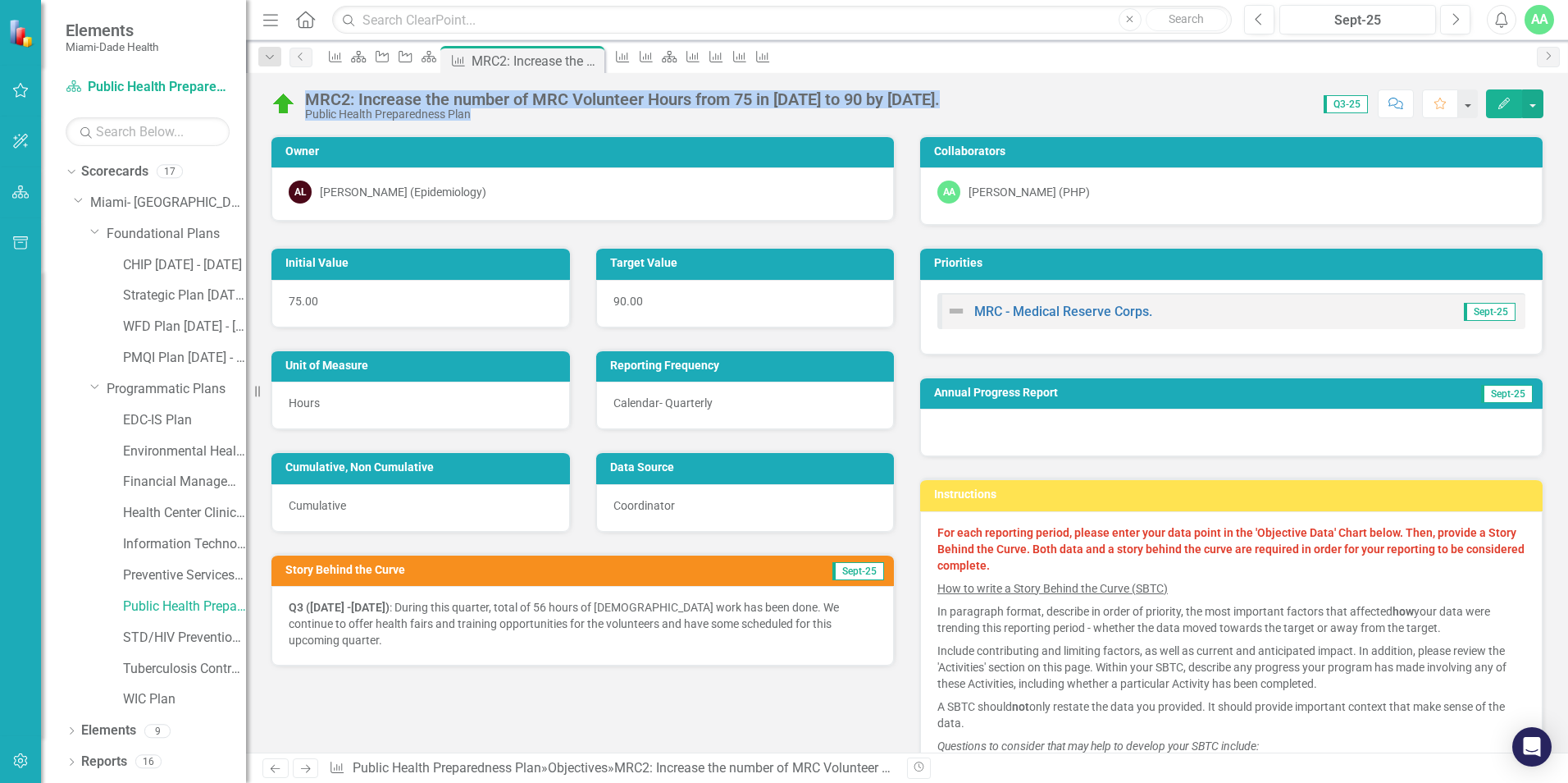
drag, startPoint x: 309, startPoint y: 96, endPoint x: 1045, endPoint y: 80, distance: 736.2
click at [1045, 80] on div "MRC2: Increase the number of MRC Volunteer Hours from 75 in 2023 to 90 by Decem…" at bounding box center [907, 97] width 1322 height 49
copy div "MRC2: Increase the number of MRC Volunteer Hours from 75 in 2023 to 90 by Decem…"
click at [1508, 100] on icon "Edit" at bounding box center [1503, 103] width 14 height 12
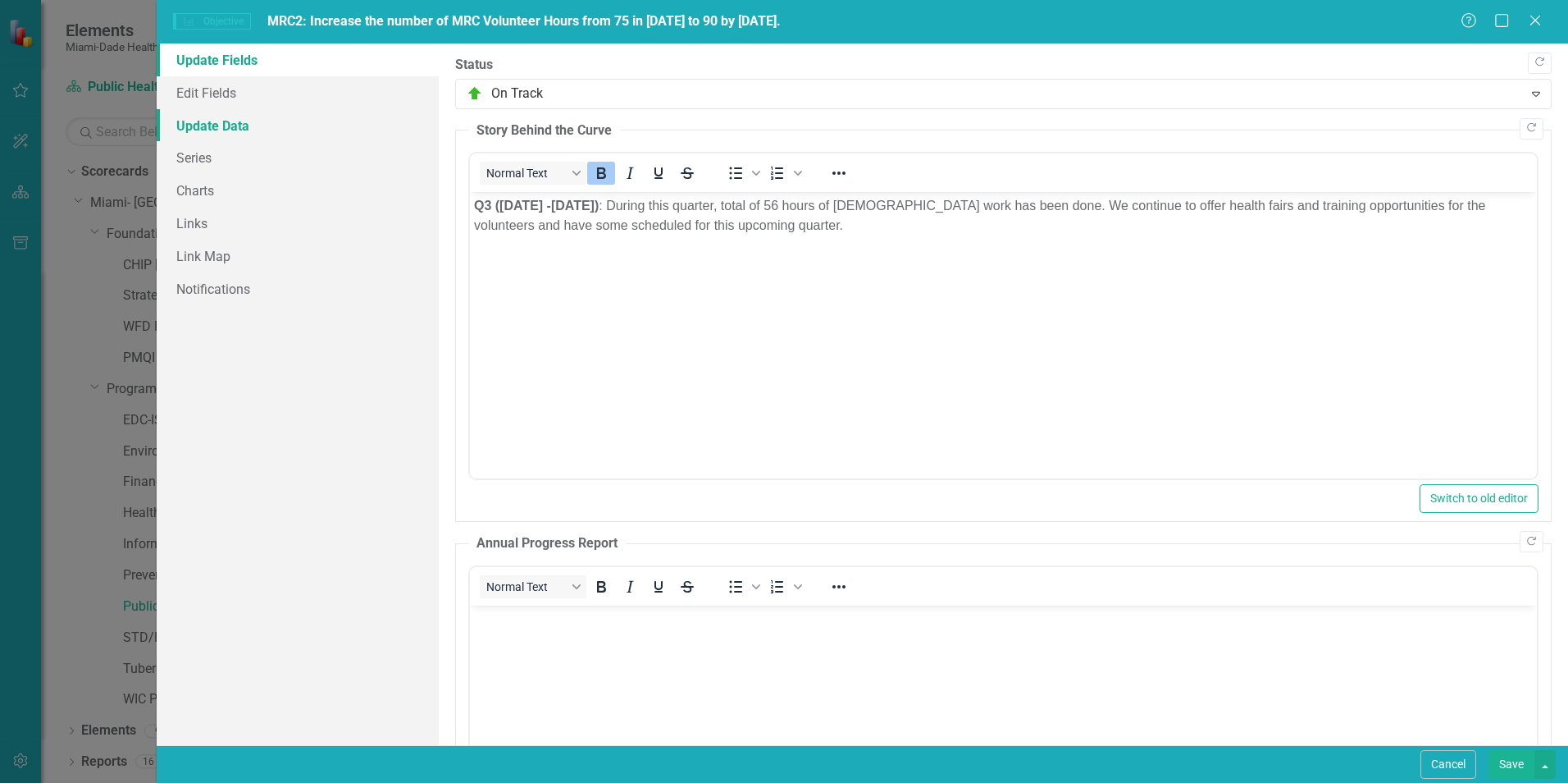
click at [217, 120] on link "Update Data" at bounding box center [298, 125] width 282 height 33
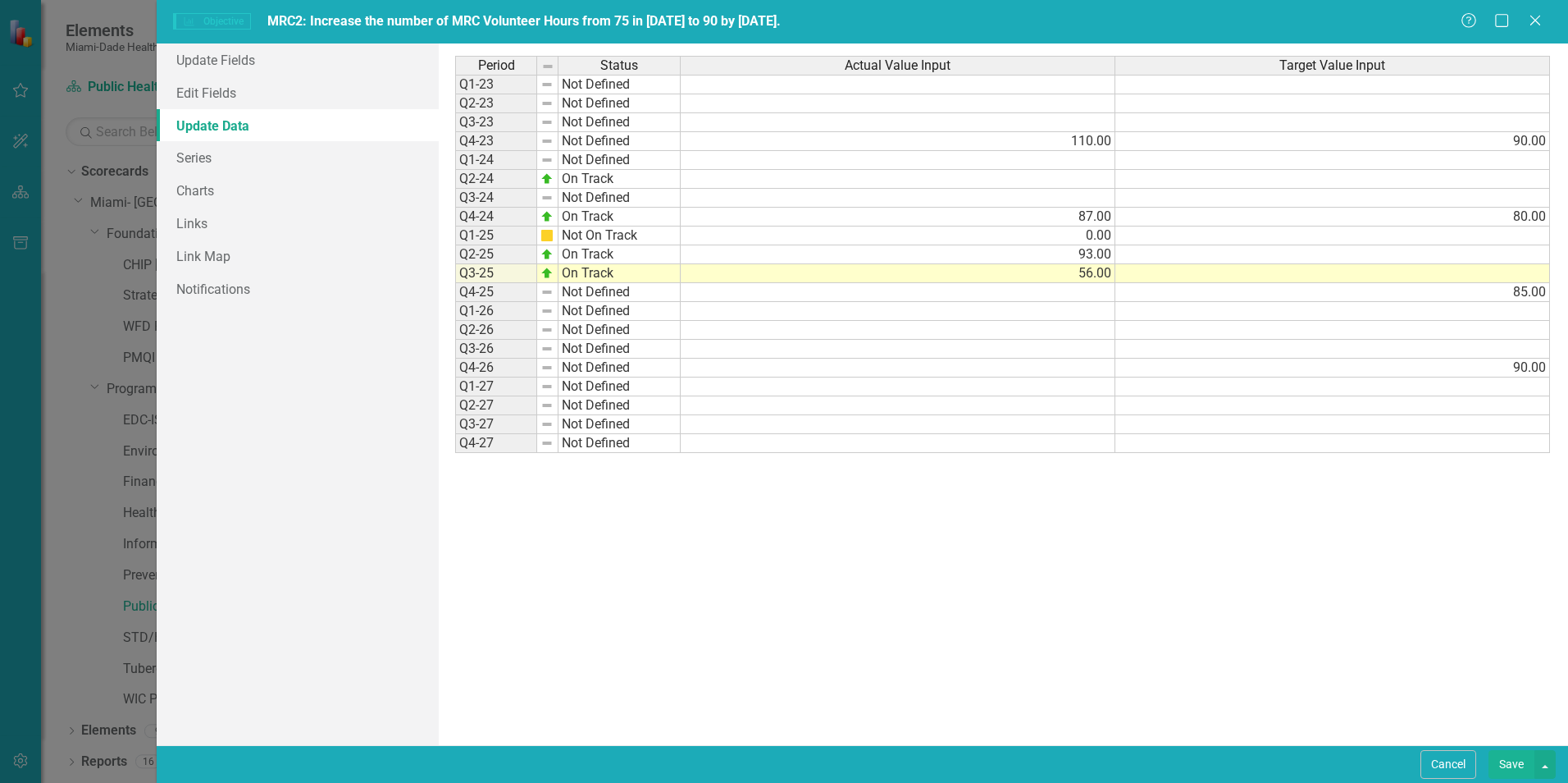
click at [1092, 275] on td "56.00" at bounding box center [897, 274] width 435 height 19
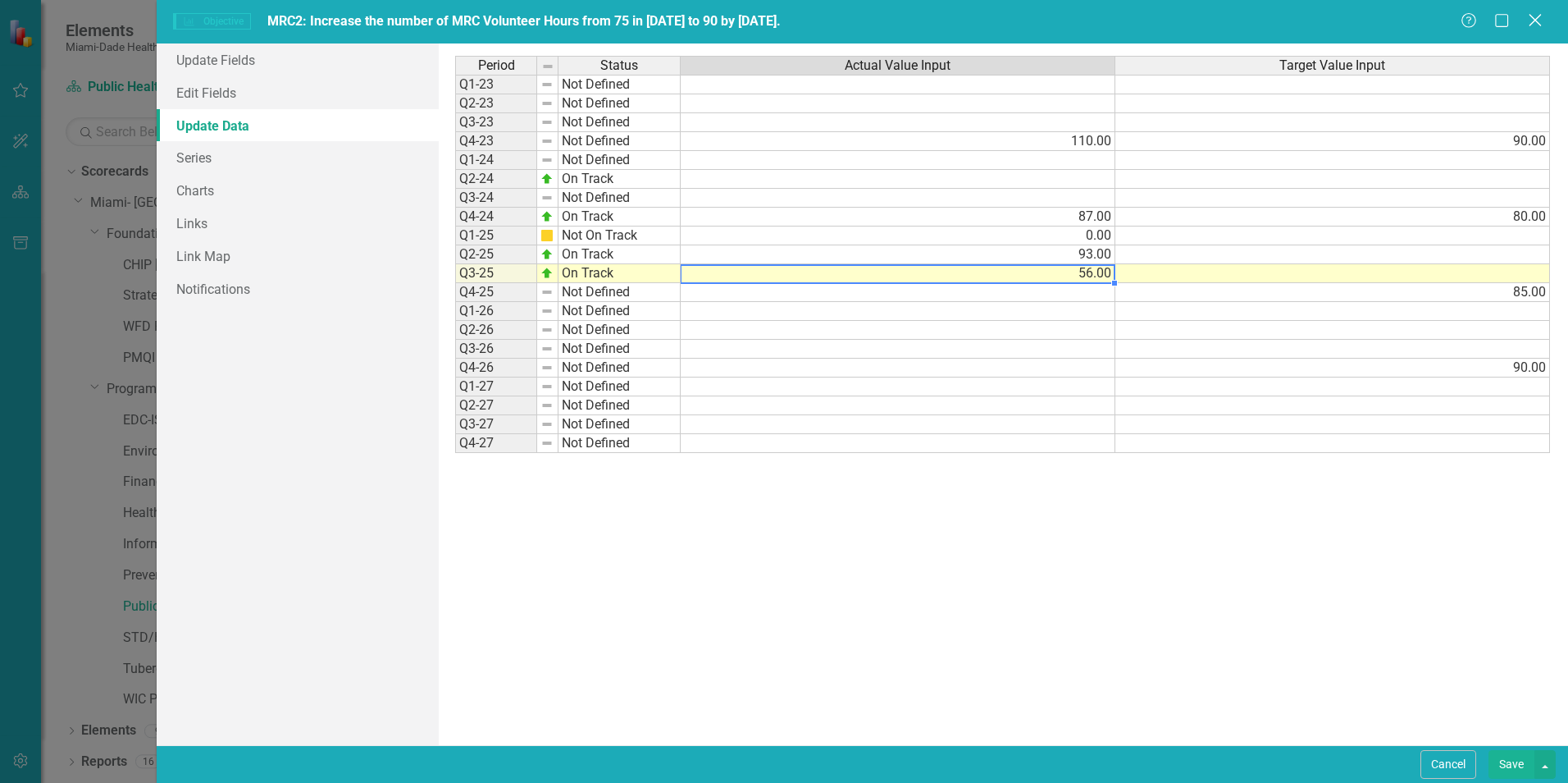
click at [1530, 21] on icon "Close" at bounding box center [1534, 20] width 20 height 15
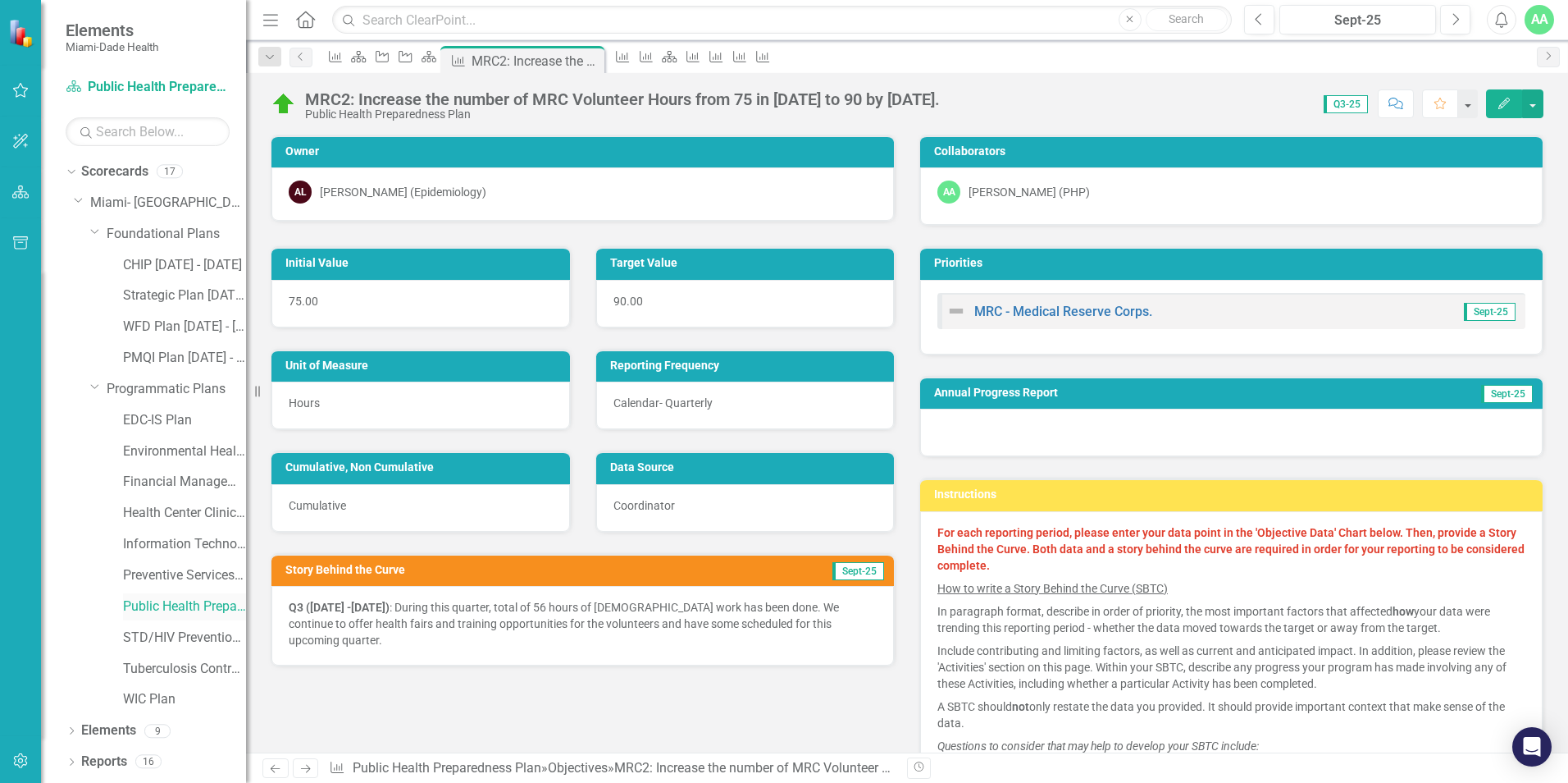
click at [176, 602] on link "Public Health Preparedness Plan" at bounding box center [185, 607] width 123 height 19
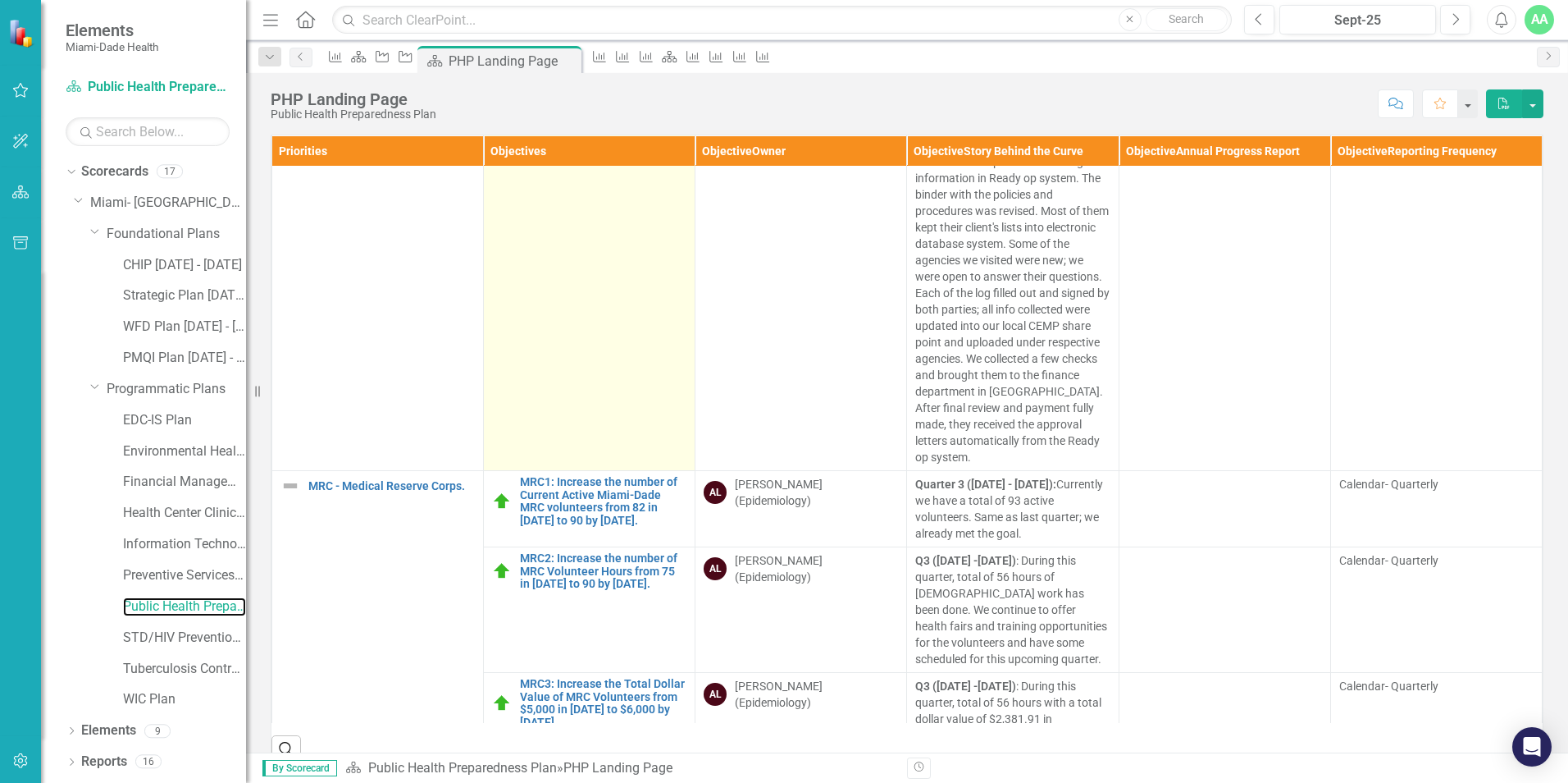
scroll to position [489, 0]
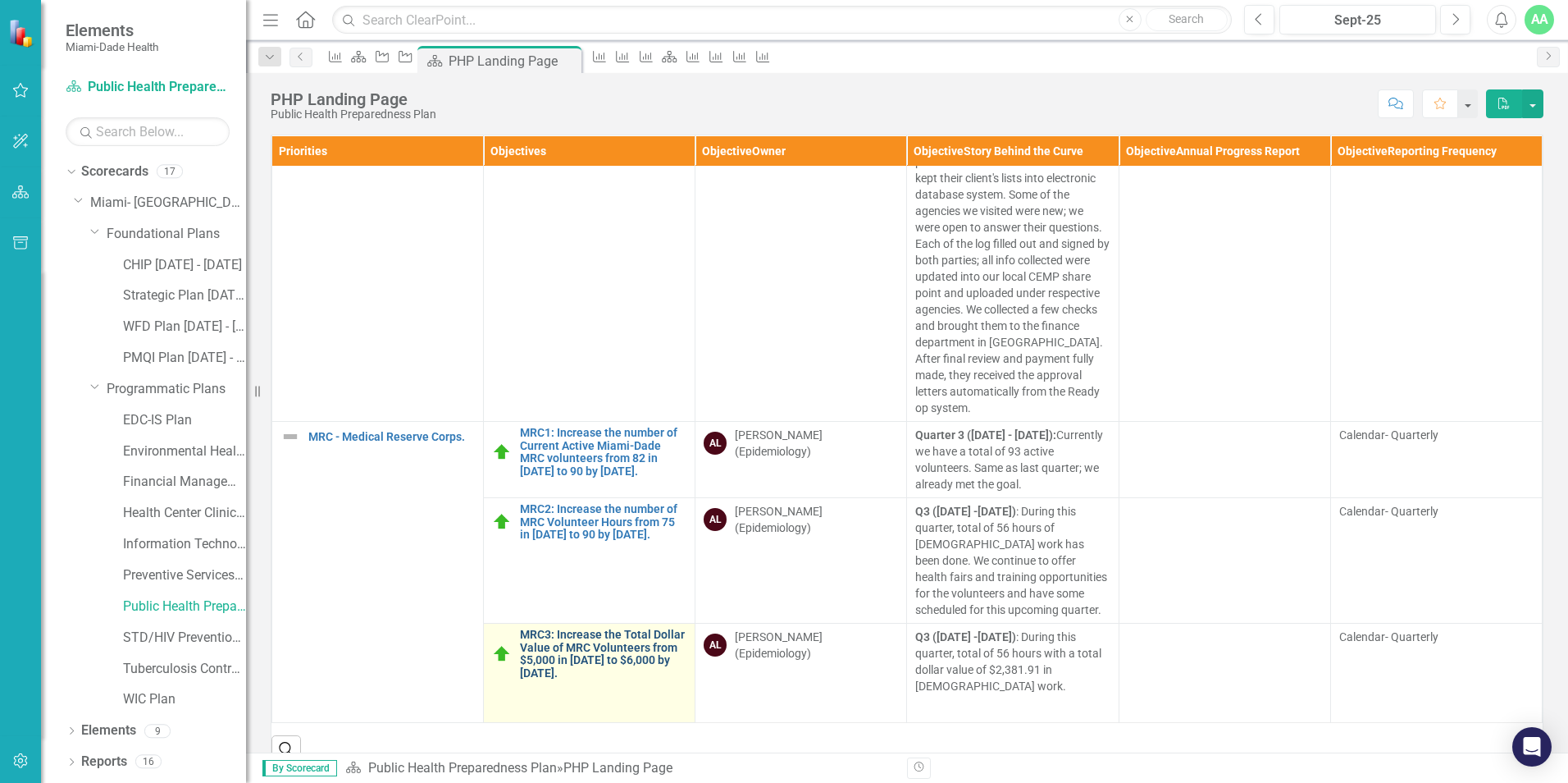
click at [545, 637] on link "MRC3: Increase the Total Dollar Value of MRC Volunteers from $5,000 in [DATE] t…" at bounding box center [602, 654] width 167 height 51
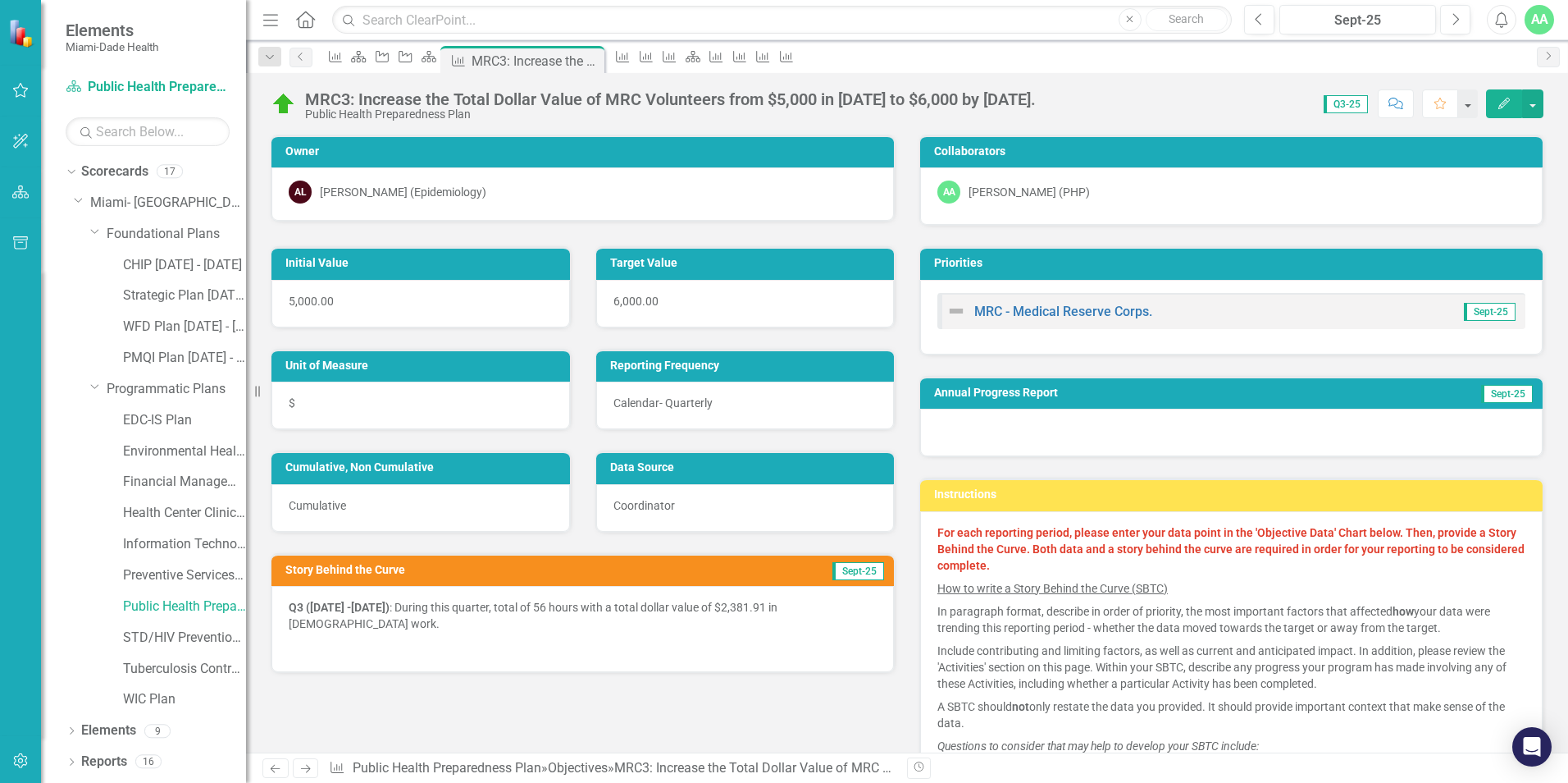
click at [1500, 103] on icon "Edit" at bounding box center [1503, 103] width 14 height 12
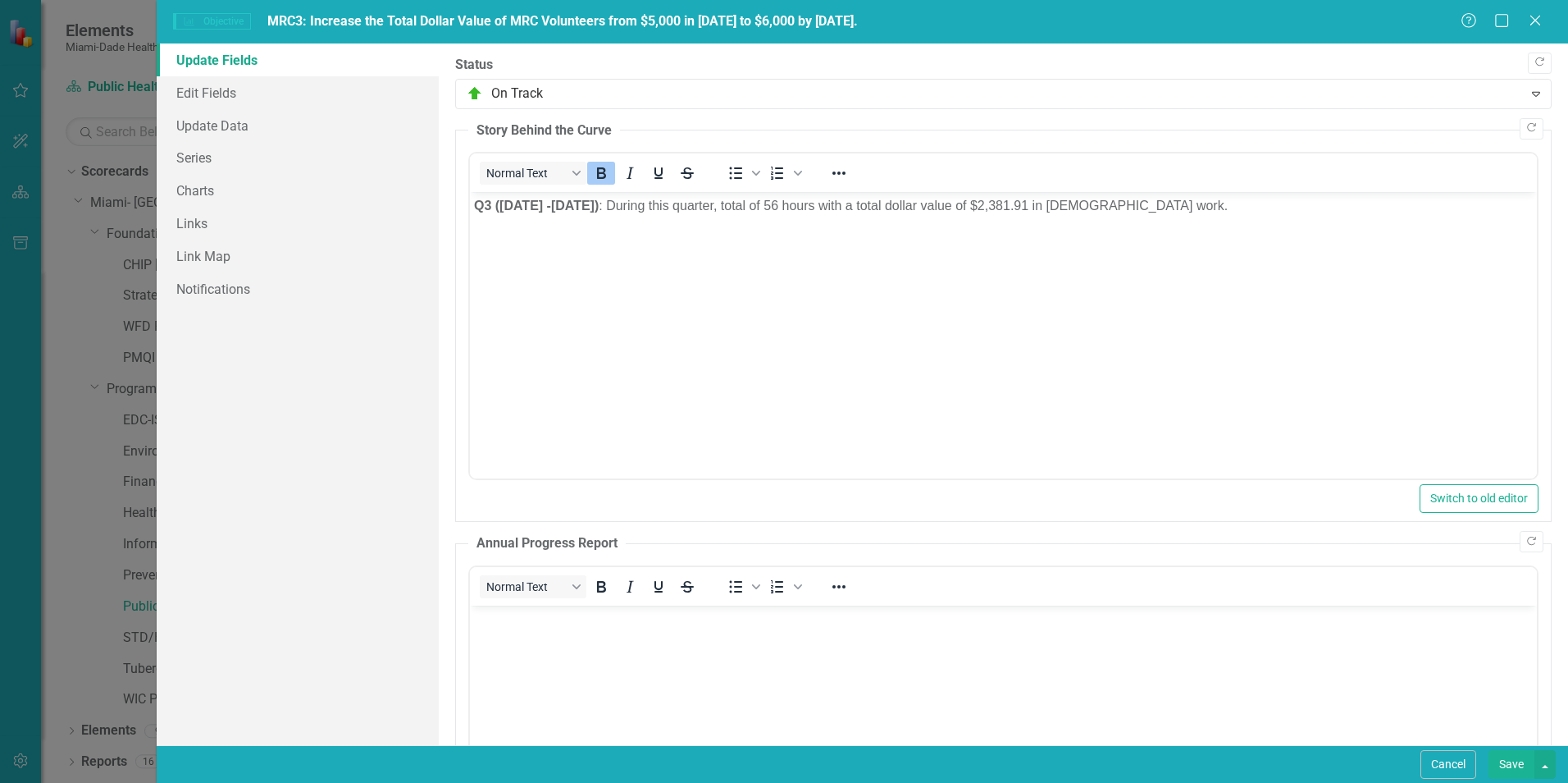
drag, startPoint x: 939, startPoint y: 399, endPoint x: 1086, endPoint y: 197, distance: 249.8
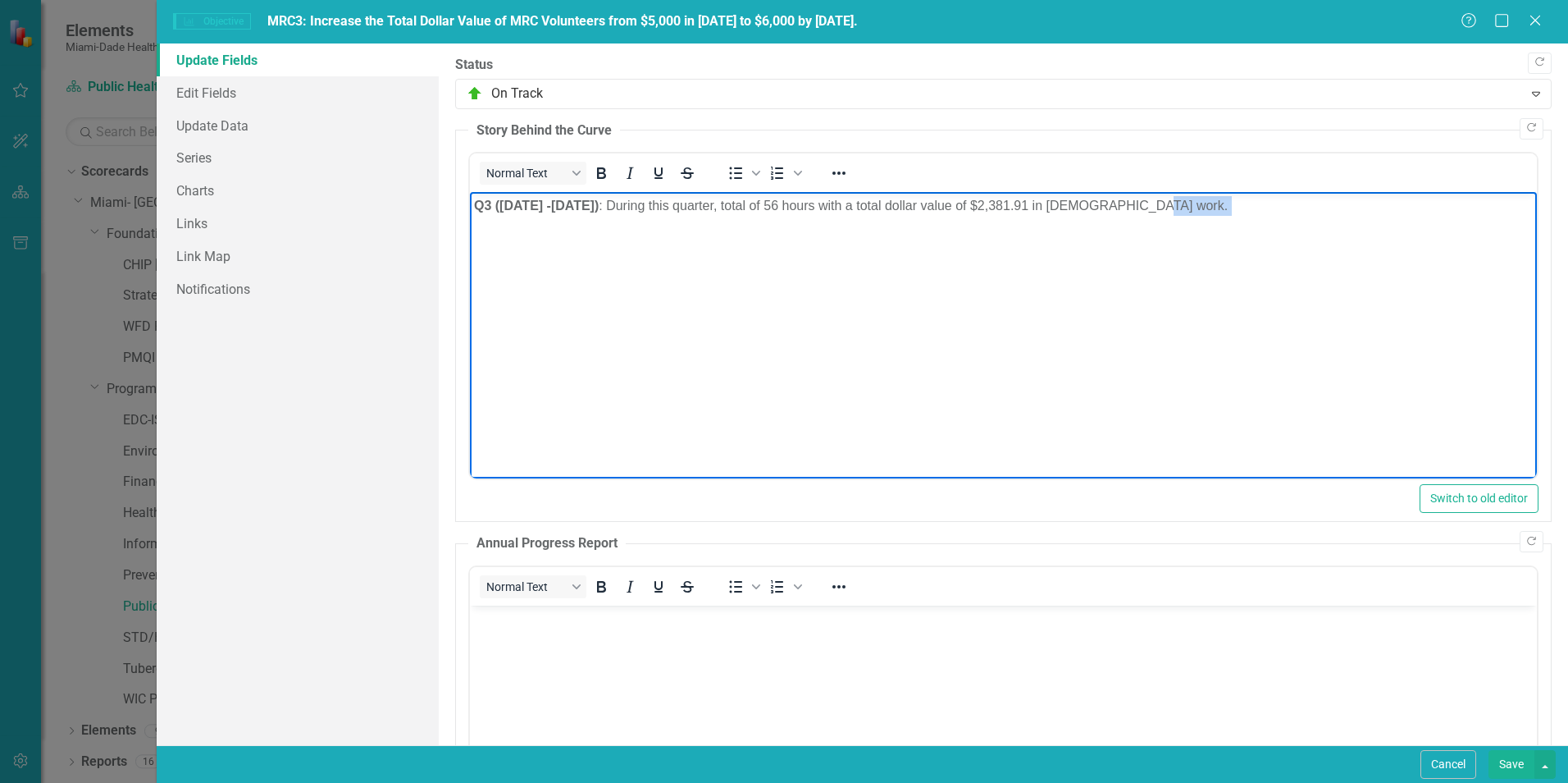
drag, startPoint x: 1165, startPoint y: 213, endPoint x: 511, endPoint y: 219, distance: 654.0
click at [515, 219] on body "Q3 (July 1 -September 30) : During this quarter, total of 56 hours with a total…" at bounding box center [1003, 314] width 1067 height 246
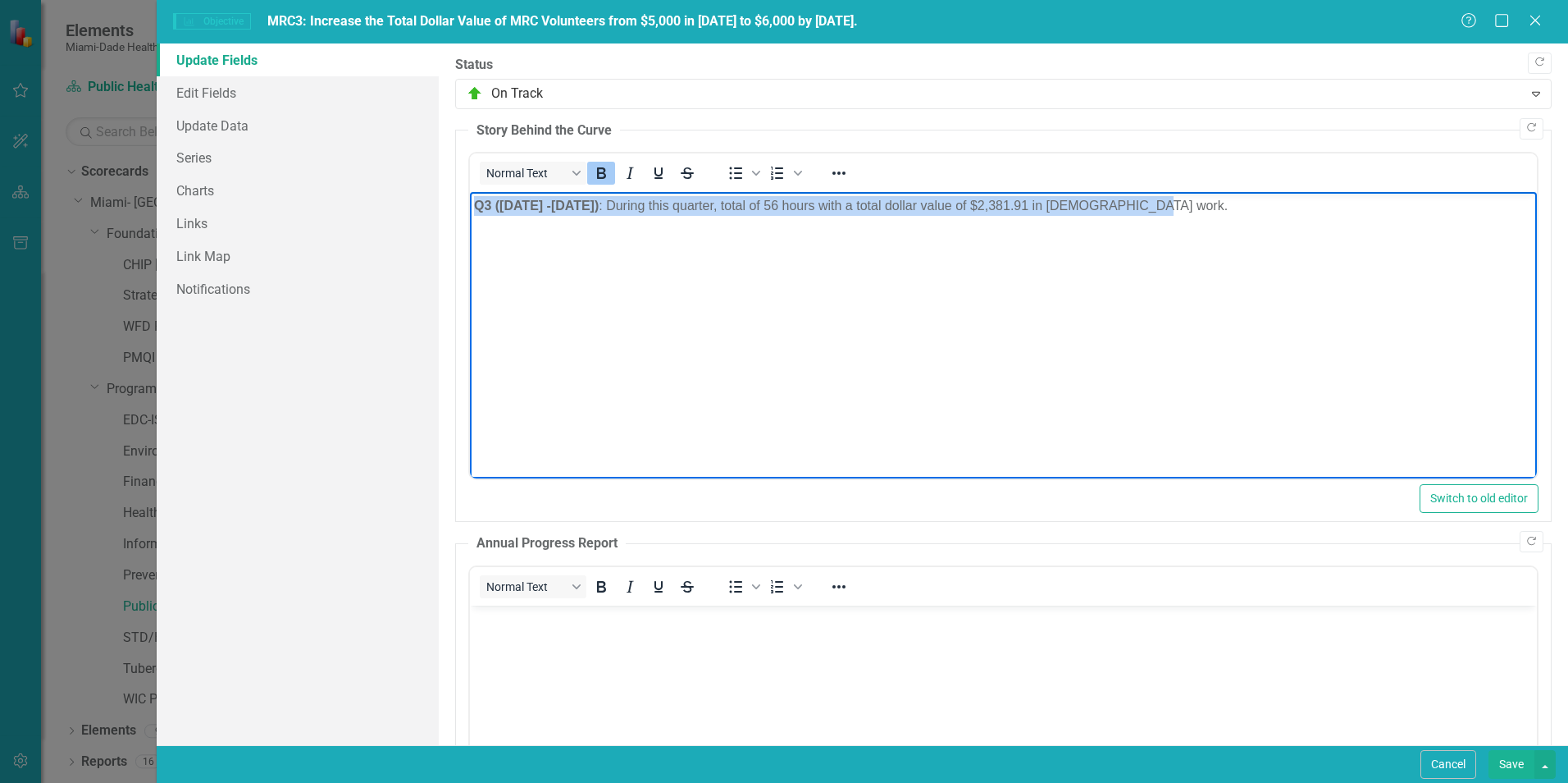
drag, startPoint x: 476, startPoint y: 204, endPoint x: 1182, endPoint y: 198, distance: 706.0
click at [1190, 197] on p "Q3 (July 1 -September 30) : During this quarter, total of 56 hours with a total…" at bounding box center [1003, 205] width 1059 height 19
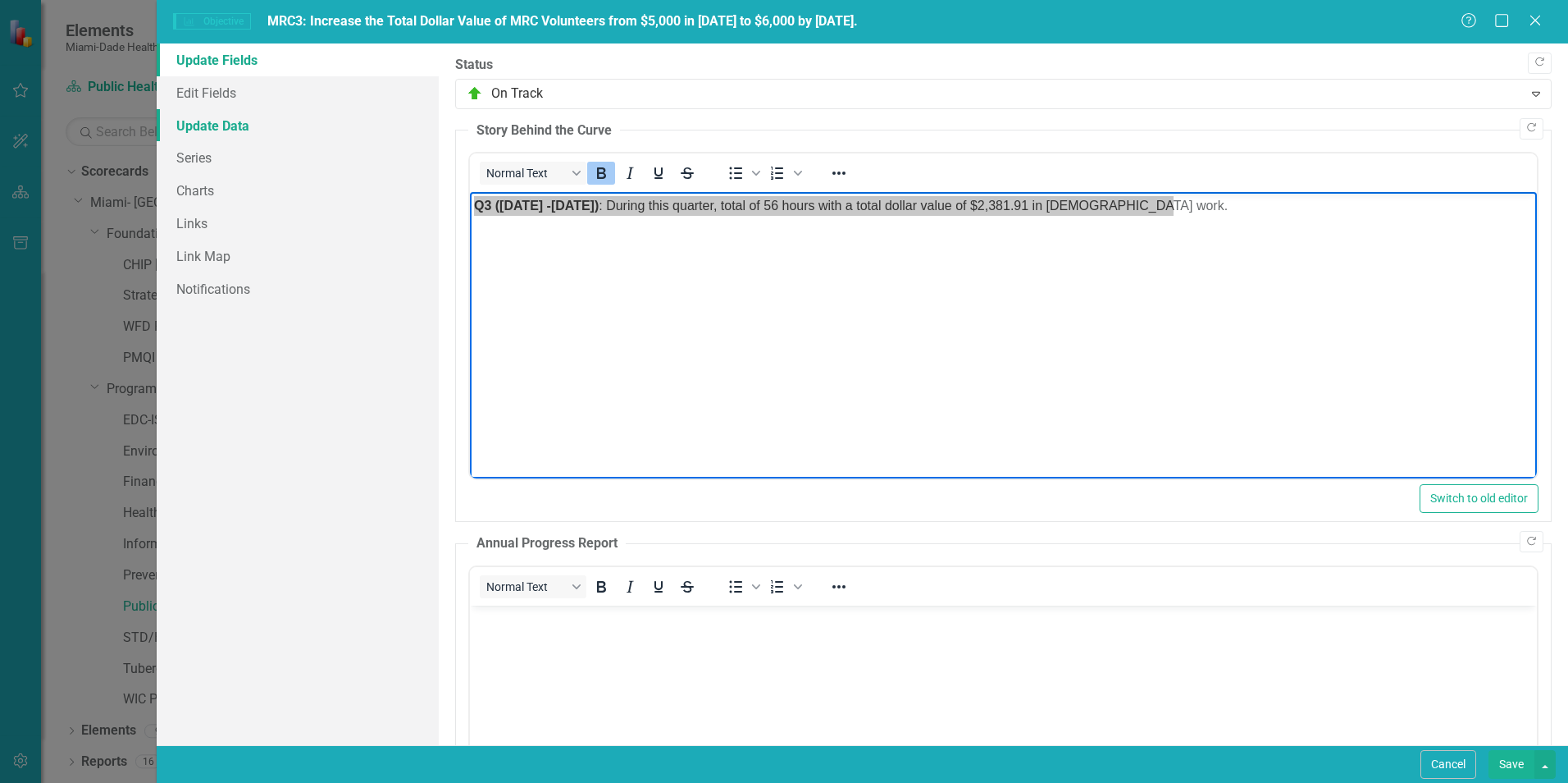
click at [192, 131] on link "Update Data" at bounding box center [298, 125] width 282 height 33
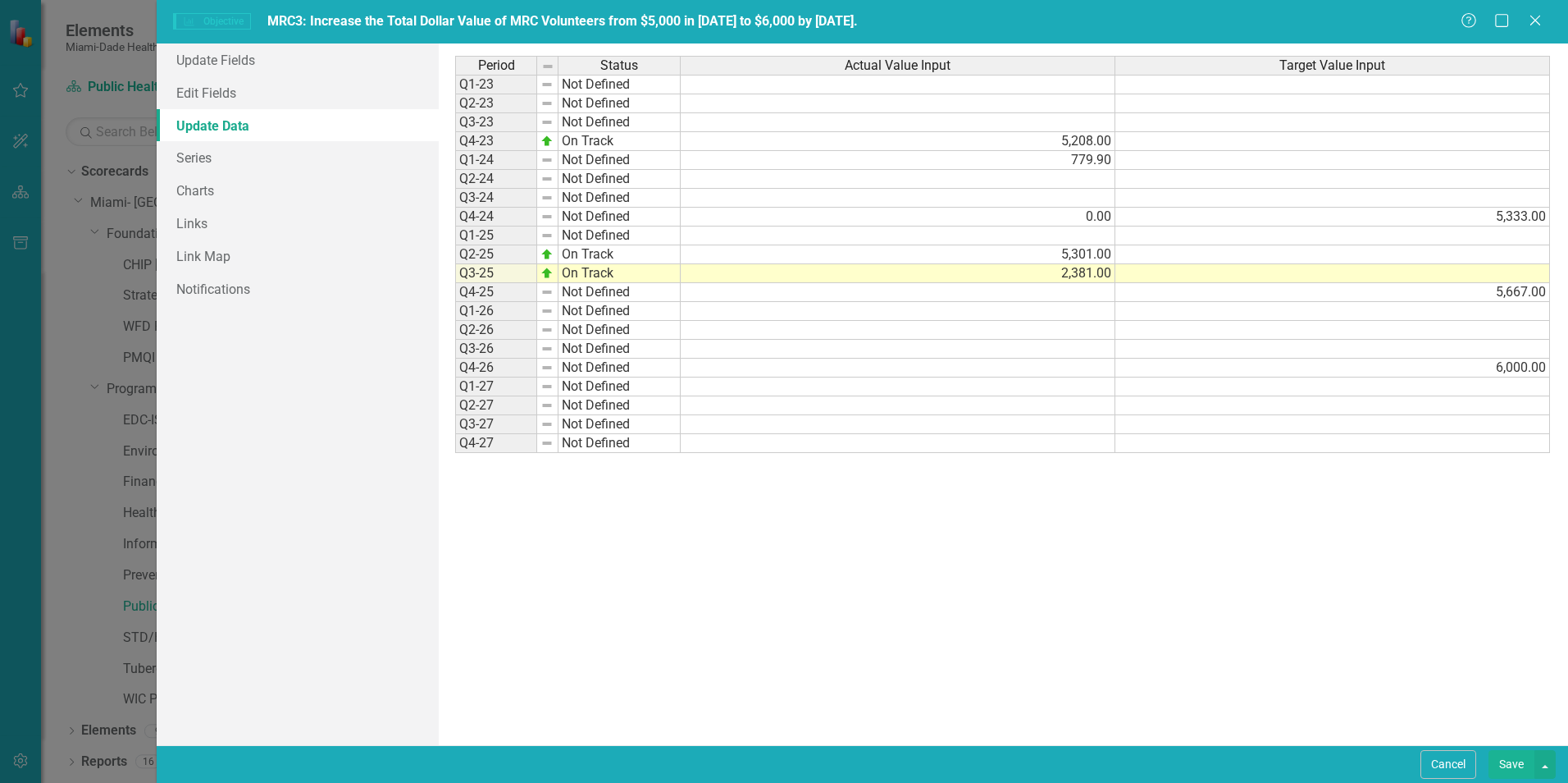
drag, startPoint x: 1540, startPoint y: 14, endPoint x: 1448, endPoint y: 61, distance: 103.3
click at [1540, 14] on icon "Close" at bounding box center [1534, 20] width 16 height 14
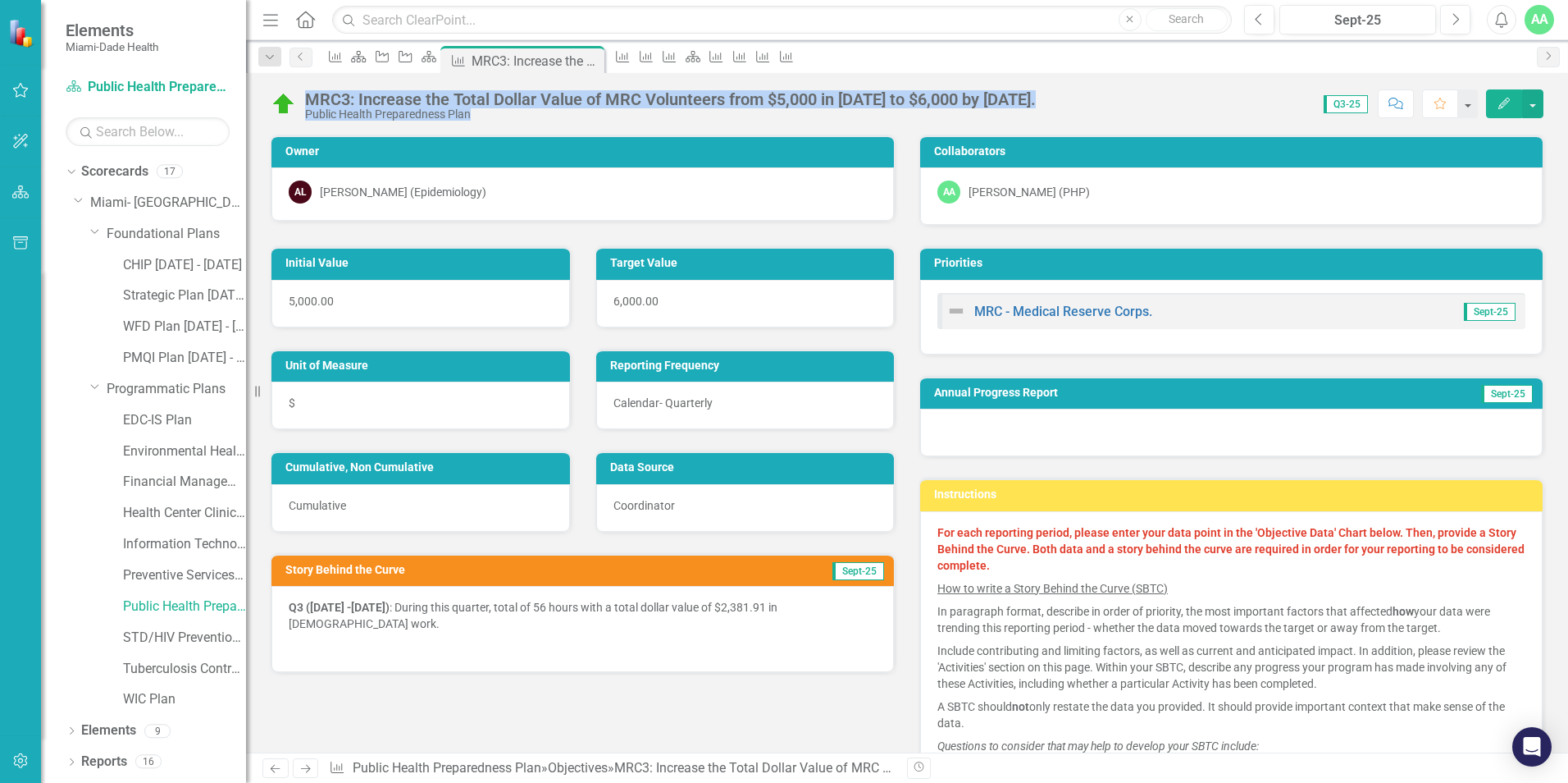
drag, startPoint x: 308, startPoint y: 95, endPoint x: 1140, endPoint y: 87, distance: 832.0
click at [1140, 87] on div "MRC3: Increase the Total Dollar Value of MRC Volunteers from $5,000 in 2023 to …" at bounding box center [907, 97] width 1322 height 49
click at [1213, 103] on div "Score: 0.00 Q3-25 Completed Comment Favorite Edit" at bounding box center [1293, 103] width 499 height 28
click at [146, 260] on link "CHIP [DATE] - [DATE]" at bounding box center [185, 265] width 123 height 19
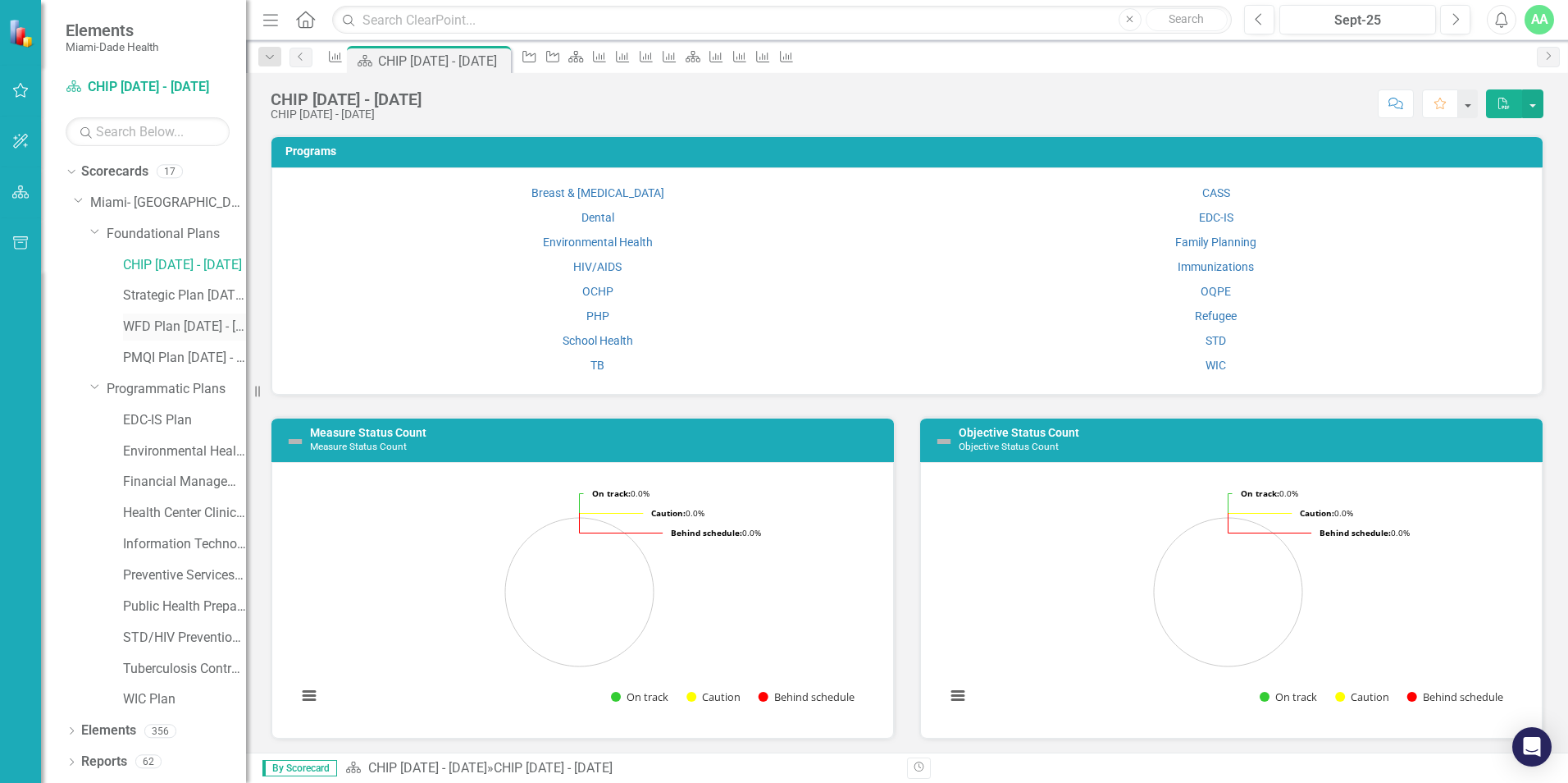
click at [162, 326] on link "WFD Plan [DATE] - [DATE]" at bounding box center [185, 327] width 123 height 19
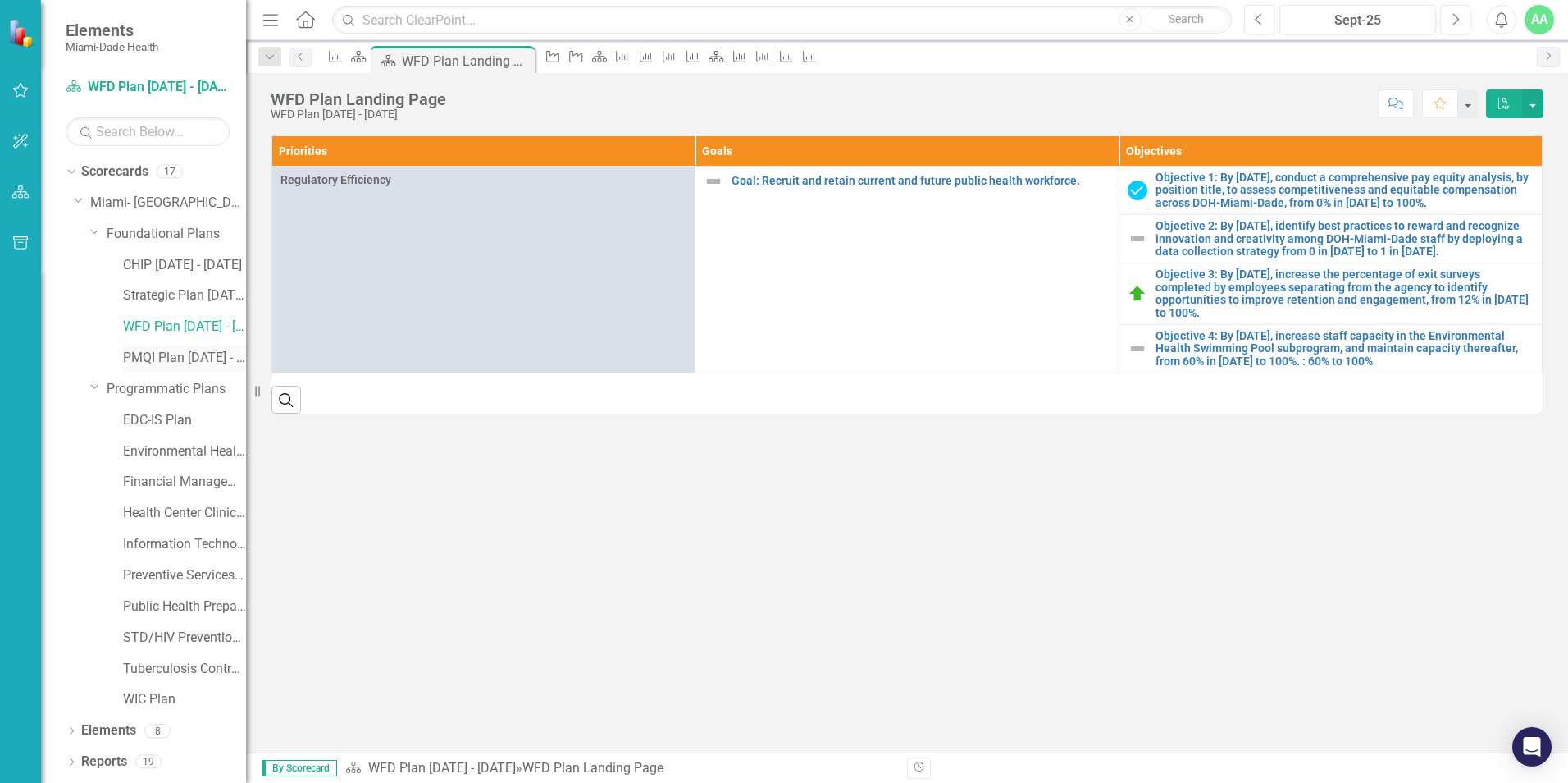
click at [173, 359] on link "PMQI Plan [DATE] - [DATE]" at bounding box center [185, 359] width 123 height 19
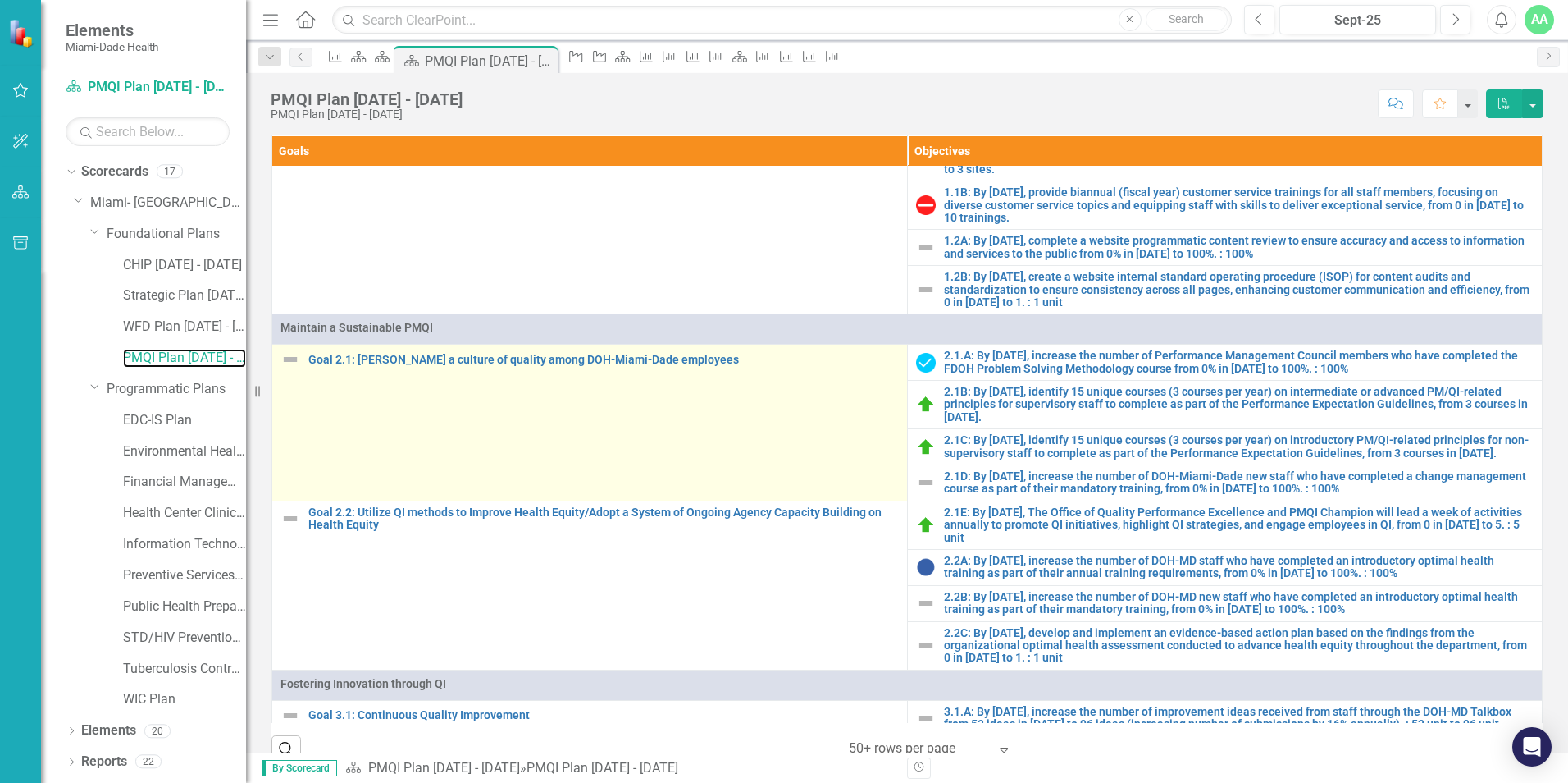
scroll to position [151, 0]
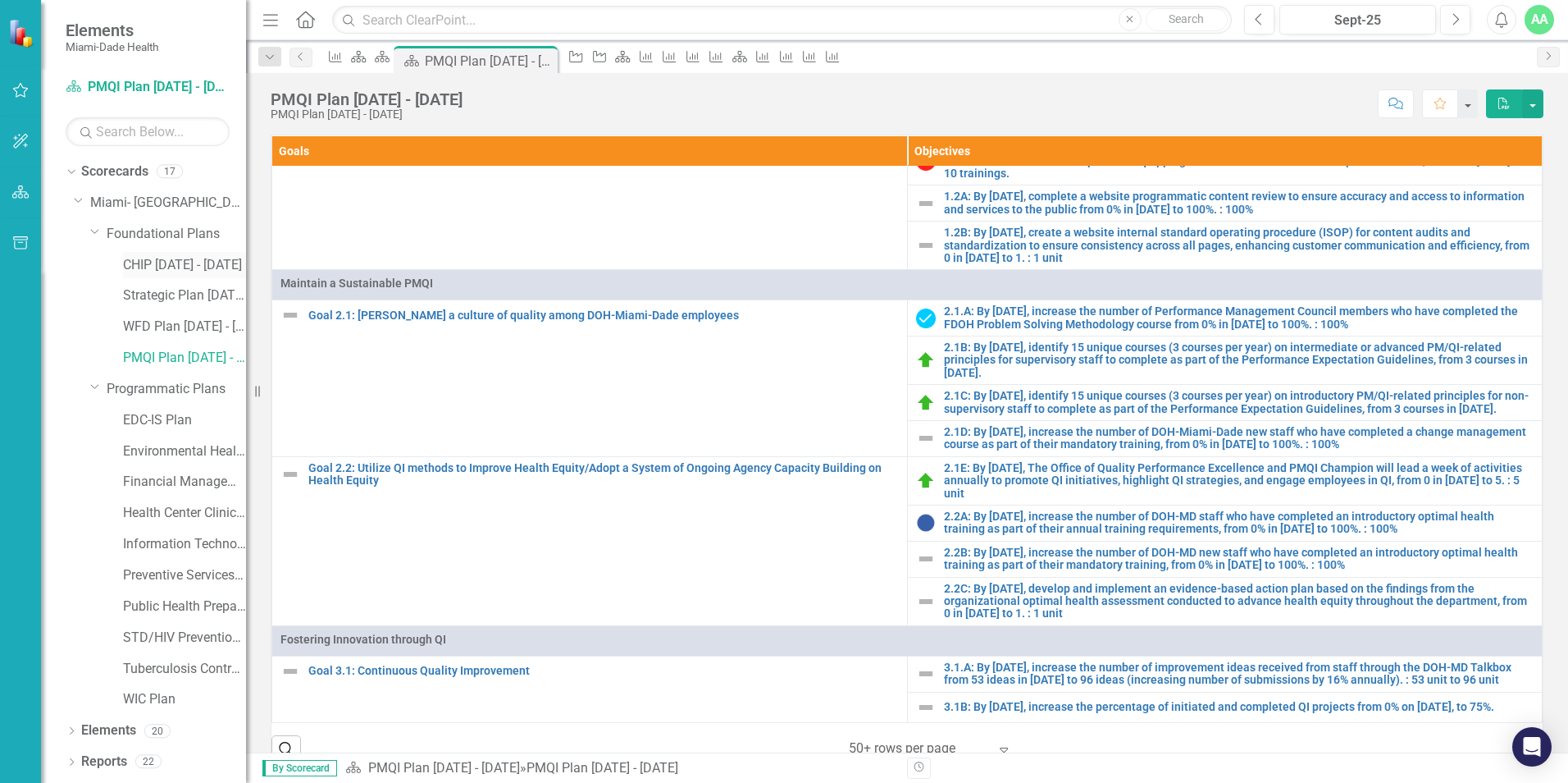
click at [175, 261] on link "CHIP [DATE] - [DATE]" at bounding box center [185, 265] width 123 height 19
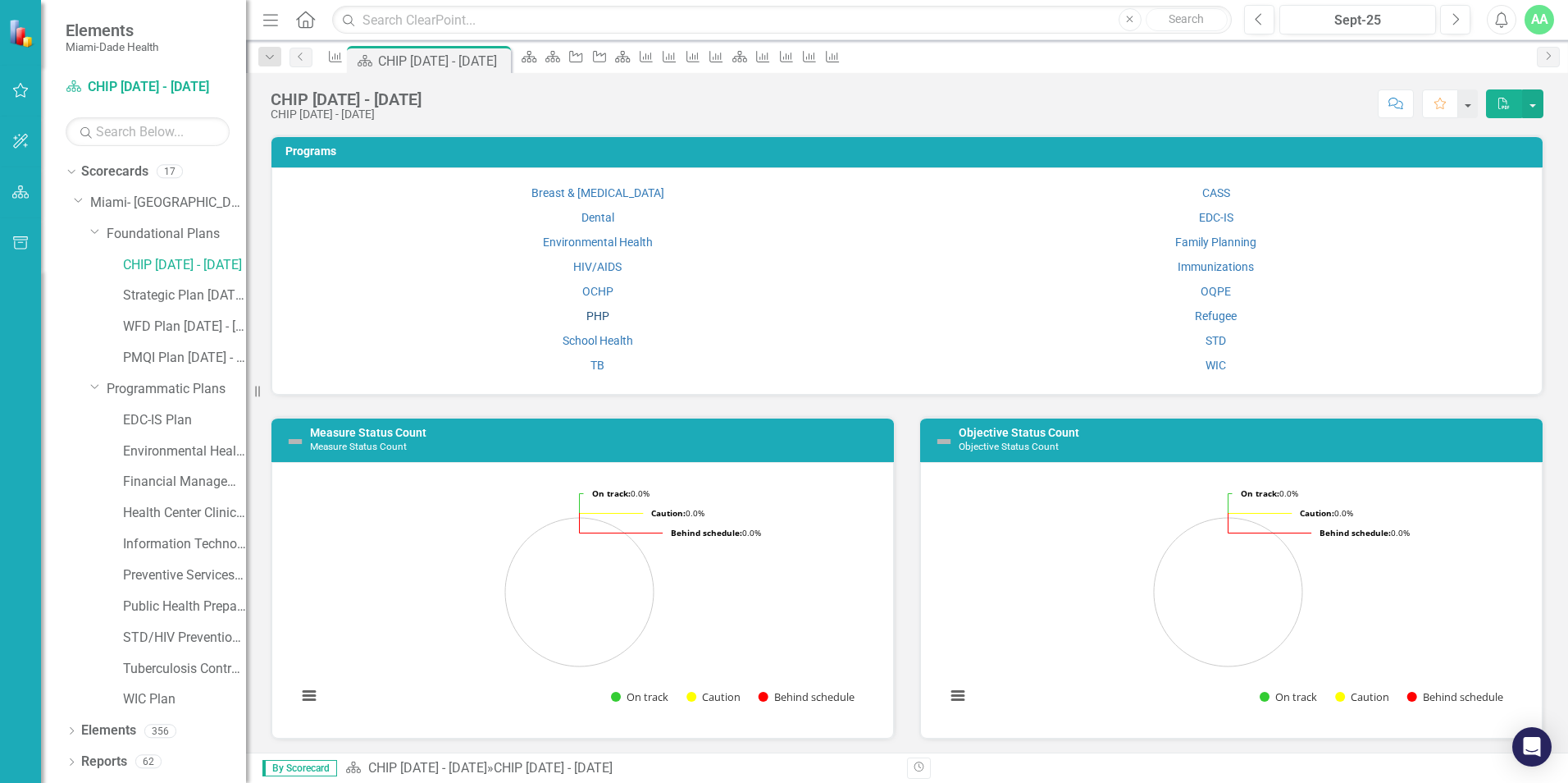
click at [595, 315] on link "PHP" at bounding box center [598, 316] width 23 height 14
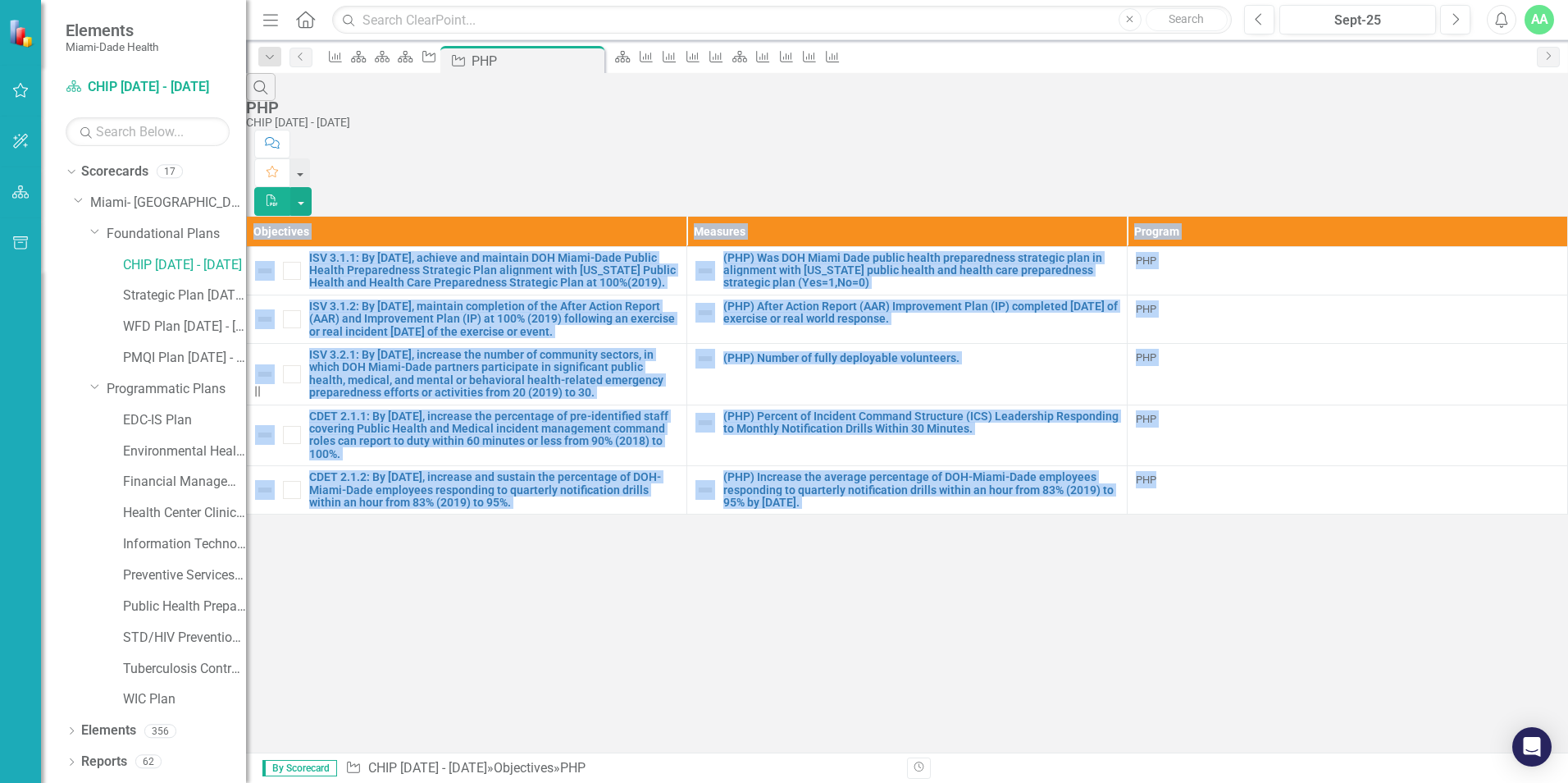
drag, startPoint x: 287, startPoint y: 141, endPoint x: 1249, endPoint y: 471, distance: 1017.0
click at [1249, 471] on table "Objectives Measures Program ISV 3.1.1: By September 30, 2024, achieve and maint…" at bounding box center [907, 365] width 1322 height 300
click at [0, 0] on icon "Link" at bounding box center [0, 0] width 0 height 0
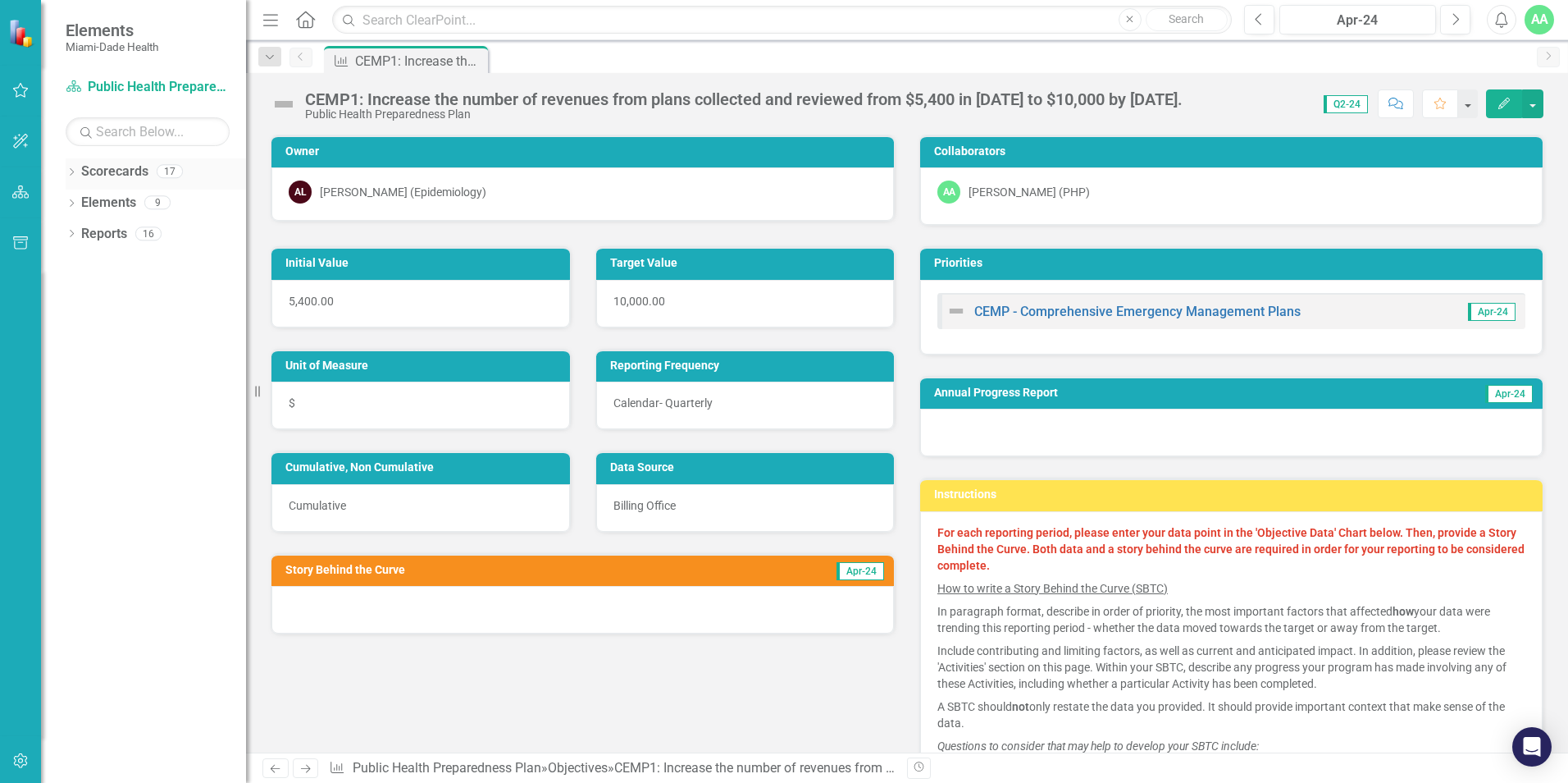
click at [70, 173] on icon "Dropdown" at bounding box center [71, 173] width 12 height 9
click at [81, 202] on icon "Dropdown" at bounding box center [80, 202] width 13 height 10
click at [97, 230] on icon "Dropdown" at bounding box center [96, 233] width 13 height 10
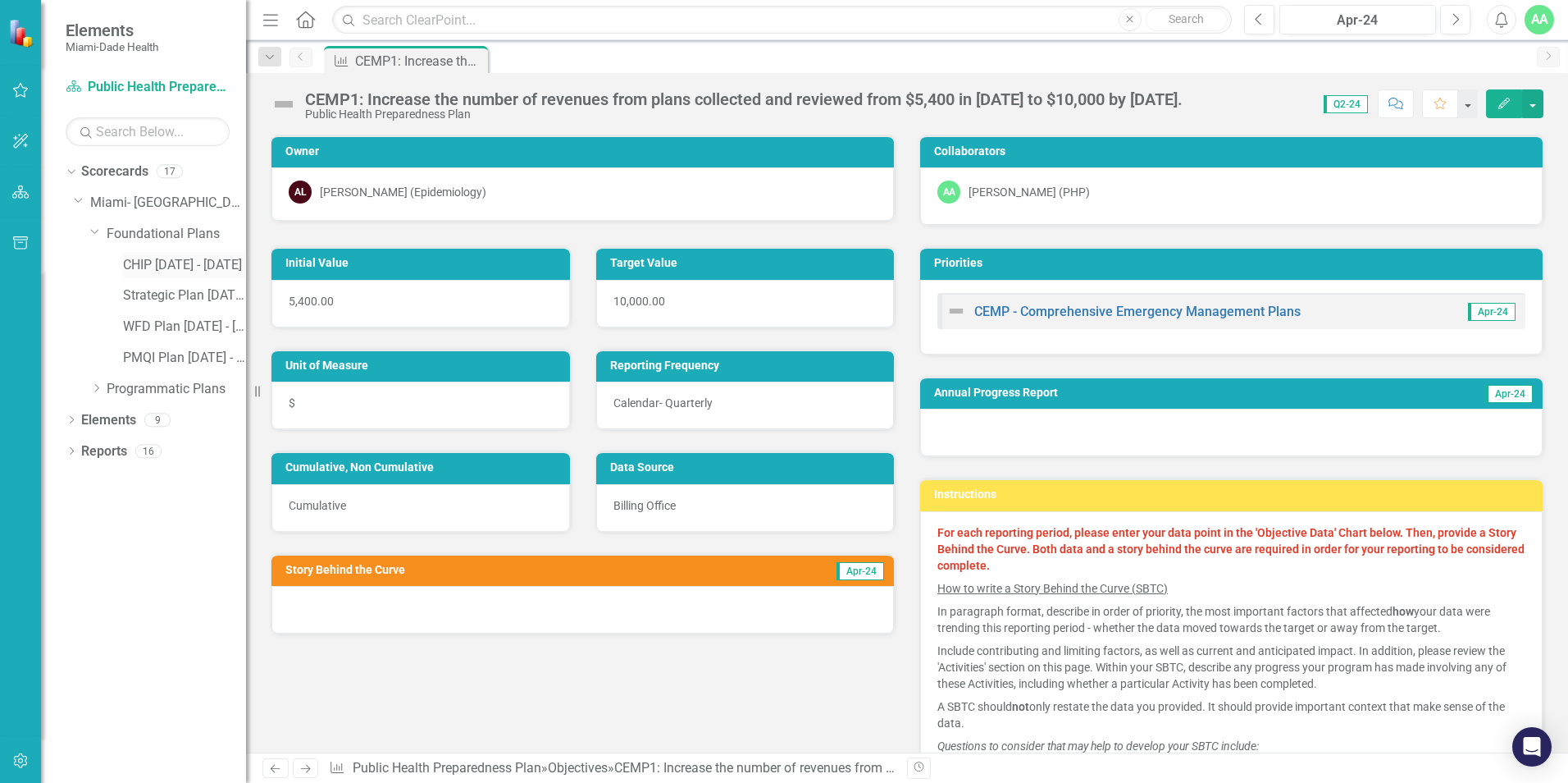
click at [198, 263] on link "CHIP [DATE] - [DATE]" at bounding box center [185, 265] width 123 height 19
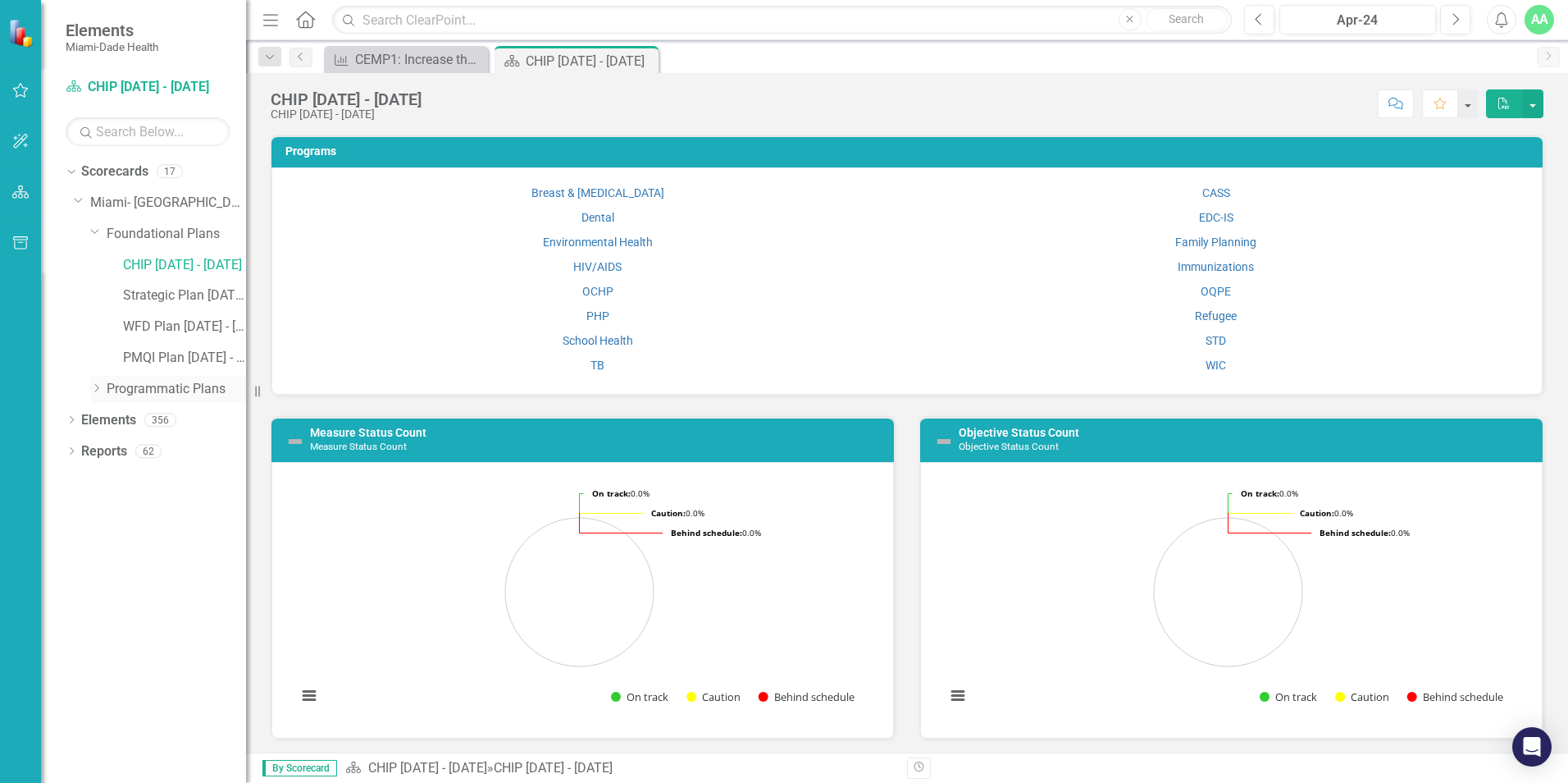
click at [93, 390] on icon "Dropdown" at bounding box center [96, 388] width 13 height 10
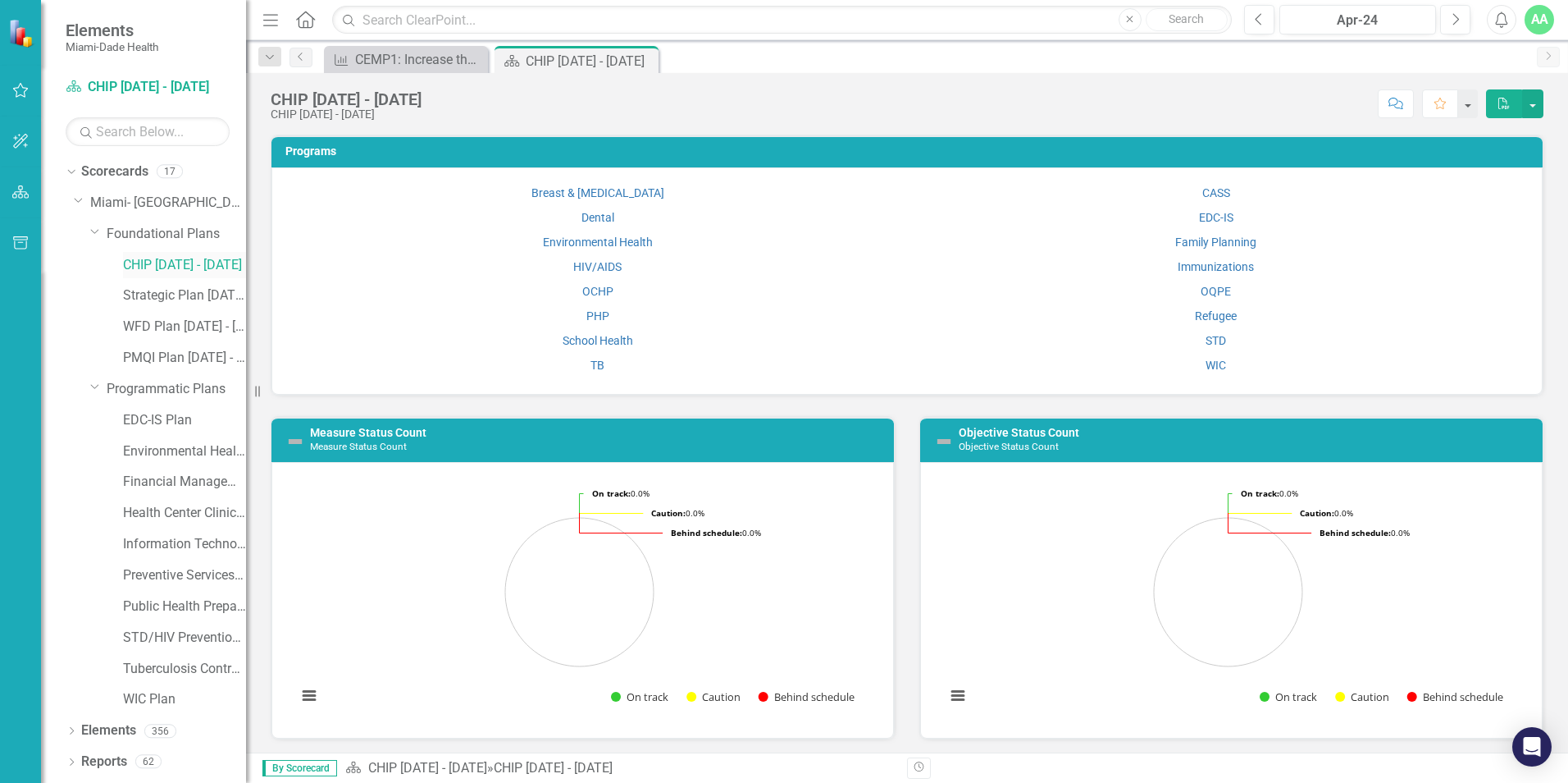
click at [157, 264] on link "CHIP [DATE] - [DATE]" at bounding box center [185, 265] width 123 height 19
click at [597, 311] on link "PHP" at bounding box center [598, 316] width 23 height 14
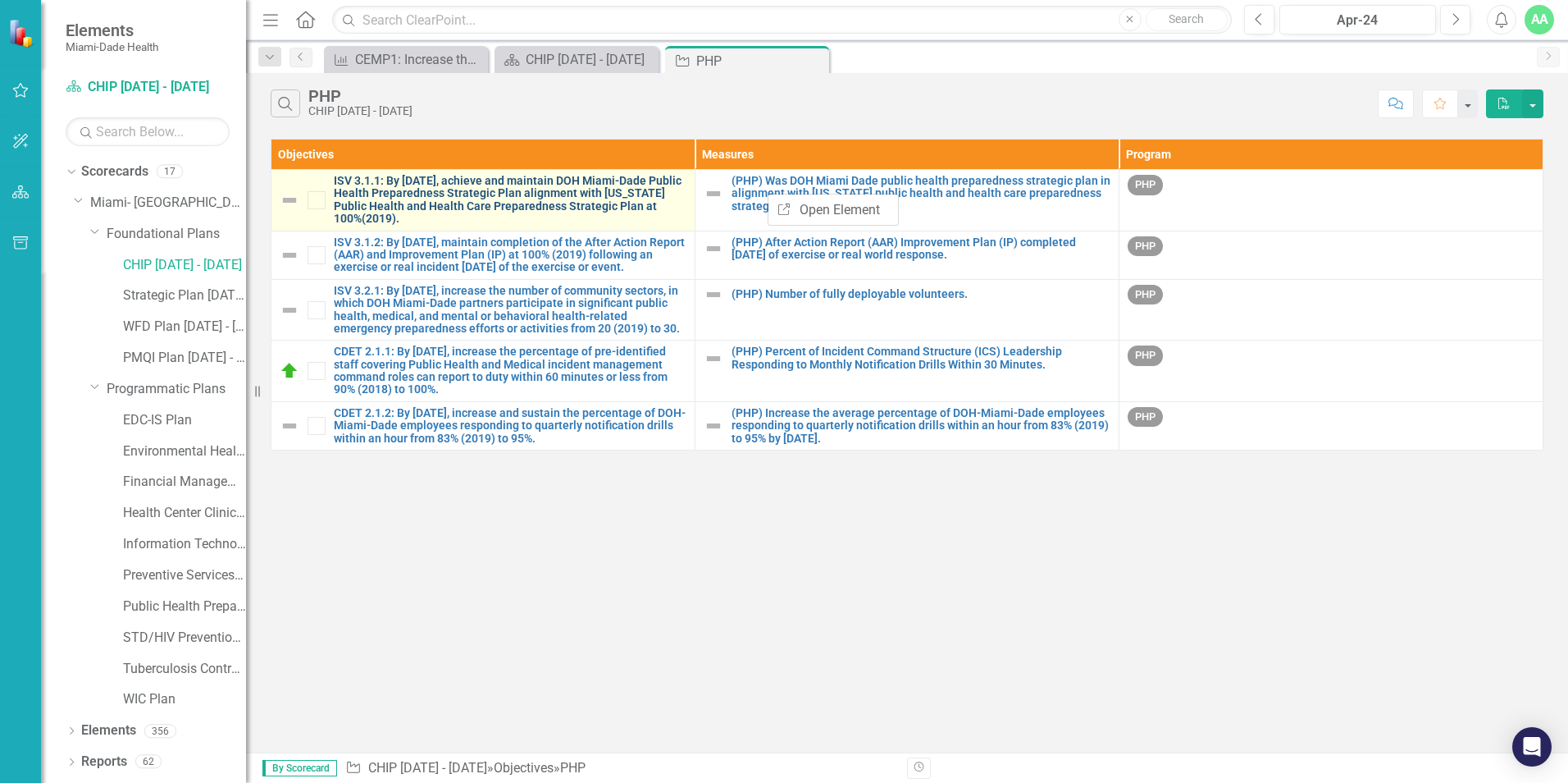
click at [358, 192] on link "ISV 3.1.1: By [DATE], achieve and maintain DOH Miami-Dade Public Health Prepare…" at bounding box center [510, 200] width 353 height 51
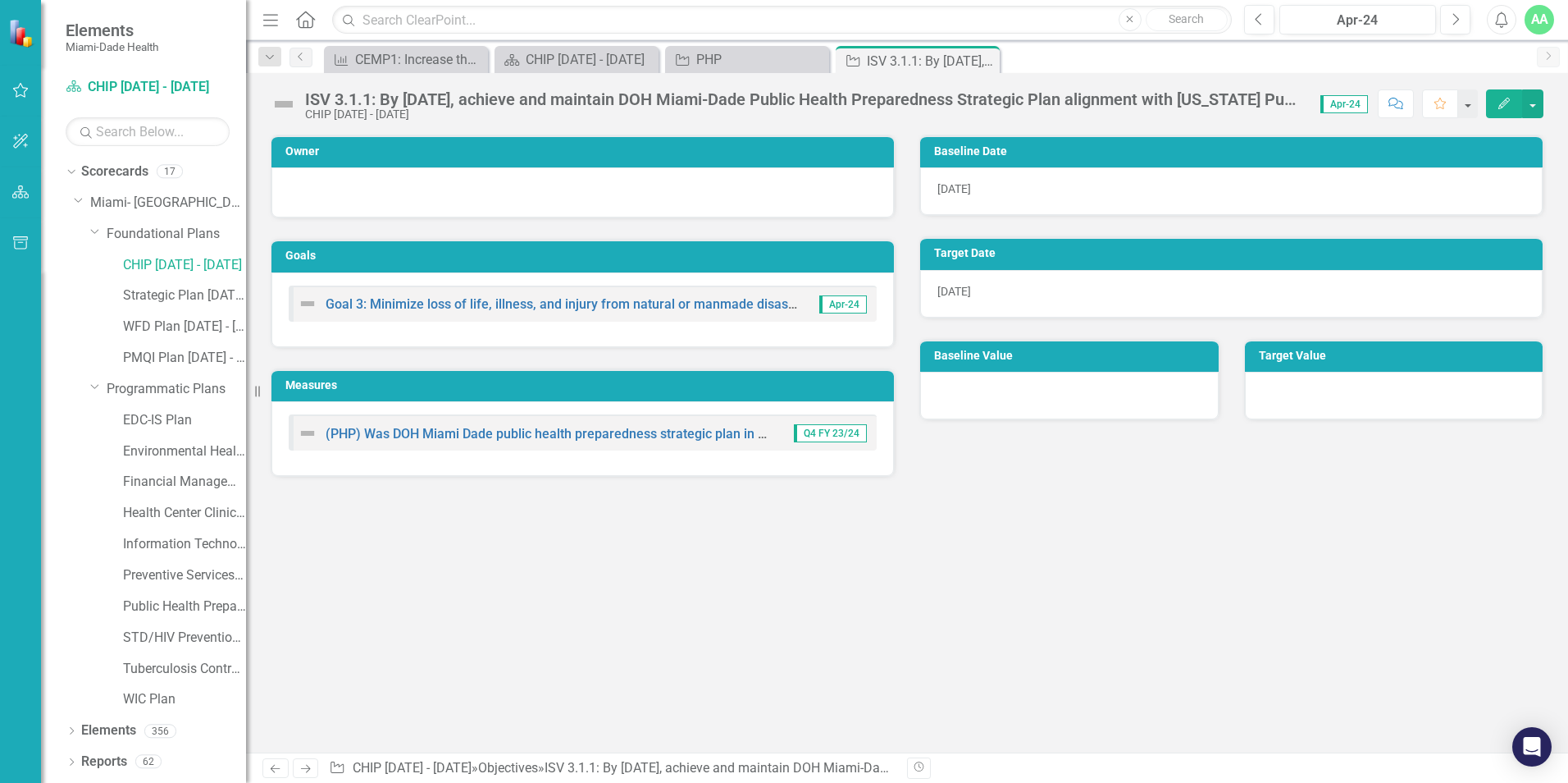
click at [1500, 101] on icon "Edit" at bounding box center [1503, 103] width 14 height 12
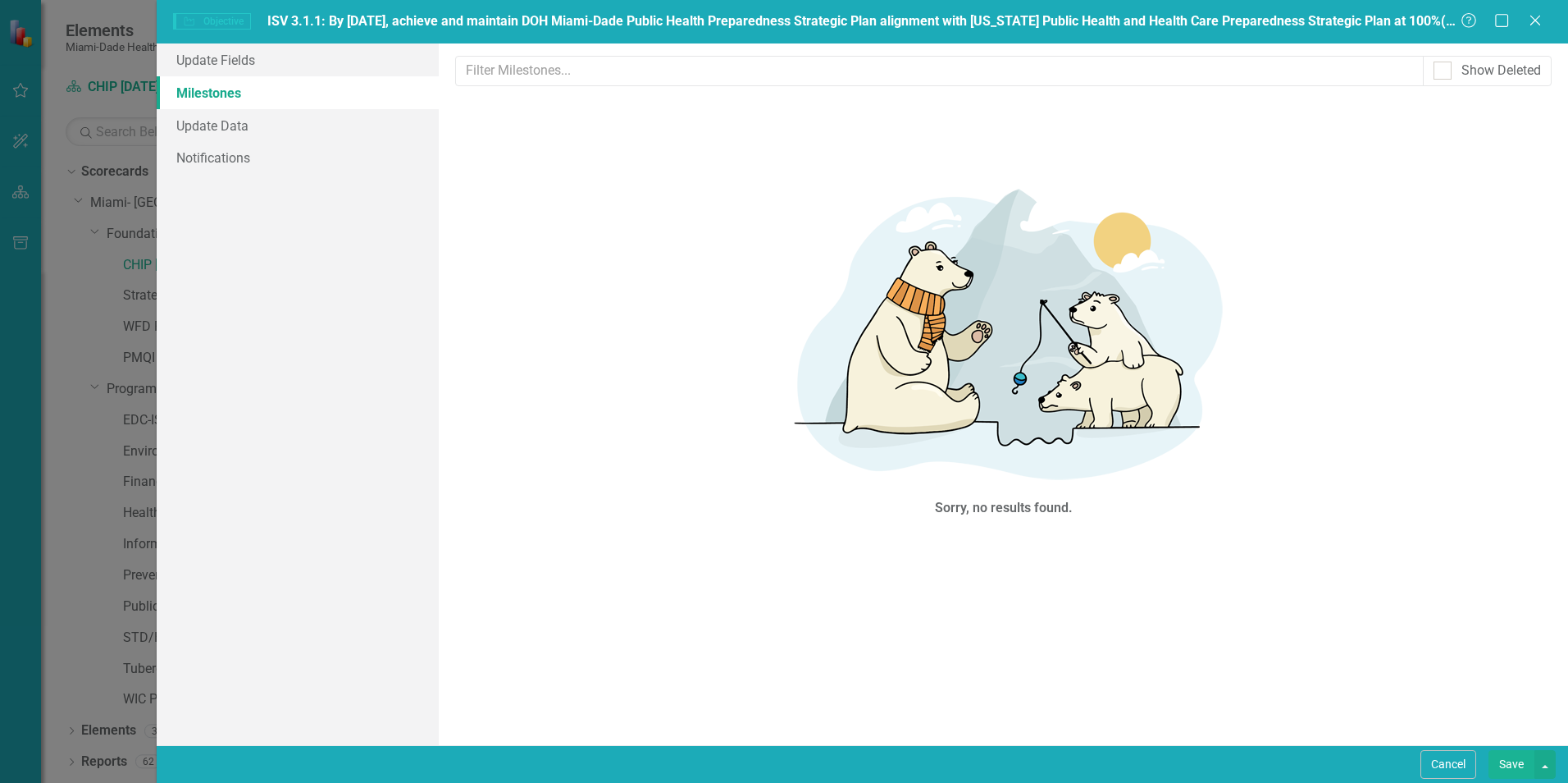
drag, startPoint x: 264, startPoint y: 19, endPoint x: 1259, endPoint y: -19, distance: 995.7
click at [1259, 0] on html "Elements Miami-Dade Health Scorecard CHIP 2019 - 2024 Search Dropdown Scorecard…" at bounding box center [784, 392] width 1568 height 783
drag, startPoint x: 1542, startPoint y: 16, endPoint x: 1522, endPoint y: 16, distance: 20.0
click at [1537, 16] on icon "Close" at bounding box center [1534, 20] width 16 height 14
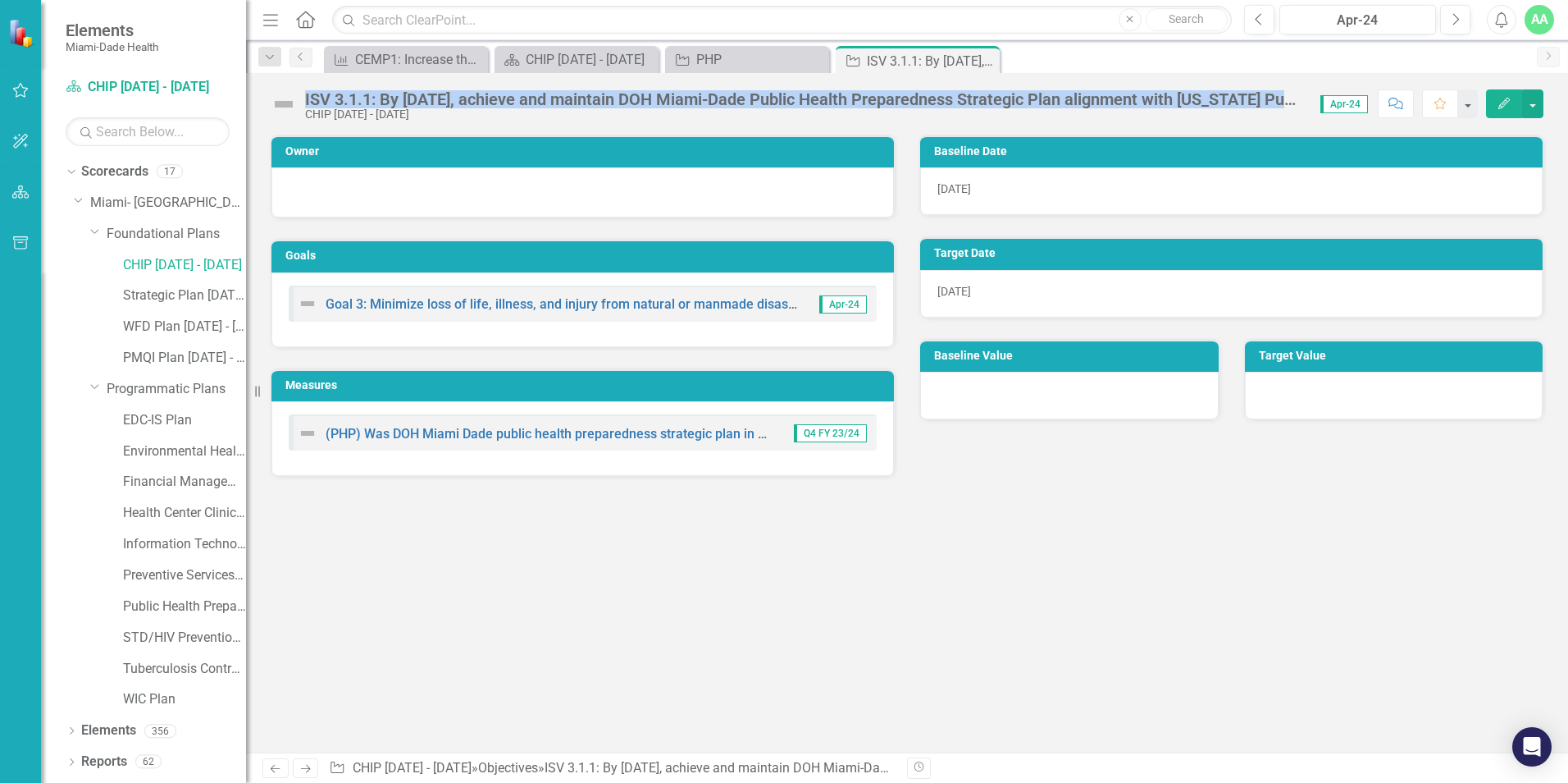
drag, startPoint x: 304, startPoint y: 100, endPoint x: 1309, endPoint y: 85, distance: 1005.1
click at [1309, 85] on div "ISV 3.1.1: By September 30, 2024, achieve and maintain DOH Miami-Dade Public He…" at bounding box center [907, 97] width 1322 height 49
drag, startPoint x: 1309, startPoint y: 85, endPoint x: 1213, endPoint y: 92, distance: 96.3
copy div "ISV 3.1.1: By September 30, 2024, achieve and maintain DOH Miami-Dade Public He…"
drag, startPoint x: 1234, startPoint y: 91, endPoint x: 1255, endPoint y: 87, distance: 21.4
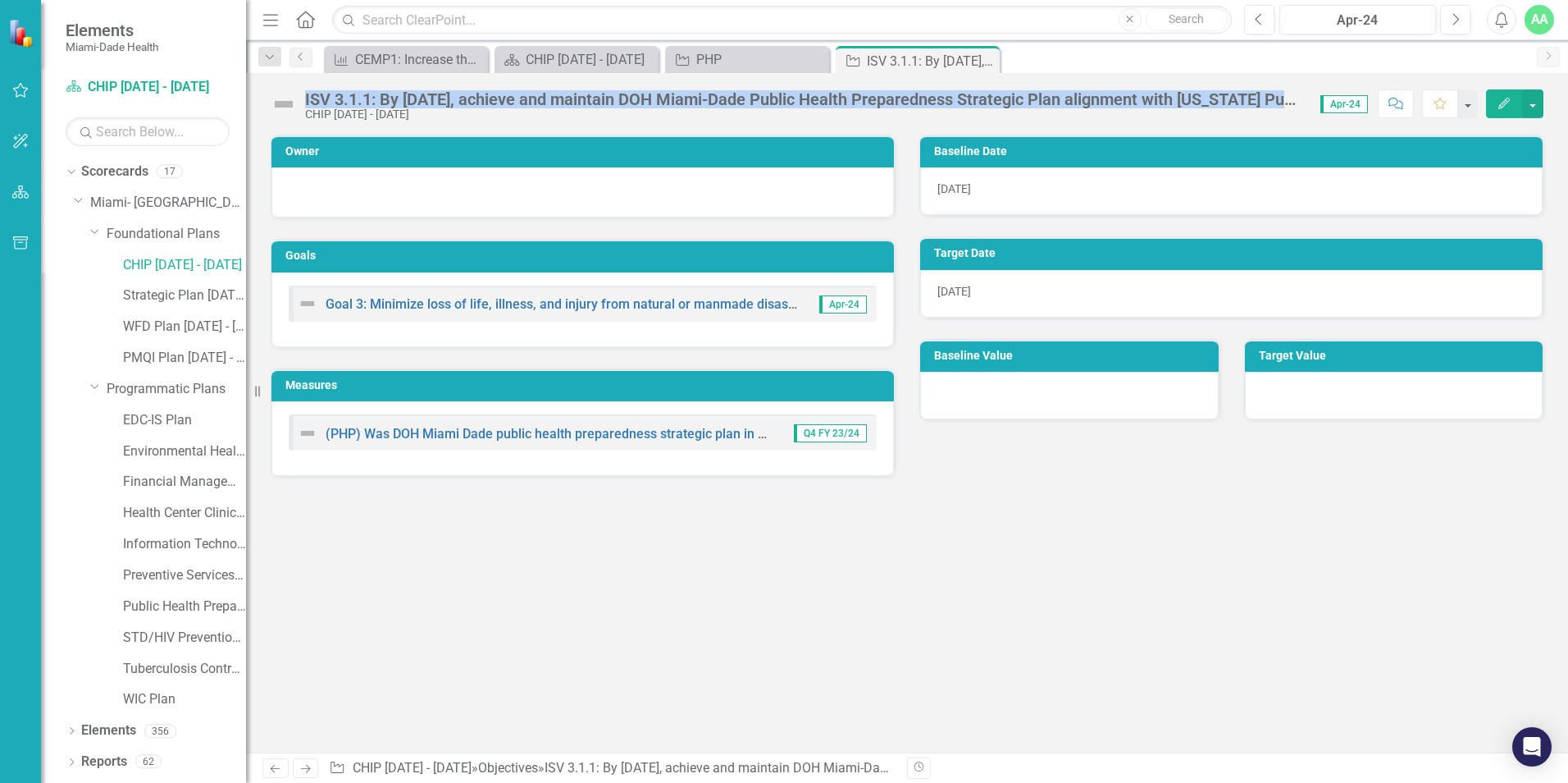
click at [1234, 91] on div "ISV 3.1.1: By [DATE], achieve and maintain DOH Miami-Dade Public Health Prepare…" at bounding box center [805, 99] width 998 height 18
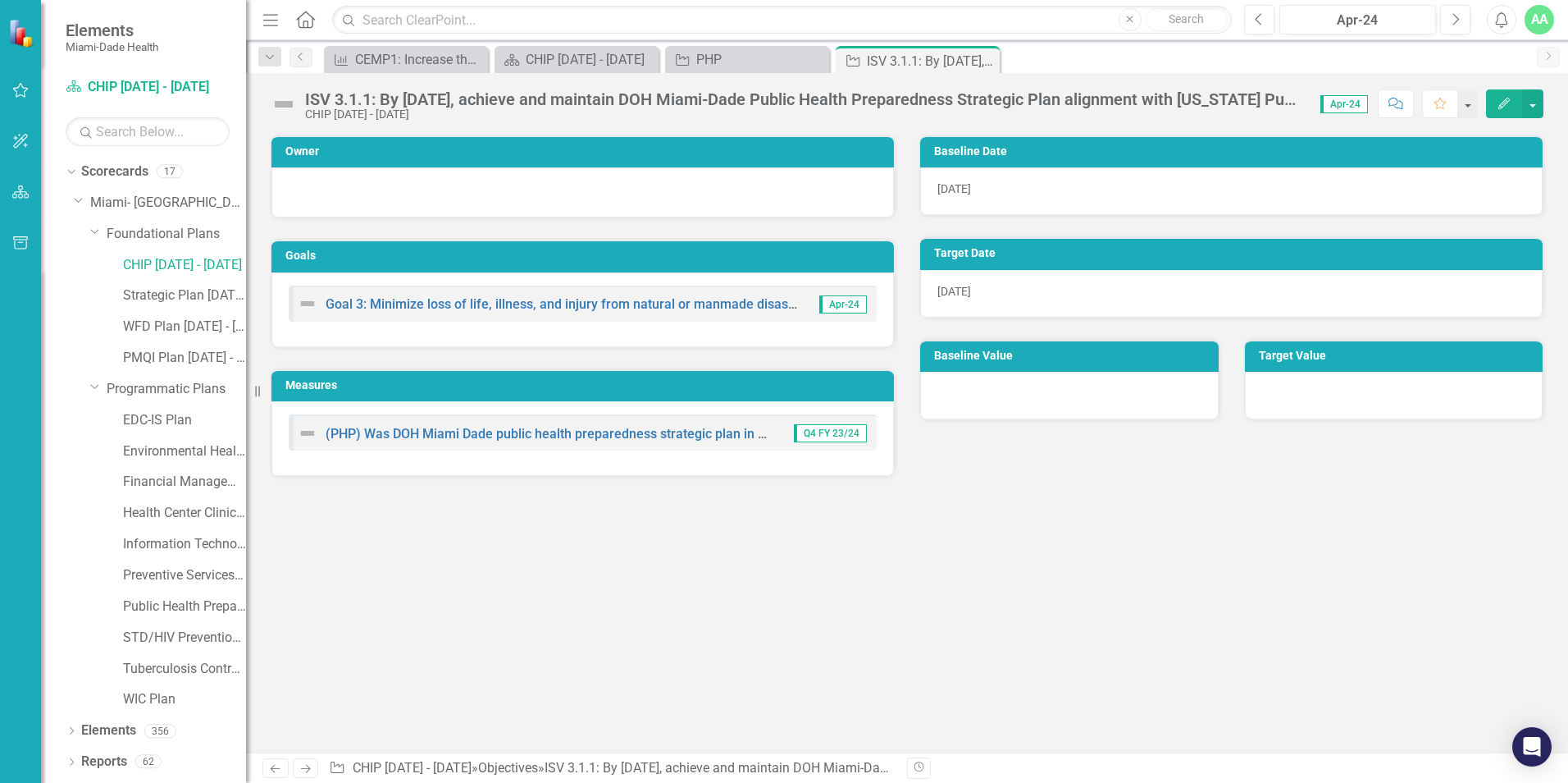
click at [1281, 91] on div "ISV 3.1.1: By [DATE], achieve and maintain DOH Miami-Dade Public Health Prepare…" at bounding box center [805, 99] width 998 height 18
drag, startPoint x: 304, startPoint y: 89, endPoint x: 310, endPoint y: 98, distance: 10.8
click at [306, 91] on div "ISV 3.1.1: By September 30, 2024, achieve and maintain DOH Miami-Dade Public He…" at bounding box center [907, 97] width 1322 height 49
click at [310, 97] on div "ISV 3.1.1: By [DATE], achieve and maintain DOH Miami-Dade Public Health Prepare…" at bounding box center [805, 99] width 998 height 18
click at [312, 97] on div "ISV 3.1.1: By [DATE], achieve and maintain DOH Miami-Dade Public Health Prepare…" at bounding box center [805, 99] width 998 height 18
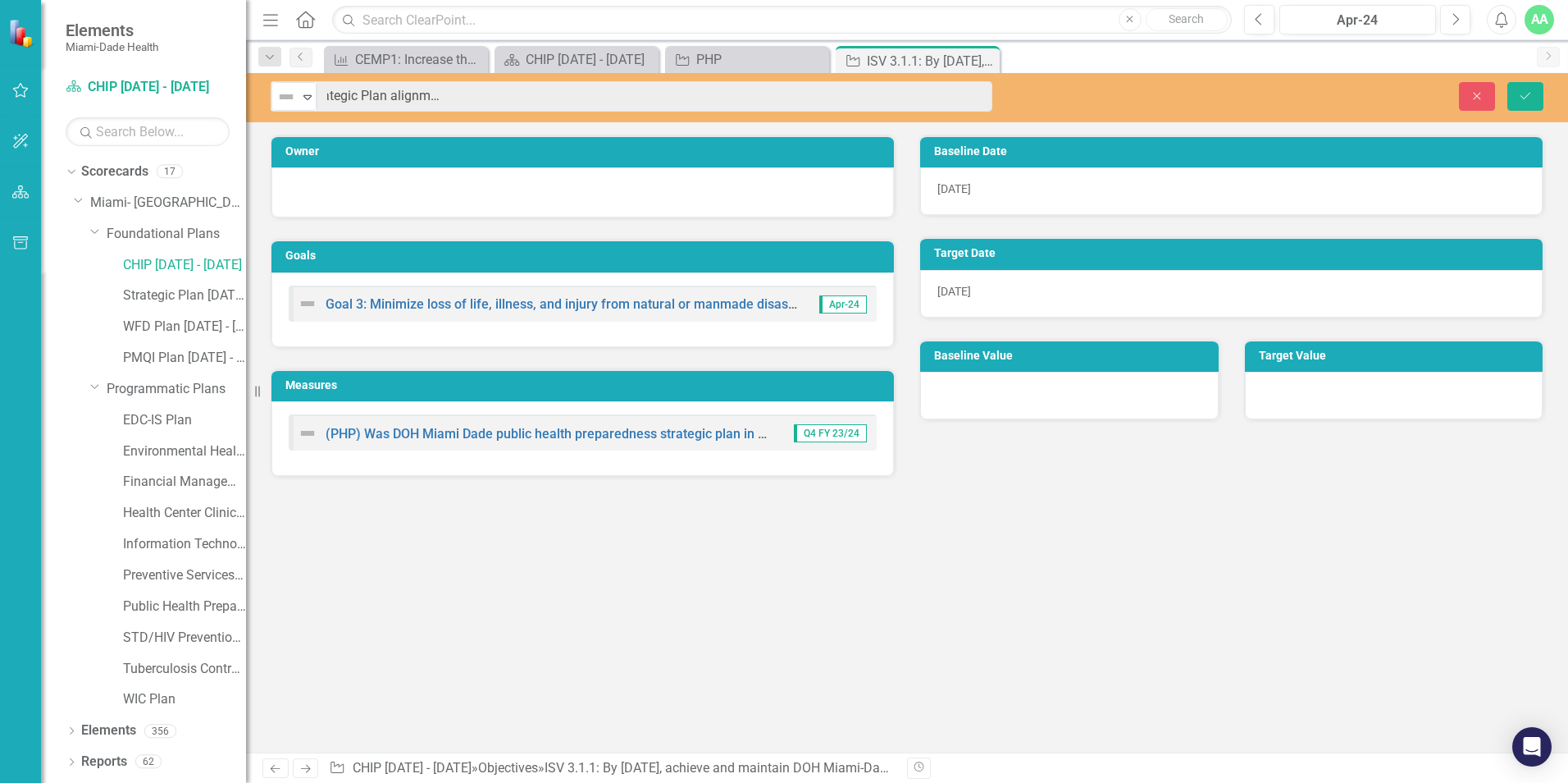
click at [1089, 104] on div "Not Defined Expand ISV 3.1.1: By September 30, 2024, achieve and maintain DOH M…" at bounding box center [907, 95] width 1322 height 30
click at [186, 264] on link "CHIP [DATE] - [DATE]" at bounding box center [185, 265] width 123 height 19
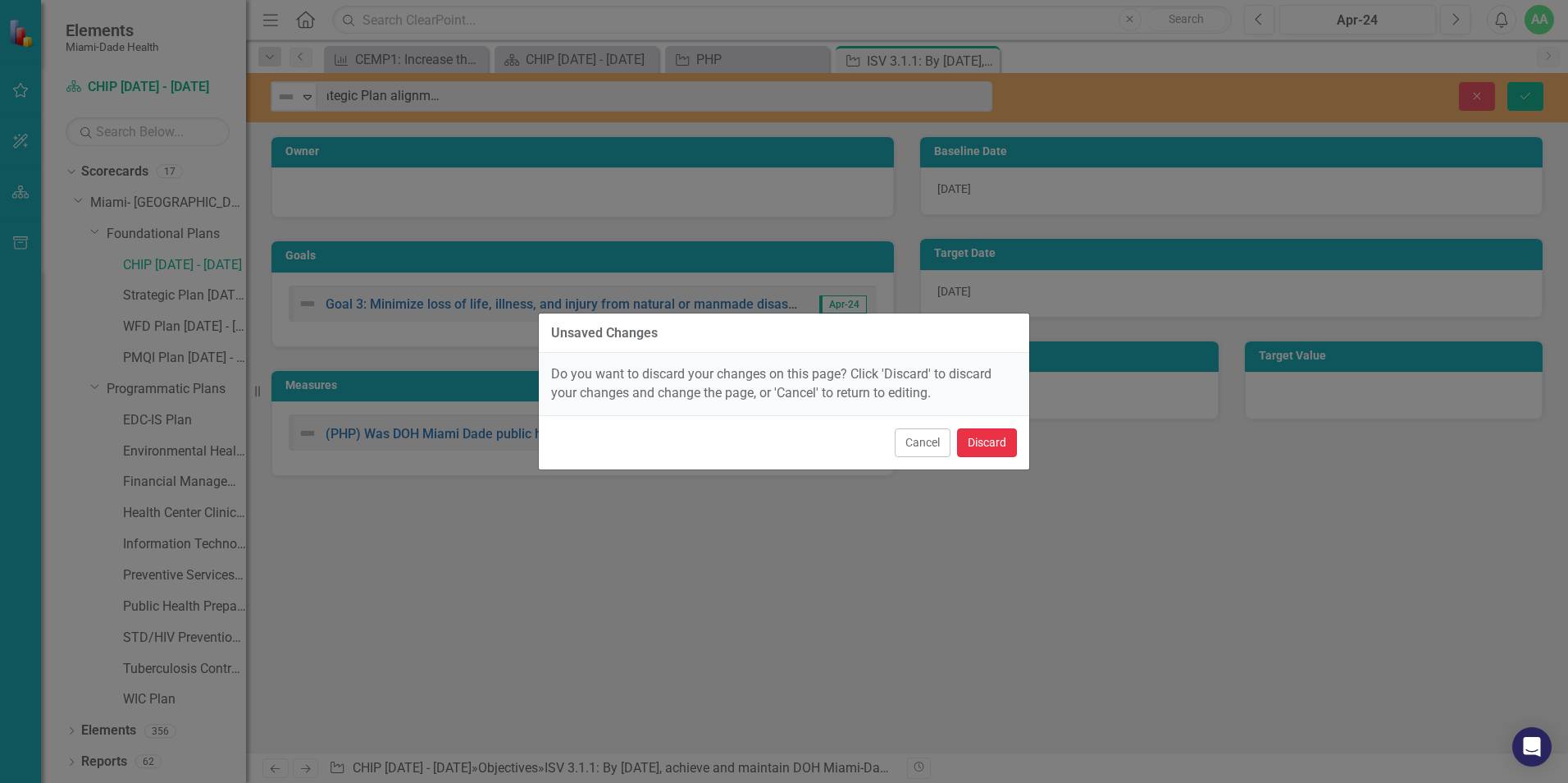
click at [991, 437] on button "Discard" at bounding box center [987, 443] width 60 height 29
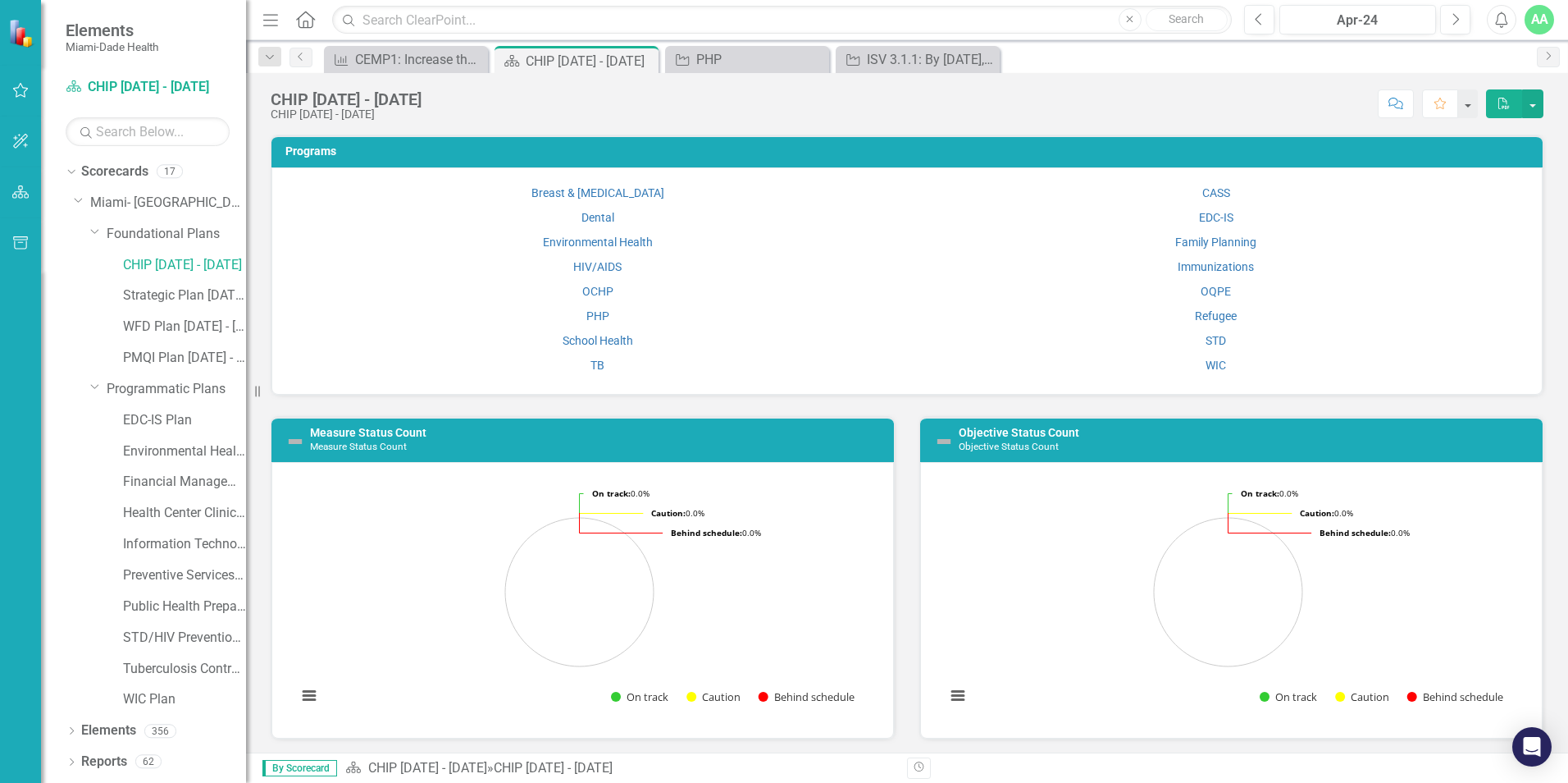
click at [595, 308] on td "PHP" at bounding box center [598, 316] width 619 height 25
click at [597, 316] on link "PHP" at bounding box center [598, 316] width 23 height 14
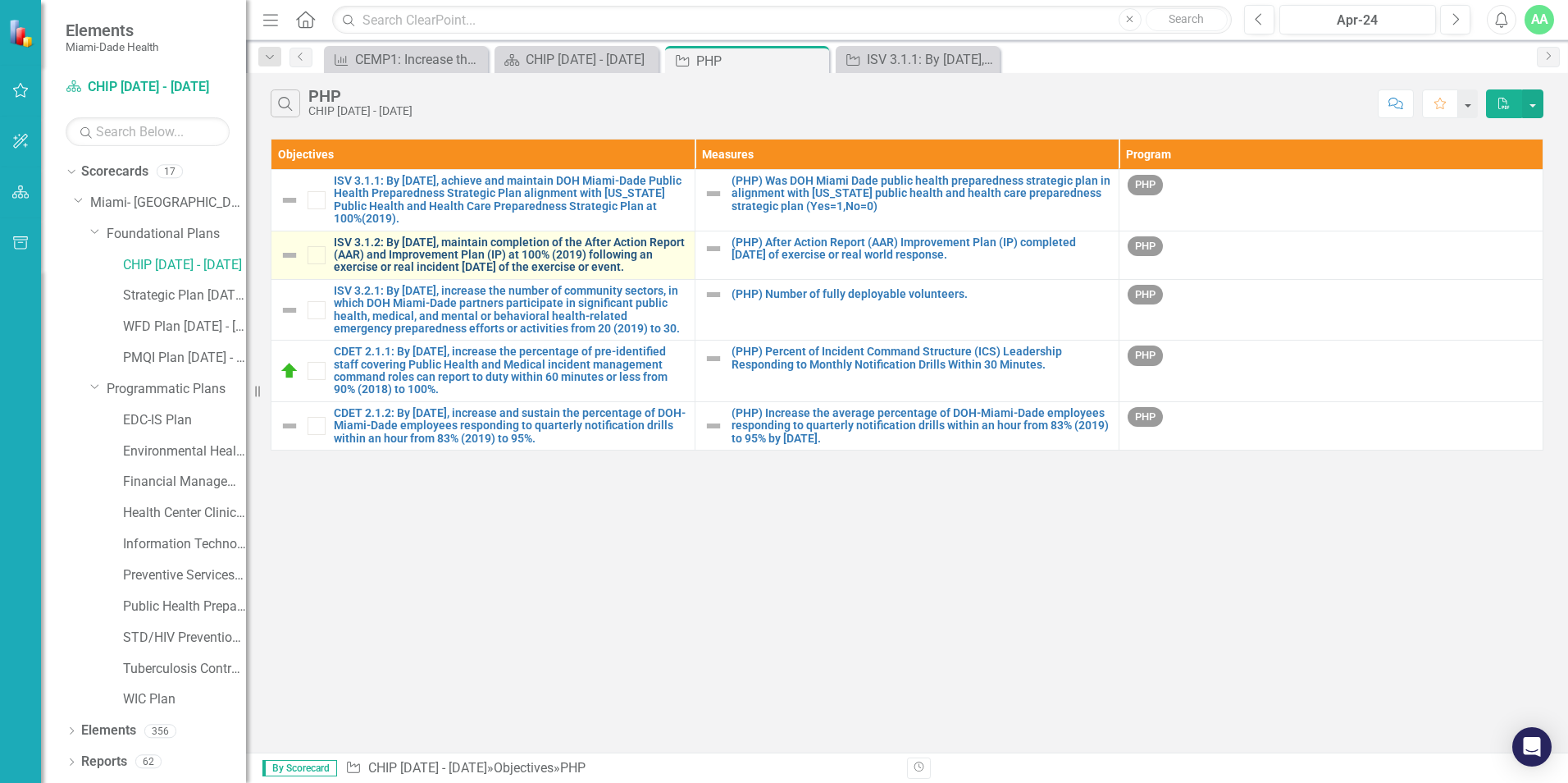
click at [429, 266] on link "ISV 3.1.2: By [DATE], maintain completion of the After Action Report (AAR) and …" at bounding box center [510, 255] width 353 height 38
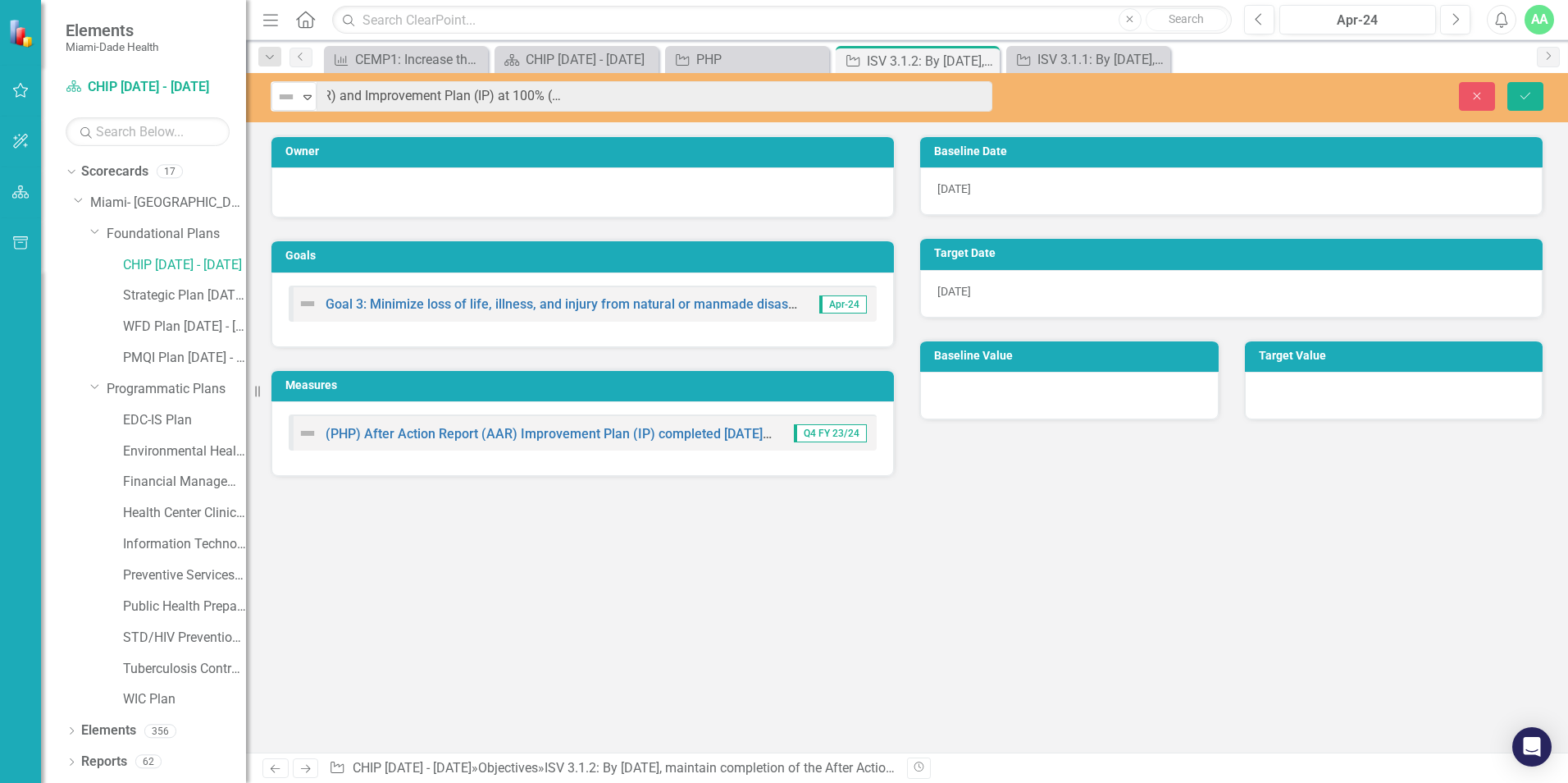
scroll to position [0, 549]
click at [155, 263] on link "CHIP [DATE] - [DATE]" at bounding box center [185, 265] width 123 height 19
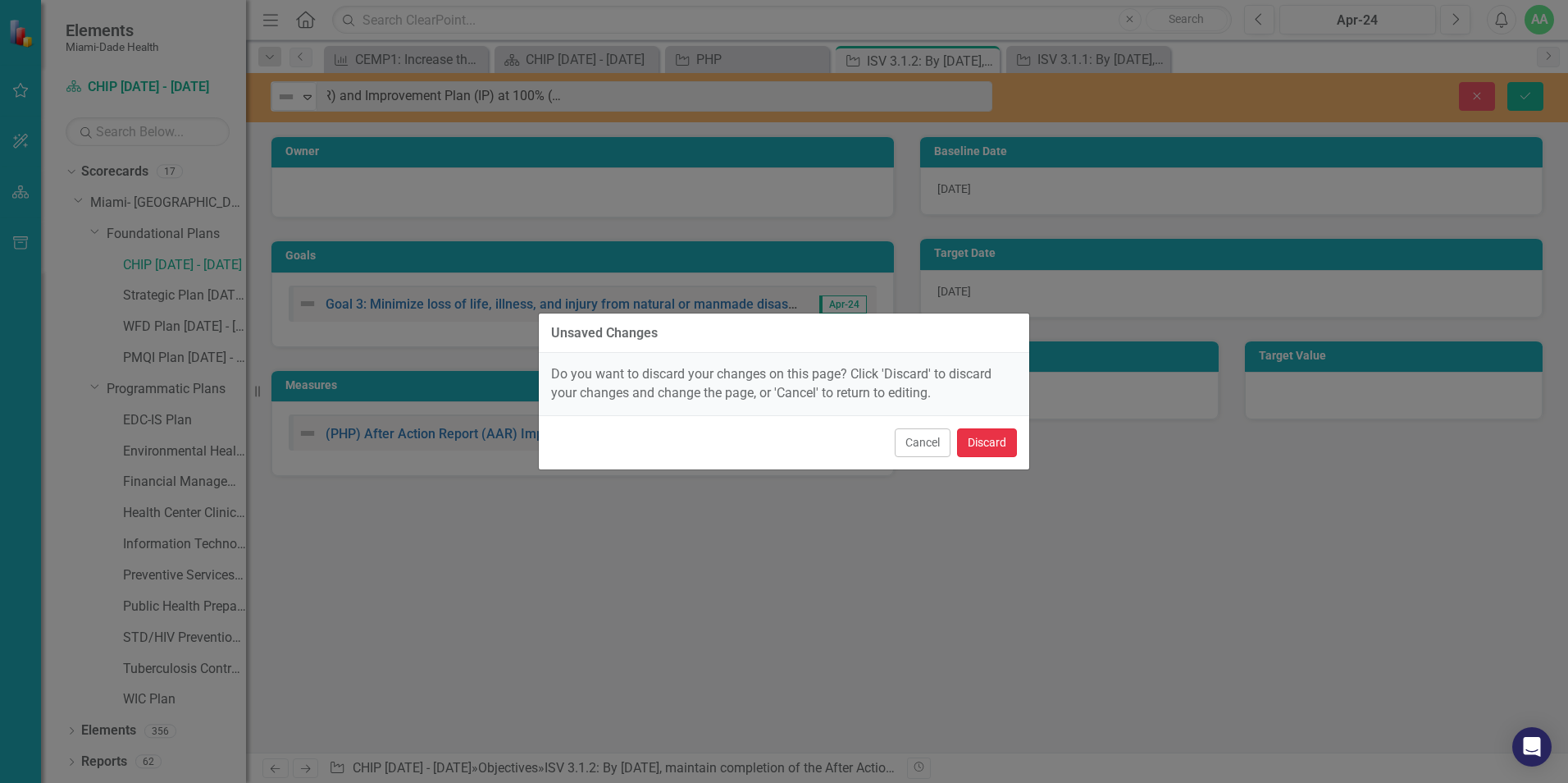
drag, startPoint x: 988, startPoint y: 442, endPoint x: 0, endPoint y: 614, distance: 1002.9
click at [989, 441] on button "Discard" at bounding box center [987, 443] width 60 height 29
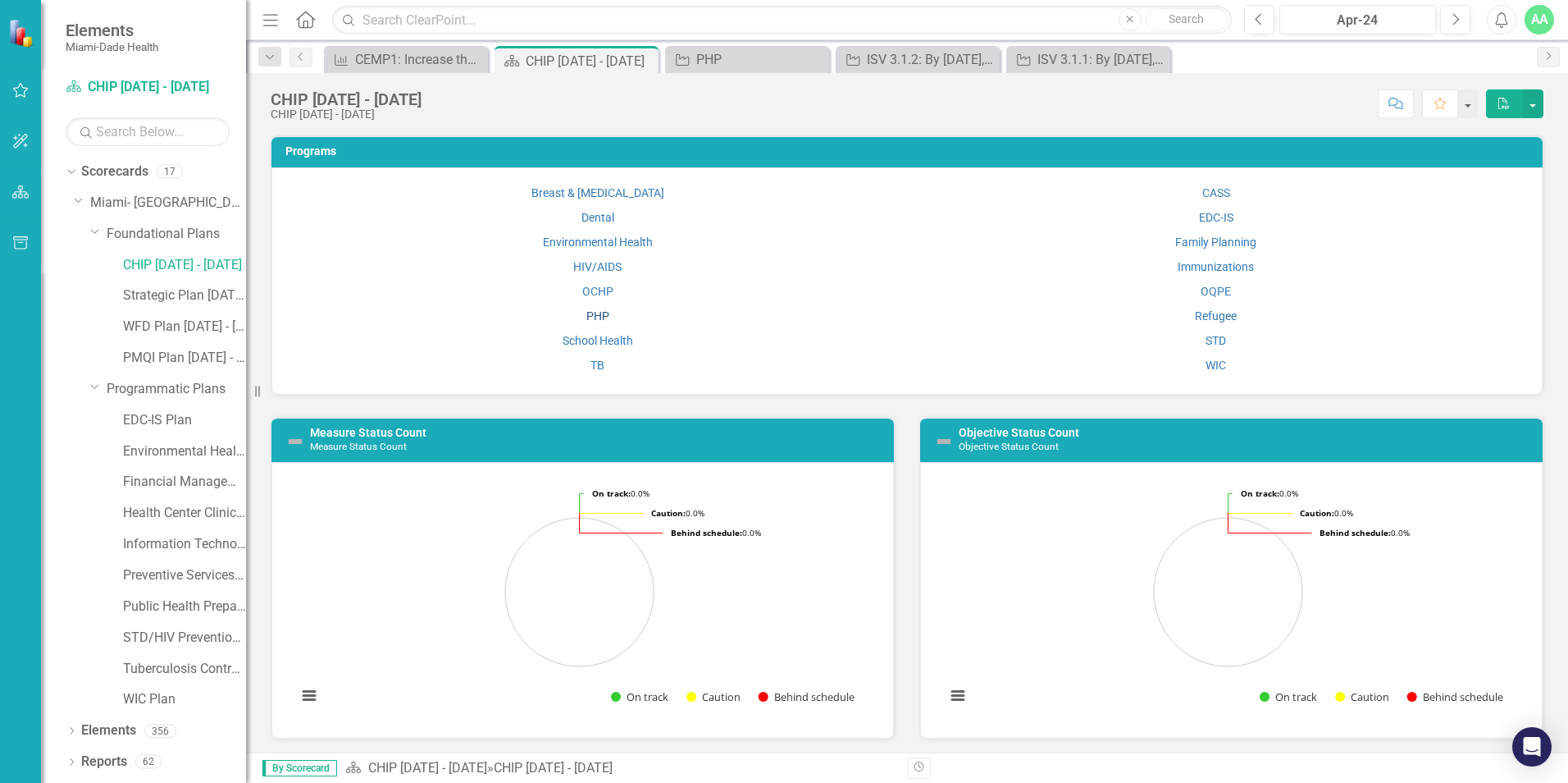
click at [598, 316] on link "PHP" at bounding box center [598, 316] width 23 height 14
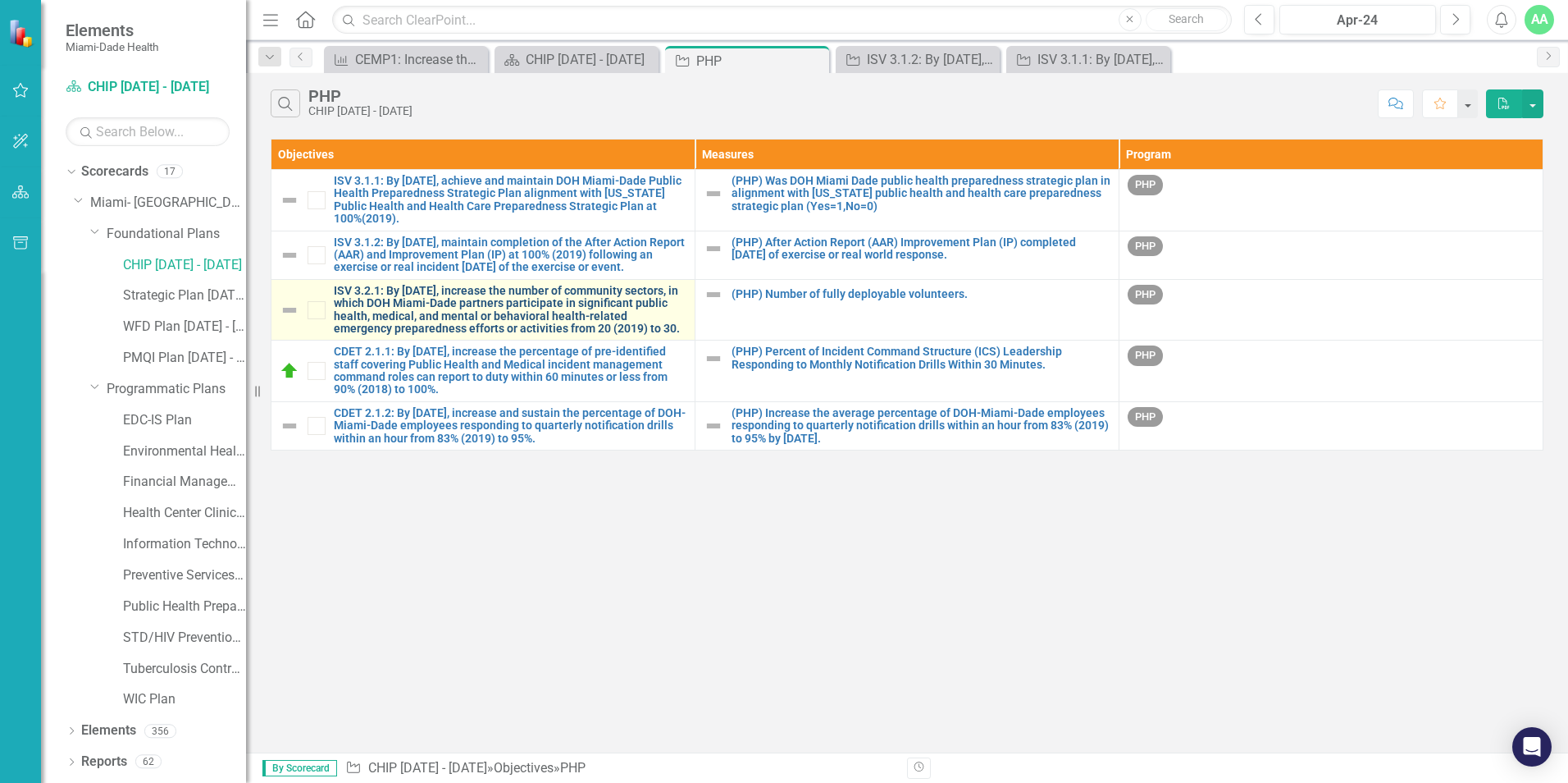
click at [415, 323] on link "ISV 3.2.1: By [DATE], increase the number of community sectors, in which DOH Mi…" at bounding box center [510, 310] width 353 height 51
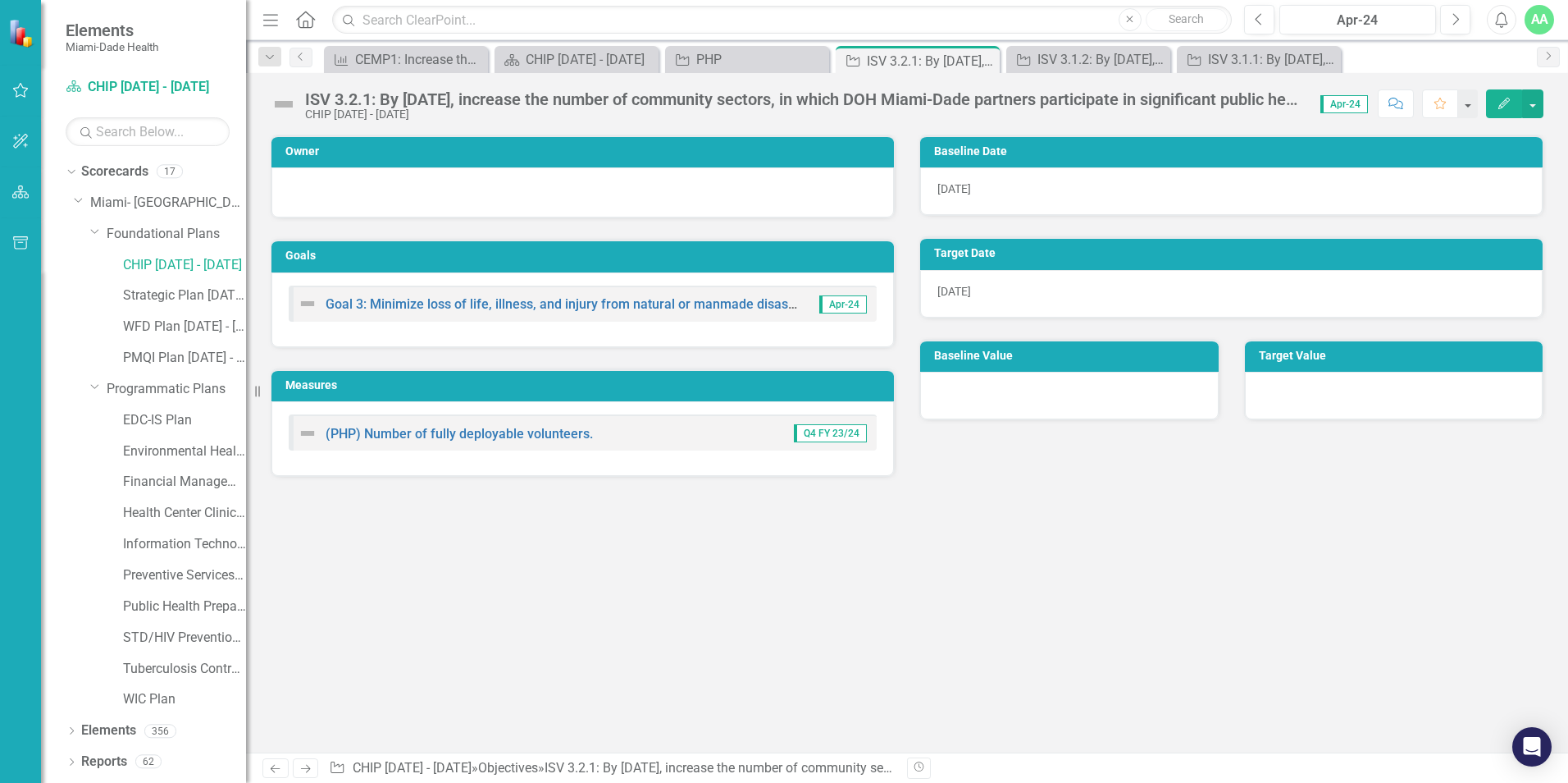
click at [320, 80] on div "ISV 3.2.1: By September 30, 2024, increase the number of community sectors, in …" at bounding box center [907, 97] width 1322 height 49
click at [305, 97] on div "ISV 3.2.1: By September 30, 2024, increase the number of community sectors, in …" at bounding box center [791, 105] width 1042 height 31
click at [309, 96] on div "ISV 3.2.1: By [DATE], increase the number of community sectors, in which DOH Mi…" at bounding box center [805, 99] width 998 height 18
click at [303, 100] on div "ISV 3.2.1: By September 30, 2024, increase the number of community sectors, in …" at bounding box center [791, 105] width 1042 height 31
click at [304, 100] on div "ISV 3.2.1: By September 30, 2024, increase the number of community sectors, in …" at bounding box center [791, 105] width 1042 height 31
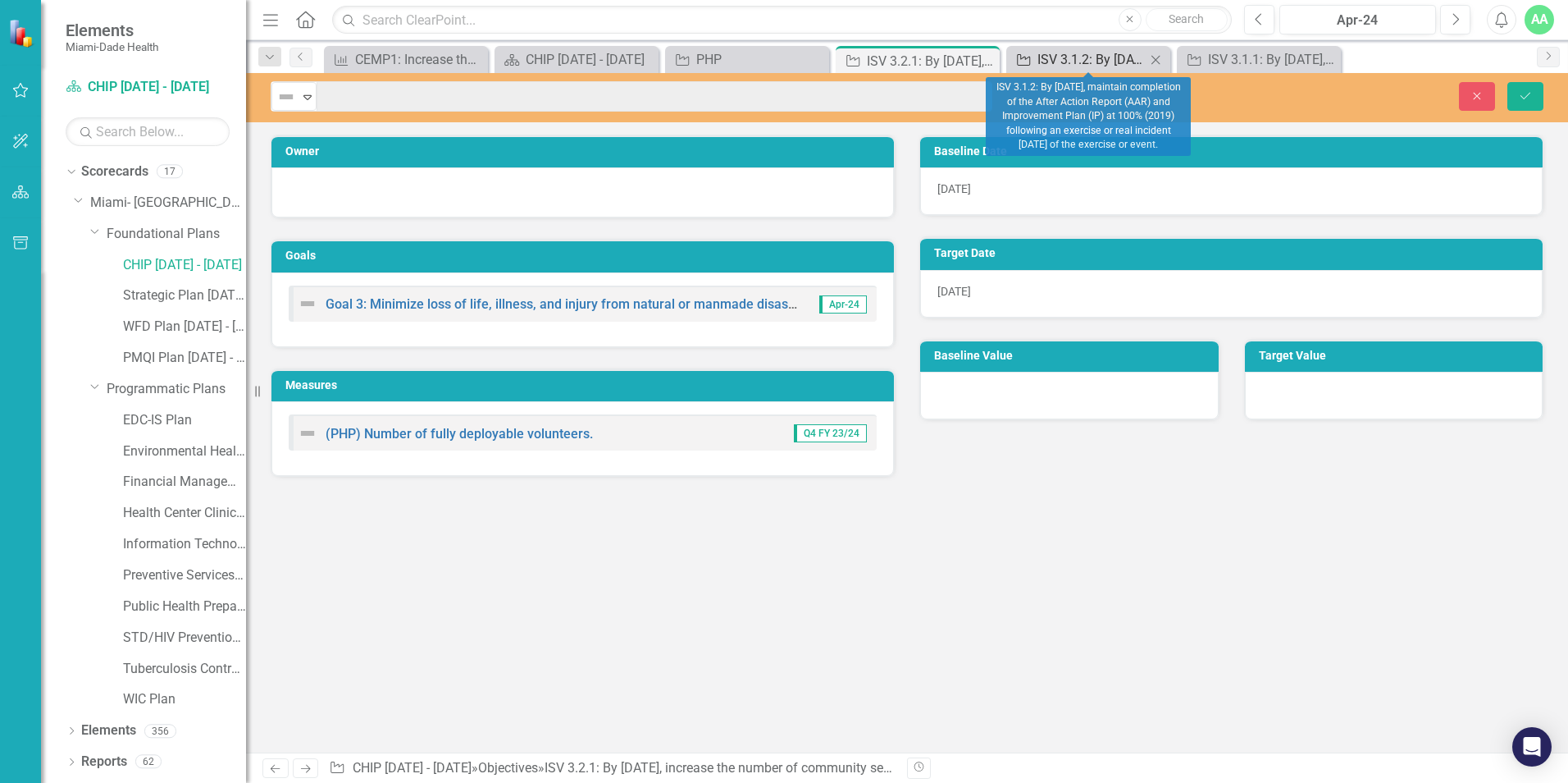
click at [1022, 61] on div "Menu Home Search Close Search Previous Apr-24 Next Alerts AA User Edit Profile …" at bounding box center [907, 392] width 1322 height 783
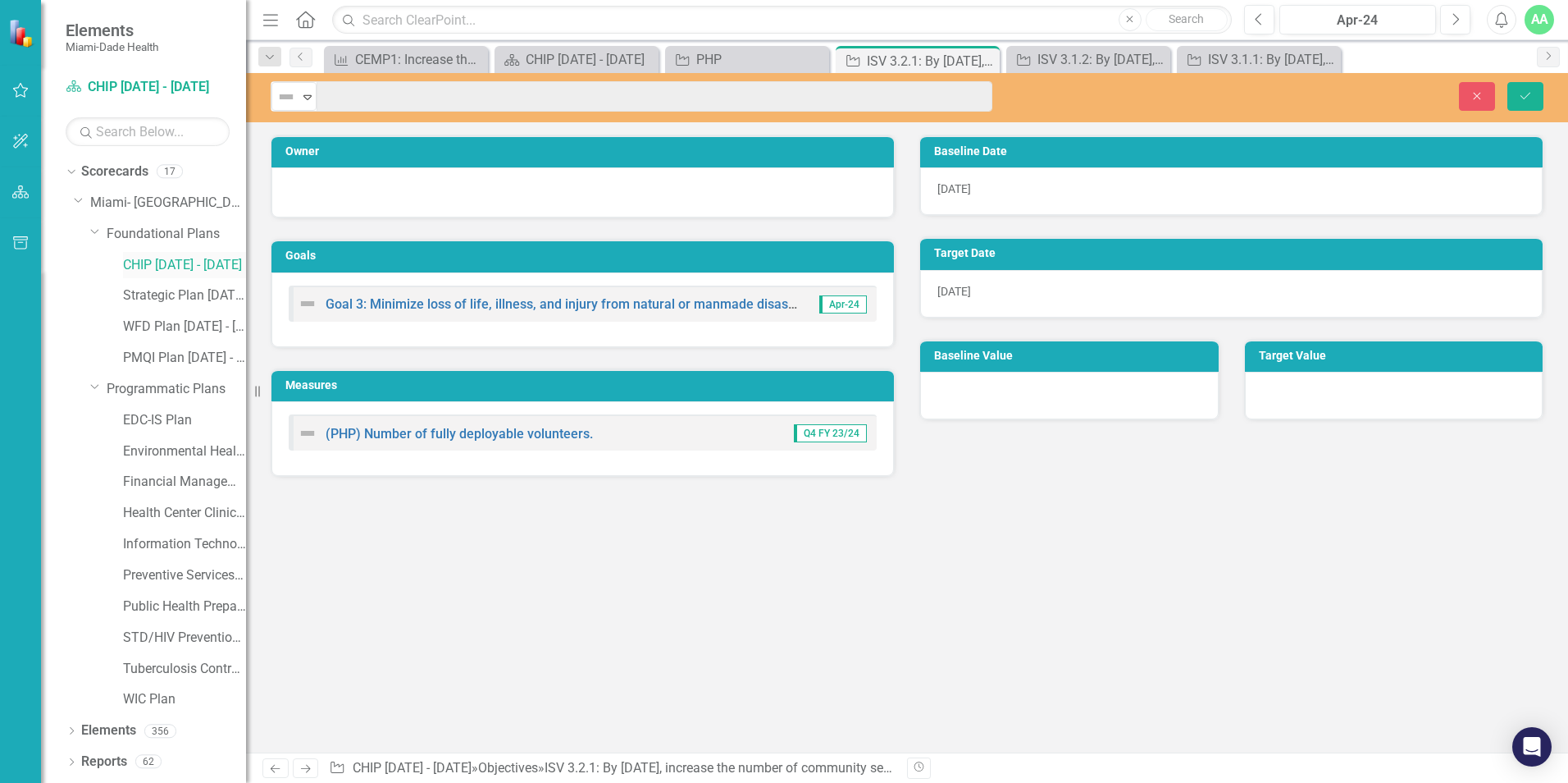
click at [172, 265] on link "CHIP [DATE] - [DATE]" at bounding box center [185, 265] width 123 height 19
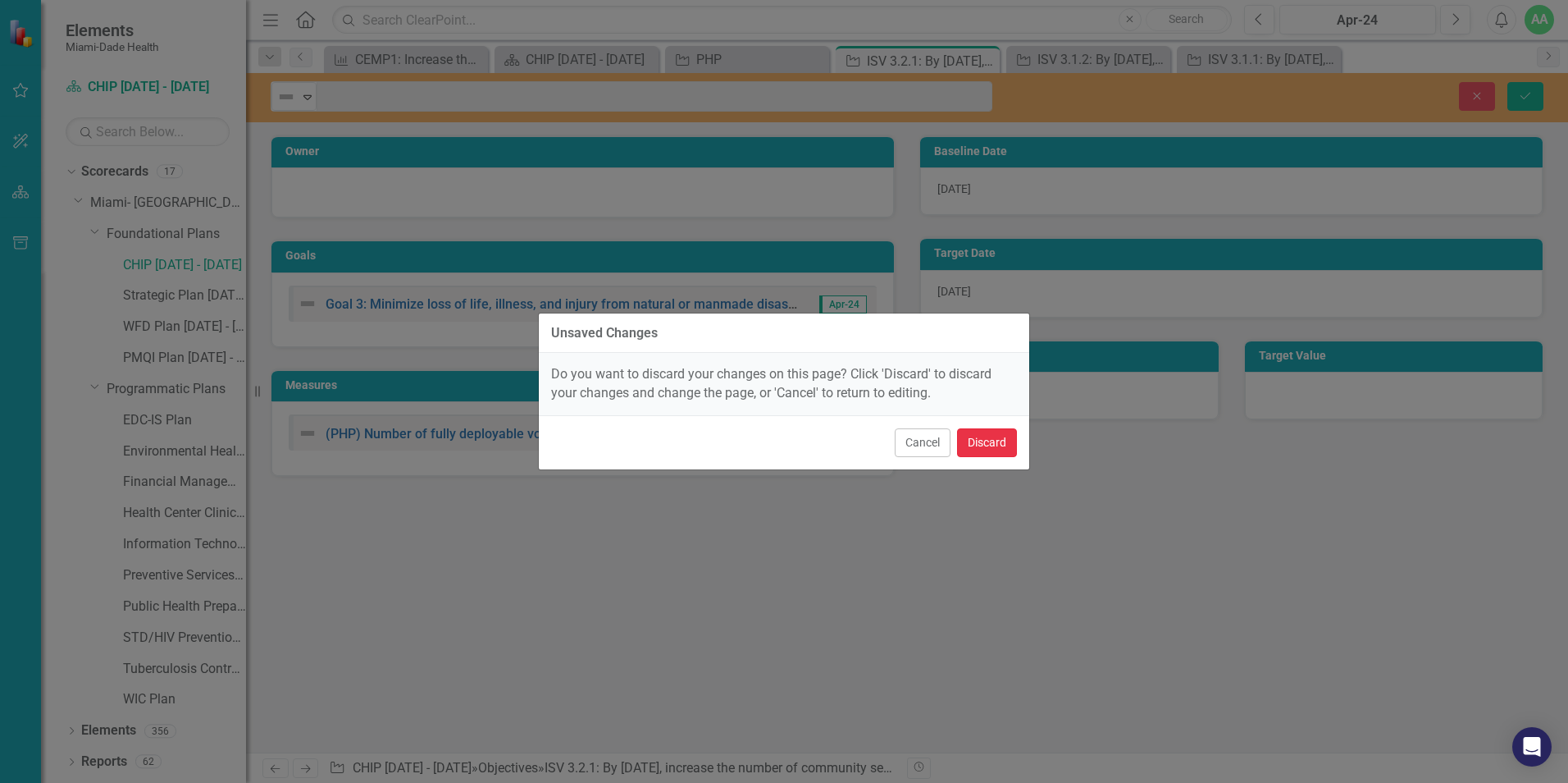
click at [994, 439] on button "Discard" at bounding box center [987, 443] width 60 height 29
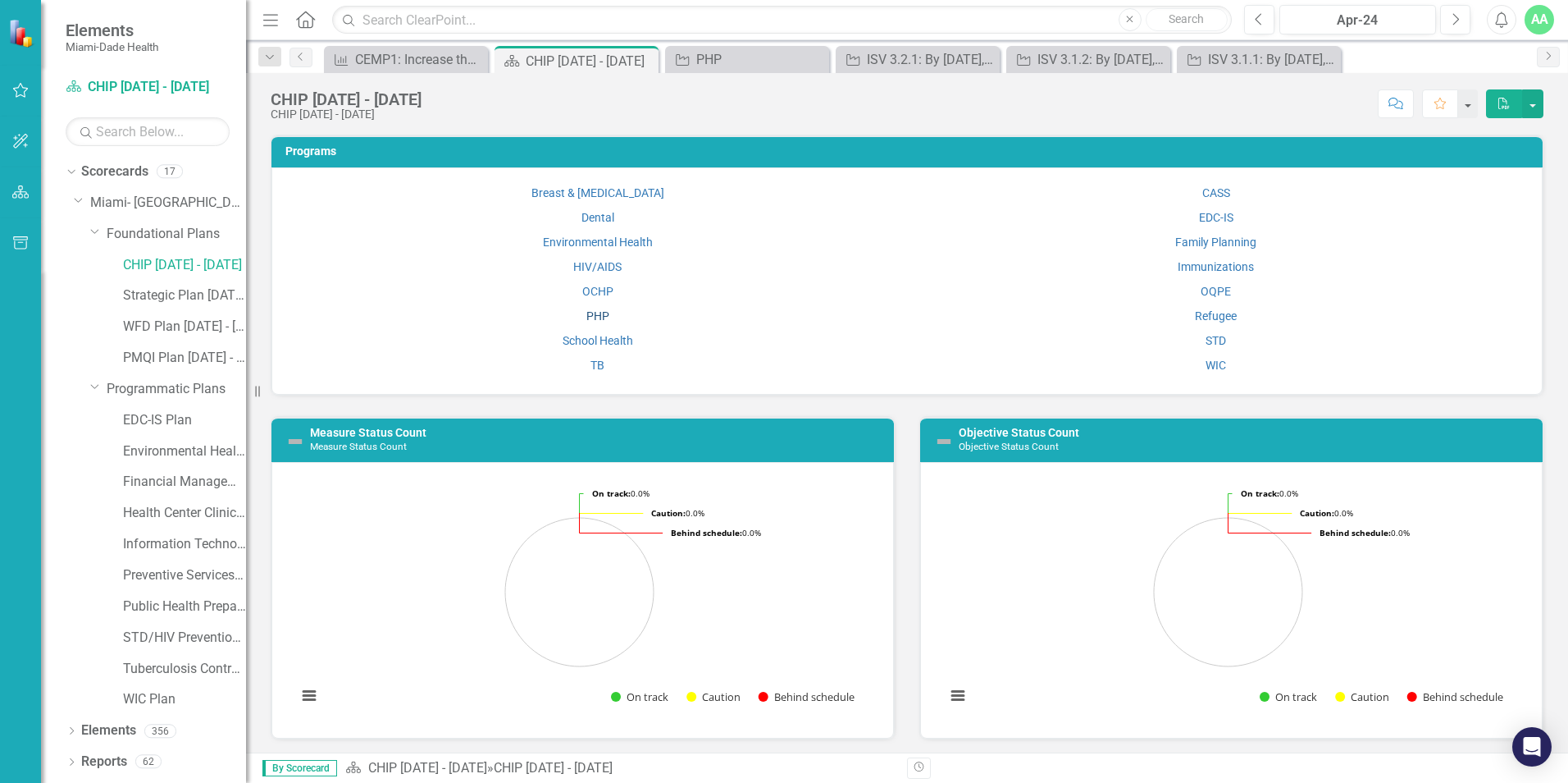
click at [592, 315] on link "PHP" at bounding box center [598, 316] width 23 height 14
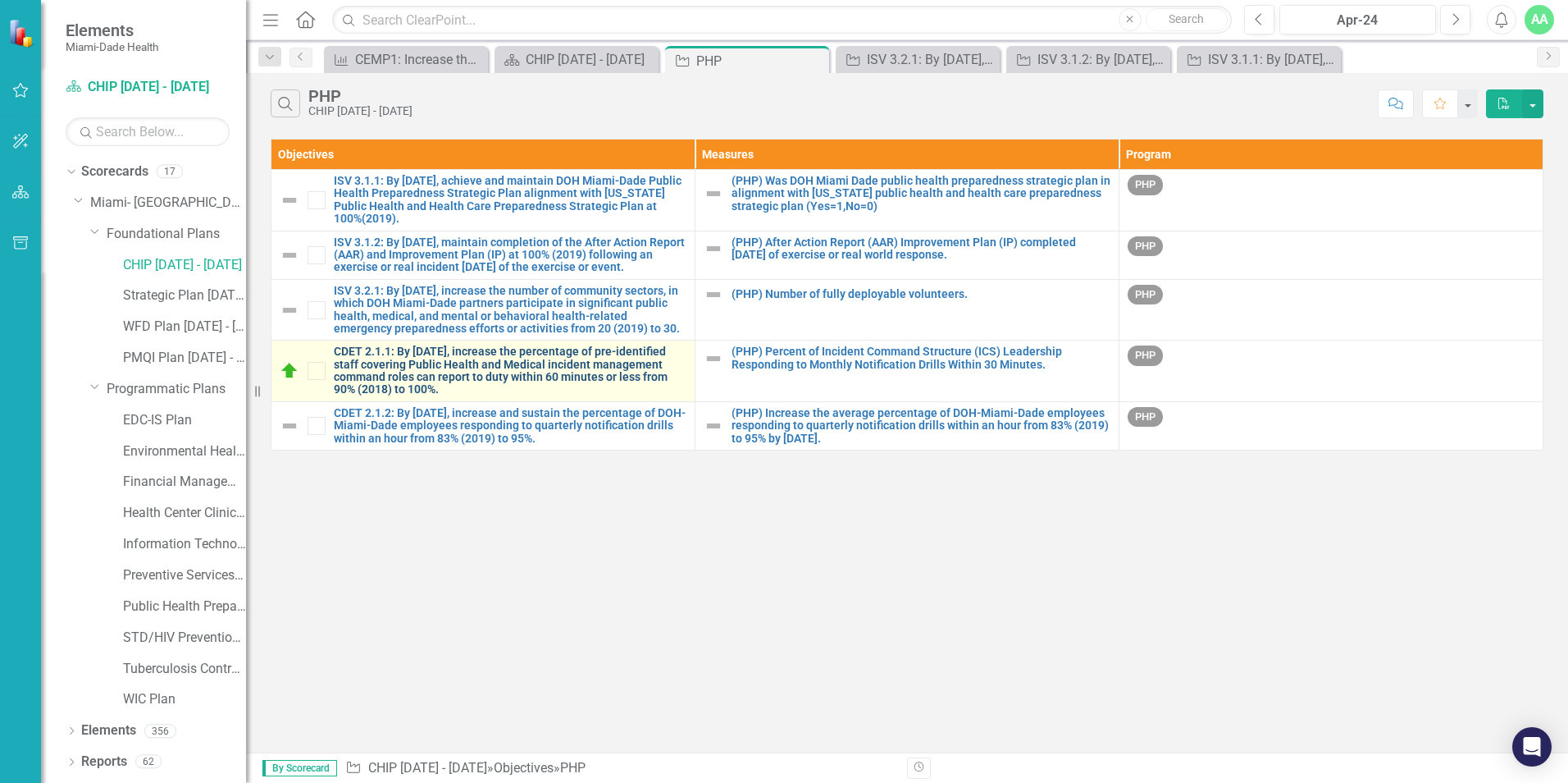
click at [491, 396] on link "CDET 2.1.1: By [DATE], increase the percentage of pre-identified staff covering…" at bounding box center [510, 370] width 353 height 51
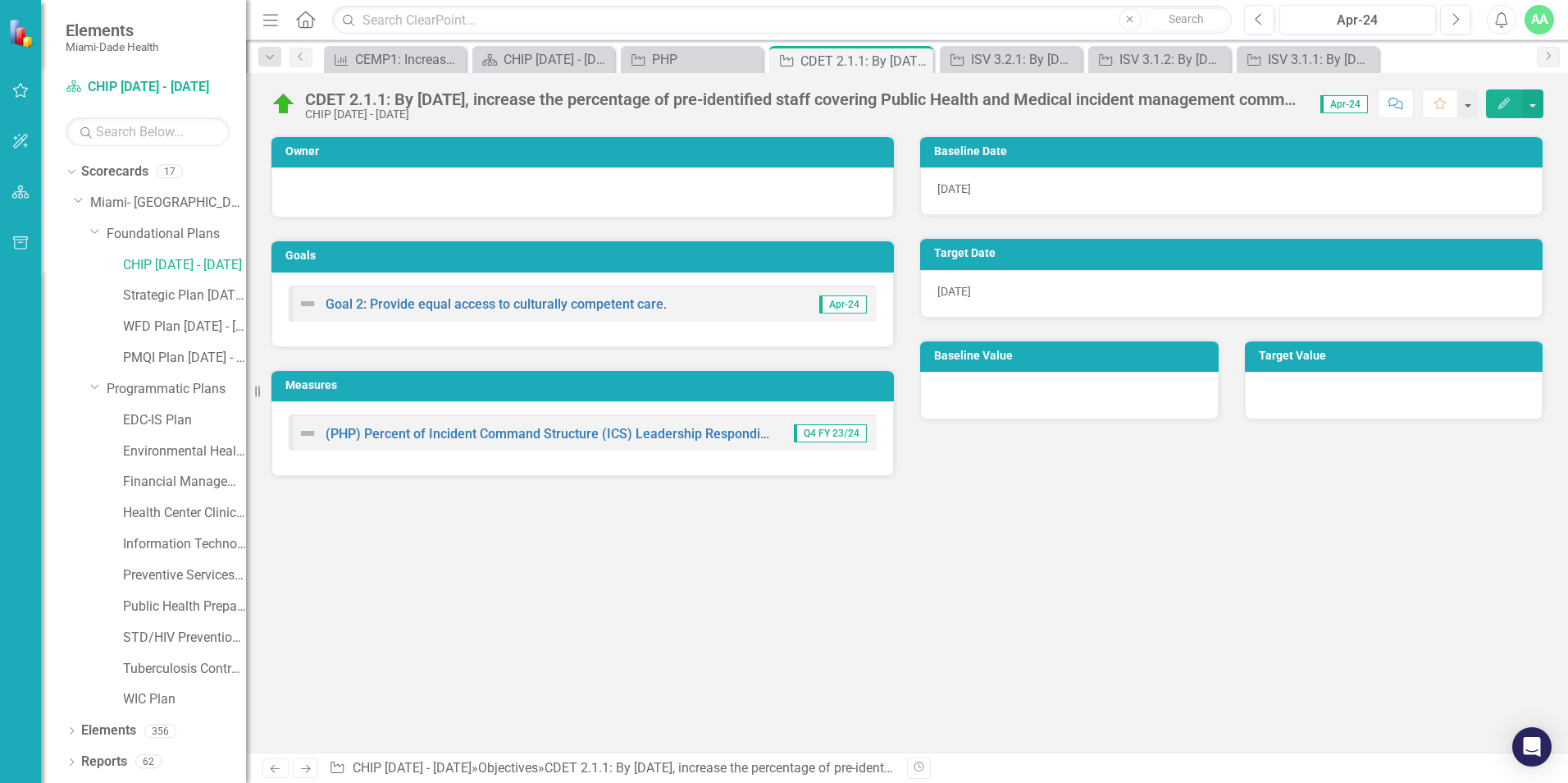
click at [307, 99] on div "CDET 2.1.1: By [DATE], increase the percentage of pre-identified staff covering…" at bounding box center [805, 99] width 998 height 18
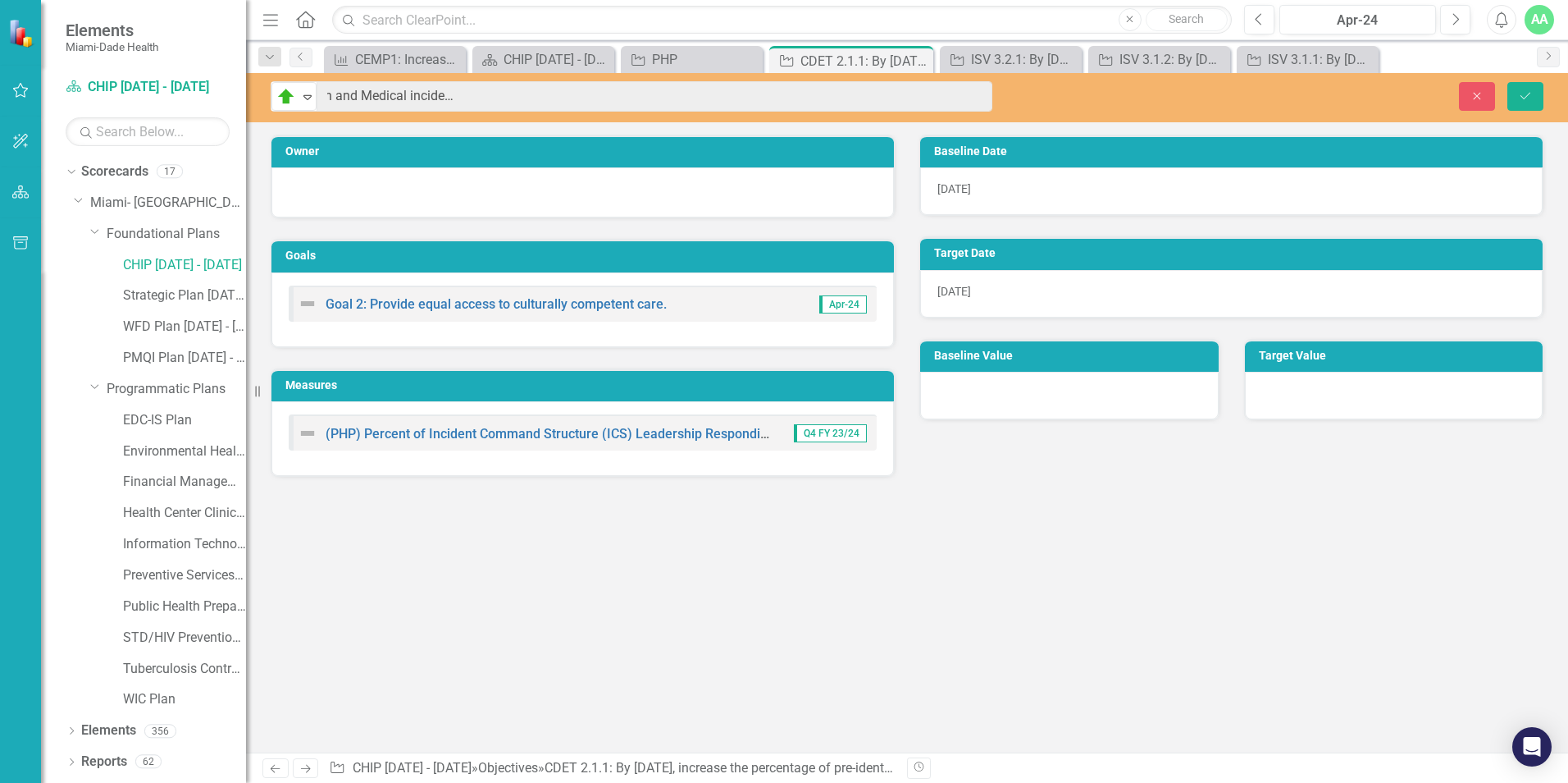
click at [982, 77] on div "On Track Expand CDET 2.1.1: By June 30, 2025, increase the percentage of pre-id…" at bounding box center [907, 97] width 1322 height 49
click at [200, 263] on link "CHIP [DATE] - [DATE]" at bounding box center [185, 265] width 123 height 19
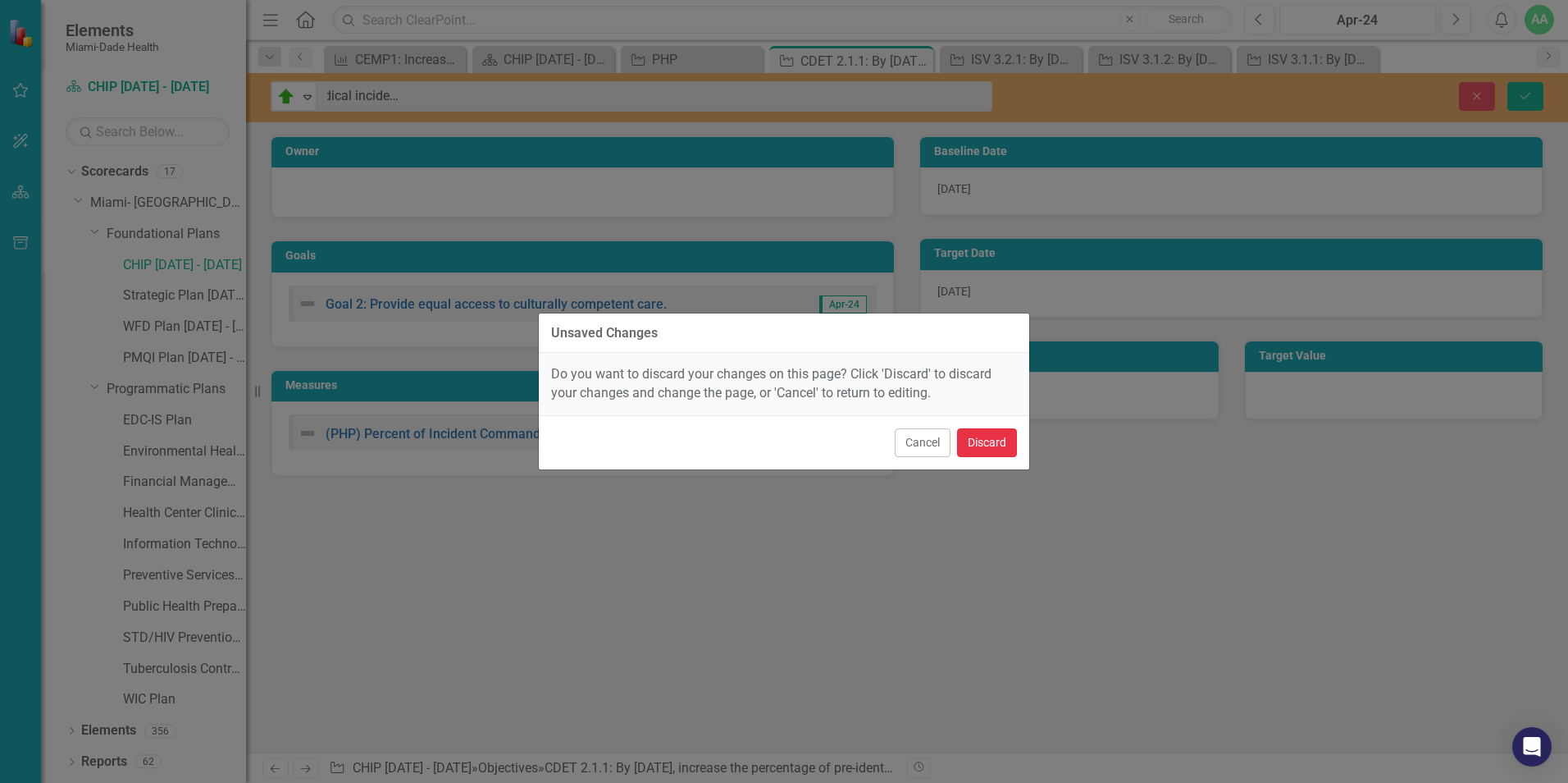
click at [989, 448] on button "Discard" at bounding box center [987, 443] width 60 height 29
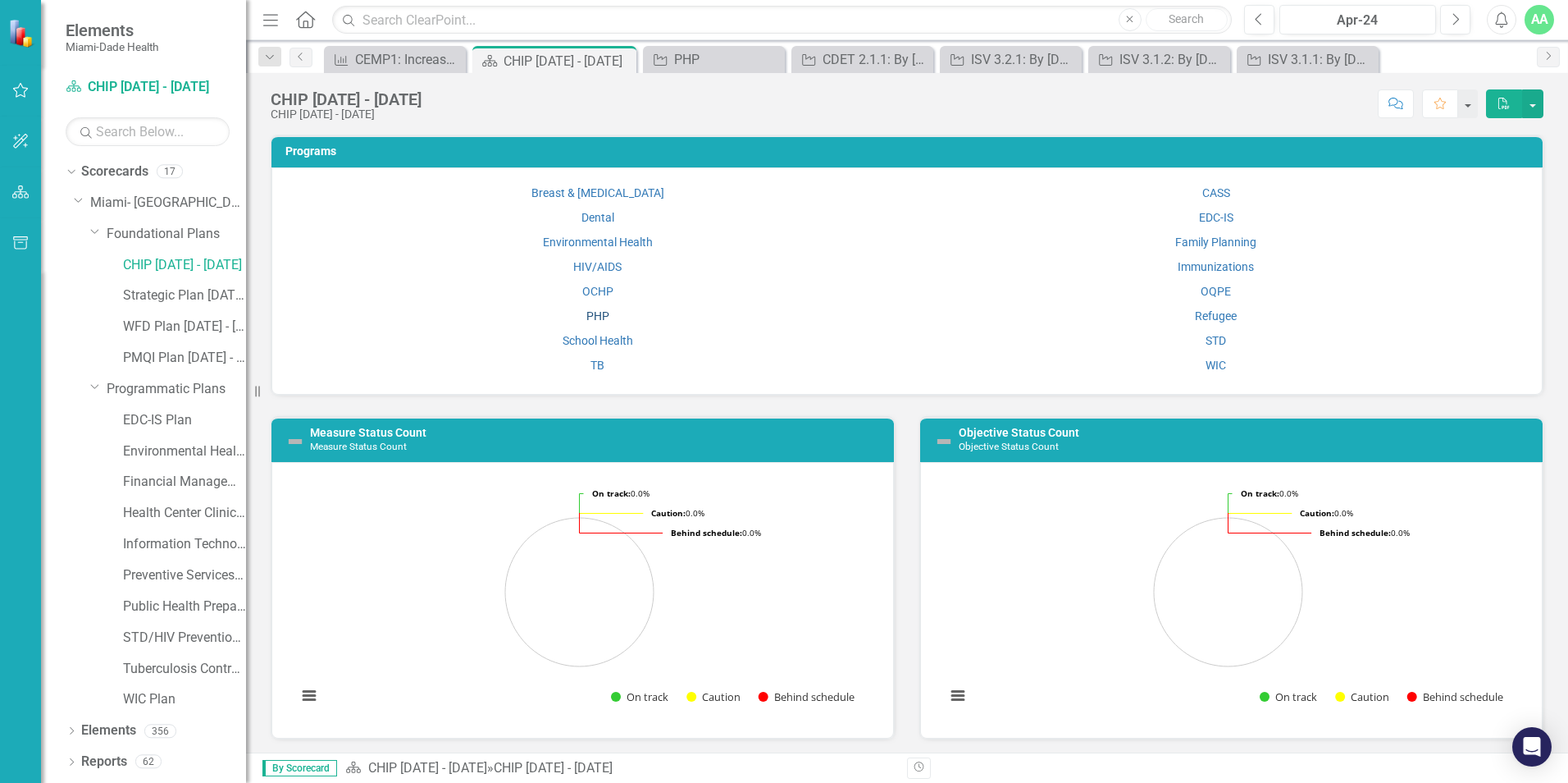
click at [602, 315] on link "PHP" at bounding box center [598, 316] width 23 height 14
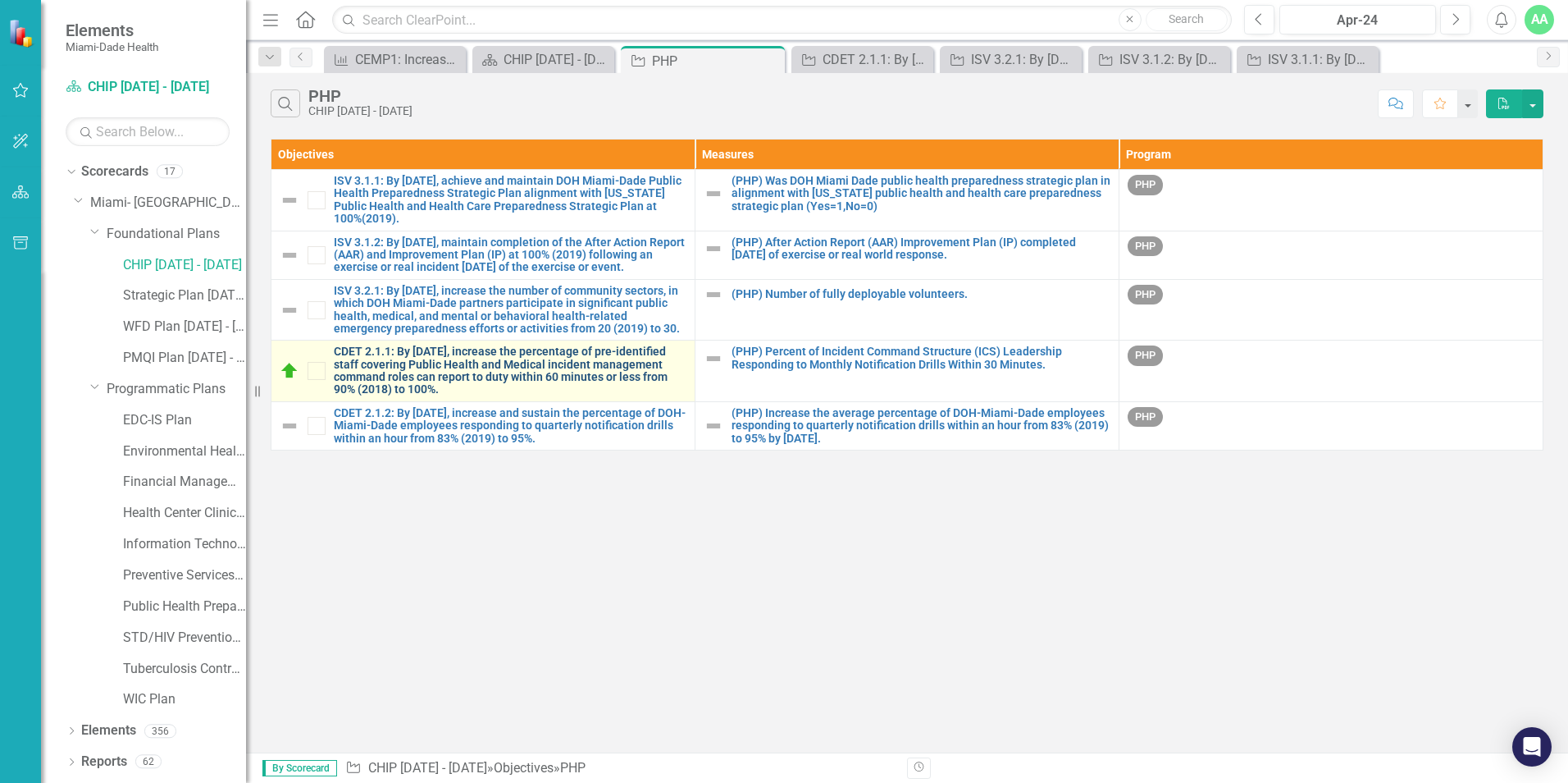
click at [447, 390] on link "CDET 2.1.1: By [DATE], increase the percentage of pre-identified staff covering…" at bounding box center [510, 370] width 353 height 51
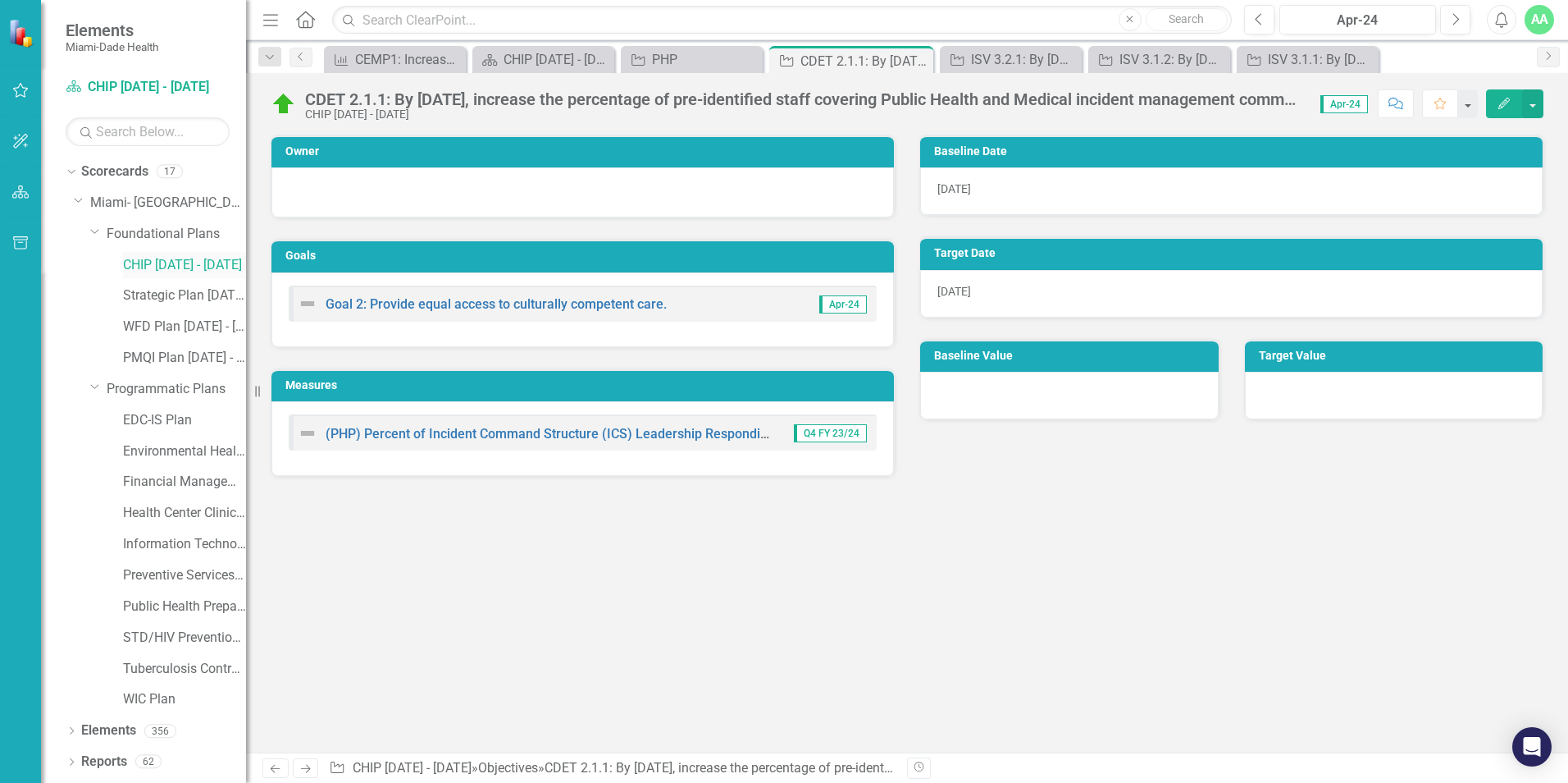
click at [184, 261] on link "CHIP [DATE] - [DATE]" at bounding box center [185, 265] width 123 height 19
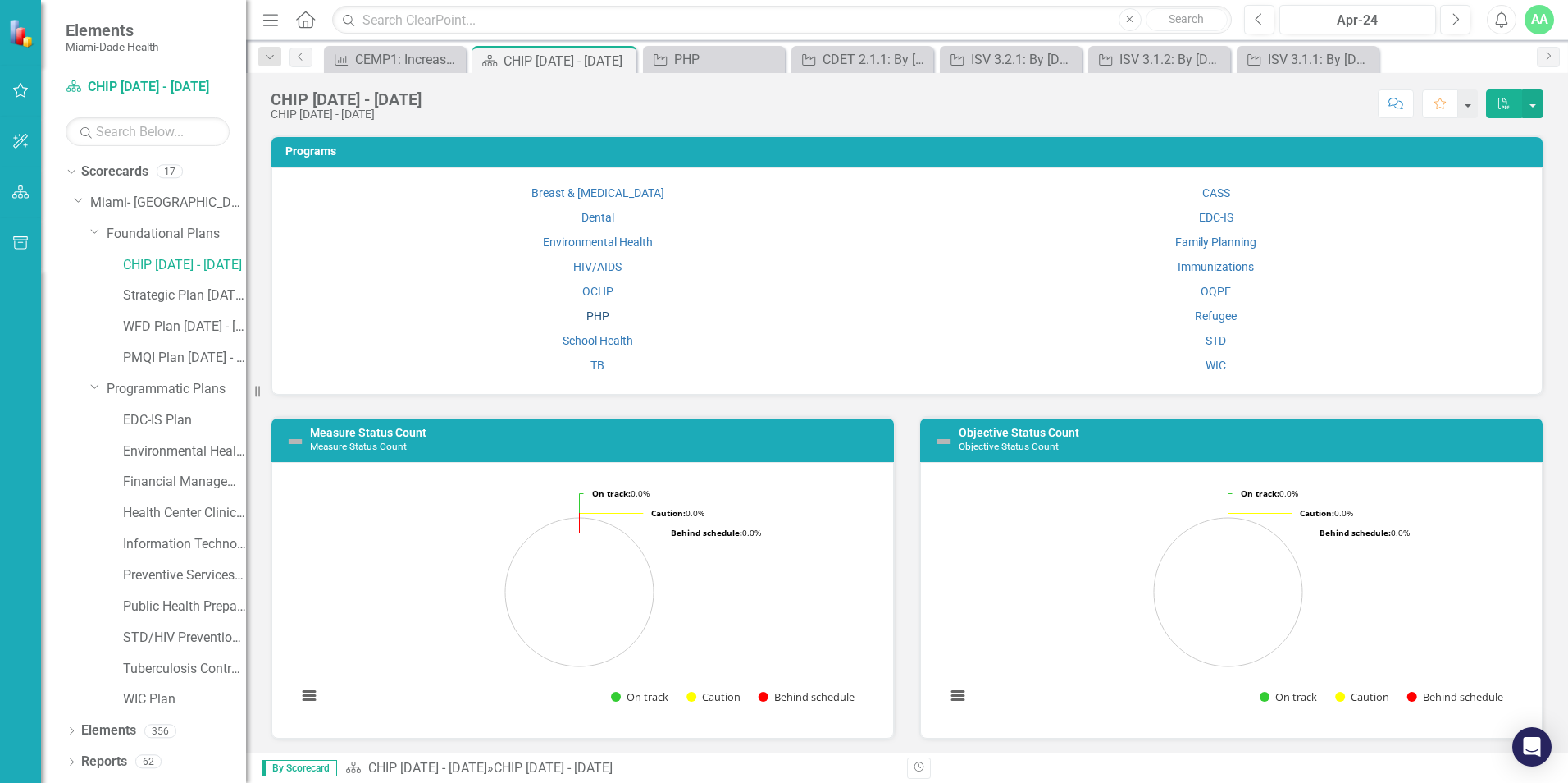
click at [595, 318] on link "PHP" at bounding box center [598, 316] width 23 height 14
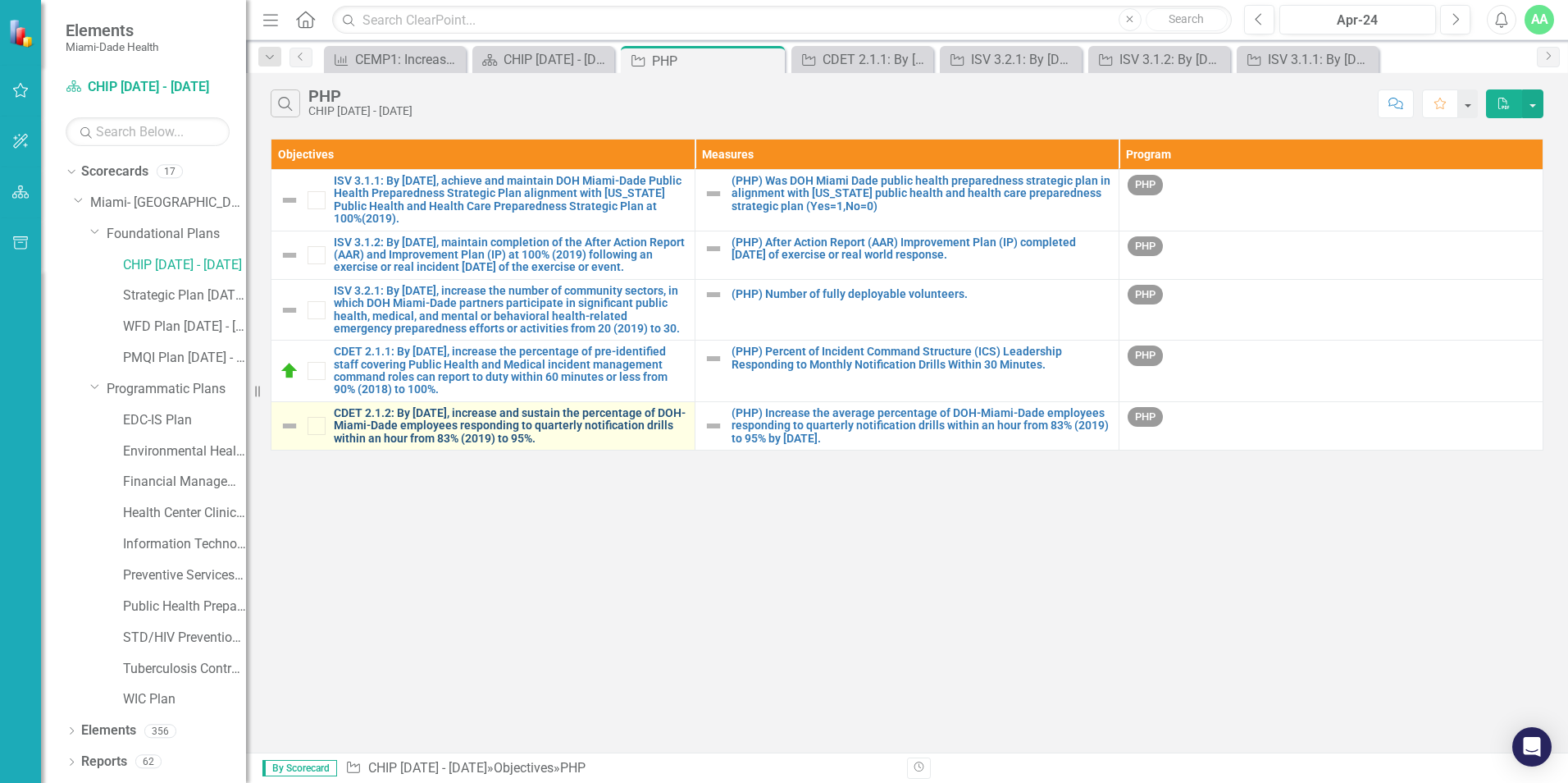
click at [451, 445] on link "CDET 2.1.2: By [DATE], increase and sustain the percentage of DOH-Miami-Dade em…" at bounding box center [510, 425] width 353 height 38
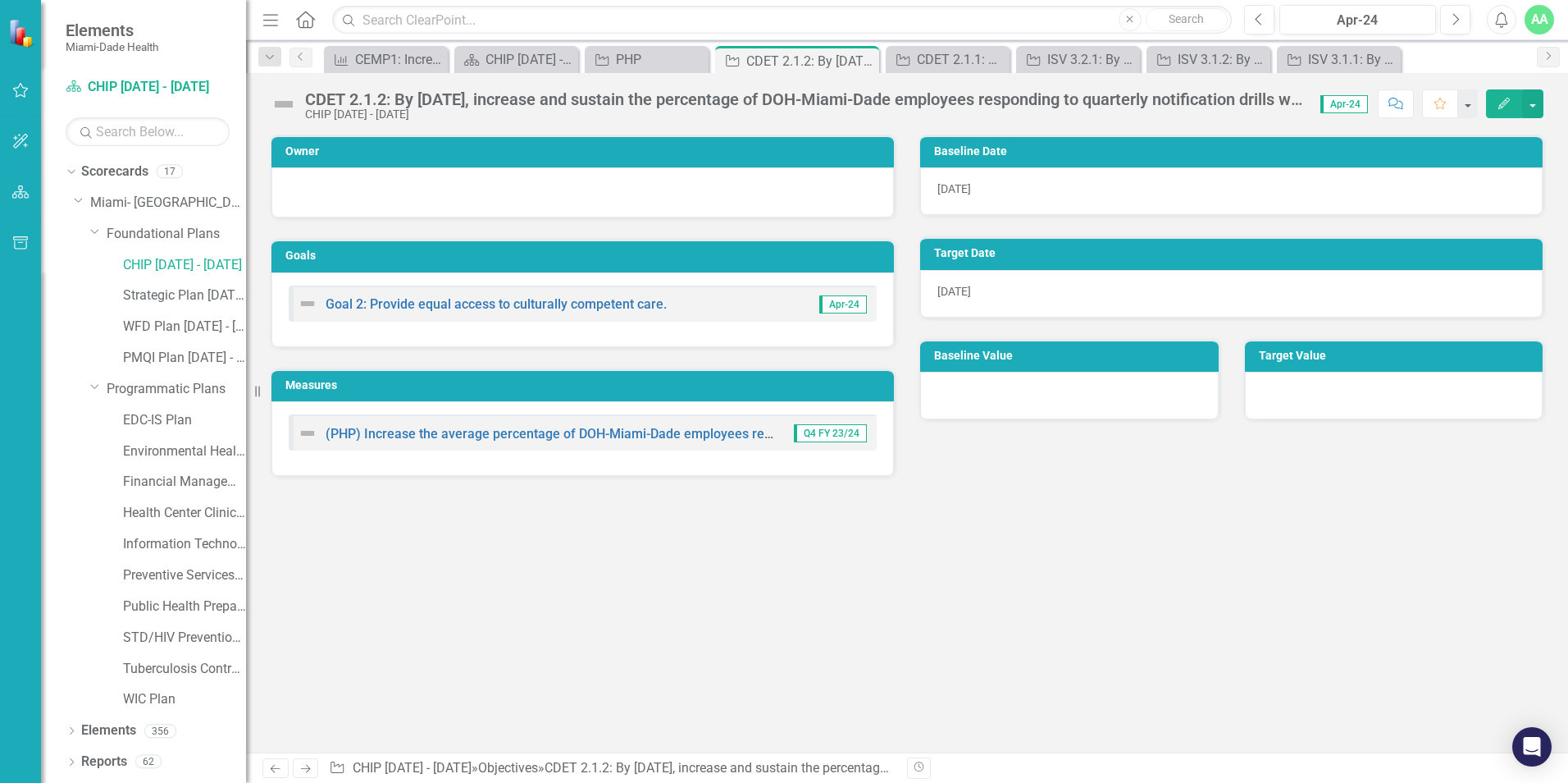
click at [307, 94] on div "CDET 2.1.2: By [DATE], increase and sustain the percentage of DOH-Miami-Dade em…" at bounding box center [805, 99] width 998 height 18
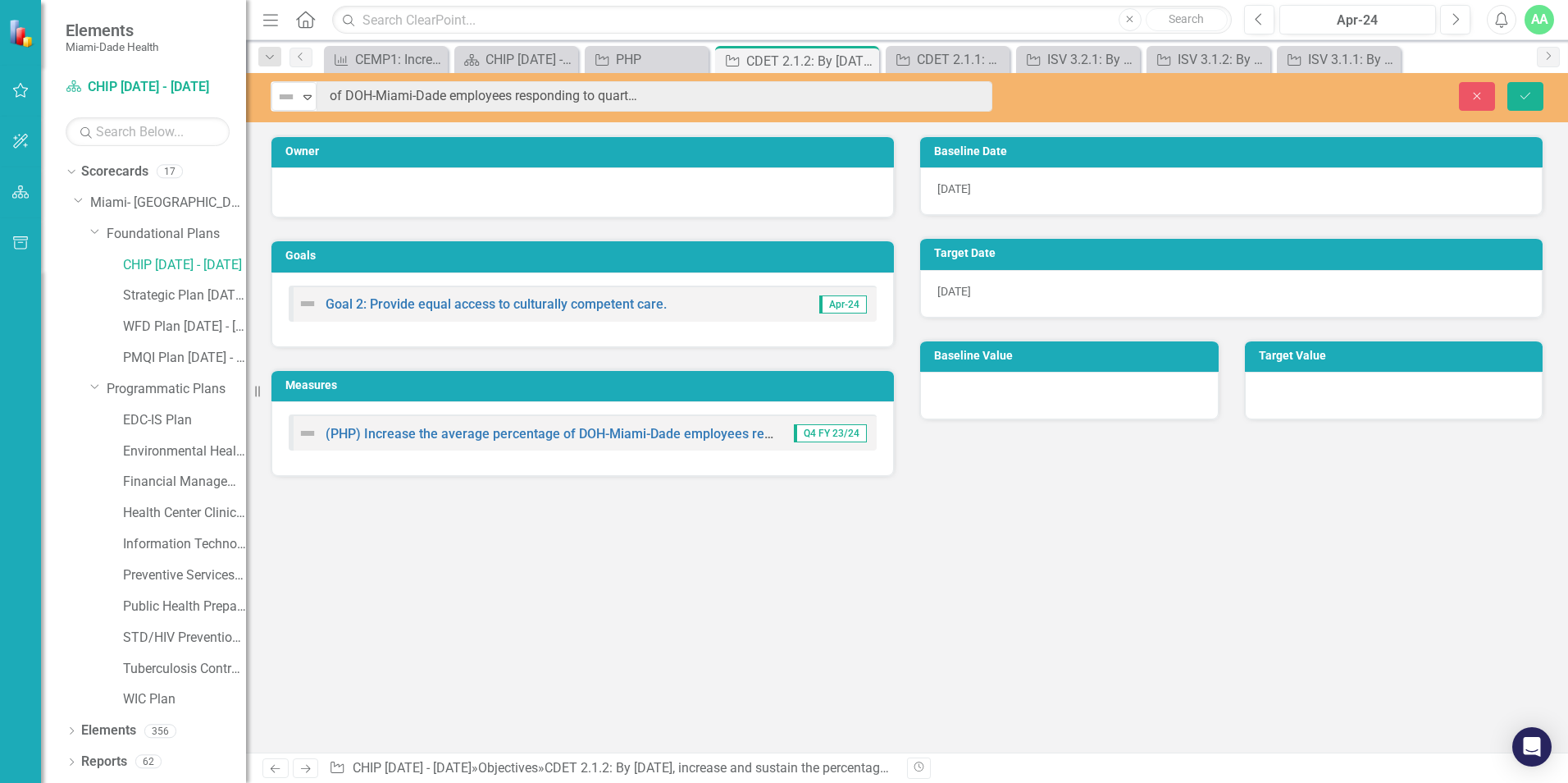
click at [1013, 41] on div "Menu Home Search Close Search Previous Apr-24 Next Alerts AA User Edit Profile …" at bounding box center [907, 392] width 1322 height 783
click at [191, 256] on link "CHIP [DATE] - [DATE]" at bounding box center [185, 265] width 123 height 19
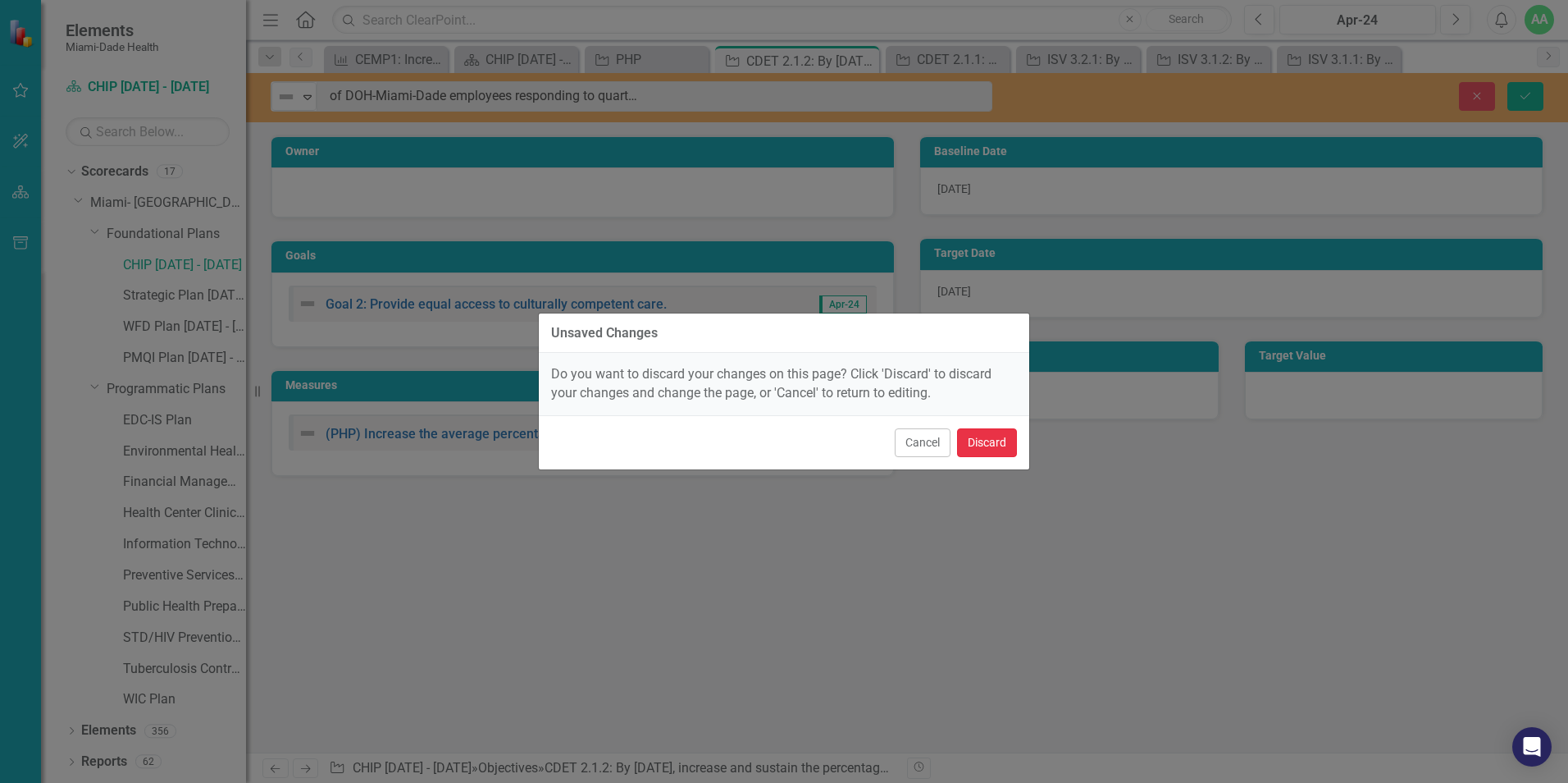
click at [998, 447] on button "Discard" at bounding box center [987, 443] width 60 height 29
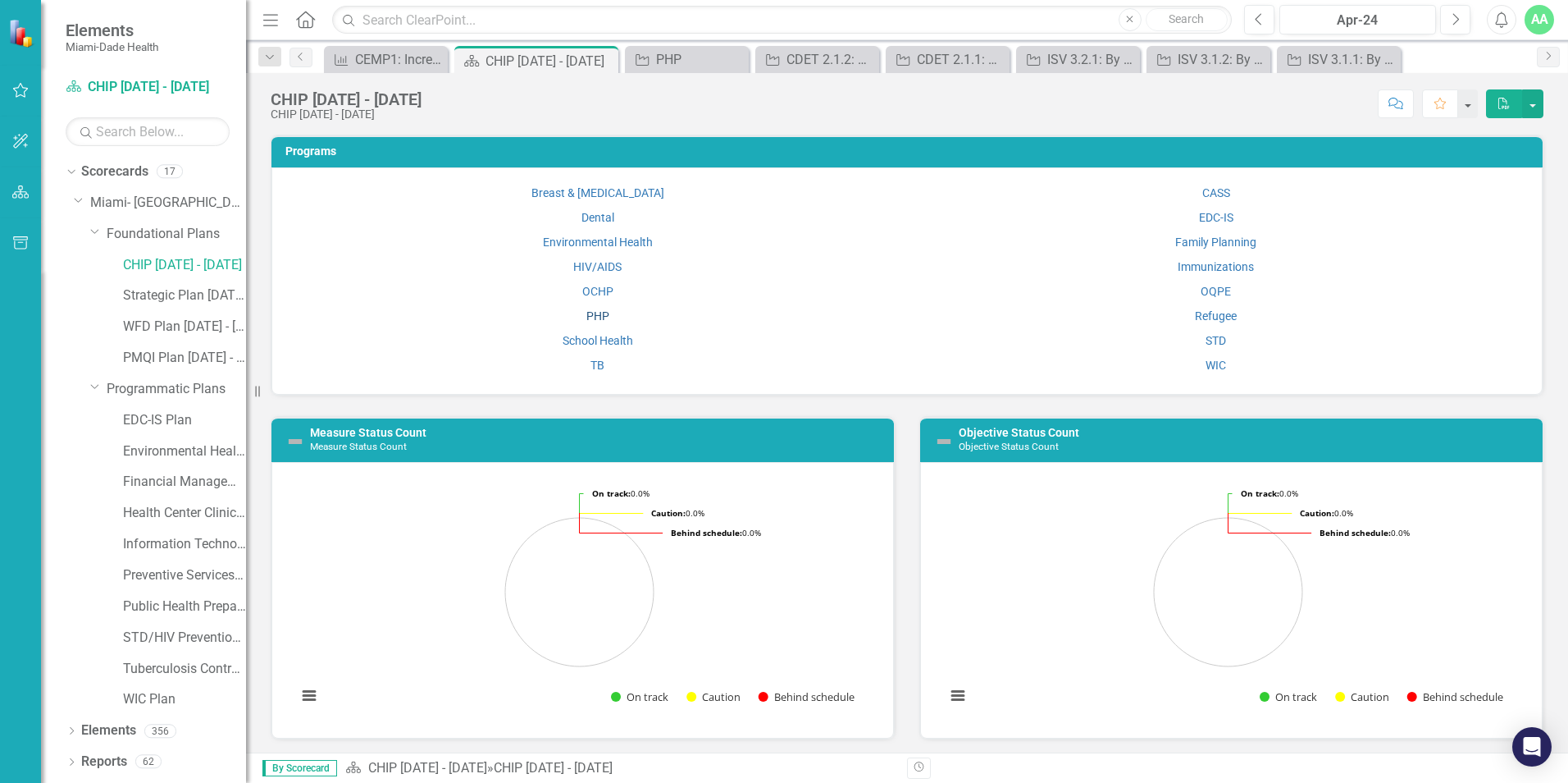
click at [601, 316] on link "PHP" at bounding box center [598, 316] width 23 height 14
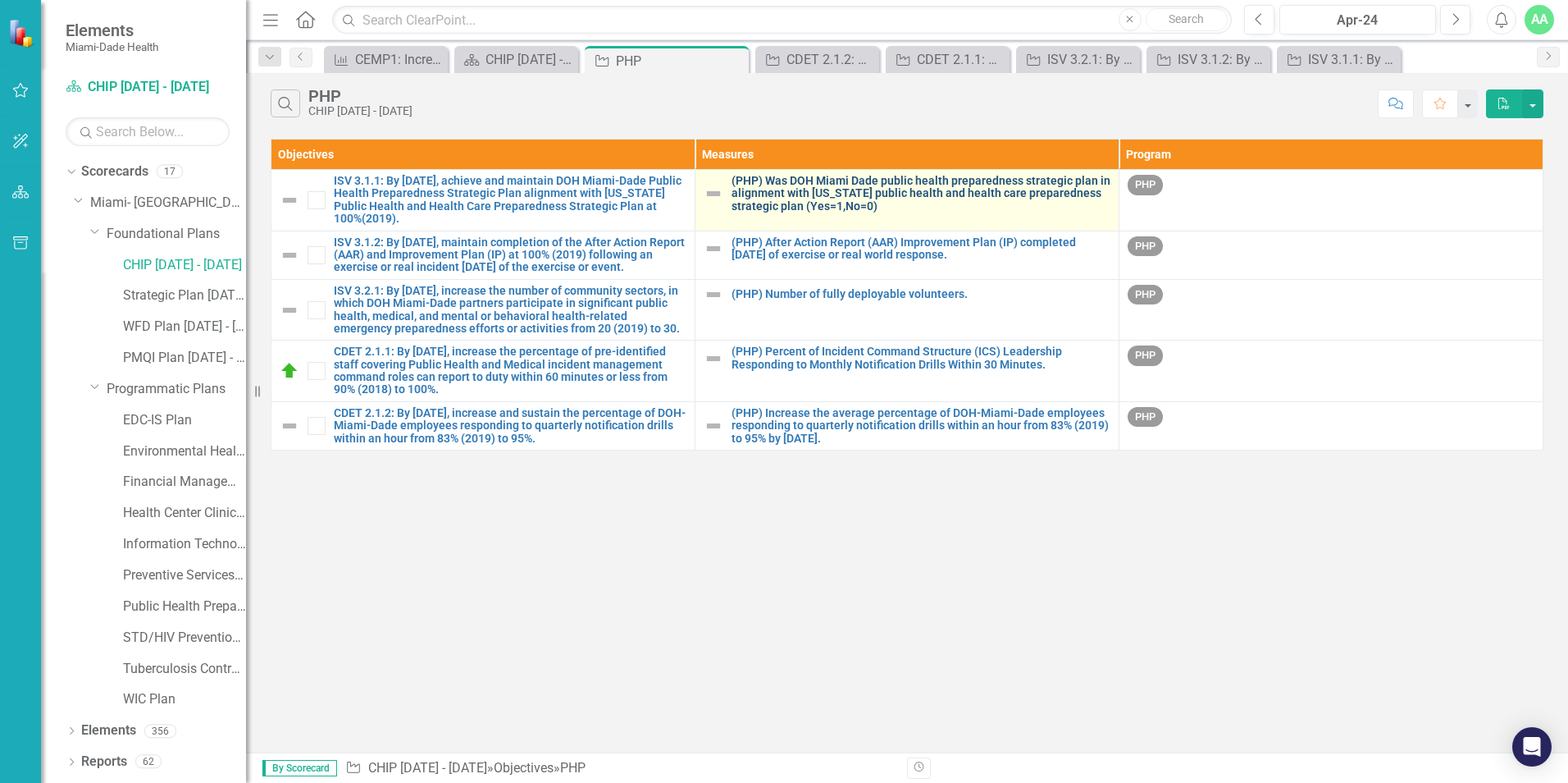
click at [801, 190] on link "(PHP) Was DOH Miami Dade public health preparedness strategic plan in alignment…" at bounding box center [920, 193] width 379 height 38
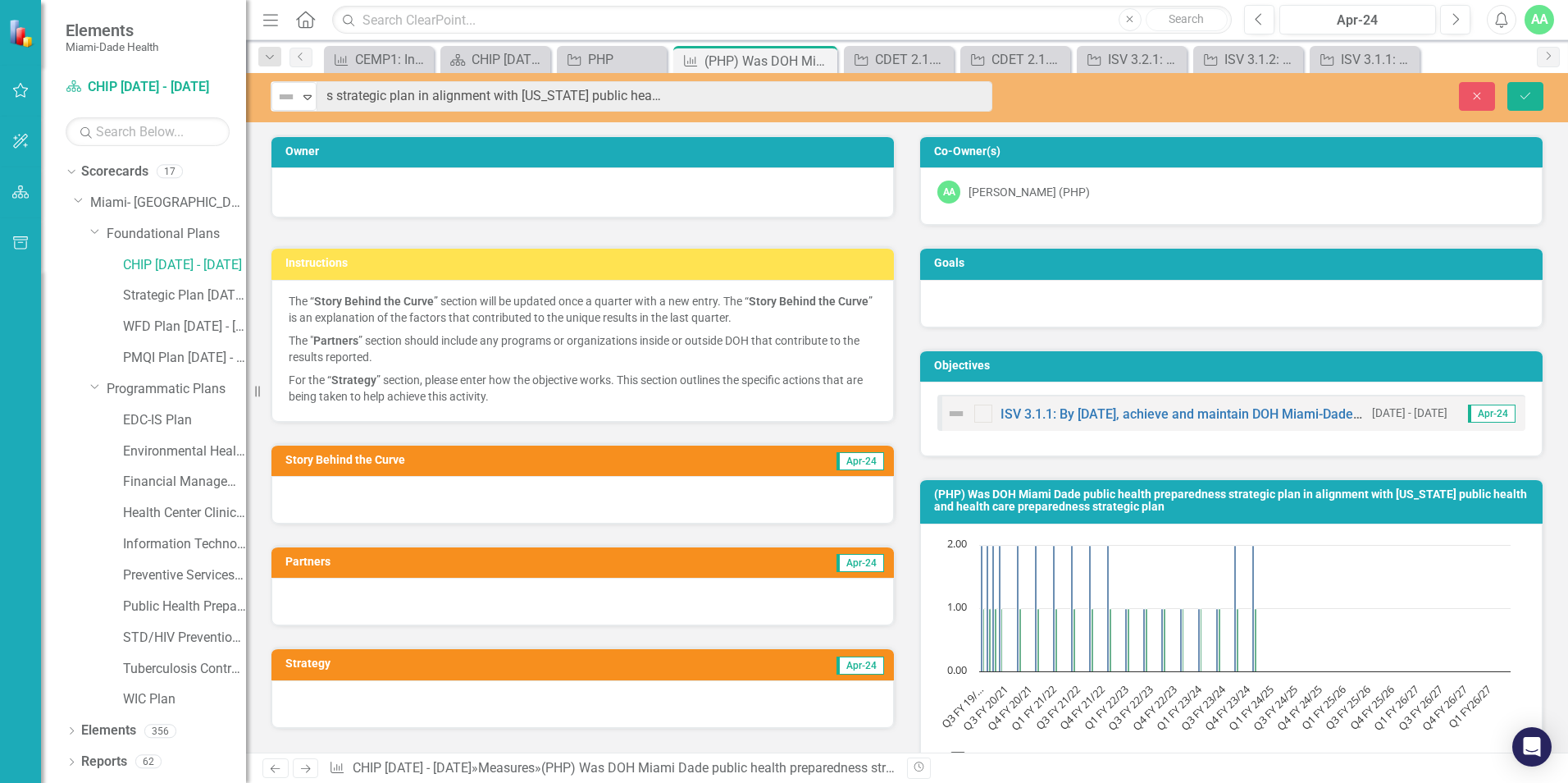
scroll to position [0, 320]
click at [176, 268] on link "CHIP [DATE] - [DATE]" at bounding box center [185, 265] width 123 height 19
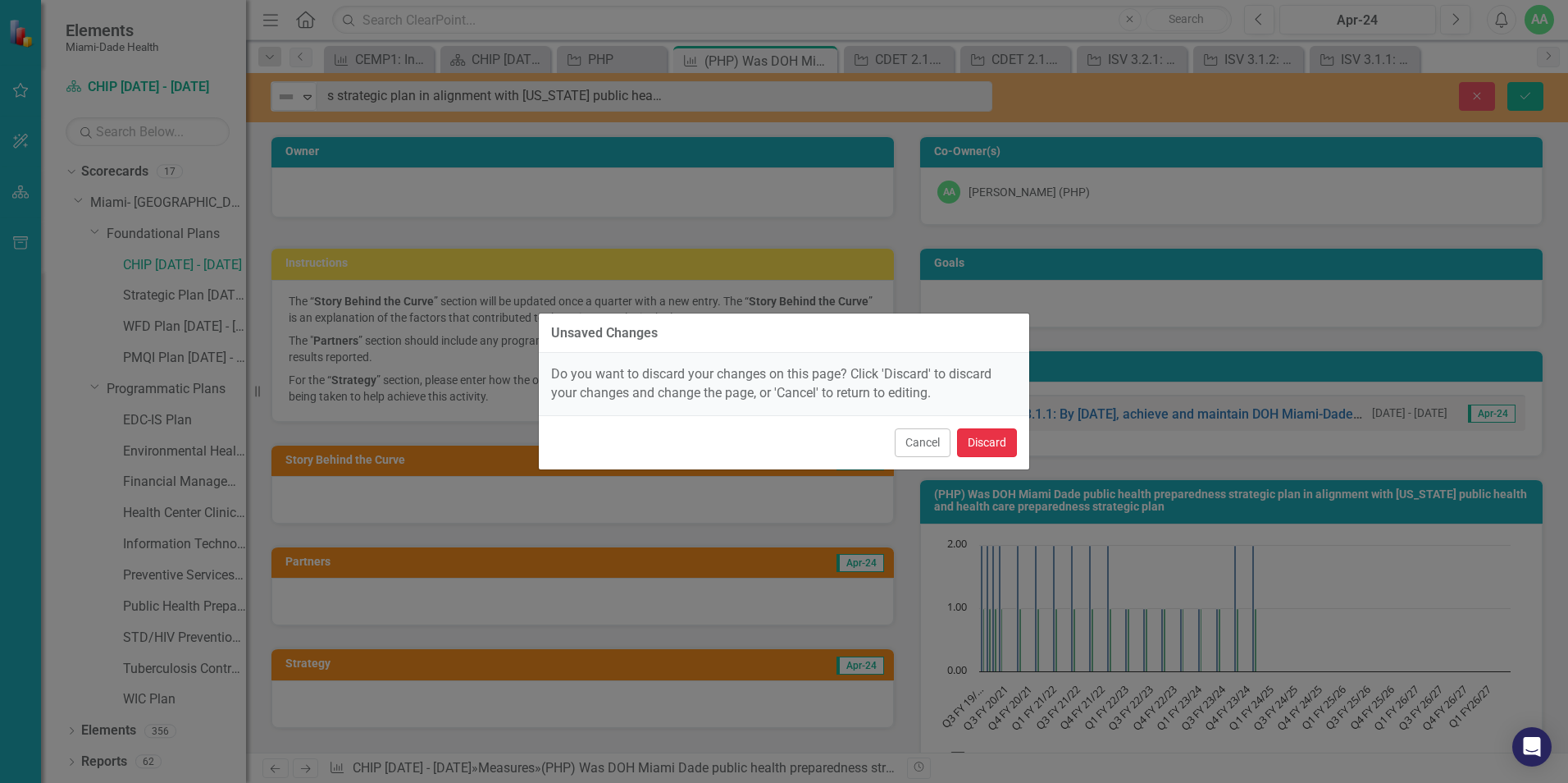
click at [1002, 434] on button "Discard" at bounding box center [987, 443] width 60 height 29
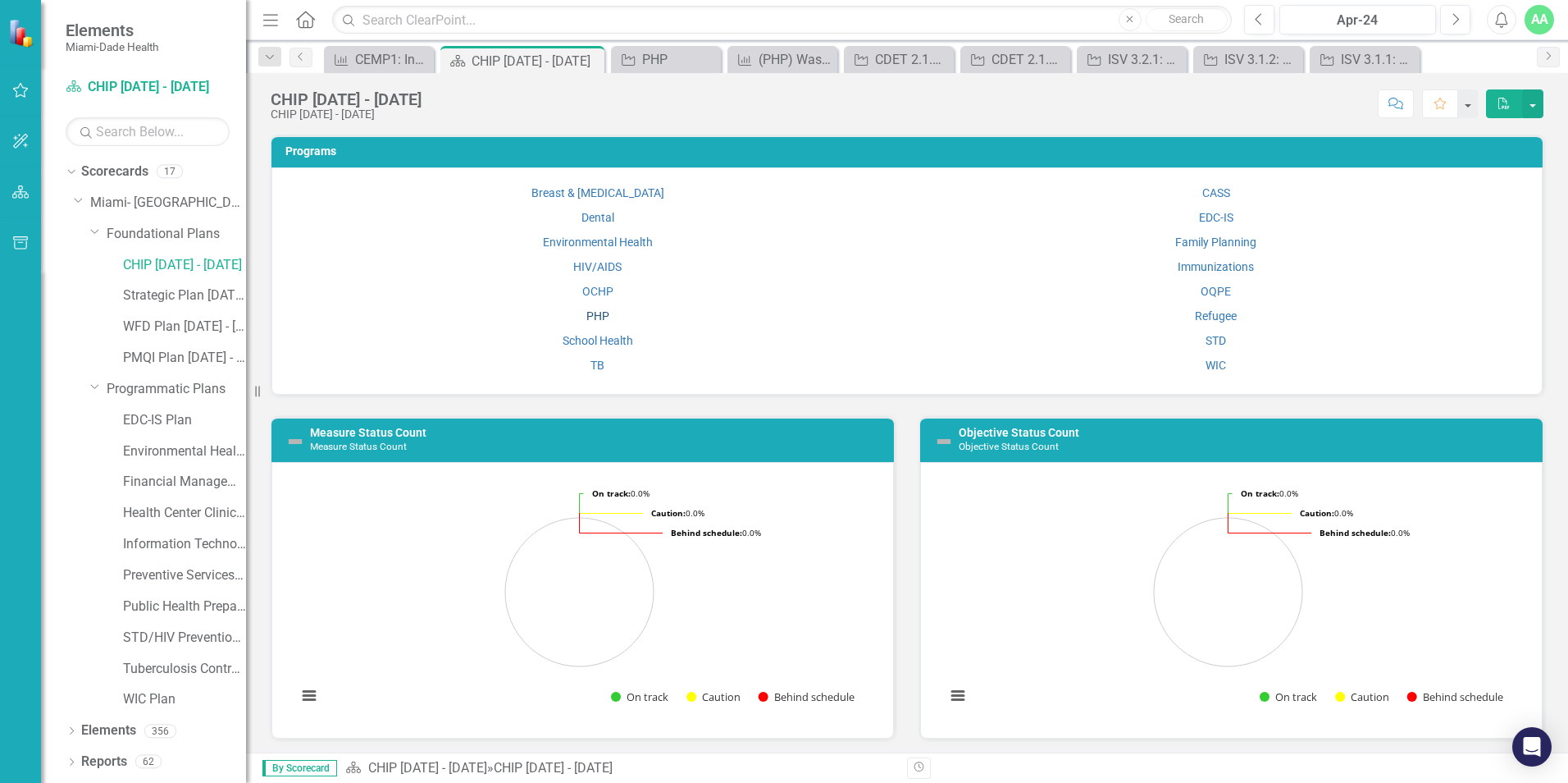
click at [602, 316] on link "PHP" at bounding box center [598, 316] width 23 height 14
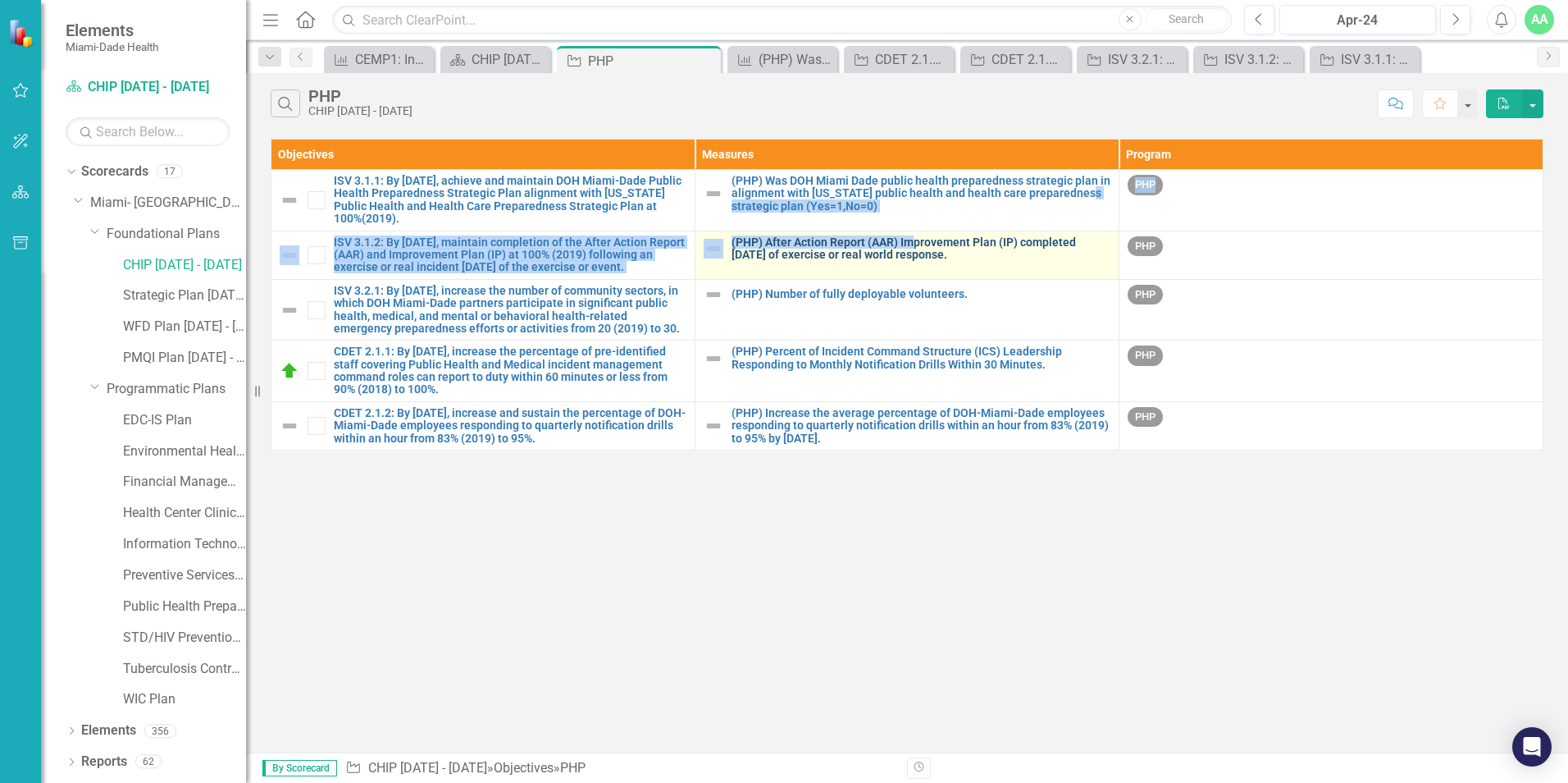
drag, startPoint x: 785, startPoint y: 237, endPoint x: 913, endPoint y: 244, distance: 128.2
click at [913, 244] on tbody "ISV 3.1.1: By September 30, 2024, achieve and maintain DOH Miami-Dade Public He…" at bounding box center [908, 310] width 1272 height 281
drag, startPoint x: 913, startPoint y: 244, endPoint x: 976, endPoint y: 259, distance: 64.8
click at [976, 259] on link "(PHP) After Action Report (AAR) Improvement Plan (IP) completed [DATE] of exerc…" at bounding box center [920, 249] width 379 height 25
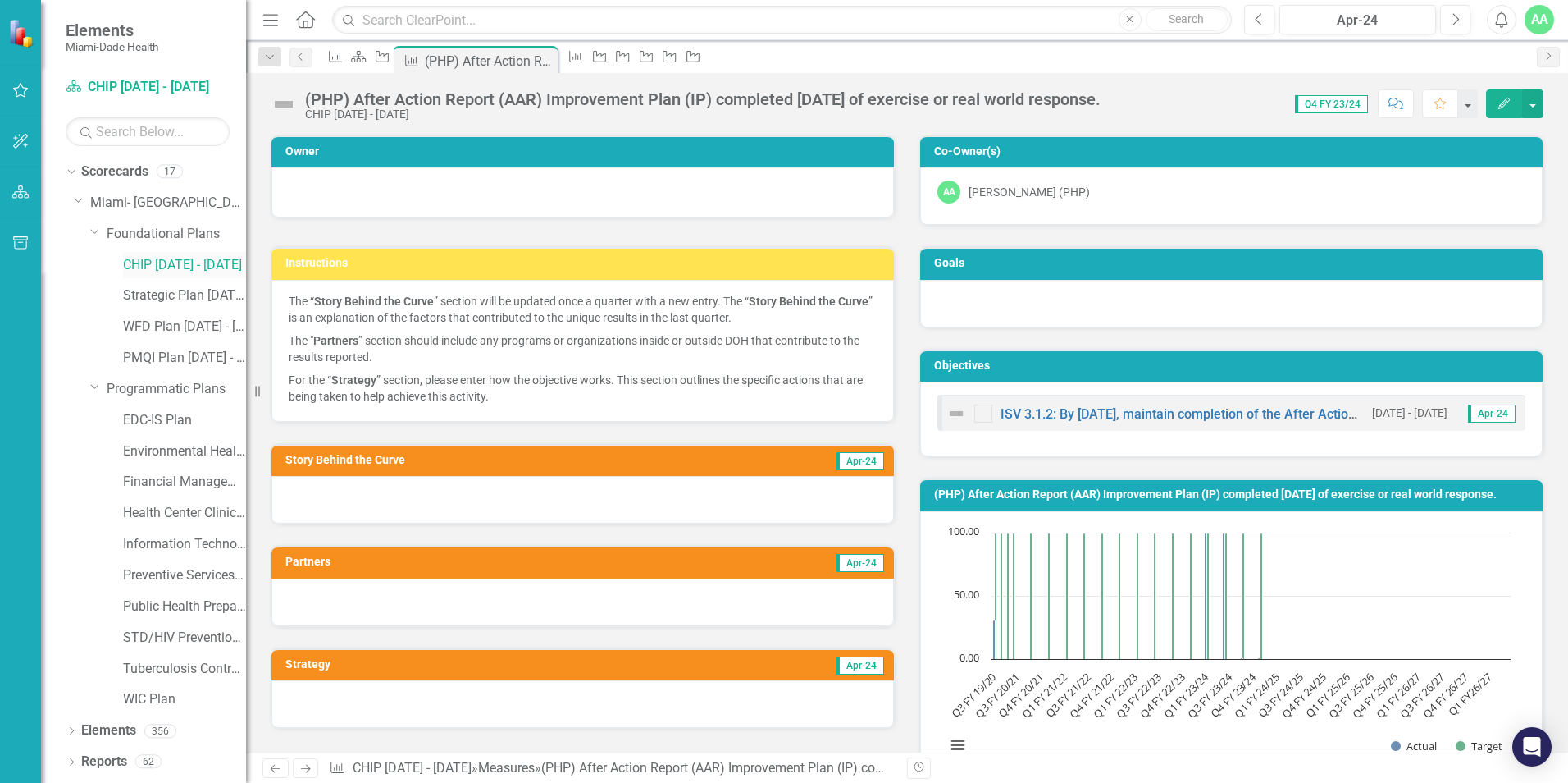
click at [175, 267] on link "CHIP [DATE] - [DATE]" at bounding box center [185, 265] width 123 height 19
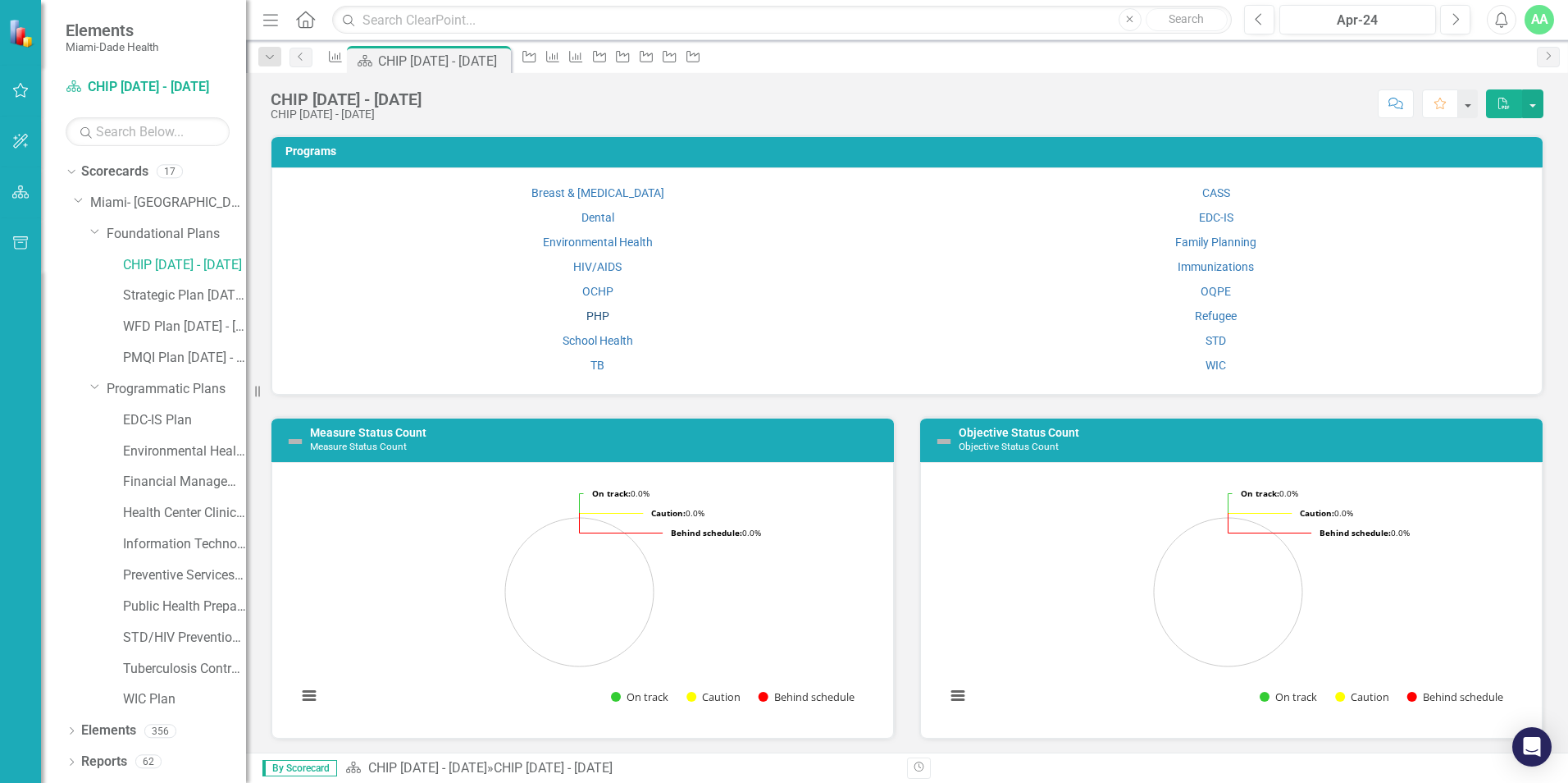
click at [590, 311] on link "PHP" at bounding box center [598, 316] width 23 height 14
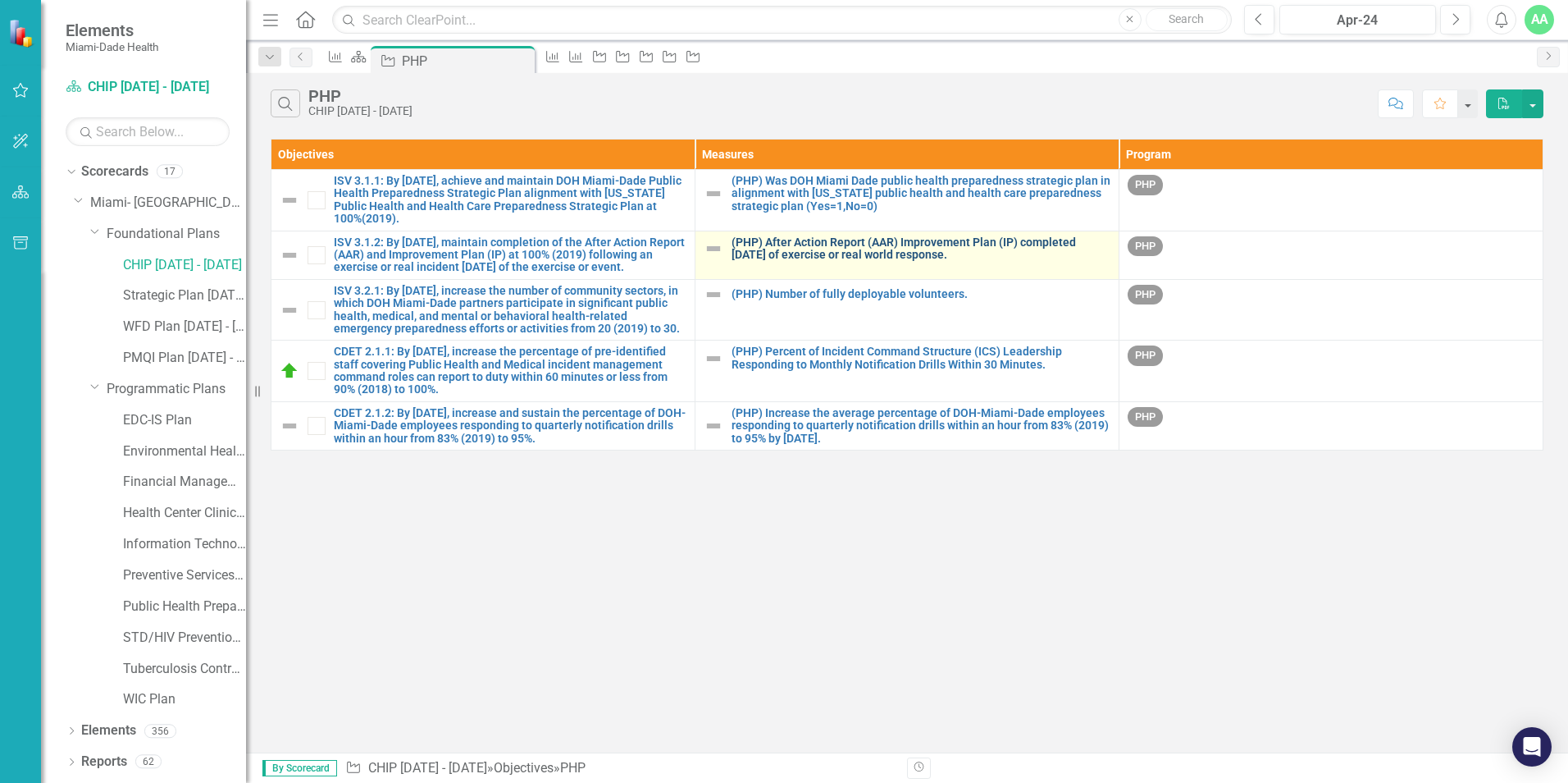
drag, startPoint x: 731, startPoint y: 229, endPoint x: 988, endPoint y: 256, distance: 258.4
click at [988, 256] on tbody "ISV 3.1.1: By September 30, 2024, achieve and maintain DOH Miami-Dade Public He…" at bounding box center [908, 310] width 1272 height 281
click at [732, 279] on td "(PHP) After Action Report (AAR) Improvement Plan (IP) completed within 30 days …" at bounding box center [908, 255] width 424 height 48
click at [783, 252] on link "(PHP) After Action Report (AAR) Improvement Plan (IP) completed [DATE] of exerc…" at bounding box center [920, 249] width 379 height 25
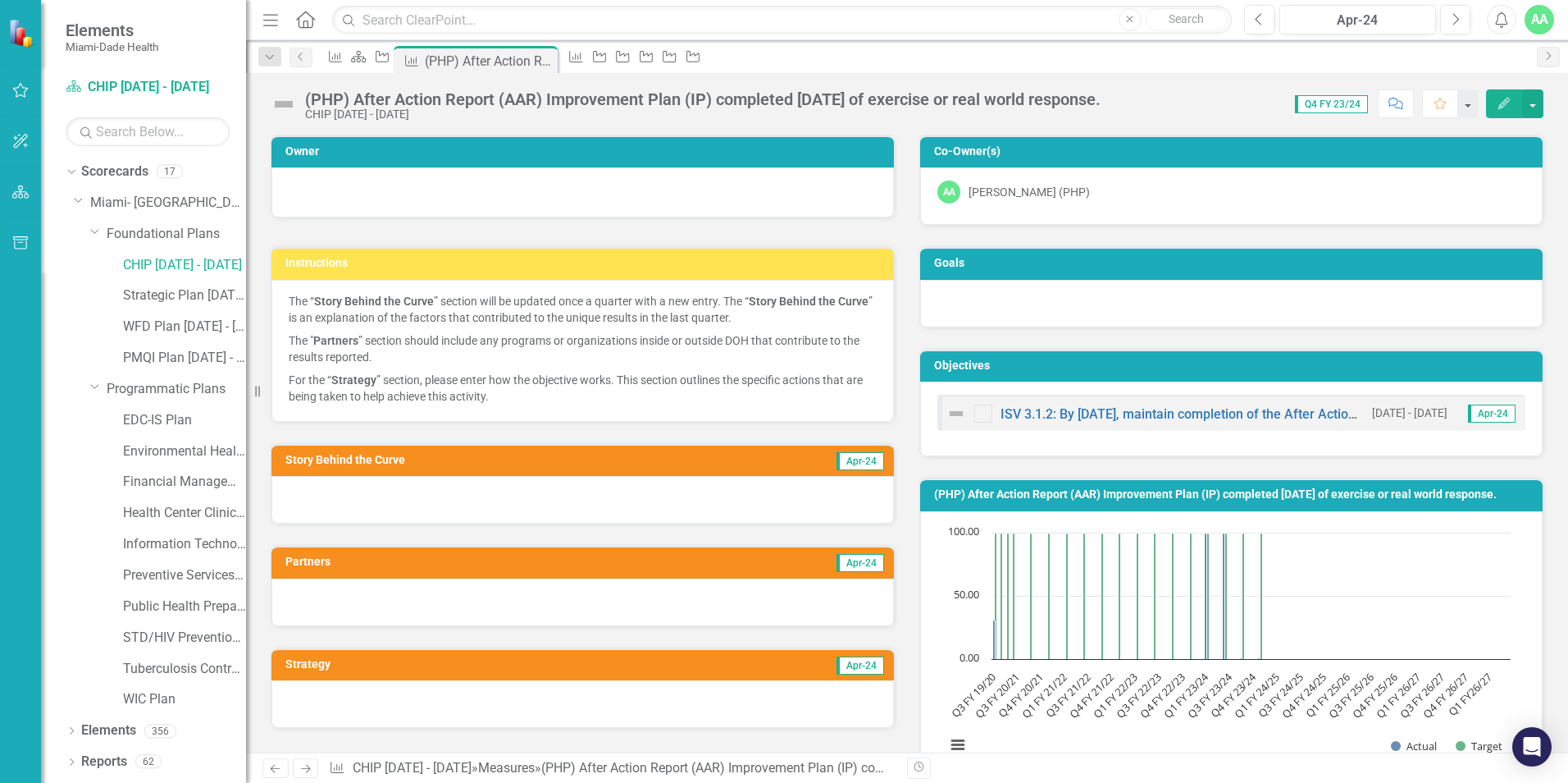
click at [306, 102] on div "(PHP) After Action Report (AAR) Improvement Plan (IP) completed [DATE] of exerc…" at bounding box center [703, 99] width 795 height 18
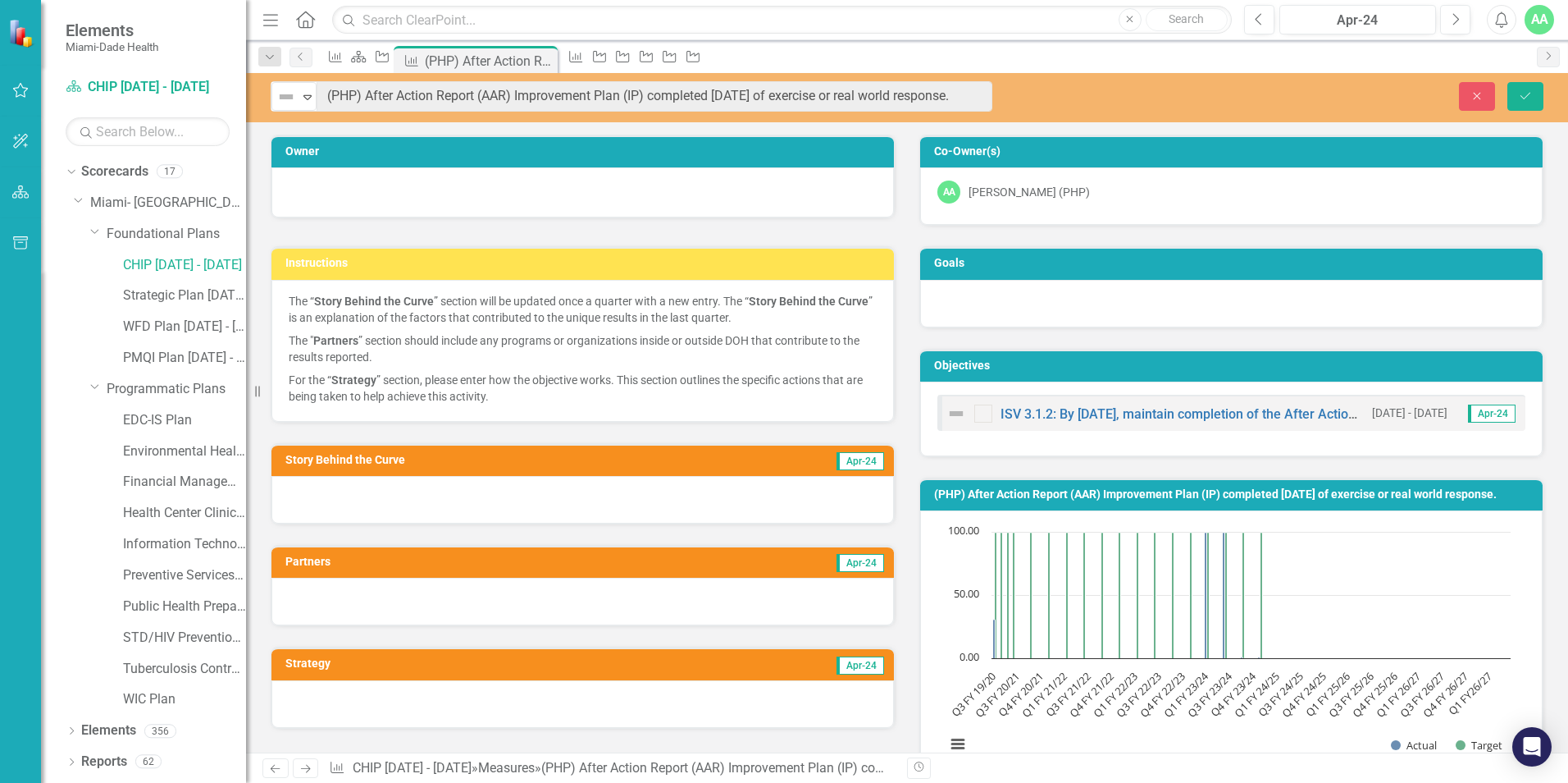
click at [993, 106] on div "Not Defined Expand (PHP) After Action Report (AAR) Improvement Plan (IP) comple…" at bounding box center [631, 95] width 746 height 30
click at [136, 263] on link "CHIP [DATE] - [DATE]" at bounding box center [185, 265] width 123 height 19
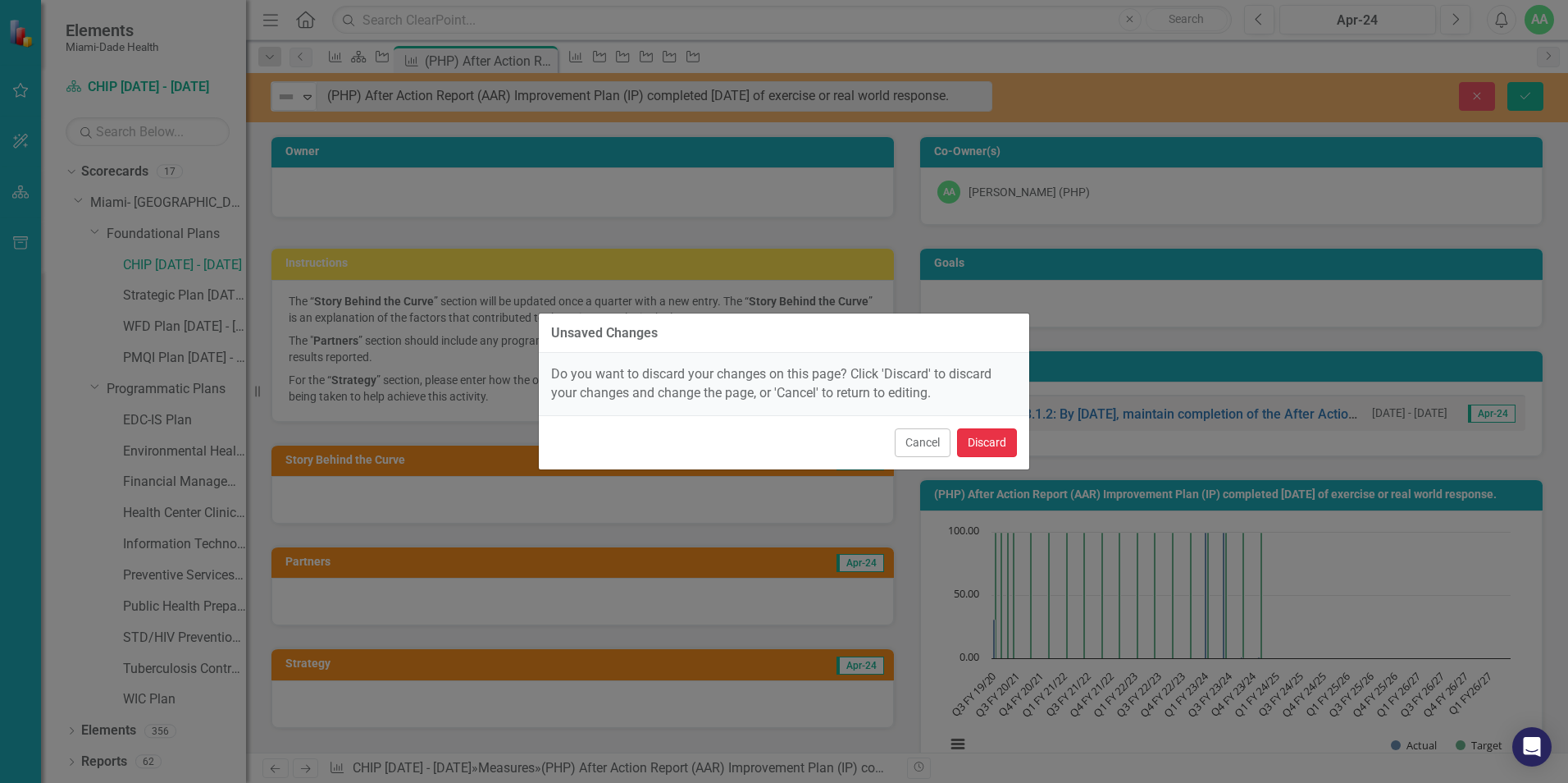
click at [990, 437] on button "Discard" at bounding box center [987, 443] width 60 height 29
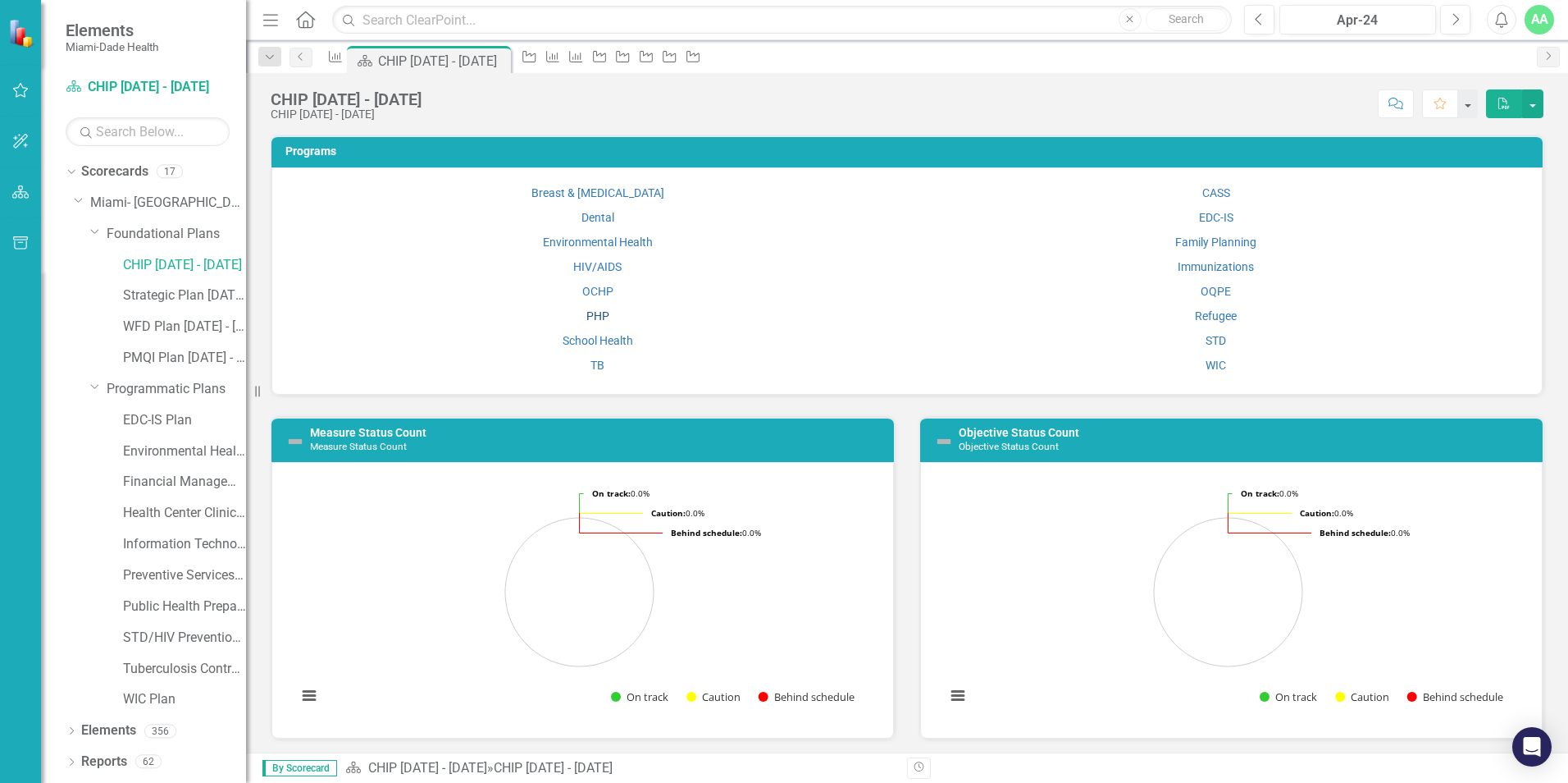
click at [602, 310] on link "PHP" at bounding box center [598, 316] width 23 height 14
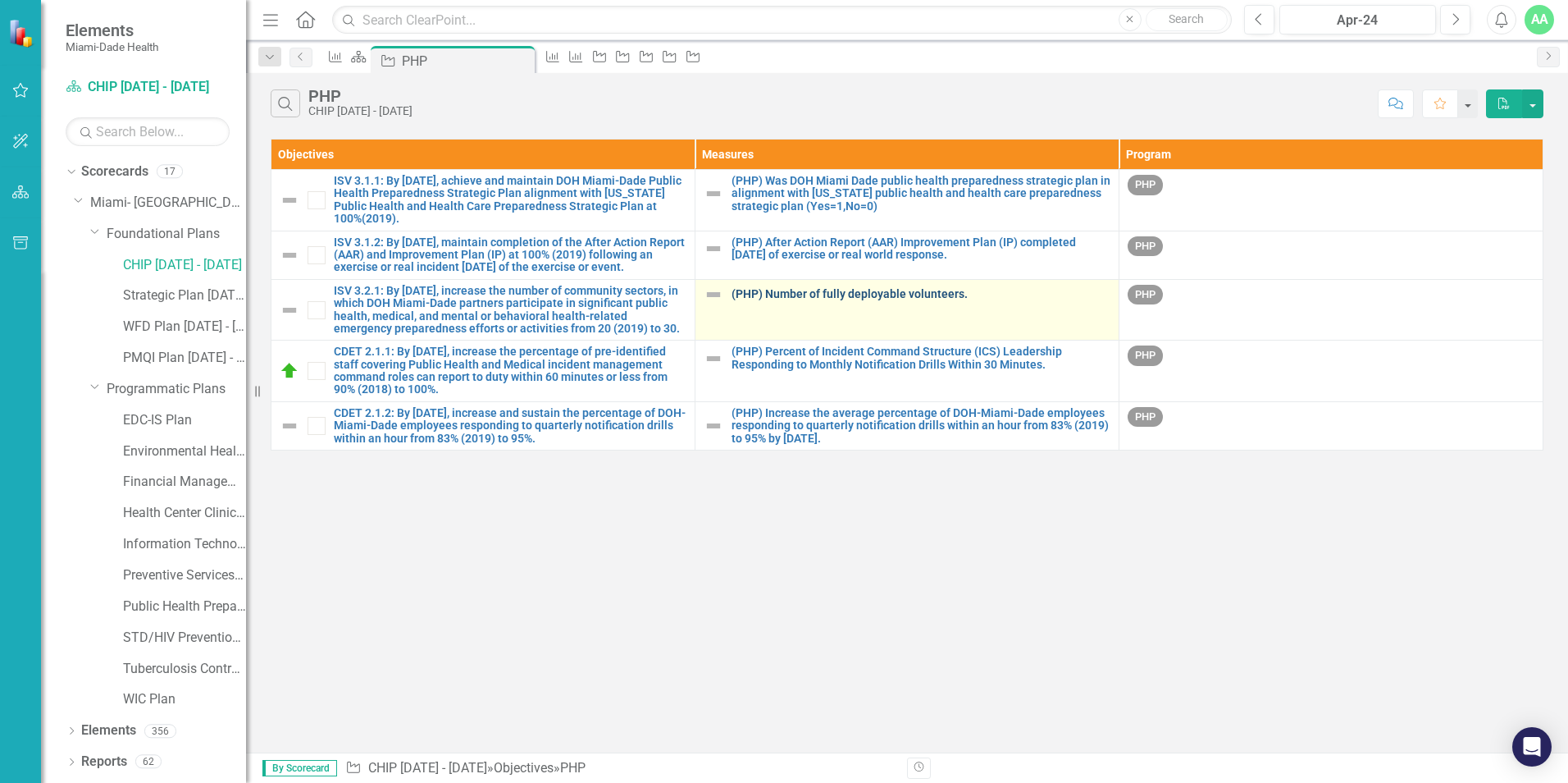
click at [746, 300] on link "(PHP) Number of fully deployable volunteers." at bounding box center [920, 294] width 379 height 13
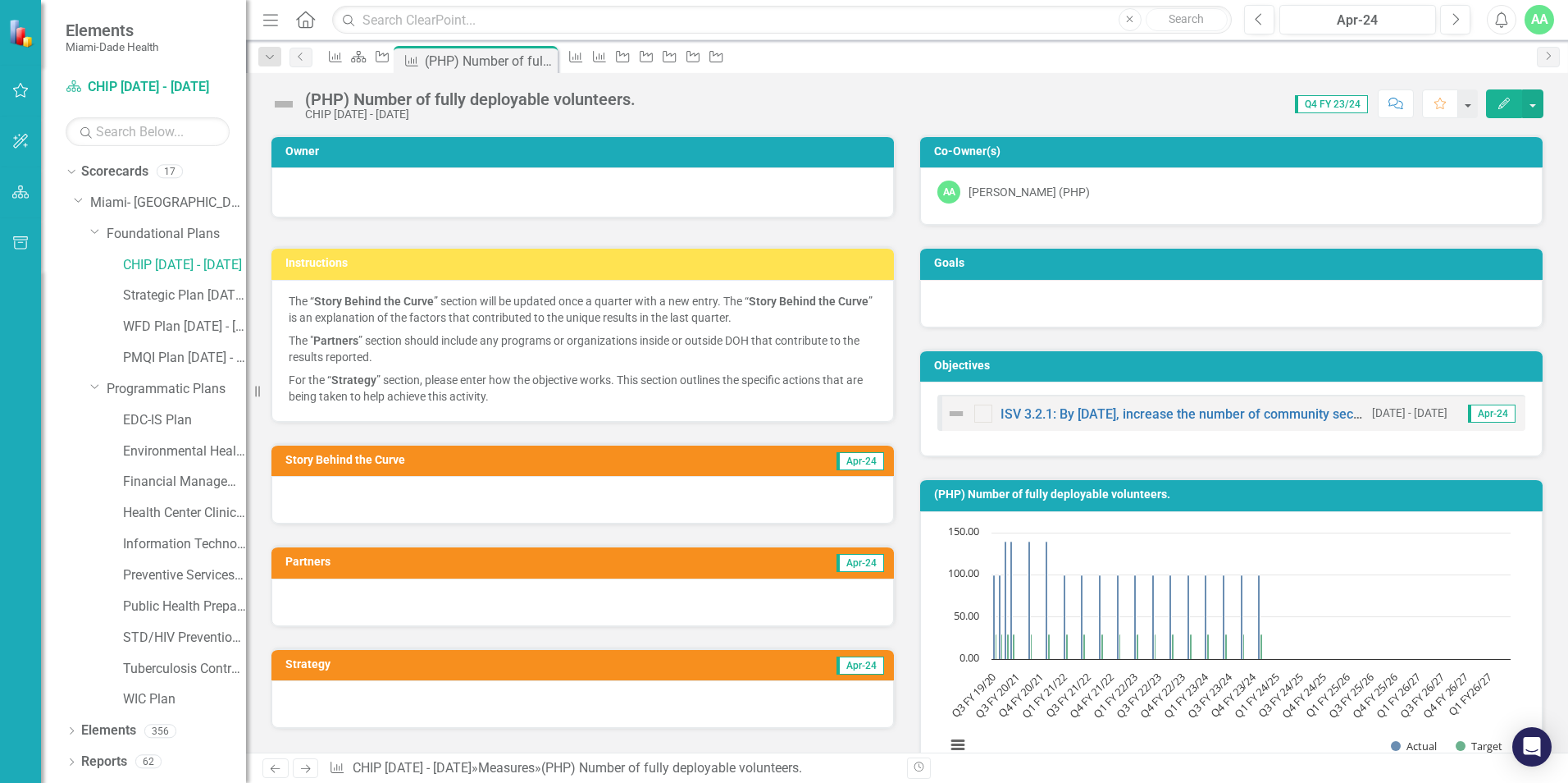
click at [309, 95] on div "(PHP) Number of fully deployable volunteers." at bounding box center [470, 99] width 331 height 18
click at [310, 95] on div "(PHP) Number of fully deployable volunteers." at bounding box center [470, 99] width 331 height 18
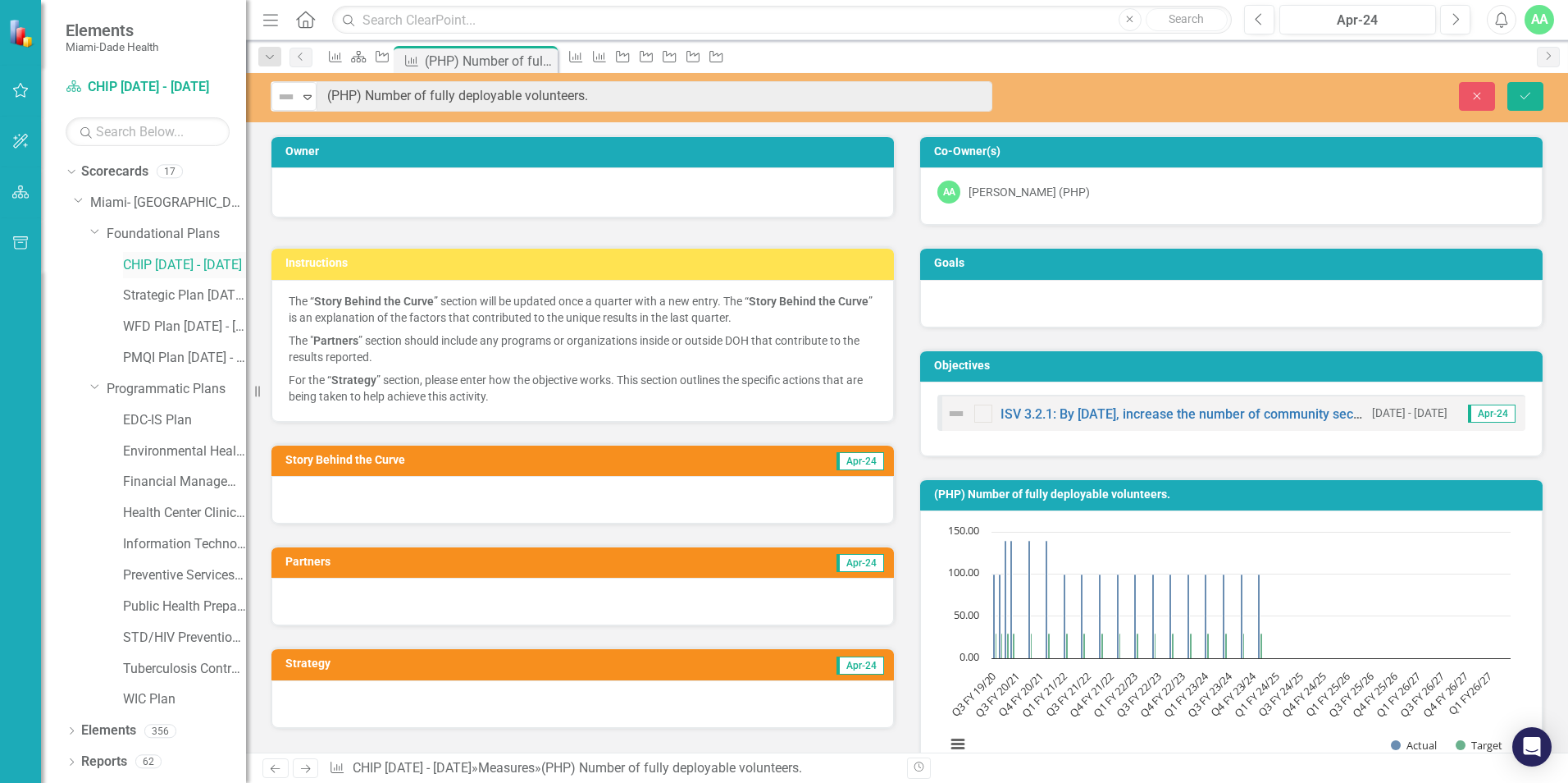
click at [139, 266] on link "CHIP [DATE] - [DATE]" at bounding box center [185, 265] width 123 height 19
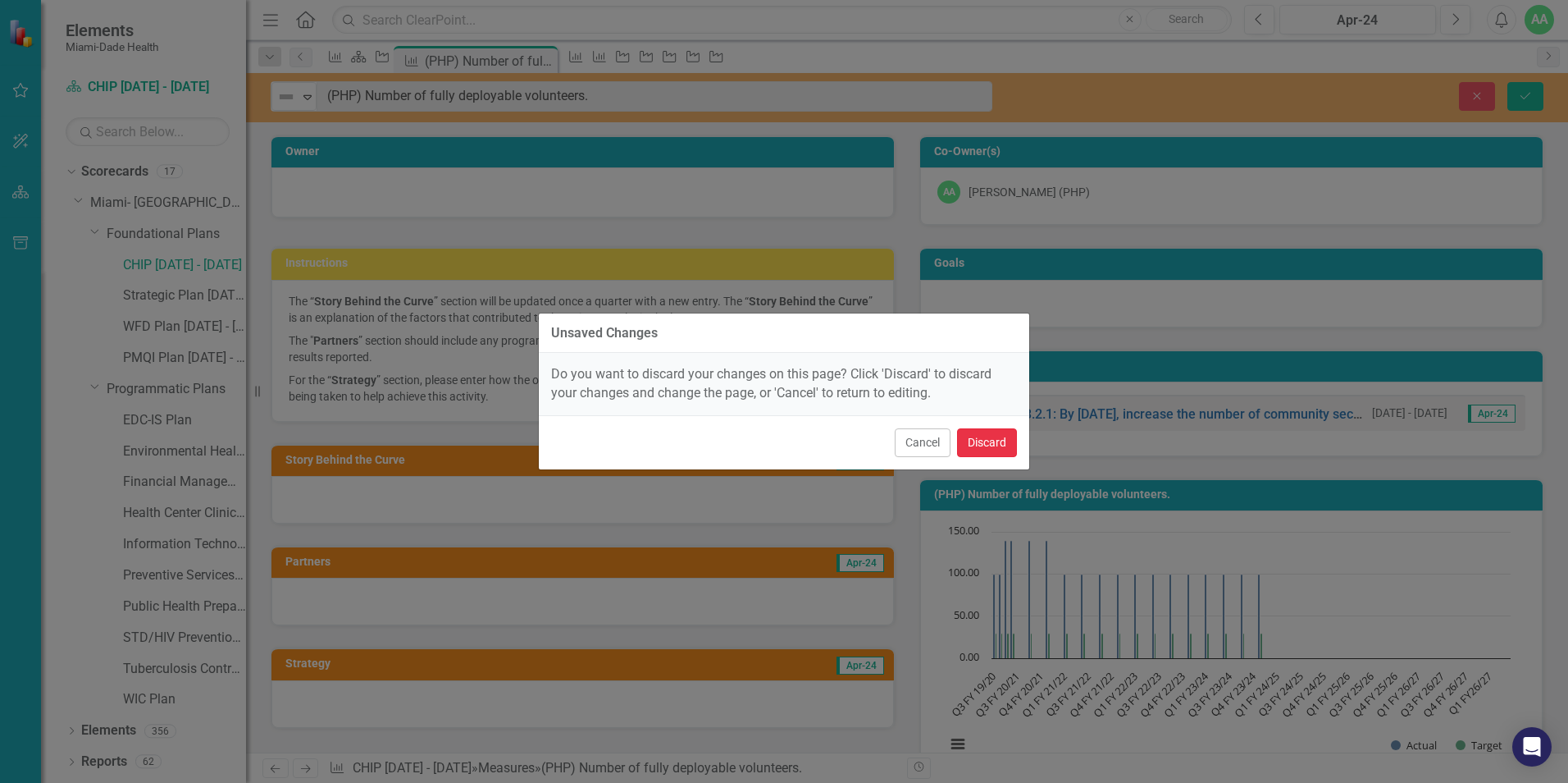
click at [997, 441] on button "Discard" at bounding box center [987, 443] width 60 height 29
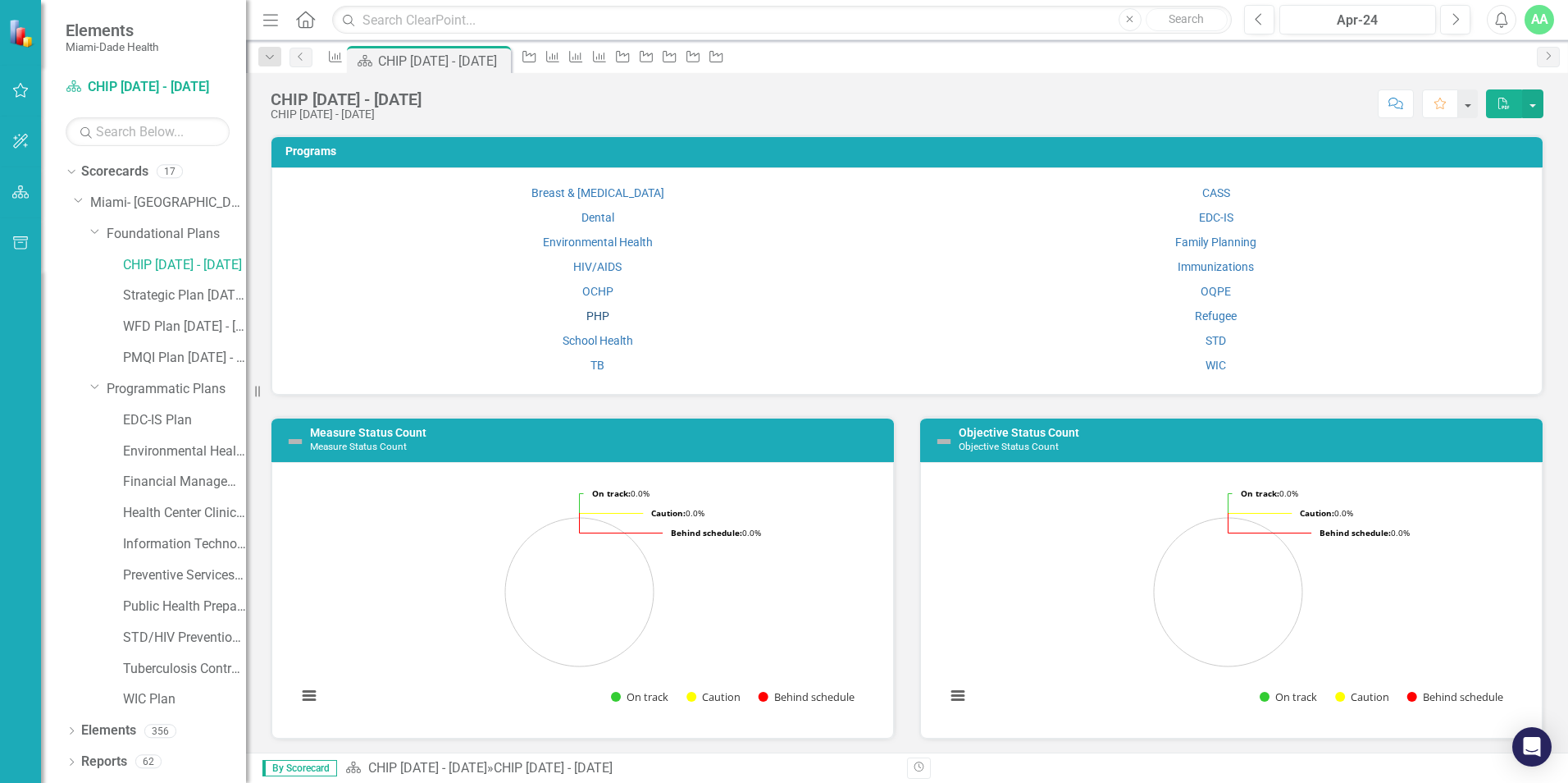
click at [597, 317] on link "PHP" at bounding box center [598, 316] width 23 height 14
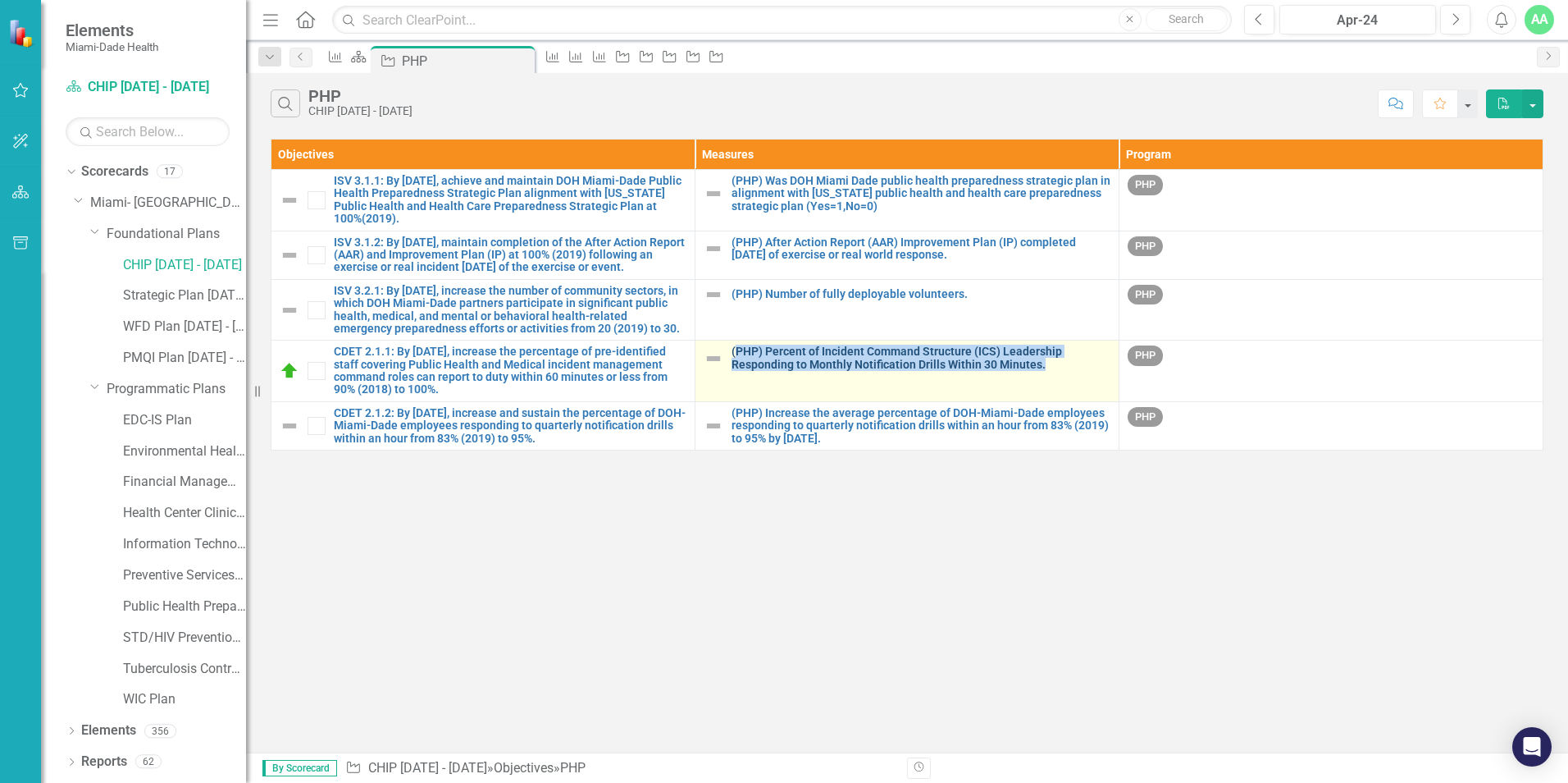
drag, startPoint x: 734, startPoint y: 366, endPoint x: 1059, endPoint y: 394, distance: 326.2
click at [1059, 394] on td "(PHP) Percent of Incident Command Structure (ICS) Leadership Responding to Mont…" at bounding box center [908, 371] width 424 height 62
click at [773, 371] on link "(PHP) Percent of Incident Command Structure (ICS) Leadership Responding to Mont…" at bounding box center [920, 358] width 379 height 25
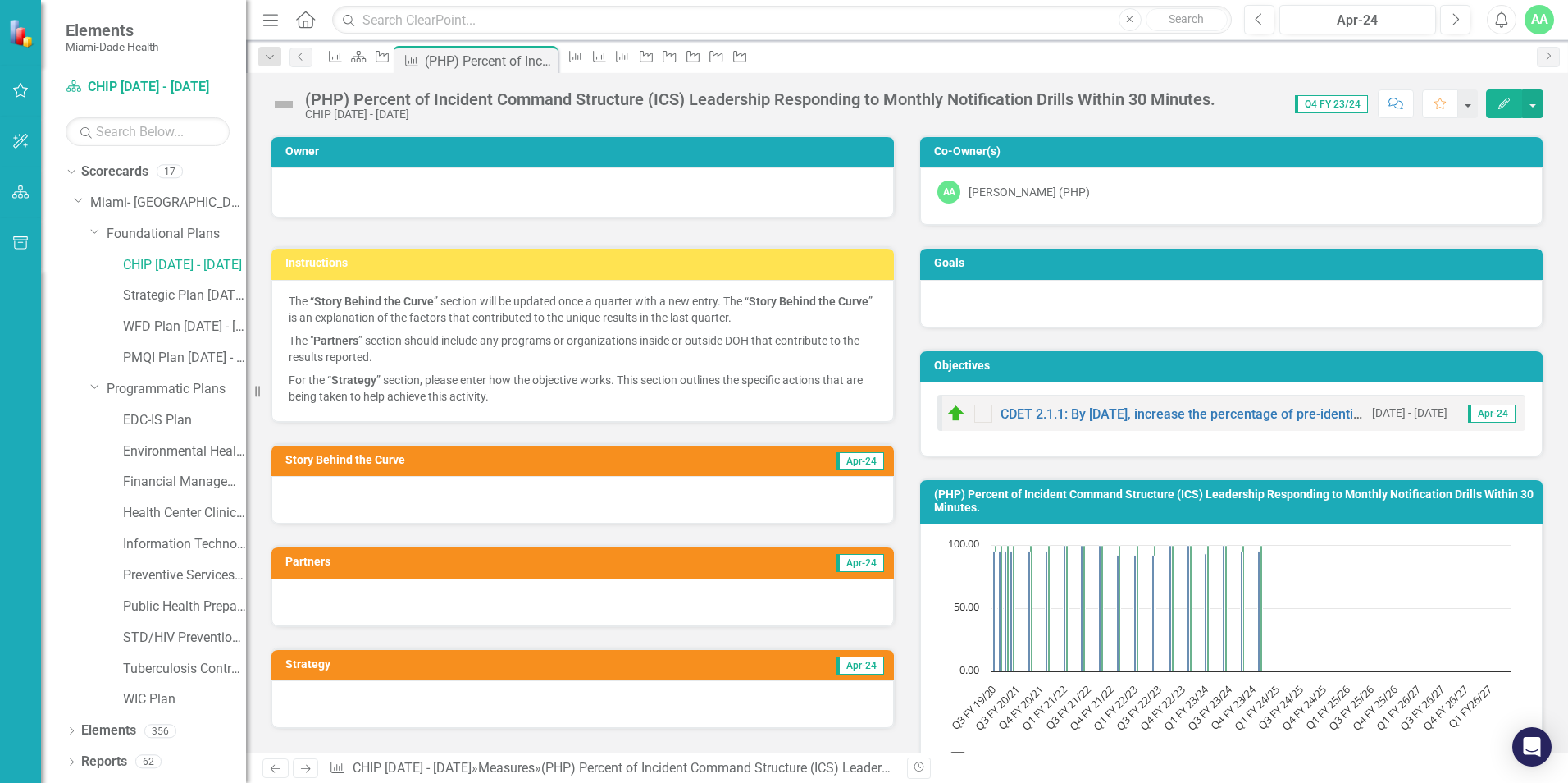
click at [305, 102] on div "(PHP) Percent of Incident Command Structure (ICS) Leadership Responding to Mont…" at bounding box center [747, 105] width 953 height 31
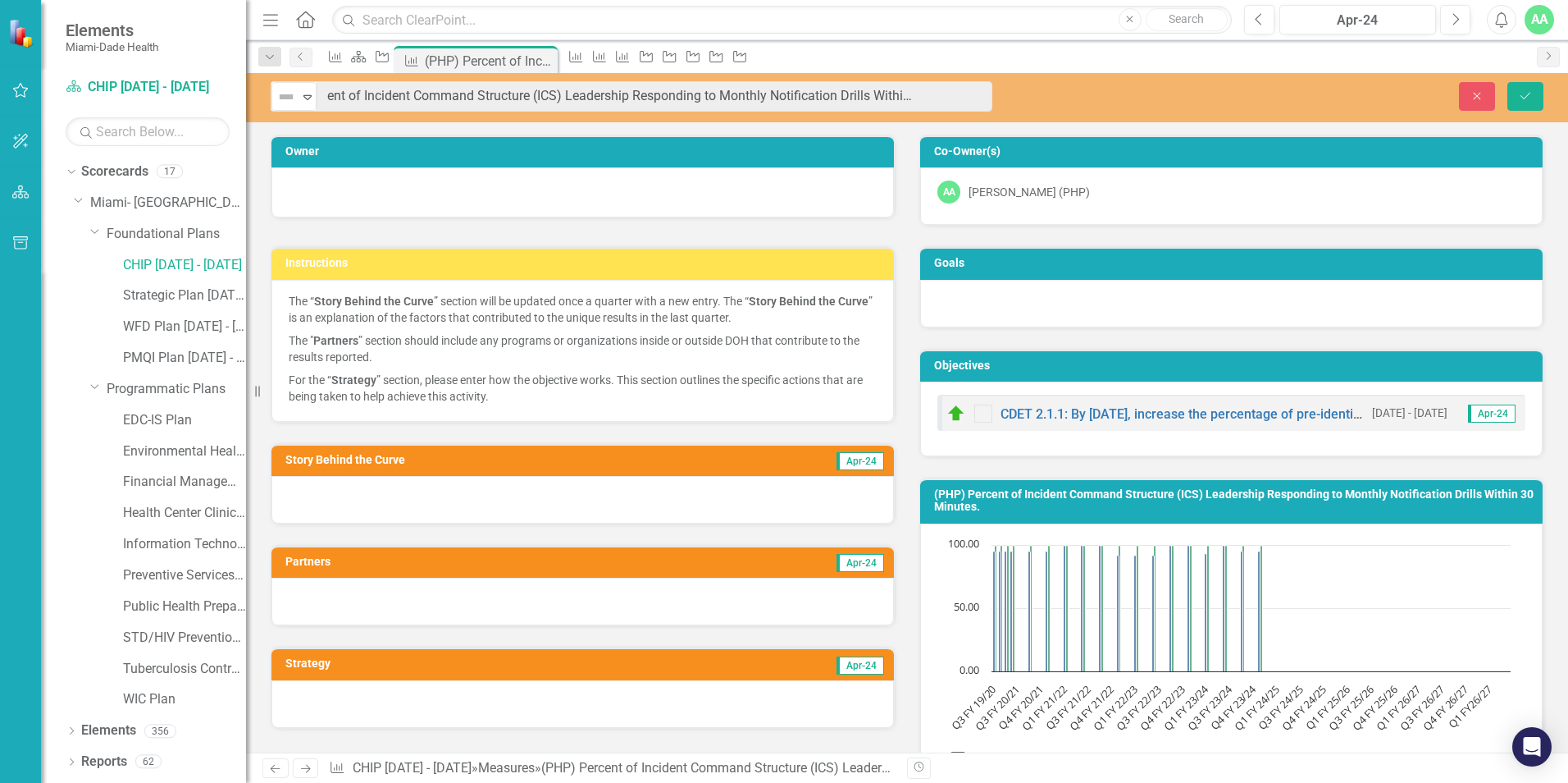
click at [978, 71] on div "Menu Home Search Close Search Previous Apr-24 Next Alerts AA User Edit Profile …" at bounding box center [907, 392] width 1322 height 783
click at [173, 261] on link "CHIP [DATE] - [DATE]" at bounding box center [185, 265] width 123 height 19
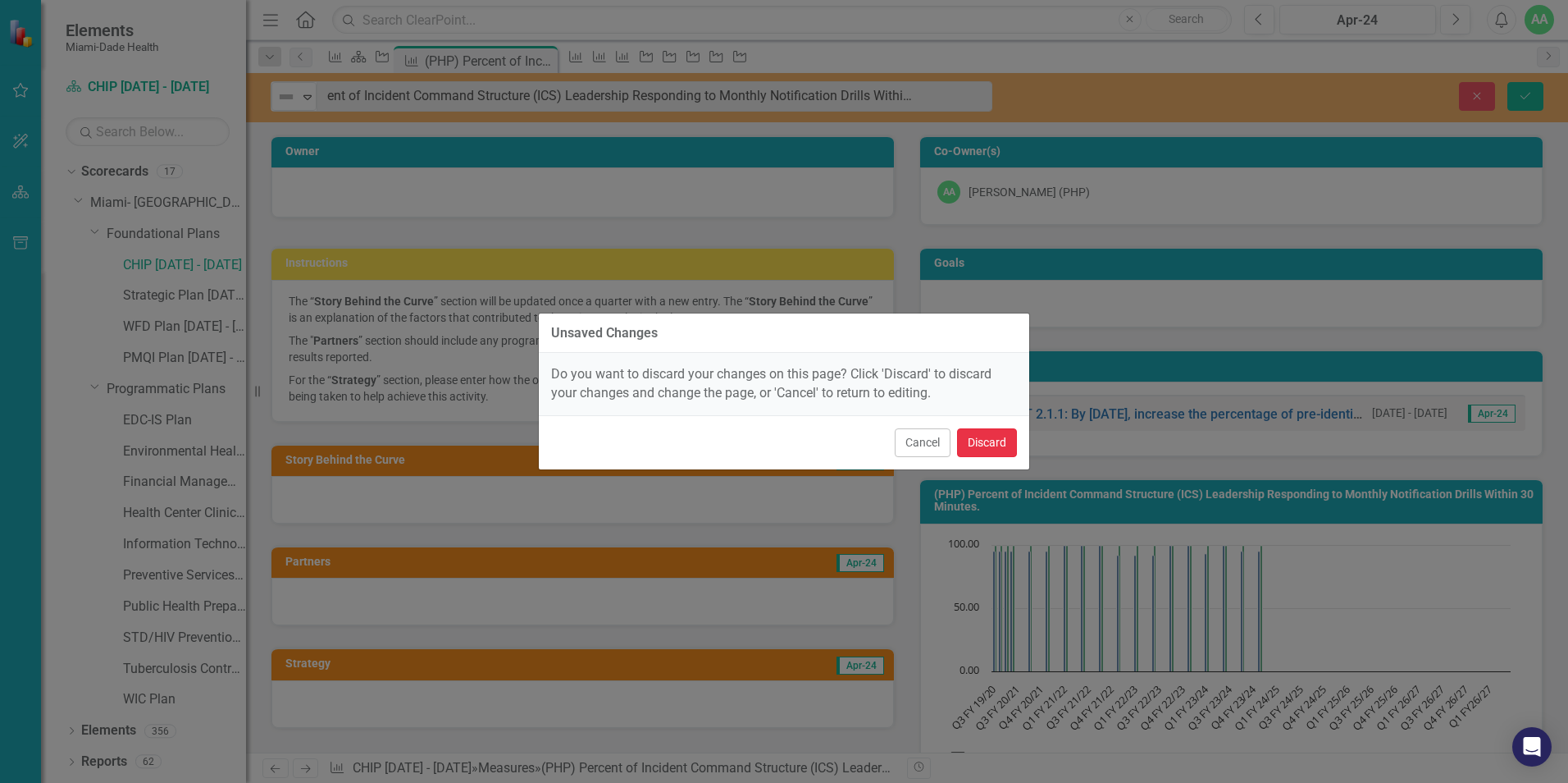
click at [998, 435] on button "Discard" at bounding box center [987, 443] width 60 height 29
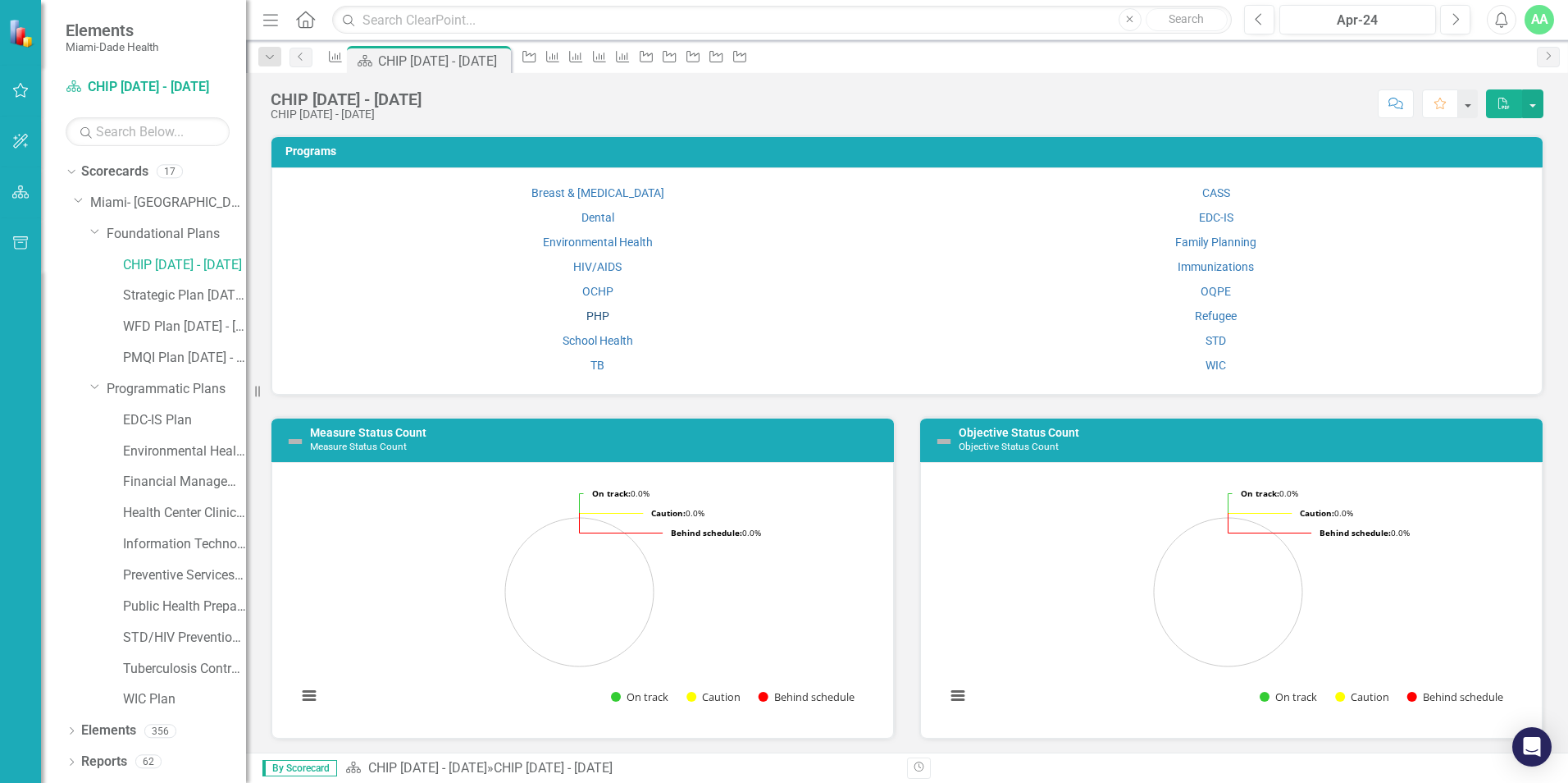
click at [602, 316] on link "PHP" at bounding box center [598, 316] width 23 height 14
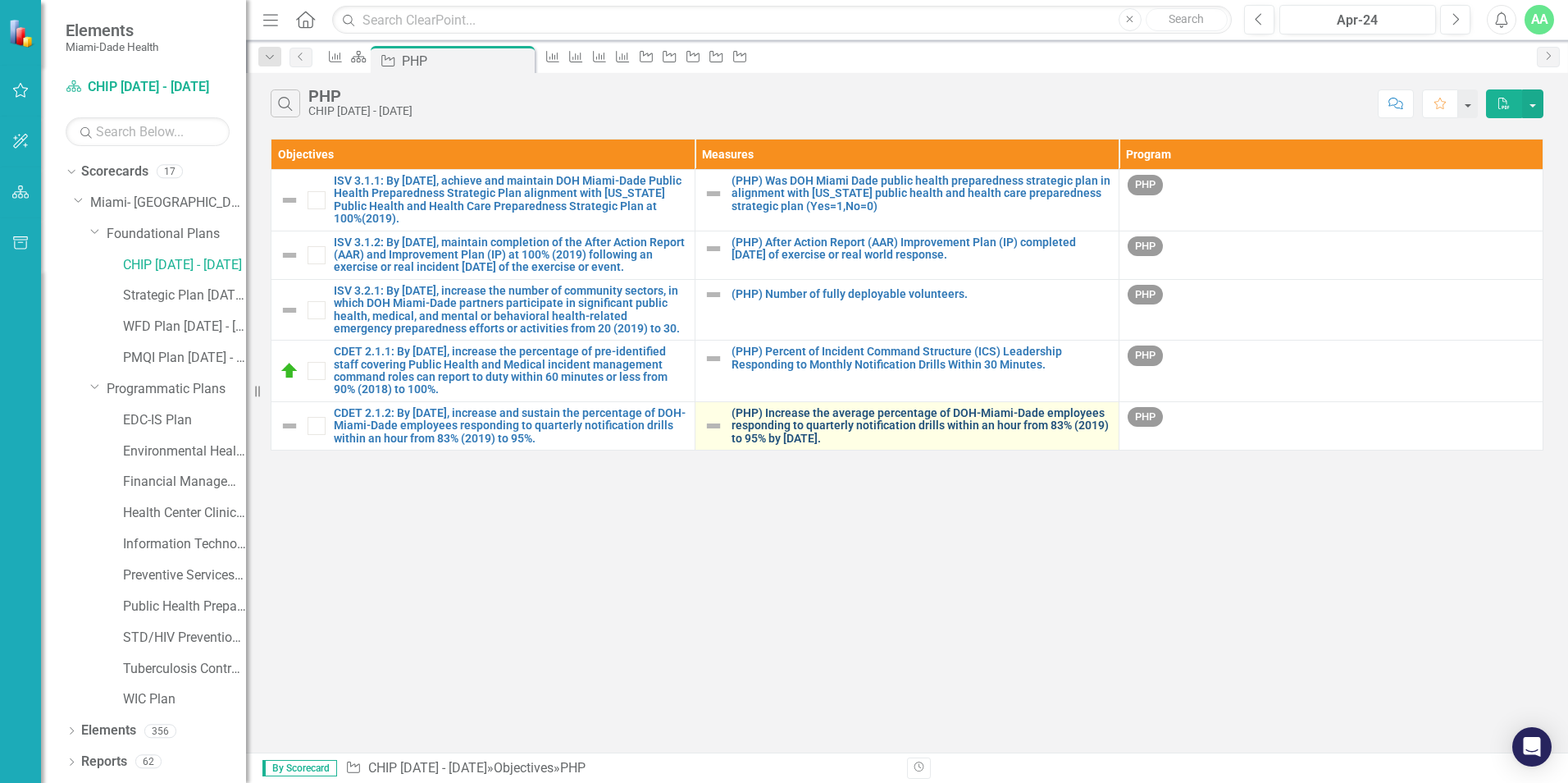
click at [770, 445] on link "(PHP) Increase the average percentage of DOH-Miami-Dade employees responding to…" at bounding box center [920, 425] width 379 height 38
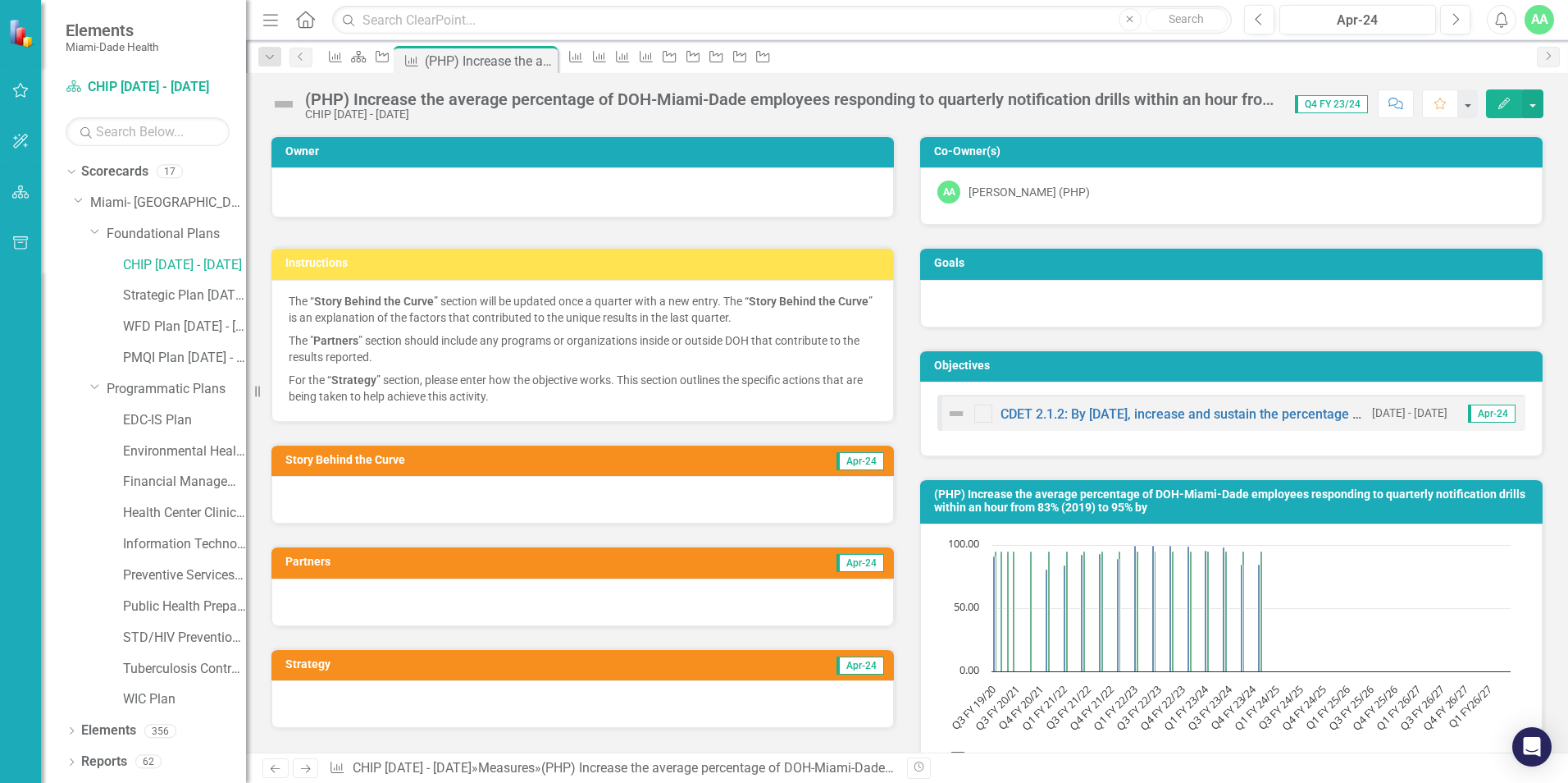
click at [306, 99] on div "(PHP) Increase the average percentage of DOH-Miami-Dade employees responding to…" at bounding box center [779, 105] width 1016 height 31
click at [306, 98] on div "(PHP) Increase the average percentage of DOH-Miami-Dade employees responding to…" at bounding box center [792, 99] width 973 height 18
click at [310, 96] on div "(PHP) Increase the average percentage of DOH-Miami-Dade employees responding to…" at bounding box center [792, 99] width 973 height 18
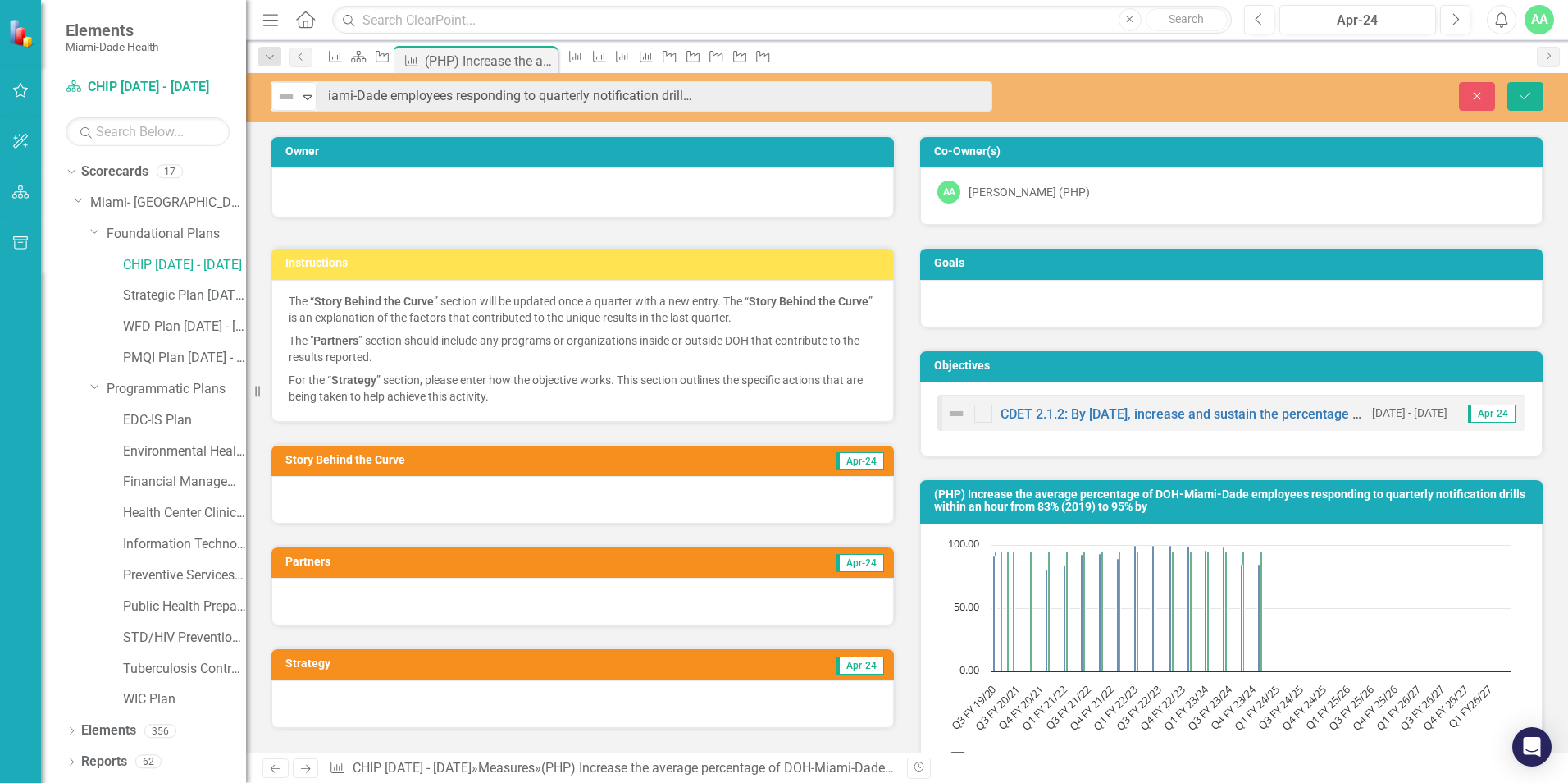
scroll to position [0, 363]
click at [146, 261] on link "CHIP [DATE] - [DATE]" at bounding box center [185, 265] width 123 height 19
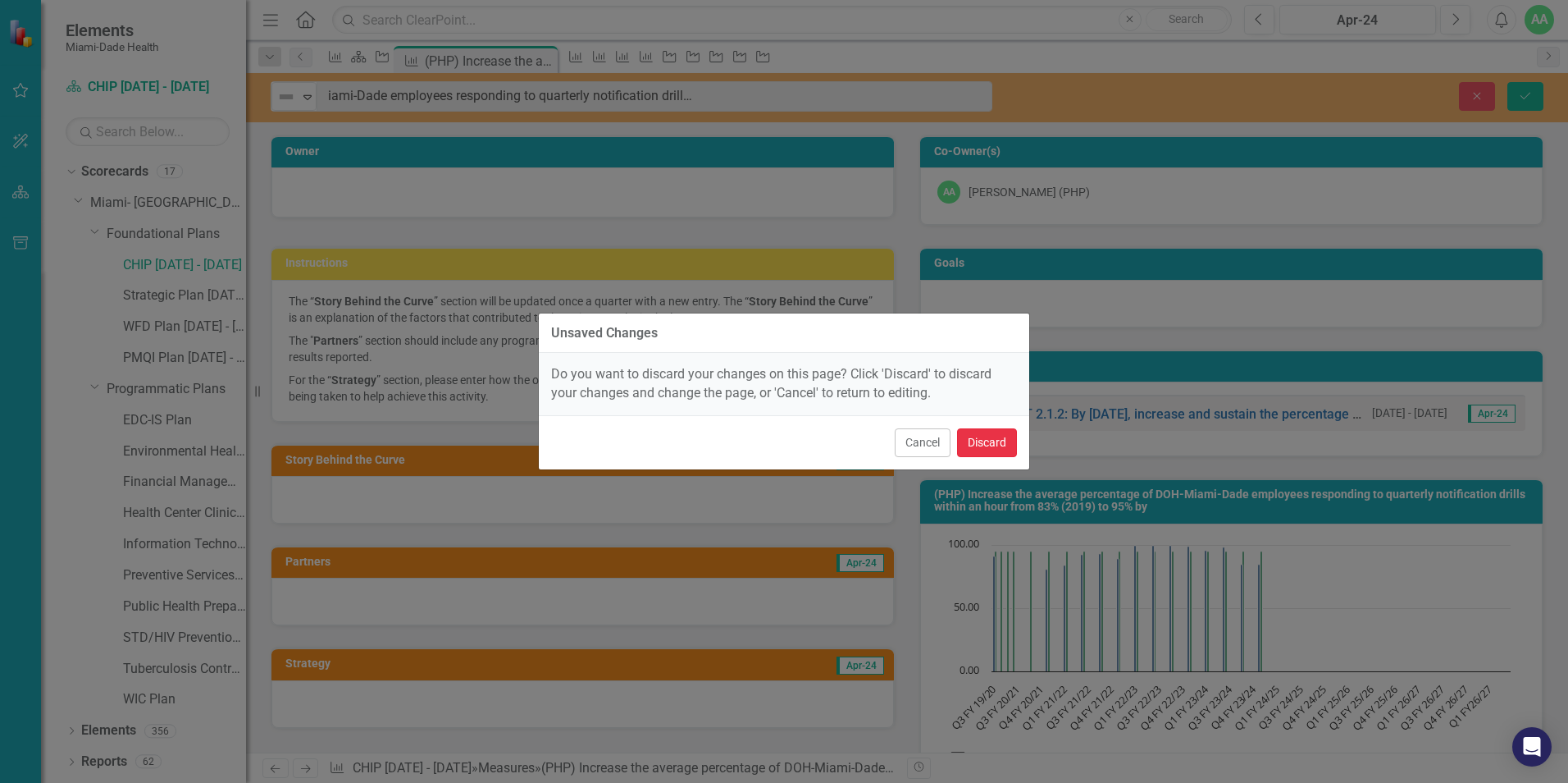
click at [994, 445] on button "Discard" at bounding box center [987, 443] width 60 height 29
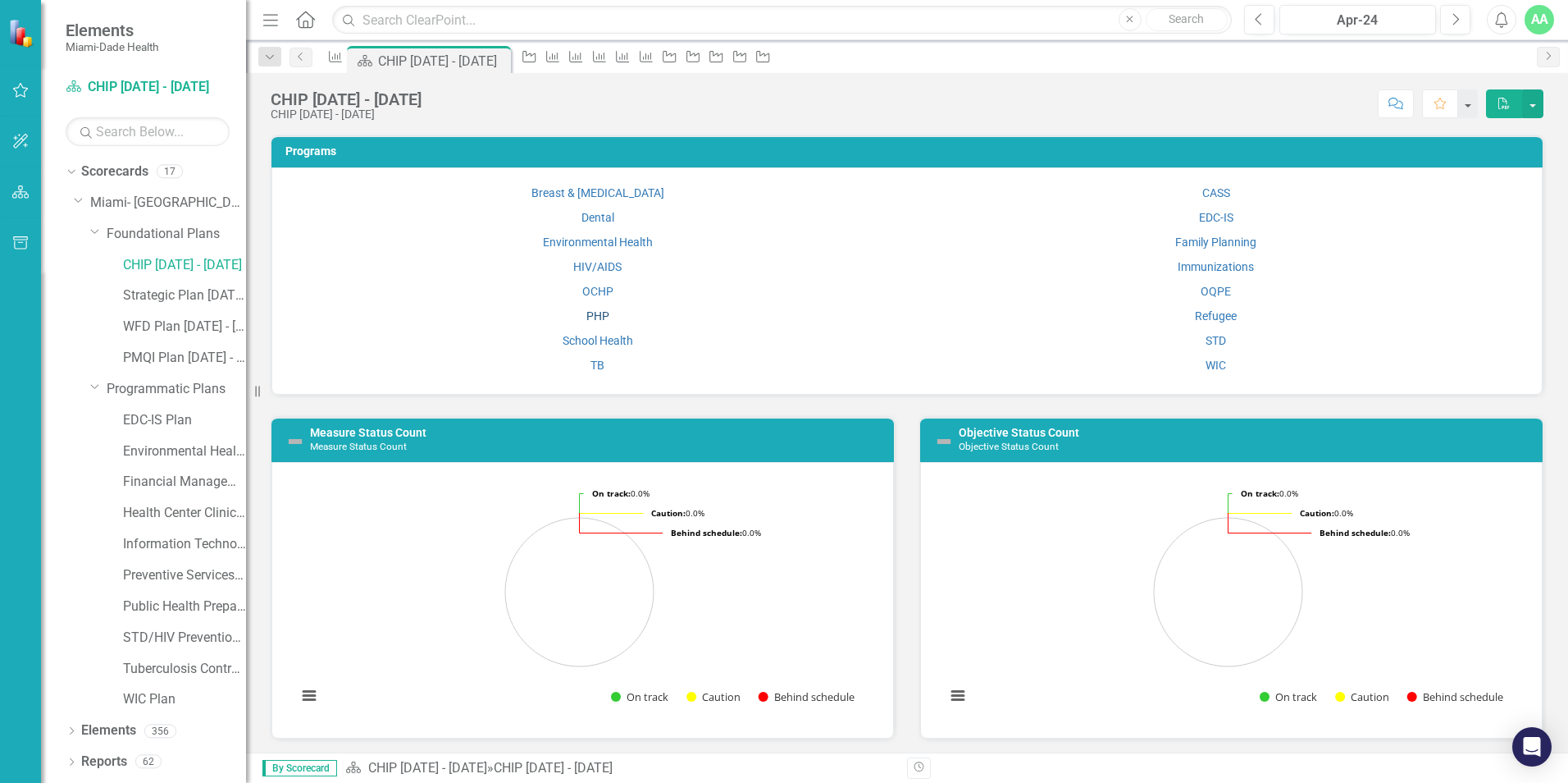
click at [591, 313] on link "PHP" at bounding box center [598, 316] width 23 height 14
